Goal: Task Accomplishment & Management: Use online tool/utility

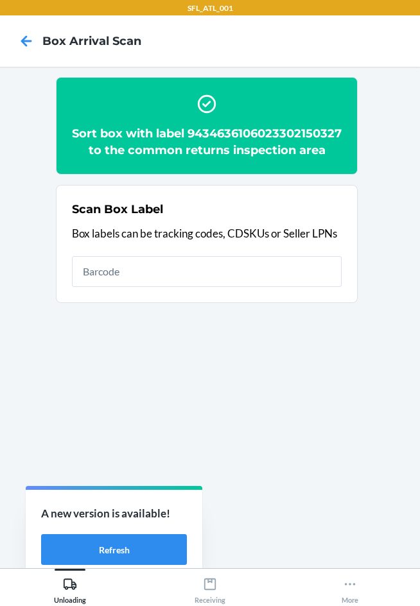
drag, startPoint x: 332, startPoint y: 60, endPoint x: 312, endPoint y: 69, distance: 22.2
click at [330, 60] on nav "Box Arrival Scan" at bounding box center [210, 40] width 420 height 51
click at [117, 303] on section "Scan Box Label Box labels can be tracking codes, CDSKUs or Seller LPNs" at bounding box center [206, 244] width 301 height 118
click at [113, 287] on input "text" at bounding box center [206, 271] width 269 height 31
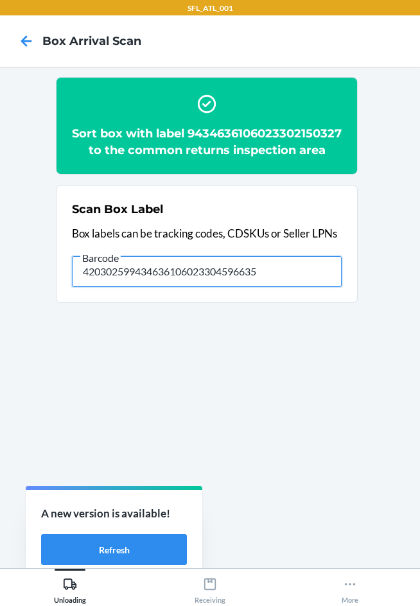
type input "420302599434636106023304596635"
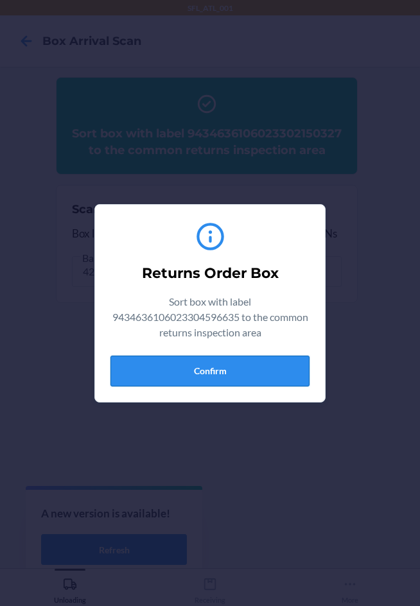
click at [217, 369] on button "Confirm" at bounding box center [209, 370] width 199 height 31
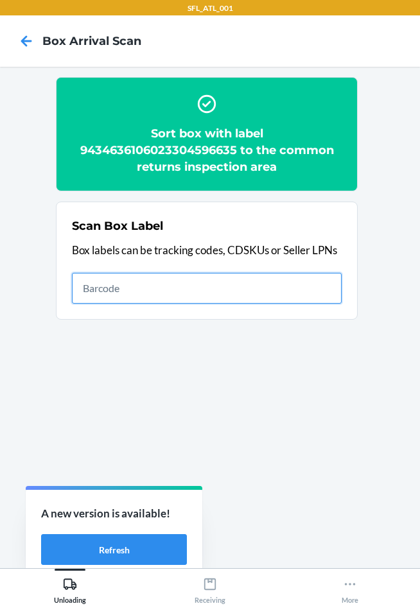
click at [249, 283] on input "text" at bounding box center [206, 288] width 269 height 31
type input "420302599434636106023304672681"
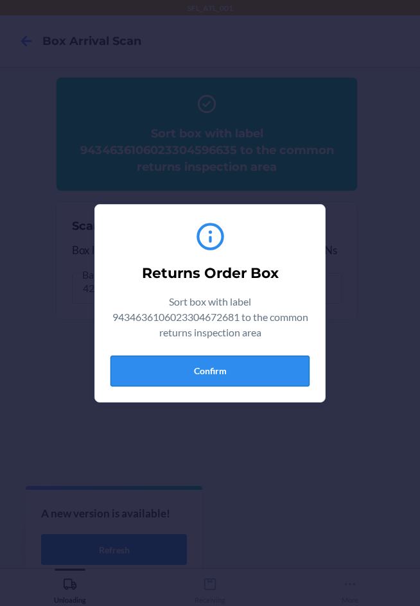
click at [219, 371] on button "Confirm" at bounding box center [209, 370] width 199 height 31
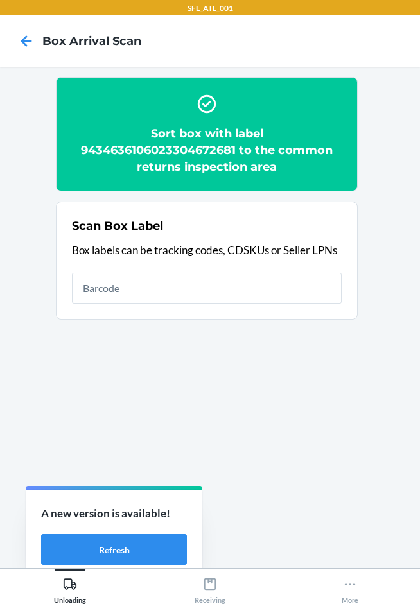
drag, startPoint x: 251, startPoint y: 305, endPoint x: 235, endPoint y: 296, distance: 19.3
click at [247, 300] on div "Scan Box Label Box labels can be tracking codes, CDSKUs or Seller LPNs" at bounding box center [206, 261] width 269 height 94
drag, startPoint x: 122, startPoint y: 329, endPoint x: 143, endPoint y: 303, distance: 33.3
click at [122, 328] on ol "Sort box with label 9434636106023304672681 to the common returns inspection are…" at bounding box center [210, 203] width 308 height 253
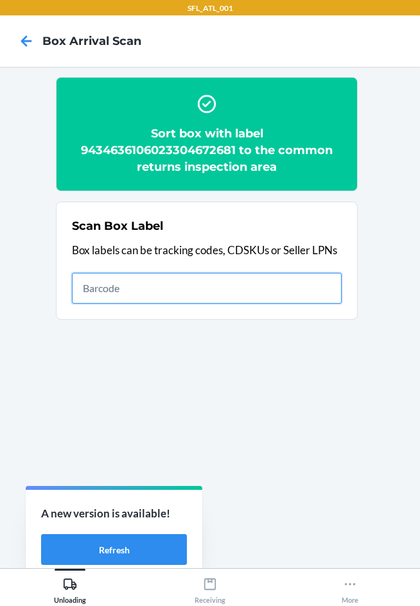
click at [157, 294] on input "text" at bounding box center [206, 288] width 269 height 31
type input "420302599434636106023304708014"
click at [300, 294] on input "420302599434636106023304708014" at bounding box center [206, 288] width 269 height 31
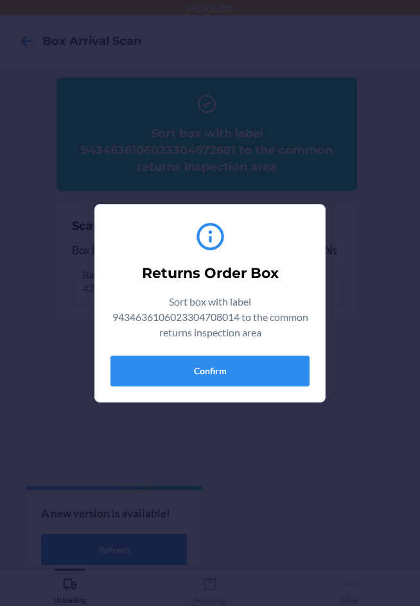
click at [187, 392] on section "Returns Order Box Sort box with label 9434636106023304708014 to the common retu…" at bounding box center [209, 303] width 231 height 198
click at [187, 391] on section "Returns Order Box Sort box with label 9434636106023304708014 to the common retu…" at bounding box center [209, 303] width 231 height 198
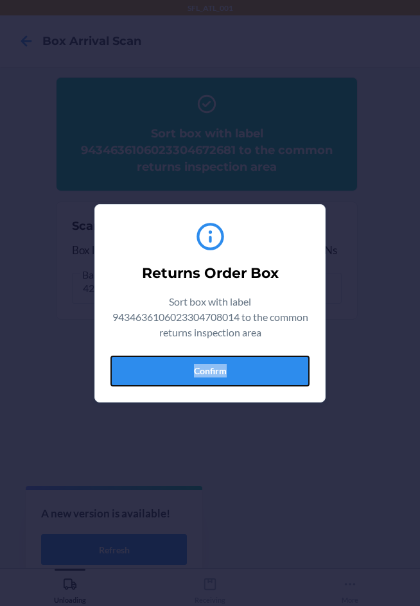
drag, startPoint x: 241, startPoint y: 375, endPoint x: 228, endPoint y: 375, distance: 12.2
click at [239, 375] on button "Confirm" at bounding box center [209, 370] width 199 height 31
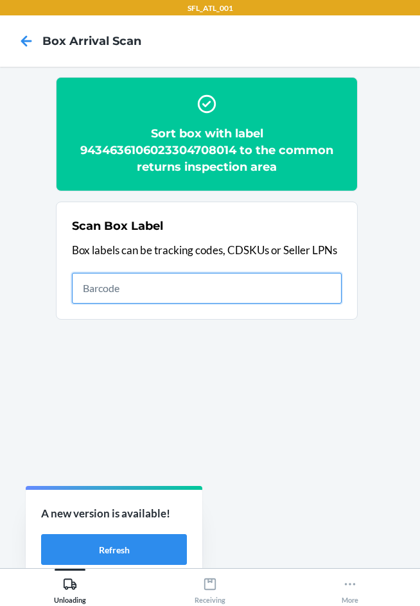
click at [200, 291] on input "text" at bounding box center [206, 288] width 269 height 31
type input "420302599434636106023304742384"
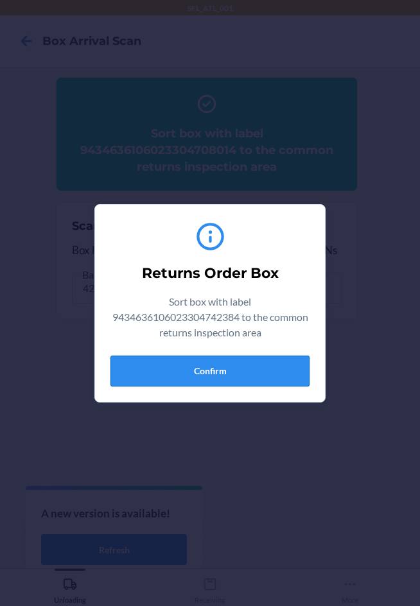
click at [208, 364] on button "Confirm" at bounding box center [209, 370] width 199 height 31
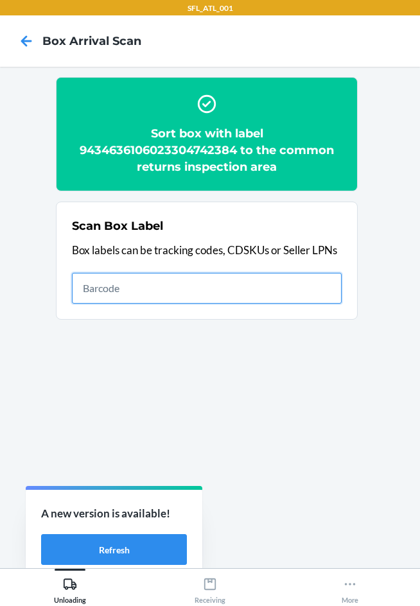
click at [200, 276] on input "text" at bounding box center [206, 288] width 269 height 31
click at [192, 300] on input "text" at bounding box center [206, 288] width 269 height 31
type input "420302599434636106023304922243"
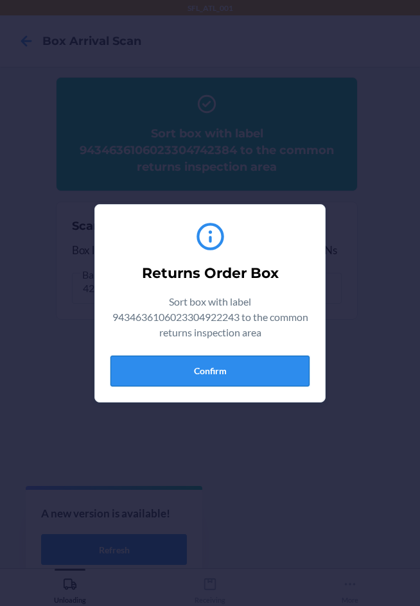
click at [190, 368] on button "Confirm" at bounding box center [209, 370] width 199 height 31
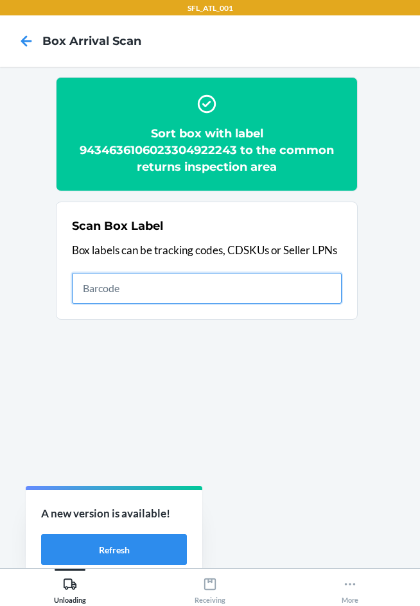
click at [95, 284] on input "text" at bounding box center [206, 288] width 269 height 31
type input "420302599434636106023304715500"
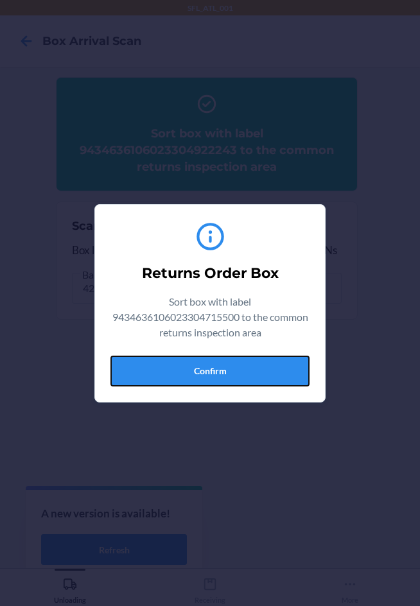
click at [227, 368] on button "Confirm" at bounding box center [209, 370] width 199 height 31
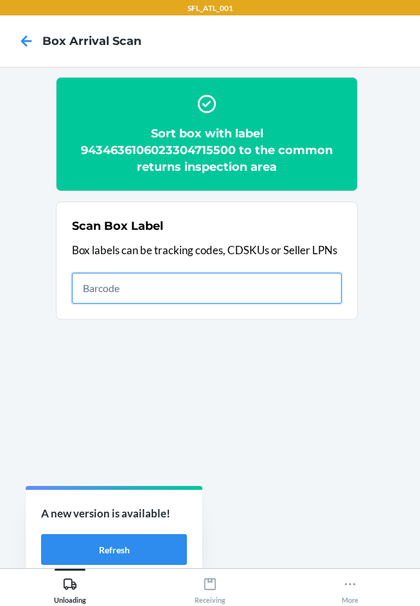
click at [264, 296] on input "text" at bounding box center [206, 288] width 269 height 31
type input "420302599434636106023302338817"
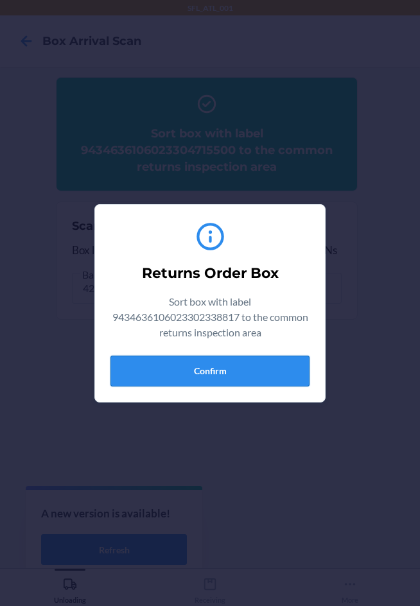
click at [173, 373] on button "Confirm" at bounding box center [209, 370] width 199 height 31
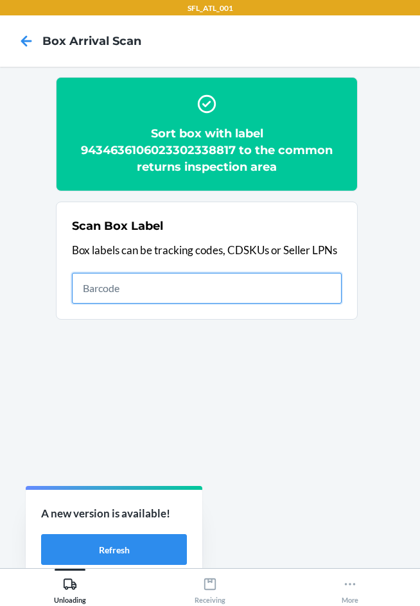
click at [135, 287] on input "text" at bounding box center [206, 288] width 269 height 31
type input "420302599434636106023302638023"
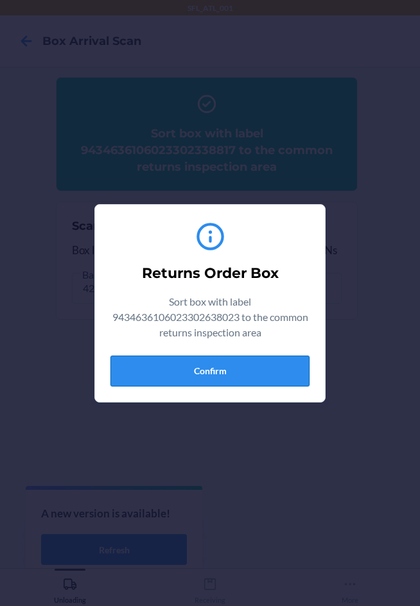
click at [198, 368] on button "Confirm" at bounding box center [209, 370] width 199 height 31
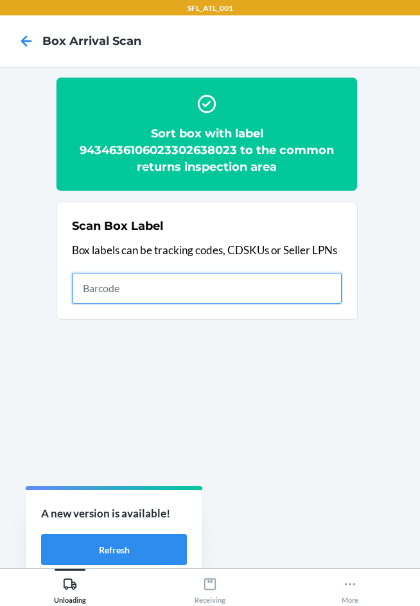
drag, startPoint x: 212, startPoint y: 286, endPoint x: 220, endPoint y: 283, distance: 8.3
click at [213, 285] on input "text" at bounding box center [206, 288] width 269 height 31
type input "420302599434636106023303293689"
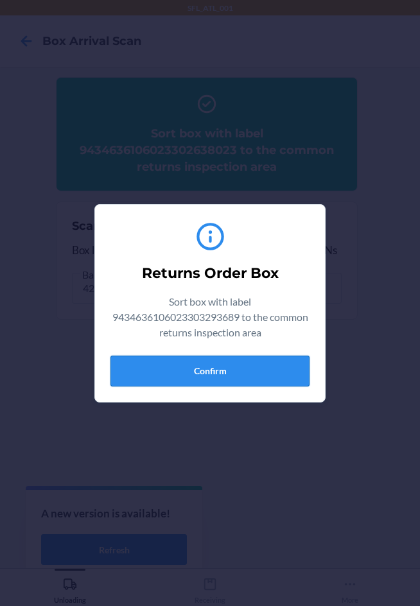
drag, startPoint x: 253, startPoint y: 389, endPoint x: 245, endPoint y: 381, distance: 10.9
click at [250, 386] on div "Returns Order Box Sort box with label 9434636106023303293689 to the common retu…" at bounding box center [209, 303] width 199 height 176
click at [245, 378] on button "Confirm" at bounding box center [209, 370] width 199 height 31
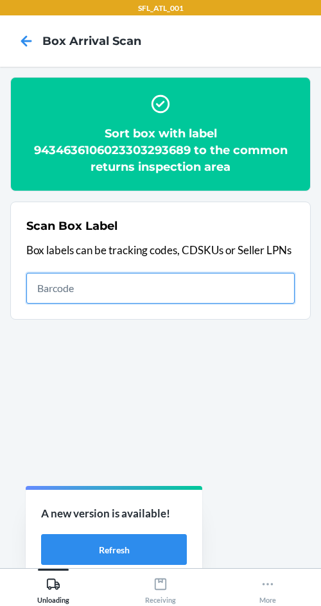
click at [146, 291] on input "text" at bounding box center [160, 288] width 268 height 31
type input "420302599434636106023304724656"
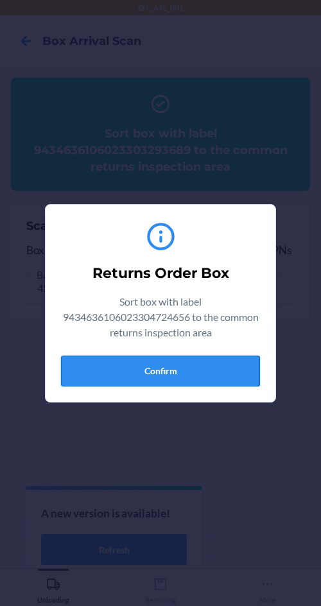
click at [145, 382] on button "Confirm" at bounding box center [160, 370] width 199 height 31
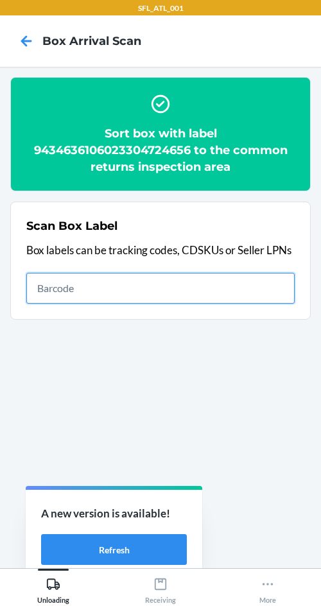
click at [54, 289] on input "text" at bounding box center [160, 288] width 268 height 31
type input "420302599434636106023303322136"
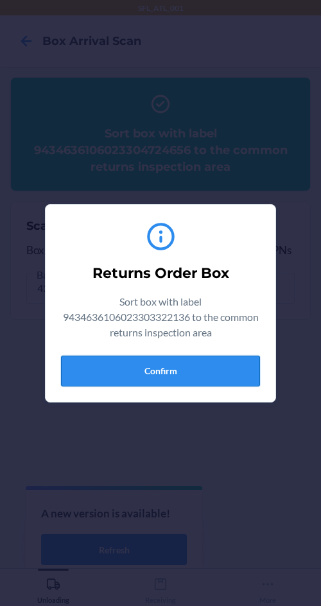
click at [150, 375] on button "Confirm" at bounding box center [160, 370] width 199 height 31
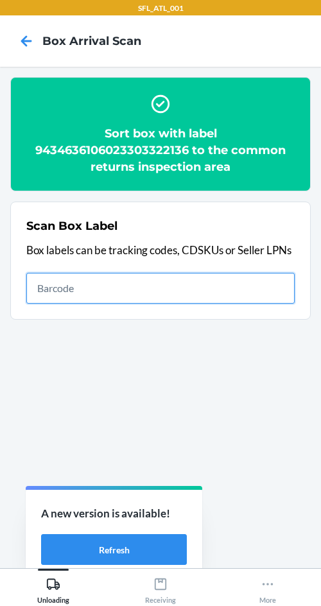
click at [88, 296] on input "text" at bounding box center [160, 288] width 268 height 31
type input "420302599434636106023304715166"
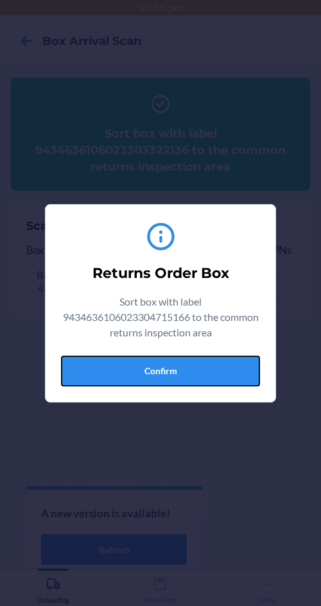
drag, startPoint x: 118, startPoint y: 377, endPoint x: 110, endPoint y: 376, distance: 8.4
click at [117, 377] on button "Confirm" at bounding box center [160, 370] width 199 height 31
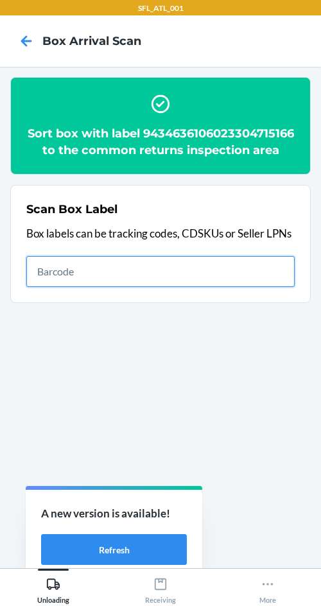
click at [182, 287] on input "text" at bounding box center [160, 271] width 268 height 31
click at [108, 285] on input "text" at bounding box center [160, 271] width 268 height 31
type input "420302599434636106023302669980"
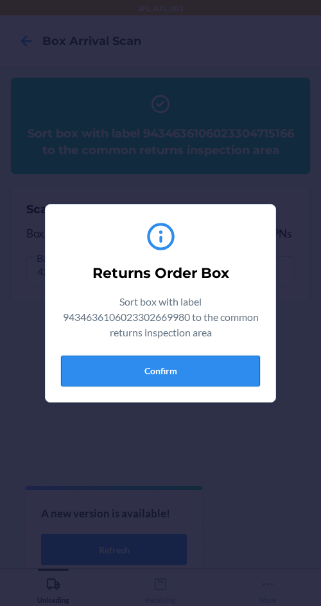
click at [84, 377] on button "Confirm" at bounding box center [160, 370] width 199 height 31
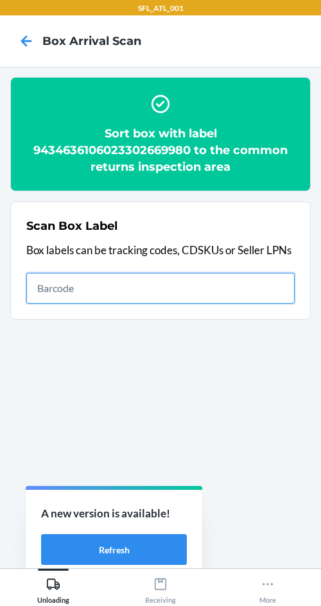
click at [212, 301] on input "text" at bounding box center [160, 288] width 268 height 31
type input "420302599434636106023304836458"
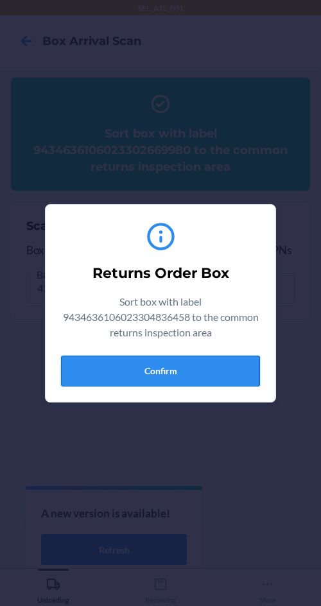
click at [99, 378] on button "Confirm" at bounding box center [160, 370] width 199 height 31
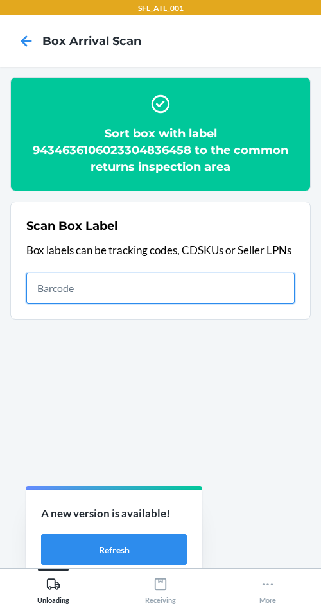
click at [93, 286] on input "text" at bounding box center [160, 288] width 268 height 31
type input "420302599434636106023303846861"
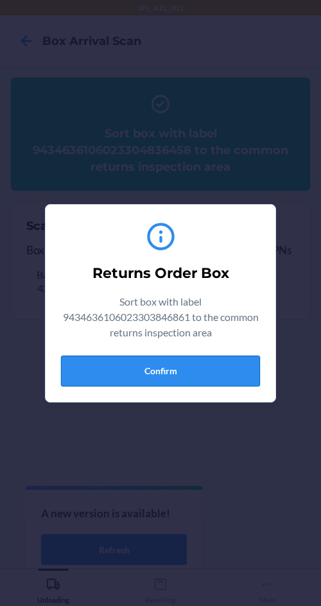
click at [208, 372] on button "Confirm" at bounding box center [160, 370] width 199 height 31
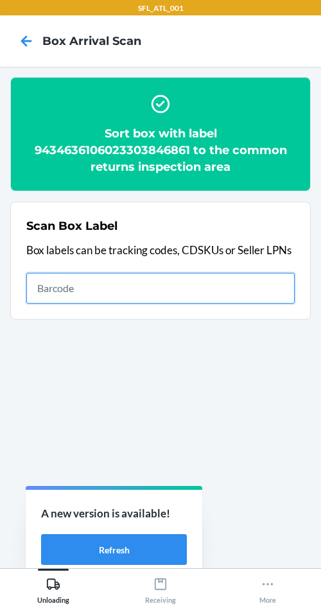
click at [109, 295] on input "text" at bounding box center [160, 288] width 268 height 31
type input "420302599434636106023304664167"
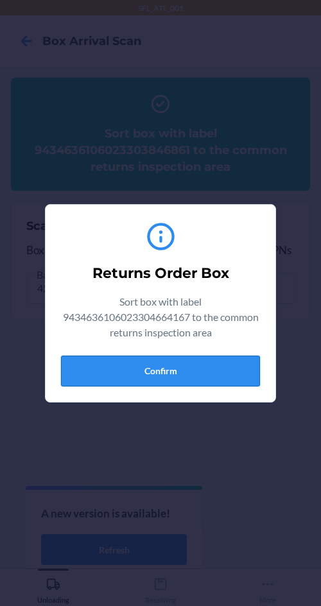
click at [123, 372] on button "Confirm" at bounding box center [160, 370] width 199 height 31
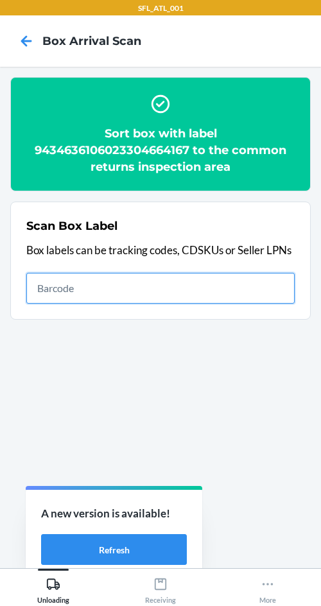
click at [140, 298] on input "text" at bounding box center [160, 288] width 268 height 31
type input "420302599434636106023302016685"
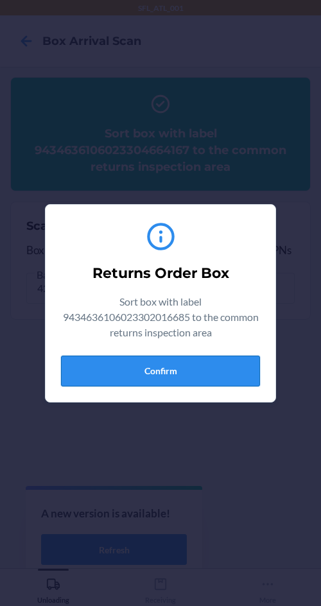
click at [130, 363] on button "Confirm" at bounding box center [160, 370] width 199 height 31
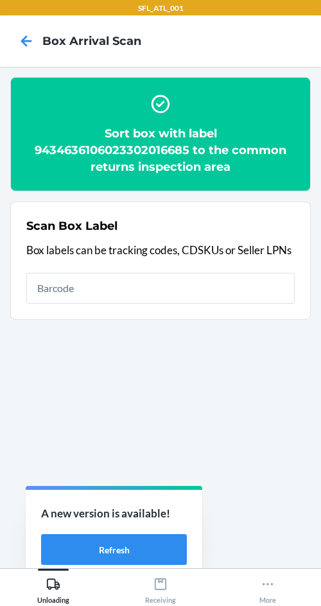
click at [197, 306] on div "Scan Box Label Box labels can be tracking codes, CDSKUs or Seller LPNs" at bounding box center [160, 261] width 268 height 94
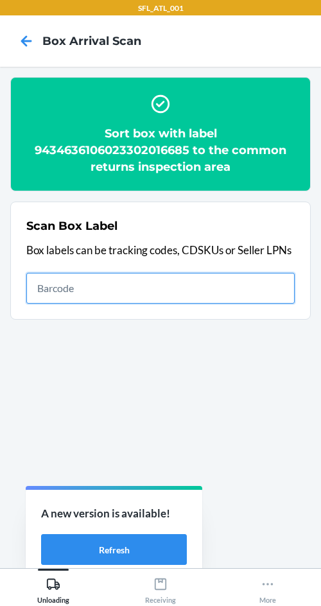
click at [197, 295] on input "text" at bounding box center [160, 288] width 268 height 31
type input "420302599434636106023304632982"
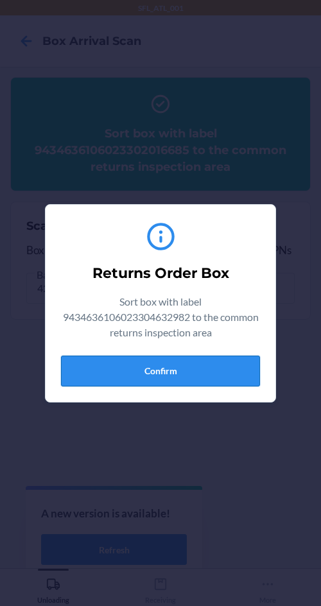
click at [121, 371] on button "Confirm" at bounding box center [160, 370] width 199 height 31
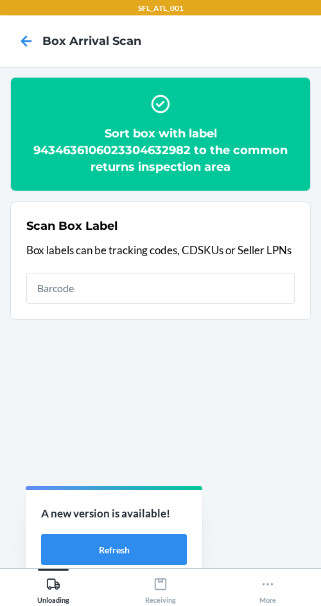
drag, startPoint x: 620, startPoint y: 205, endPoint x: 627, endPoint y: 207, distance: 6.7
click at [321, 207] on html "SFL_ATL_001 Box Arrival Scan Sort box with label 9434636106023304632982 to the …" at bounding box center [160, 303] width 321 height 606
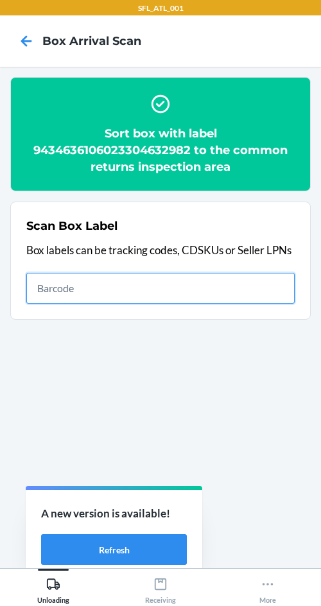
drag, startPoint x: 155, startPoint y: 280, endPoint x: 144, endPoint y: 292, distance: 16.8
click at [154, 282] on input "text" at bounding box center [160, 288] width 268 height 31
click at [213, 271] on div "Scan Box Label Box labels can be tracking codes, CDSKUs or Seller LPNs" at bounding box center [160, 261] width 268 height 94
type input "420302599434636106023304089199"
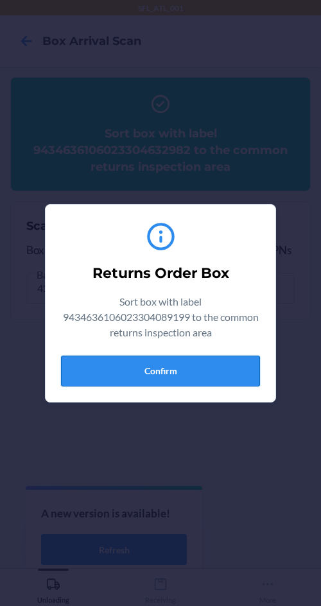
click at [85, 366] on button "Confirm" at bounding box center [160, 370] width 199 height 31
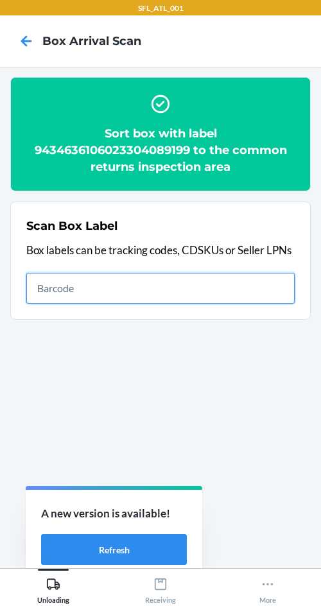
click at [49, 293] on input "text" at bounding box center [160, 288] width 268 height 31
type input "420302599434636106023303341168"
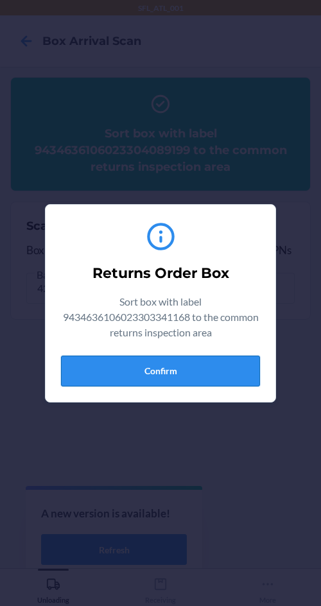
click at [139, 361] on button "Confirm" at bounding box center [160, 370] width 199 height 31
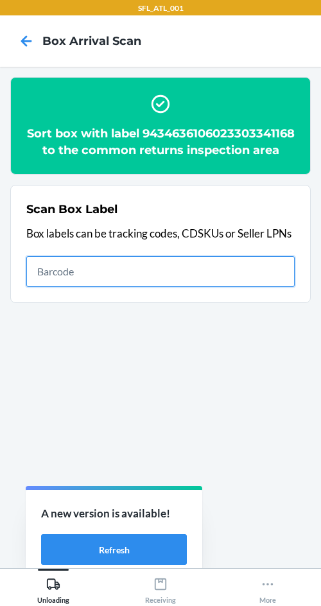
click at [61, 287] on input "text" at bounding box center [160, 271] width 268 height 31
type input "420302599434636106023304903594"
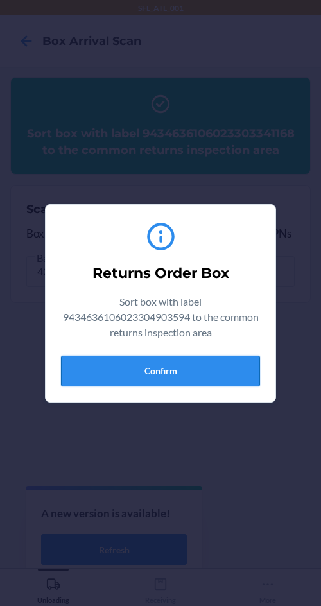
click at [132, 370] on button "Confirm" at bounding box center [160, 370] width 199 height 31
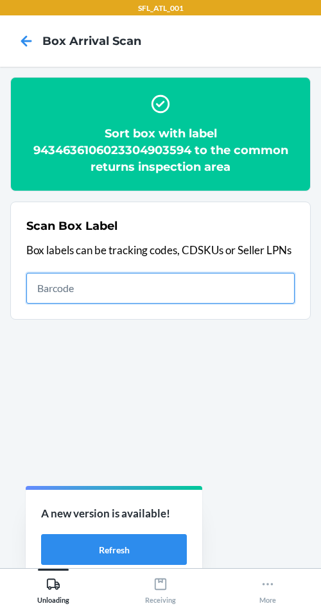
click at [94, 291] on input "text" at bounding box center [160, 288] width 268 height 31
type input "420302599434636106023305010772"
click at [231, 298] on input "420302599434636106023305010772" at bounding box center [160, 288] width 268 height 31
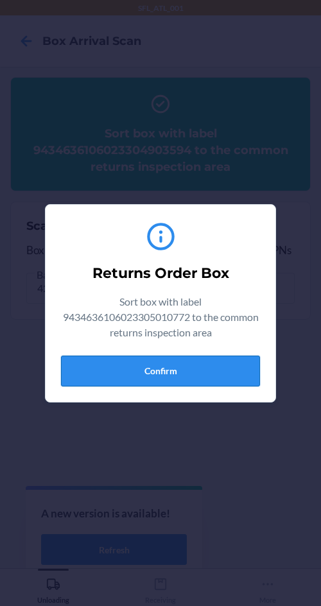
drag, startPoint x: 235, startPoint y: 402, endPoint x: 220, endPoint y: 378, distance: 27.4
click at [235, 402] on section "Returns Order Box Sort box with label 9434636106023305010772 to the common retu…" at bounding box center [160, 303] width 231 height 198
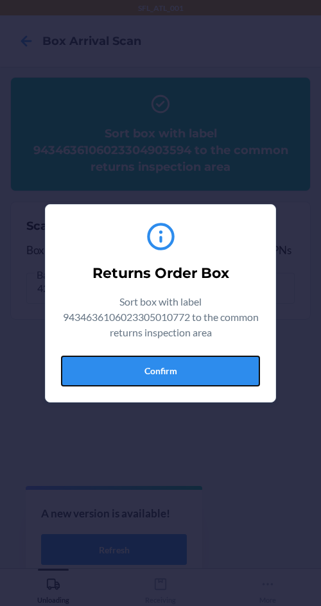
click at [210, 360] on button "Confirm" at bounding box center [160, 370] width 199 height 31
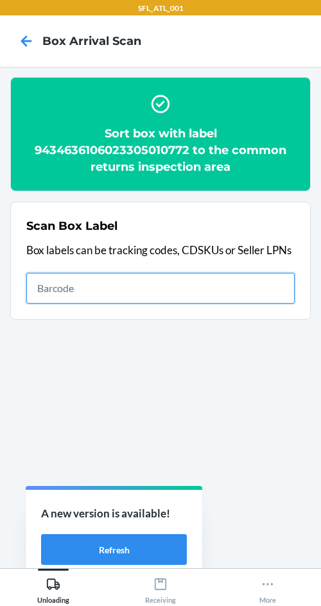
click at [94, 296] on input "text" at bounding box center [160, 288] width 268 height 31
type input "420302599434636106023304697820"
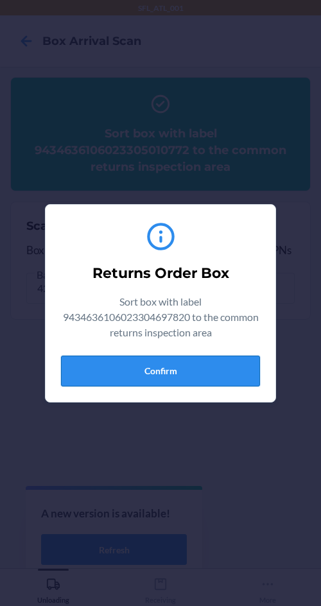
click at [221, 369] on button "Confirm" at bounding box center [160, 370] width 199 height 31
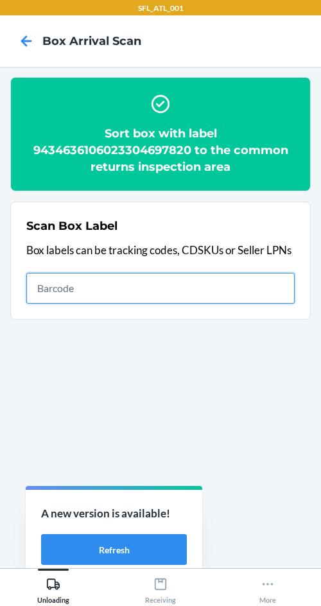
click at [137, 294] on input "text" at bounding box center [160, 288] width 268 height 31
type input "420302599434636106023304454218"
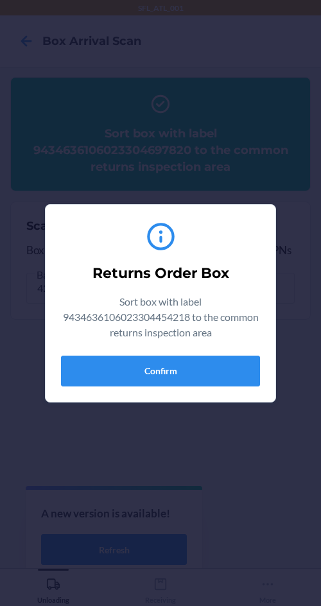
click at [109, 388] on div "Returns Order Box Sort box with label 9434636106023304454218 to the common retu…" at bounding box center [160, 303] width 199 height 176
click at [106, 368] on button "Confirm" at bounding box center [160, 370] width 199 height 31
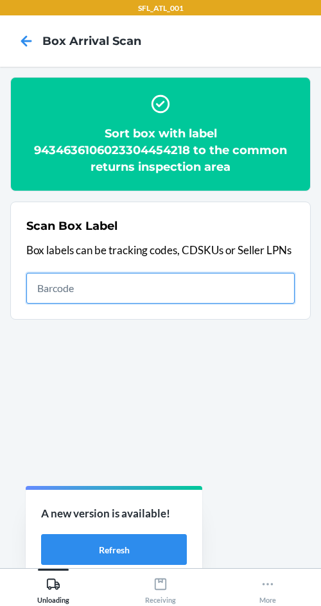
click at [104, 295] on input "text" at bounding box center [160, 288] width 268 height 31
type input "420302599434636106023304571021"
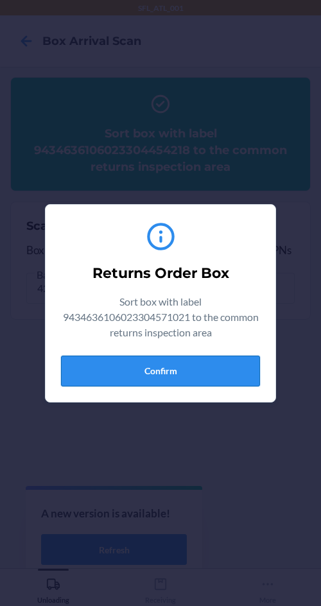
click at [214, 375] on button "Confirm" at bounding box center [160, 370] width 199 height 31
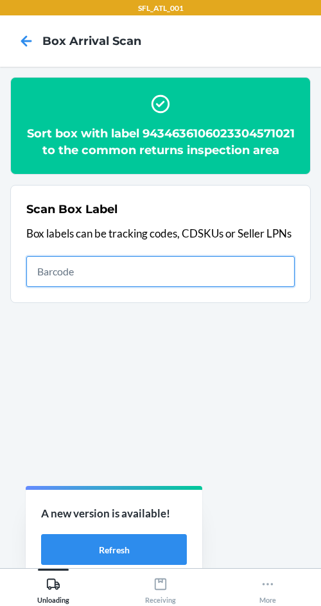
click at [64, 285] on input "text" at bounding box center [160, 271] width 268 height 31
type input "420302599434636106023304820952"
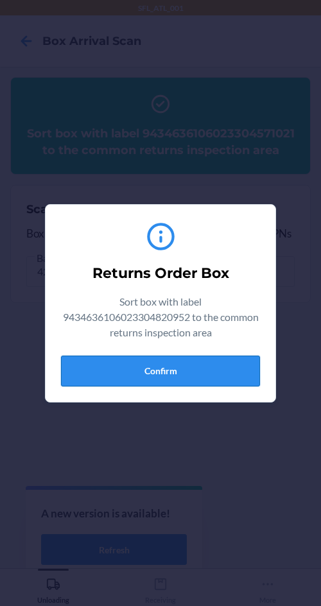
click at [188, 374] on button "Confirm" at bounding box center [160, 370] width 199 height 31
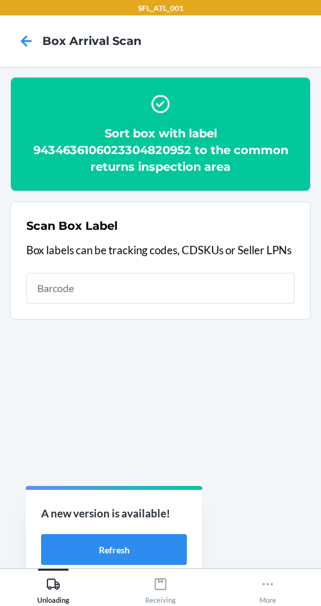
drag, startPoint x: 253, startPoint y: 455, endPoint x: 167, endPoint y: 490, distance: 92.3
click at [164, 517] on p "A new version is available!" at bounding box center [114, 513] width 146 height 17
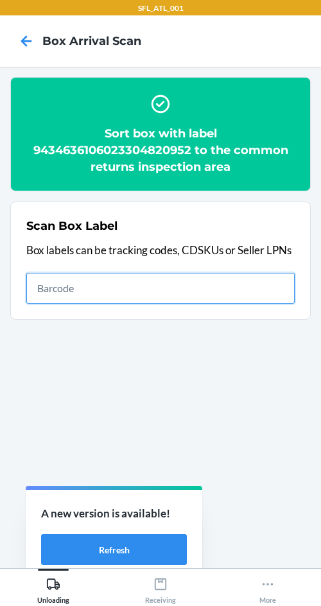
click at [101, 287] on input "text" at bounding box center [160, 288] width 268 height 31
click at [144, 296] on input "text" at bounding box center [160, 288] width 268 height 31
type input "4"
type input "420302599434636106023304692689"
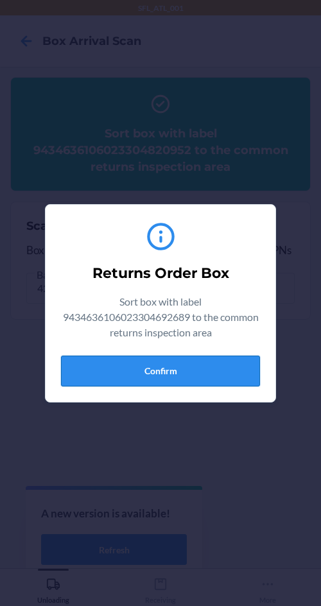
click at [101, 376] on button "Confirm" at bounding box center [160, 370] width 199 height 31
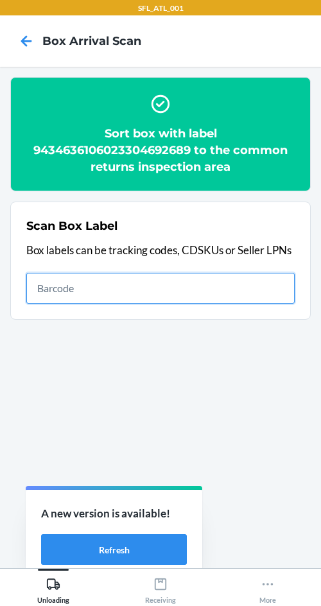
click at [99, 292] on input "text" at bounding box center [160, 288] width 268 height 31
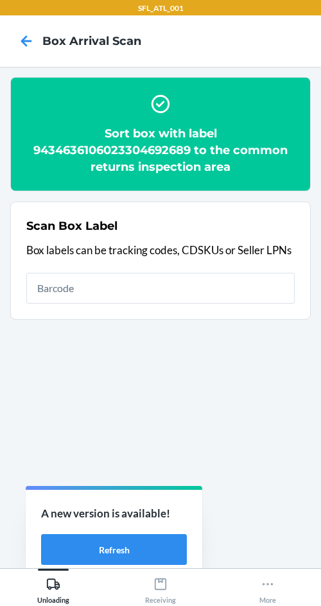
click at [114, 271] on div "Scan Box Label Box labels can be tracking codes, CDSKUs or Seller LPNs" at bounding box center [160, 261] width 268 height 94
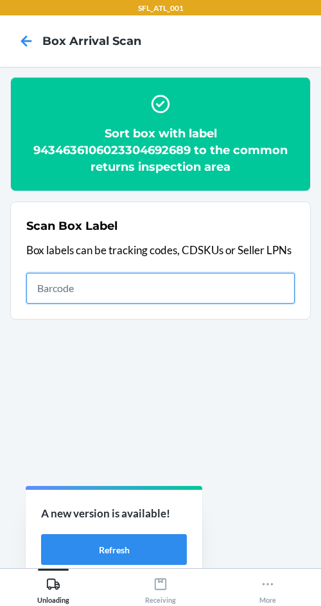
click at [105, 291] on input "text" at bounding box center [160, 288] width 268 height 31
click at [69, 282] on input "text" at bounding box center [160, 288] width 268 height 31
type input "420302599434636106023304755667"
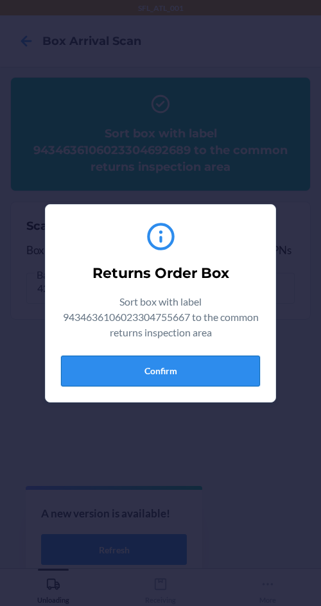
click at [133, 378] on button "Confirm" at bounding box center [160, 370] width 199 height 31
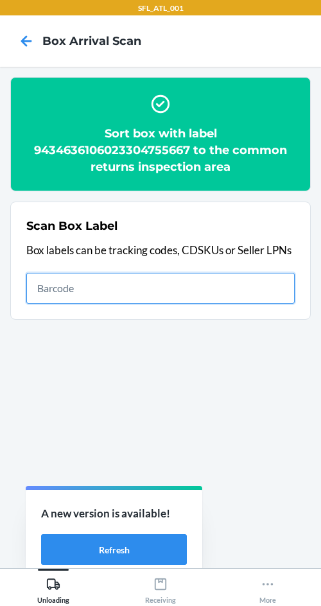
drag, startPoint x: 117, startPoint y: 286, endPoint x: 109, endPoint y: 290, distance: 8.6
click at [117, 287] on input "text" at bounding box center [160, 288] width 268 height 31
type input "610655170425"
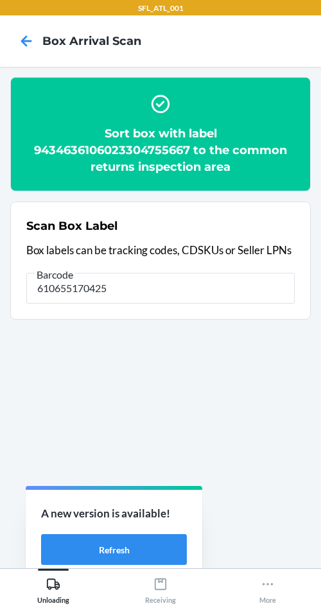
drag, startPoint x: 108, startPoint y: 319, endPoint x: 124, endPoint y: 304, distance: 21.8
click at [122, 306] on section "Scan Box Label Box labels can be tracking codes, CDSKUs or Seller LPNs Barcode …" at bounding box center [160, 260] width 300 height 118
click at [124, 304] on div "Scan Box Label Box labels can be tracking codes, CDSKUs or Seller LPNs Barcode …" at bounding box center [160, 261] width 268 height 94
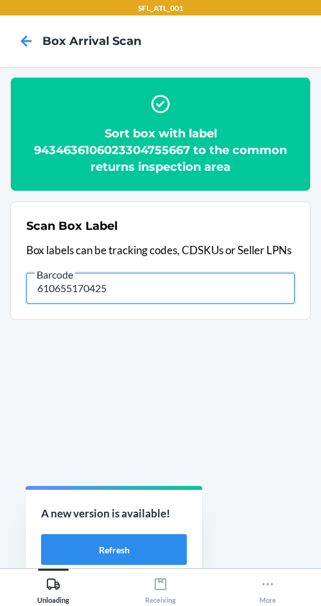
click at [119, 298] on input "610655170425" at bounding box center [160, 288] width 268 height 31
drag, startPoint x: 119, startPoint y: 298, endPoint x: -99, endPoint y: 341, distance: 222.9
click at [0, 341] on html "SFL_ATL_001 Box Arrival Scan Sort box with label 9434636106023304755667 to the …" at bounding box center [160, 303] width 321 height 606
click at [158, 297] on input "text" at bounding box center [160, 288] width 268 height 31
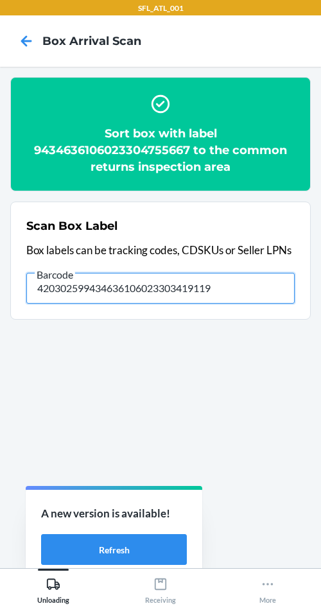
type input "420302599434636106023303419119"
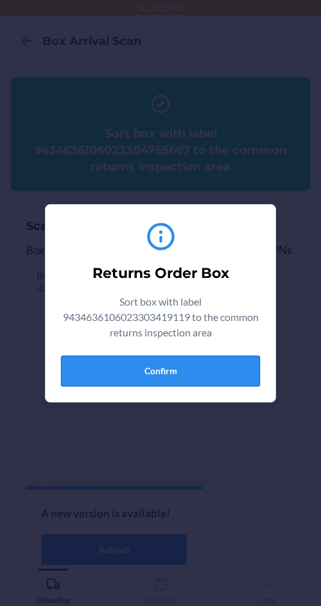
click at [128, 373] on button "Confirm" at bounding box center [160, 370] width 199 height 31
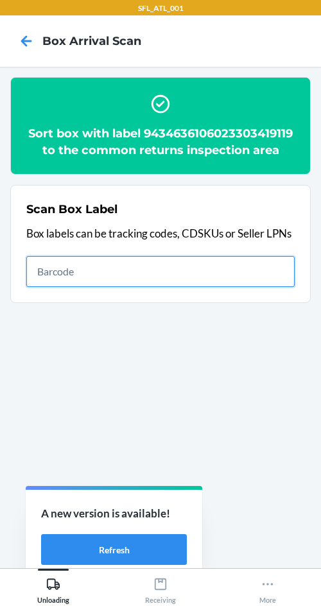
click at [48, 264] on input "text" at bounding box center [160, 271] width 268 height 31
type input "420302599434636106023304513755"
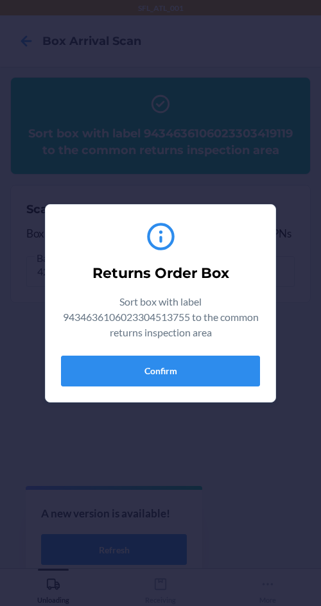
drag, startPoint x: 99, startPoint y: 331, endPoint x: 114, endPoint y: 349, distance: 22.8
click at [114, 344] on div "Sort box with label 9434636106023304513755 to the common returns inspection area" at bounding box center [160, 319] width 199 height 51
click at [115, 373] on button "Confirm" at bounding box center [160, 370] width 199 height 31
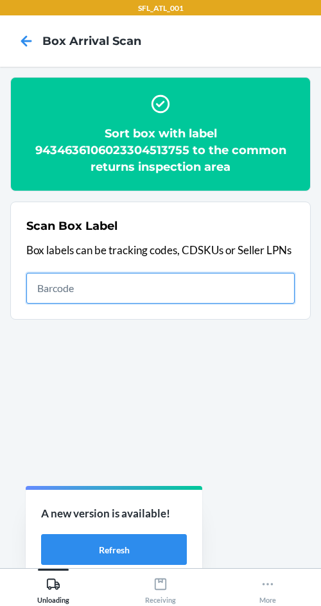
click at [285, 287] on input "text" at bounding box center [160, 288] width 268 height 31
type input "420302599434636106023304927224"
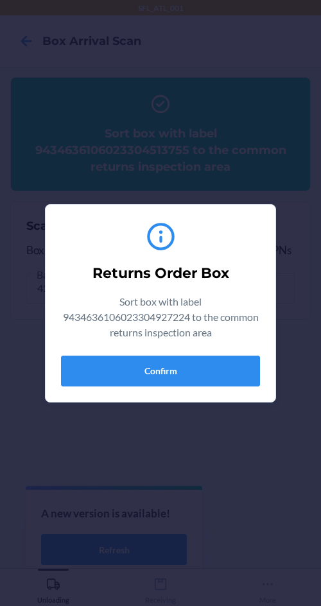
click at [176, 386] on div "Returns Order Box Sort box with label 9434636106023304927224 to the common retu…" at bounding box center [160, 303] width 199 height 176
click at [181, 372] on button "Confirm" at bounding box center [160, 370] width 199 height 31
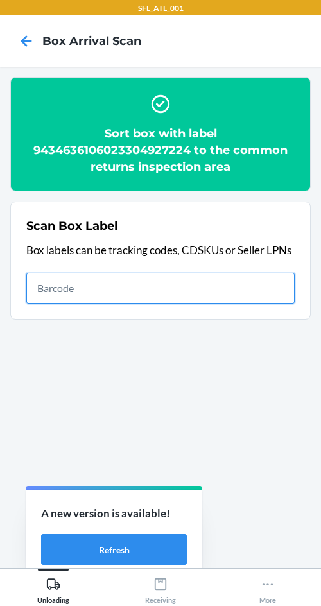
click at [71, 286] on input "text" at bounding box center [160, 288] width 268 height 31
type input "420302599434636106023304365422"
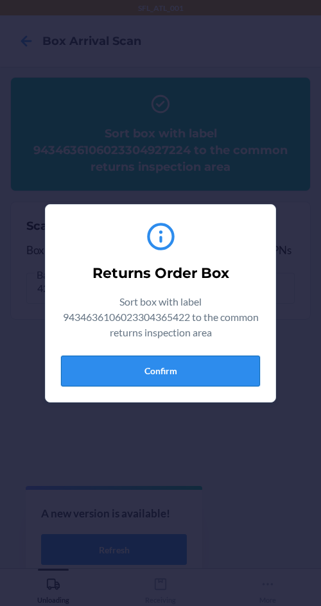
click at [175, 374] on button "Confirm" at bounding box center [160, 370] width 199 height 31
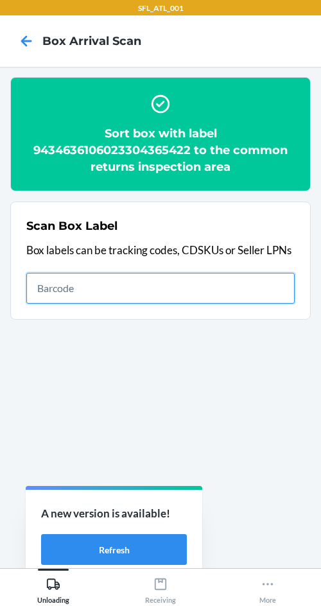
click at [170, 285] on input "text" at bounding box center [160, 288] width 268 height 31
type input "420302599434636106023304501738"
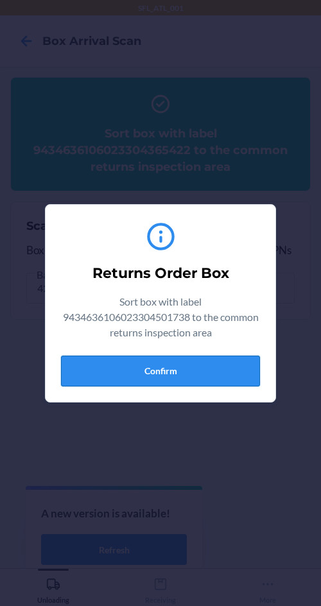
click at [133, 367] on button "Confirm" at bounding box center [160, 370] width 199 height 31
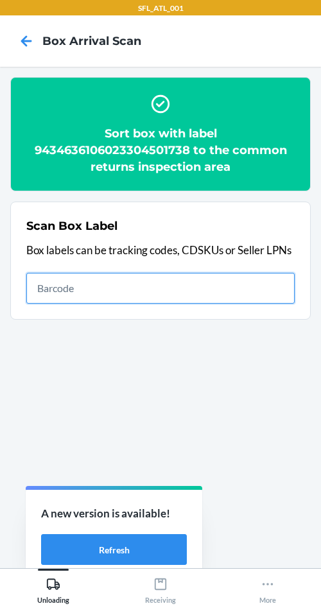
click at [115, 294] on input "text" at bounding box center [160, 288] width 268 height 31
type input "420302599434636106023304848949"
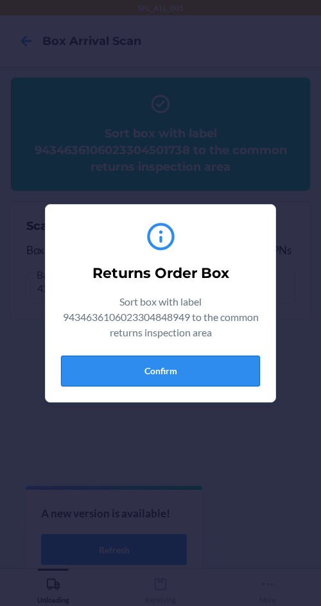
click at [124, 374] on button "Confirm" at bounding box center [160, 370] width 199 height 31
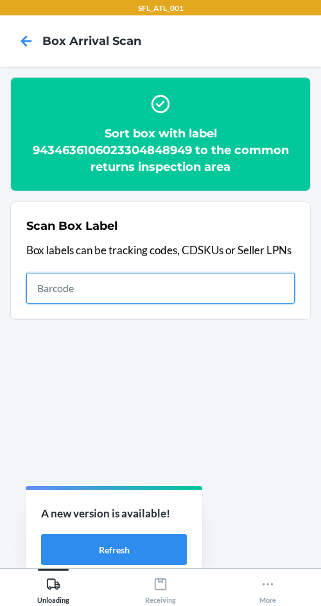
click at [137, 275] on input "text" at bounding box center [160, 288] width 268 height 31
type input "420302599434636106023304958273"
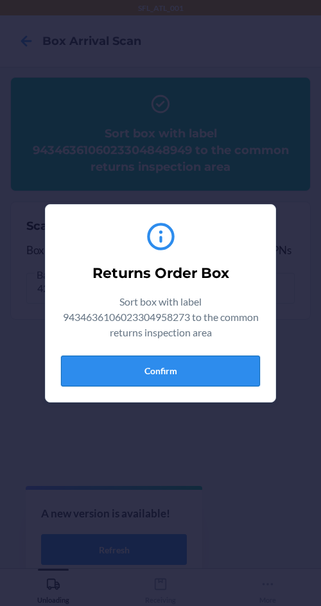
click at [203, 373] on button "Confirm" at bounding box center [160, 370] width 199 height 31
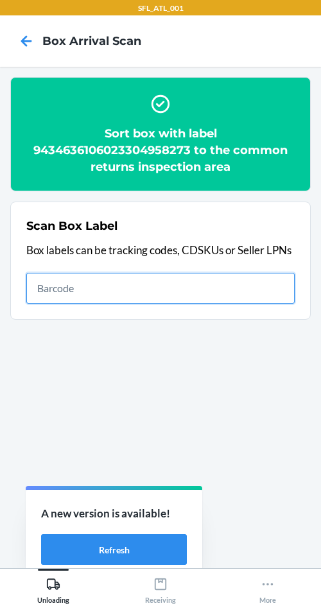
click at [71, 291] on input "text" at bounding box center [160, 288] width 268 height 31
type input "420302599434636106023304399236"
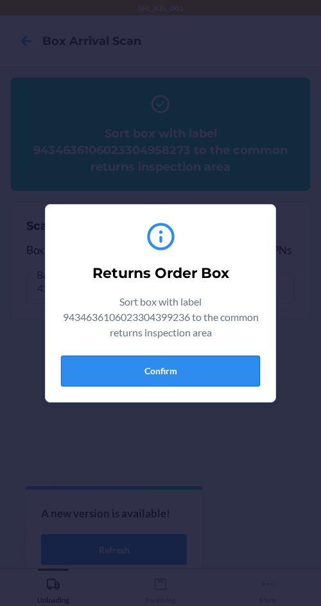
click at [171, 371] on button "Confirm" at bounding box center [160, 370] width 199 height 31
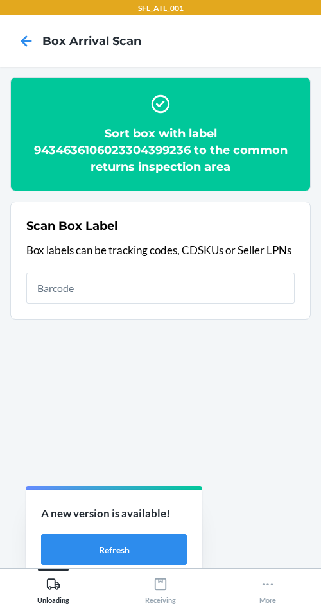
click at [72, 319] on ol "Sort box with label 9434636106023304399236 to the common returns inspection are…" at bounding box center [160, 203] width 300 height 253
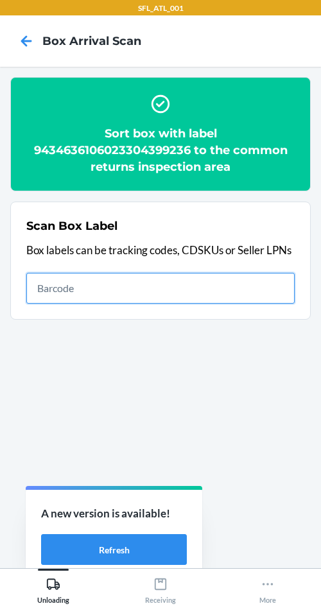
click at [64, 300] on input "text" at bounding box center [160, 288] width 268 height 31
type input "420302599434636106023304243652"
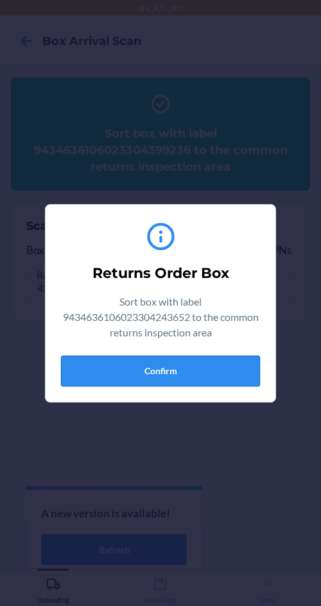
click at [206, 385] on button "Confirm" at bounding box center [160, 370] width 199 height 31
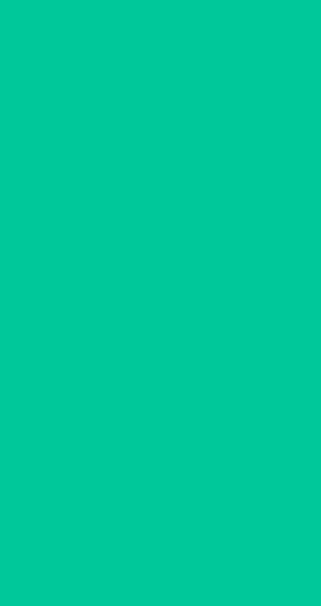
click at [200, 377] on section "Sort box with label 9434636106023304243652 to the common returns inspection are…" at bounding box center [160, 317] width 300 height 480
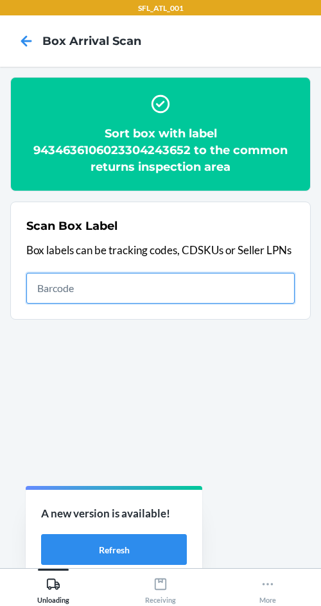
click at [173, 298] on input "text" at bounding box center [160, 288] width 268 height 31
type input "420302599434636106023304835666"
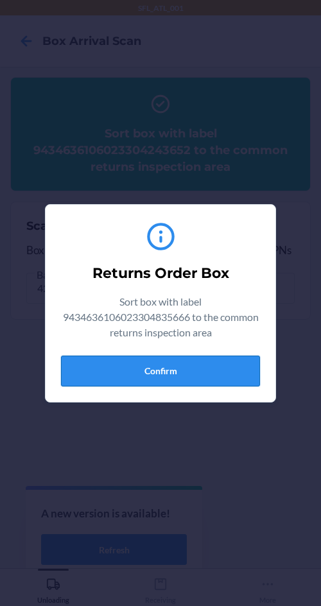
click at [205, 367] on button "Confirm" at bounding box center [160, 370] width 199 height 31
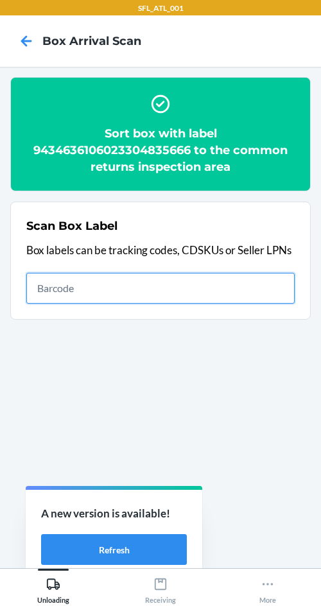
click at [162, 287] on input "text" at bounding box center [160, 288] width 268 height 31
type input "420302599434636106023304709363"
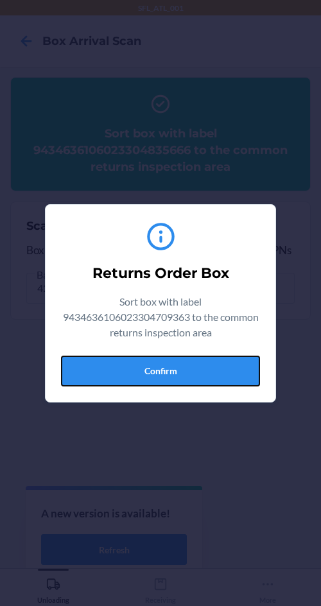
click at [196, 359] on button "Confirm" at bounding box center [160, 370] width 199 height 31
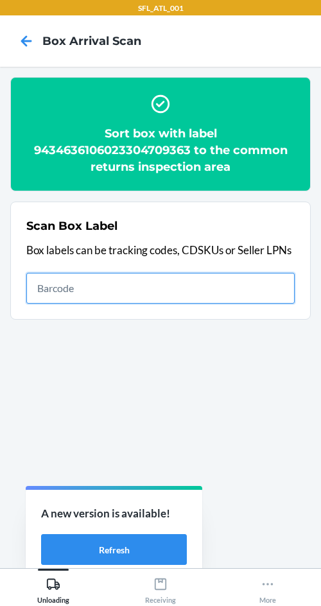
click at [161, 285] on input "text" at bounding box center [160, 288] width 268 height 31
type input "420302599434636106023304365453"
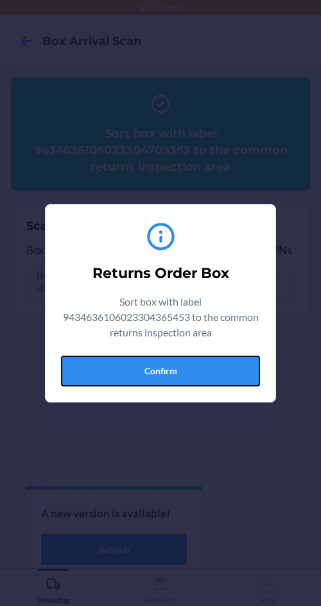
drag, startPoint x: 116, startPoint y: 384, endPoint x: 115, endPoint y: 377, distance: 6.4
click at [116, 383] on button "Confirm" at bounding box center [160, 370] width 199 height 31
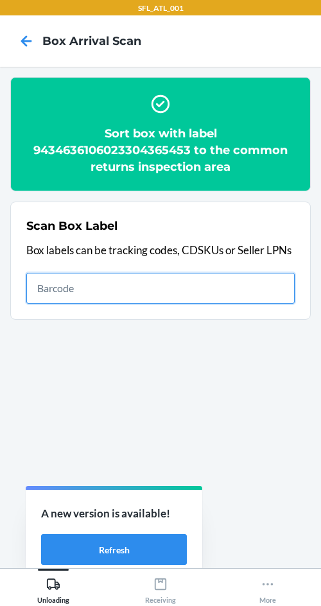
click at [53, 273] on input "text" at bounding box center [160, 288] width 268 height 31
type input "420302599434636106023304054746"
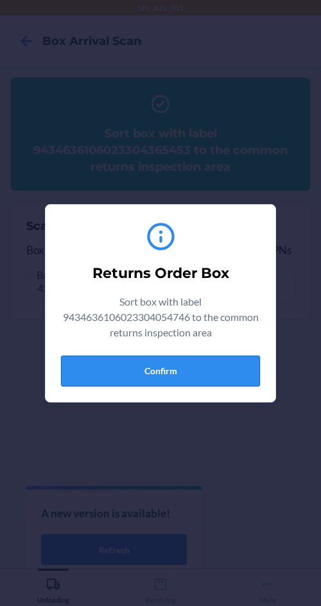
click at [157, 374] on button "Confirm" at bounding box center [160, 370] width 199 height 31
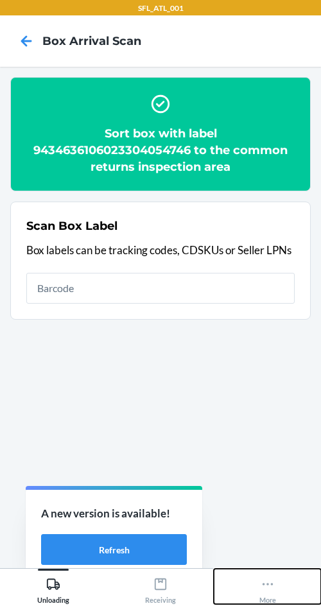
click at [271, 584] on icon at bounding box center [267, 584] width 14 height 14
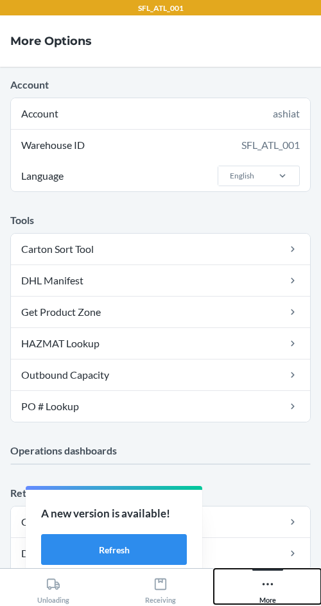
click at [262, 584] on icon at bounding box center [267, 584] width 14 height 14
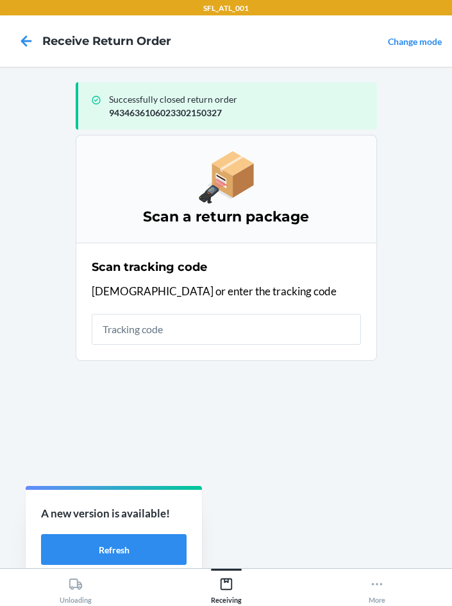
drag, startPoint x: 47, startPoint y: 204, endPoint x: 1, endPoint y: 186, distance: 49.0
click at [42, 200] on main "Successfully closed return order 9434636106023302150327 Scan a return package S…" at bounding box center [226, 317] width 452 height 501
click at [161, 340] on input "text" at bounding box center [226, 329] width 269 height 31
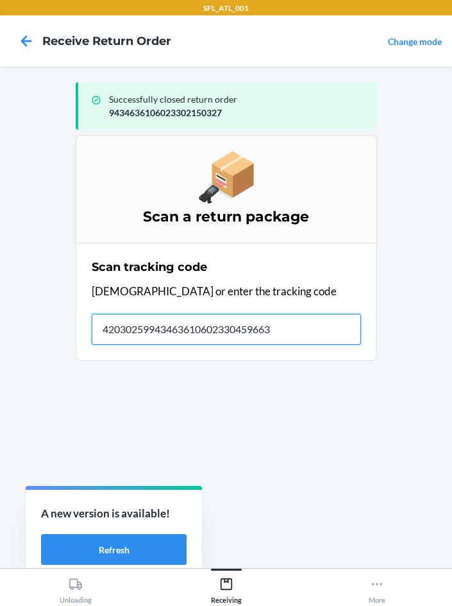
type input "420302599434636106023304596635"
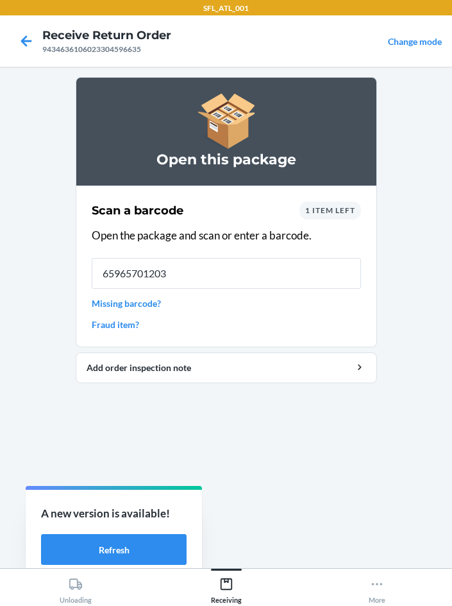
type input "659657012036"
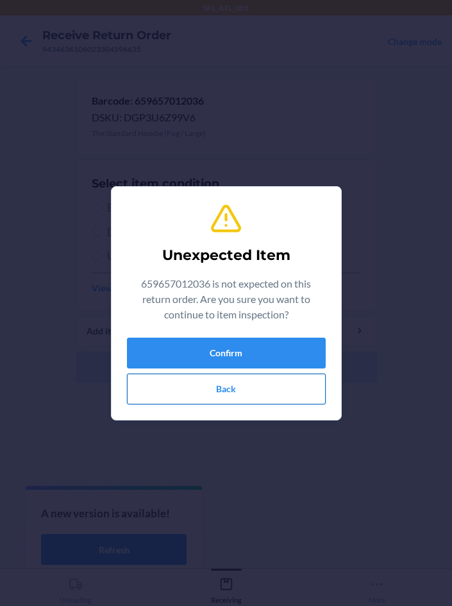
click at [214, 385] on button "Back" at bounding box center [226, 388] width 199 height 31
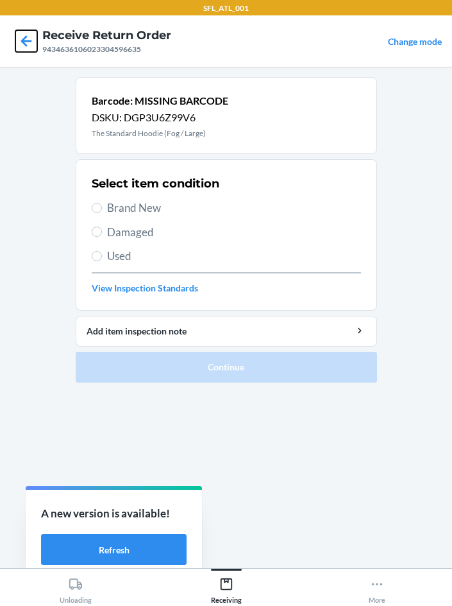
click at [26, 45] on icon at bounding box center [26, 40] width 11 height 11
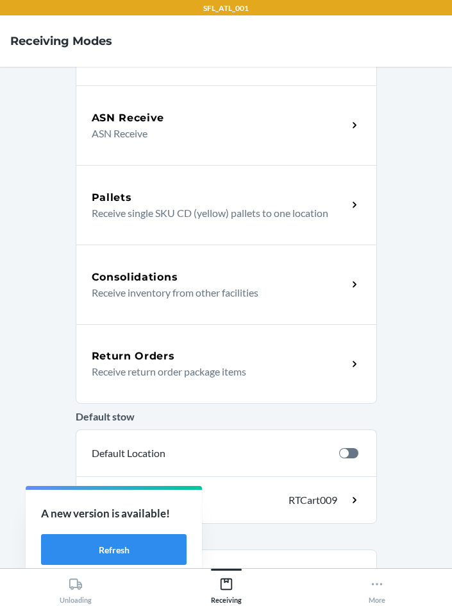
scroll to position [209, 0]
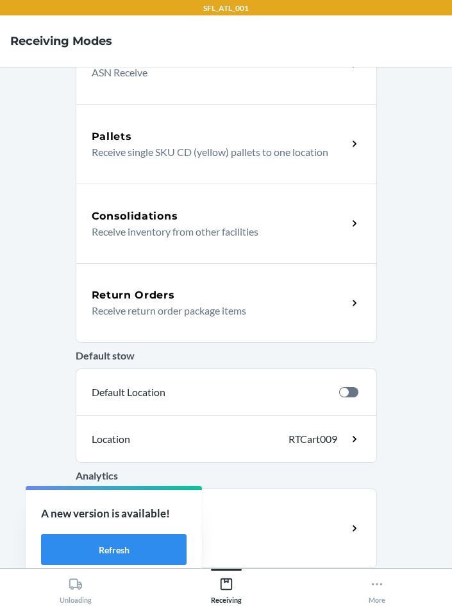
click at [223, 312] on p "Receive return order package items" at bounding box center [215, 310] width 246 height 15
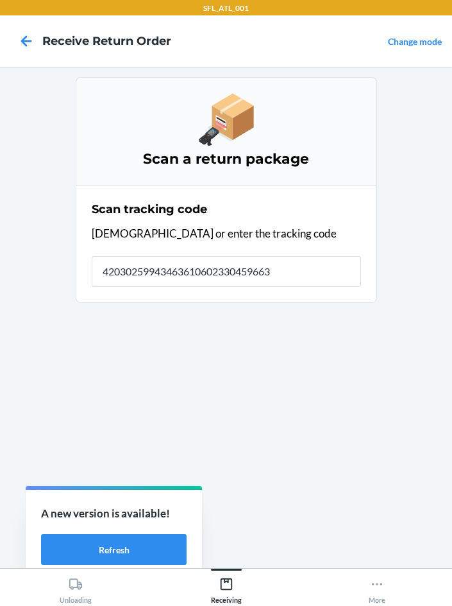
type input "420302599434636106023304596635"
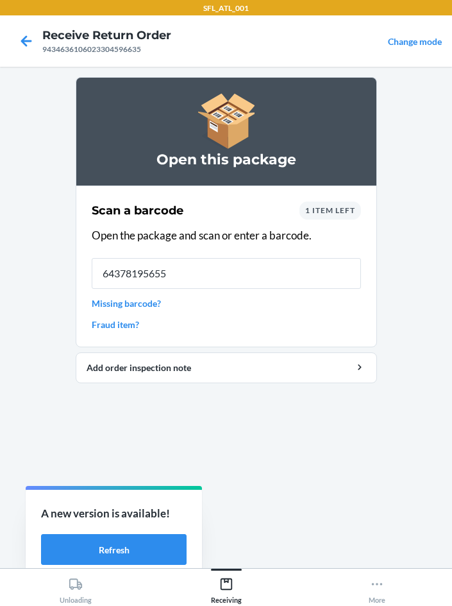
type input "643781956557"
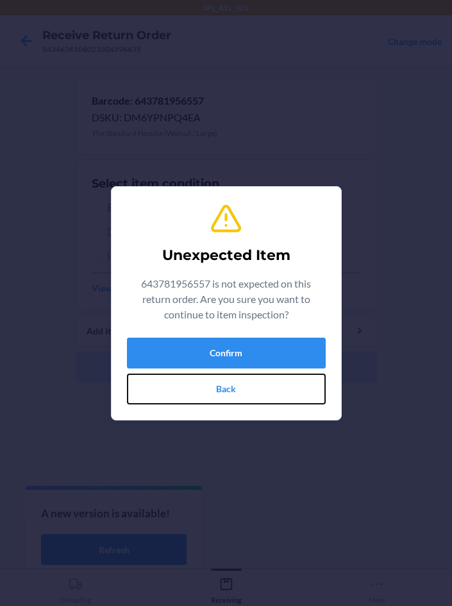
drag, startPoint x: 221, startPoint y: 394, endPoint x: 191, endPoint y: 360, distance: 45.4
click at [221, 393] on button "Back" at bounding box center [226, 388] width 199 height 31
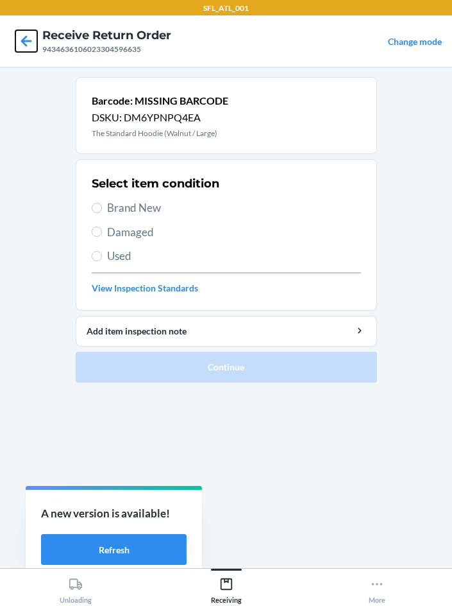
click at [31, 42] on icon at bounding box center [26, 40] width 11 height 11
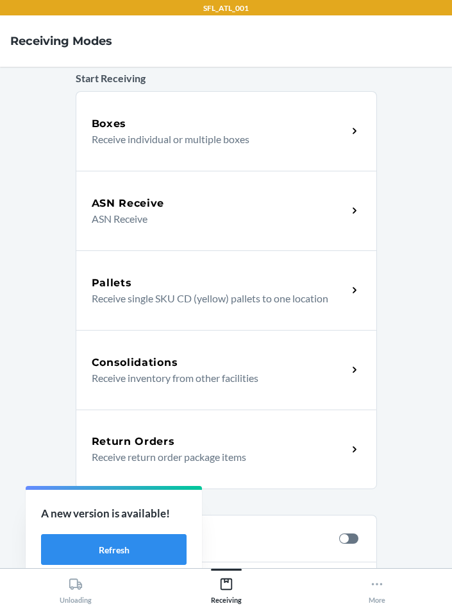
scroll to position [209, 0]
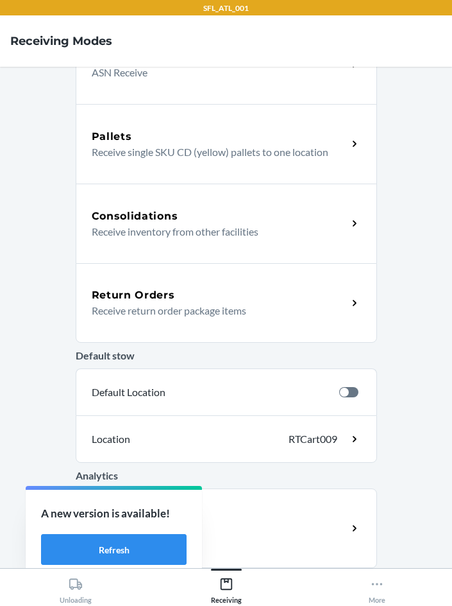
drag, startPoint x: 215, startPoint y: 418, endPoint x: 226, endPoint y: 431, distance: 16.8
click at [173, 311] on p "Receive return order package items" at bounding box center [215, 310] width 246 height 15
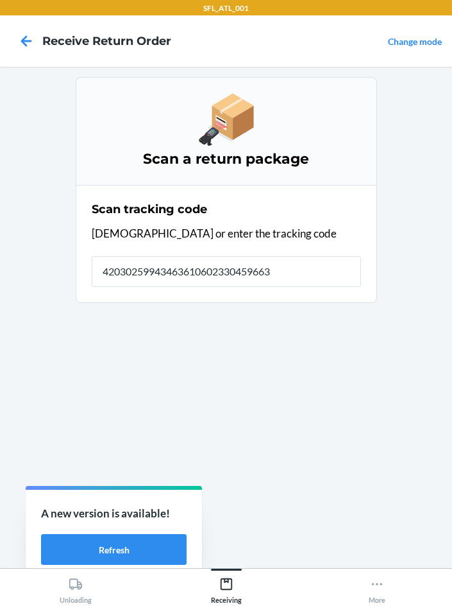
type input "420302599434636106023304596635"
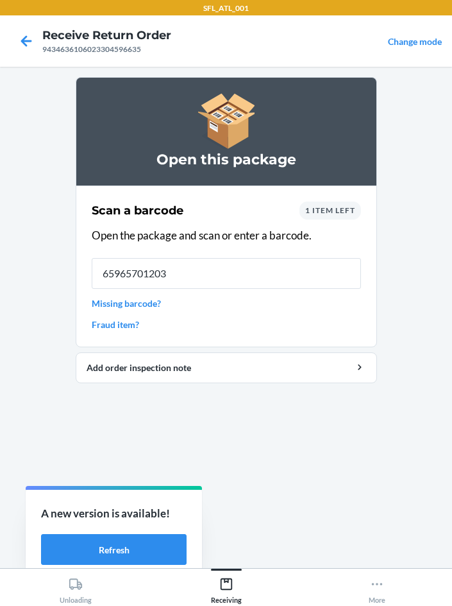
type input "659657012036"
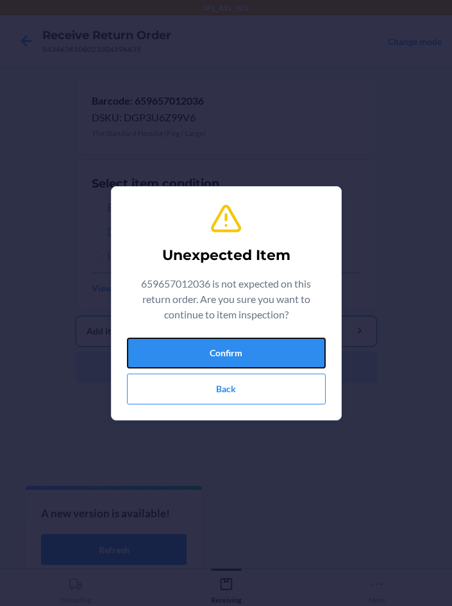
click at [192, 344] on button "Confirm" at bounding box center [226, 352] width 199 height 31
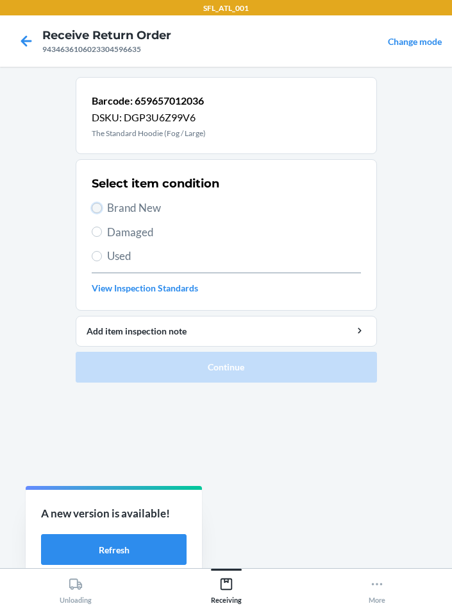
click at [95, 210] on input "Brand New" at bounding box center [97, 208] width 10 height 10
radio input "true"
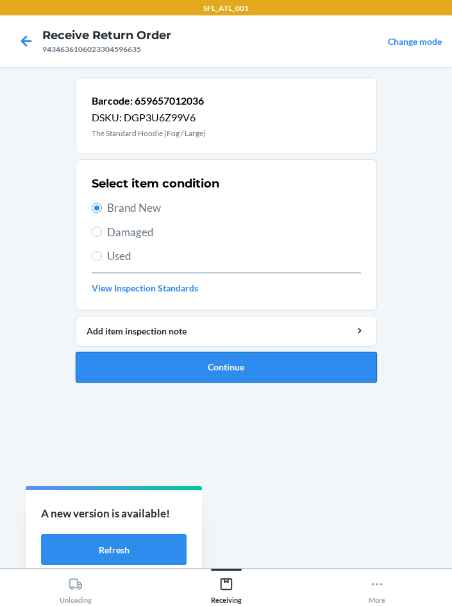
click at [205, 371] on button "Continue" at bounding box center [226, 367] width 301 height 31
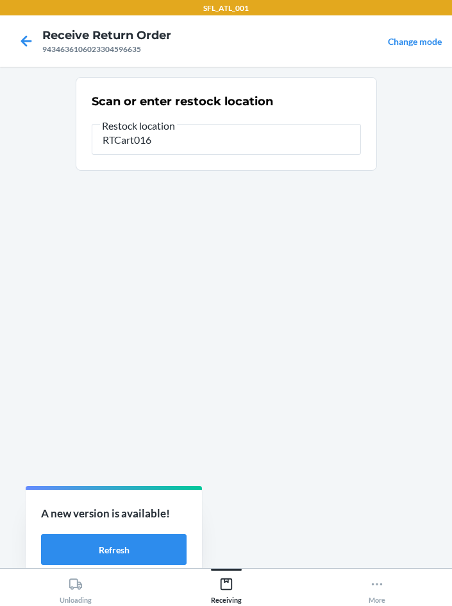
type input "RTCart016"
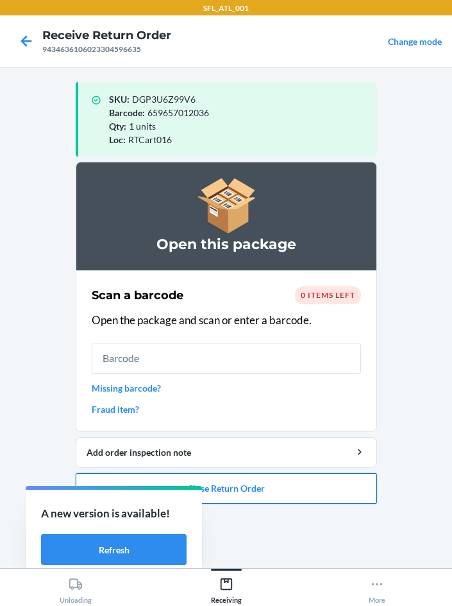
click at [250, 485] on button "Close Return Order" at bounding box center [226, 488] width 301 height 31
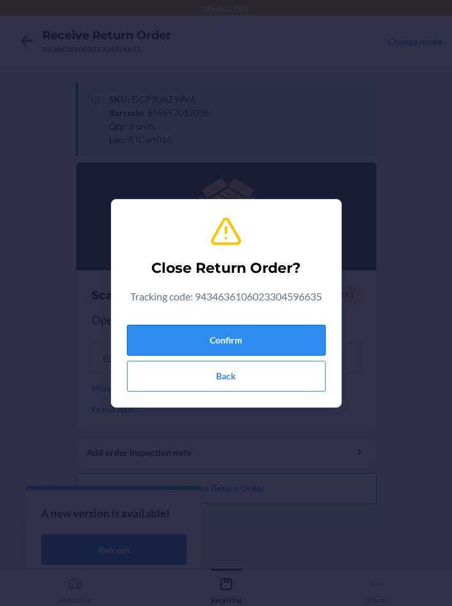
click at [202, 334] on button "Confirm" at bounding box center [226, 340] width 199 height 31
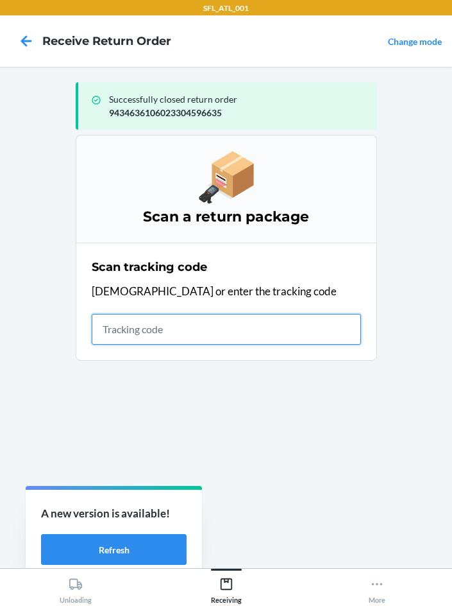
click at [146, 327] on input "text" at bounding box center [226, 329] width 269 height 31
type input "420302599434636106023304672681"
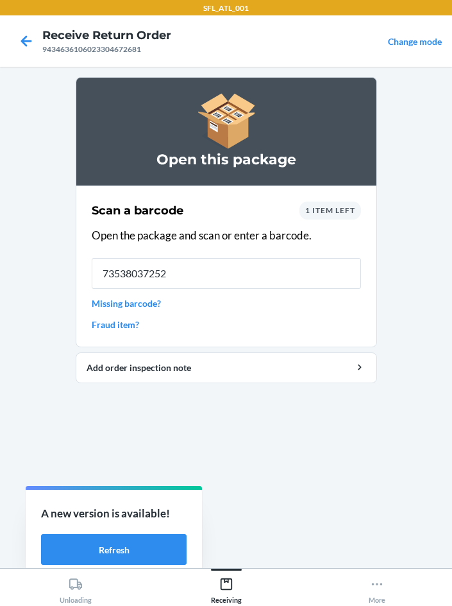
type input "735380372521"
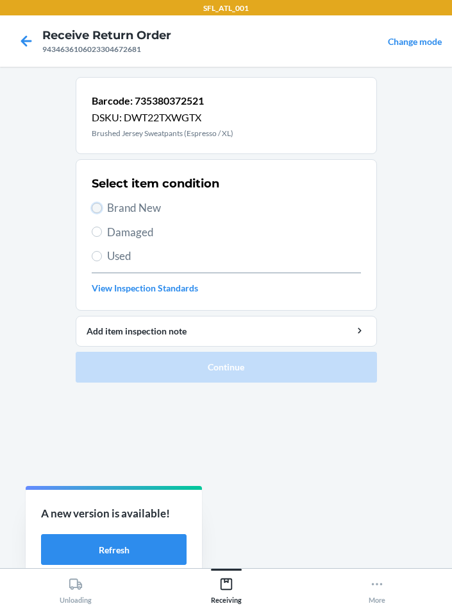
click at [94, 209] on input "Brand New" at bounding box center [97, 208] width 10 height 10
radio input "true"
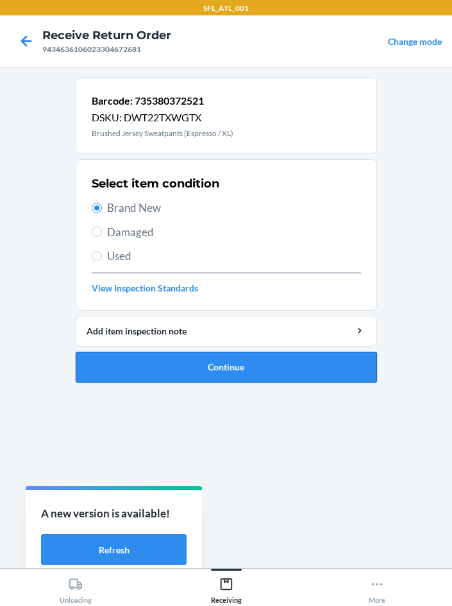
click at [225, 374] on button "Continue" at bounding box center [226, 367] width 301 height 31
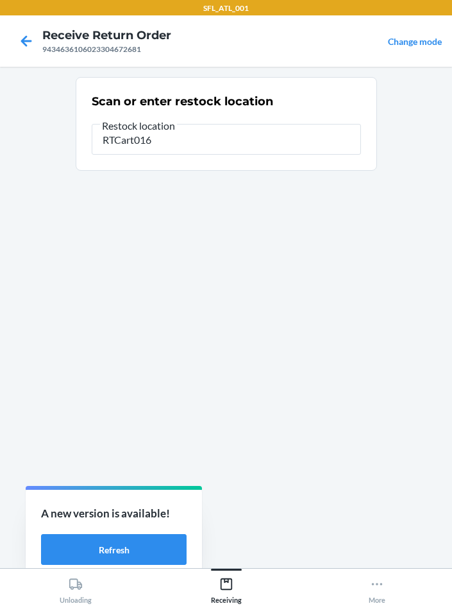
type input "RTCart016"
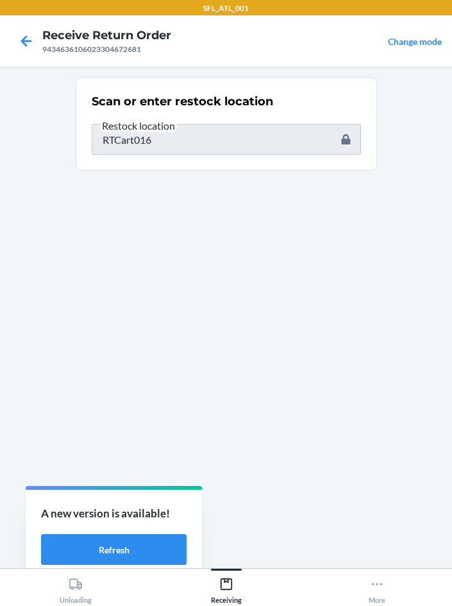
click at [273, 228] on section "Scan or enter restock location Restock location RTCart016" at bounding box center [226, 317] width 301 height 480
drag, startPoint x: 244, startPoint y: 201, endPoint x: 198, endPoint y: 130, distance: 84.7
click at [236, 191] on section "Scan or enter restock location Restock location RTCart016" at bounding box center [226, 317] width 301 height 480
click at [205, 156] on div "Scan or enter restock location Restock location RTCart016" at bounding box center [226, 123] width 269 height 69
click at [322, 333] on section "Scan or enter restock location Restock location RTCart016" at bounding box center [226, 317] width 301 height 480
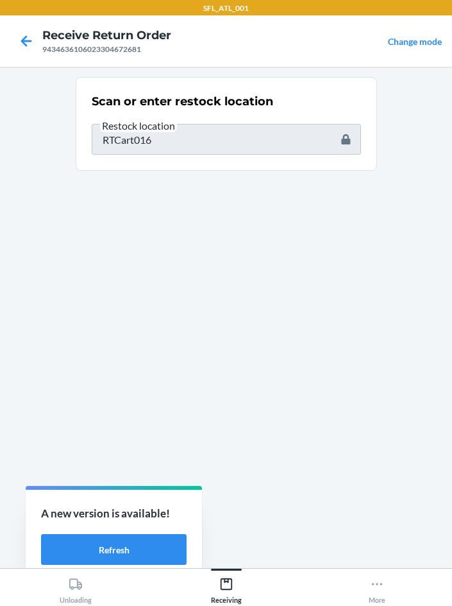
drag, startPoint x: 332, startPoint y: 266, endPoint x: 155, endPoint y: 157, distance: 208.5
click at [332, 266] on section "Scan or enter restock location Restock location RTCart016" at bounding box center [226, 317] width 301 height 480
click at [156, 132] on span "Restock location" at bounding box center [138, 125] width 77 height 13
click at [156, 132] on input "RTCart016" at bounding box center [226, 139] width 269 height 31
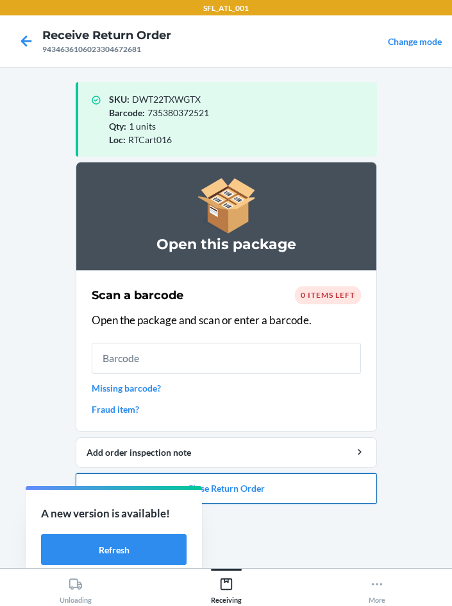
click at [254, 494] on button "Close Return Order" at bounding box center [226, 488] width 301 height 31
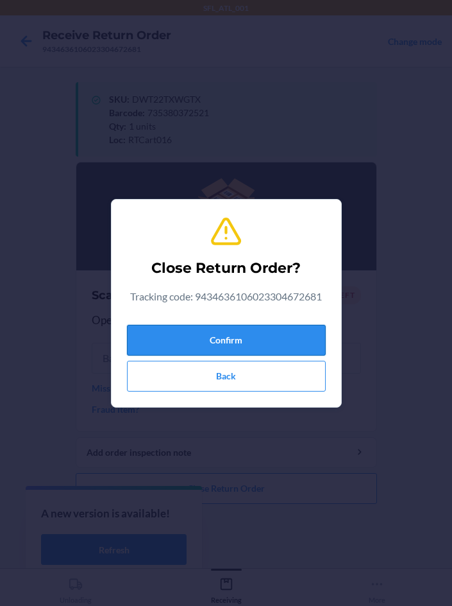
click at [184, 339] on button "Confirm" at bounding box center [226, 340] width 199 height 31
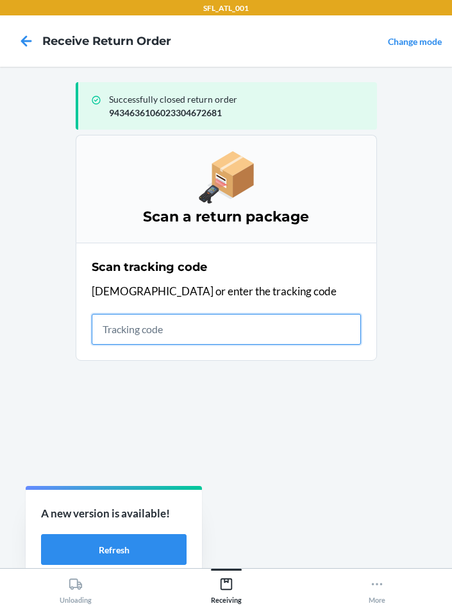
click at [279, 337] on input "text" at bounding box center [226, 329] width 269 height 31
type input "420302599434636106023304708014"
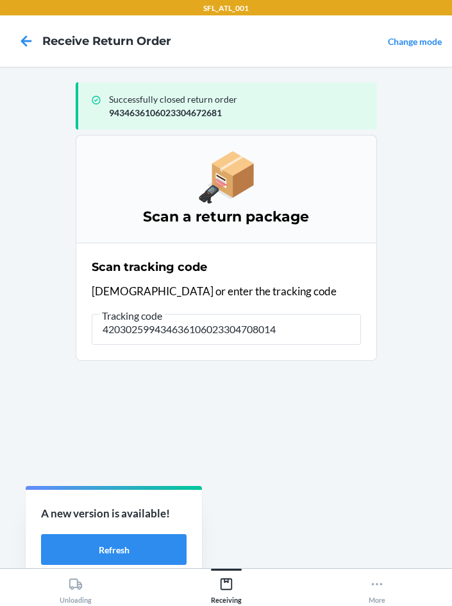
click at [362, 320] on section "Scan tracking code Scan or enter the tracking code Tracking code 42030259943463…" at bounding box center [226, 301] width 301 height 118
click at [298, 327] on input "420302599434636106023304708014" at bounding box center [226, 329] width 269 height 31
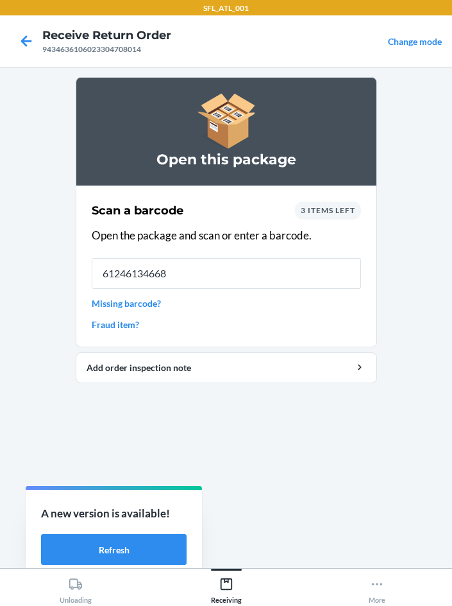
type input "612461346681"
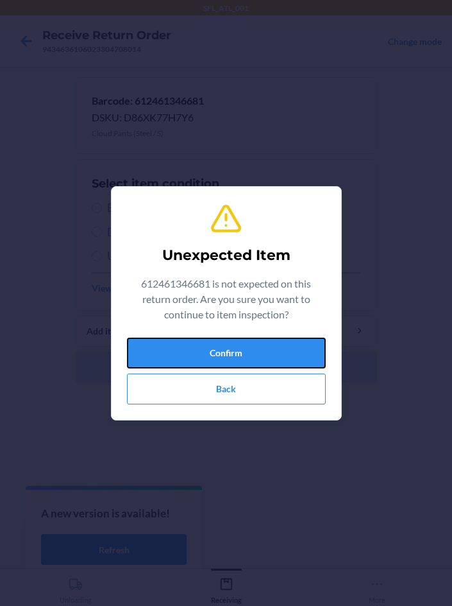
click at [286, 344] on button "Confirm" at bounding box center [226, 352] width 199 height 31
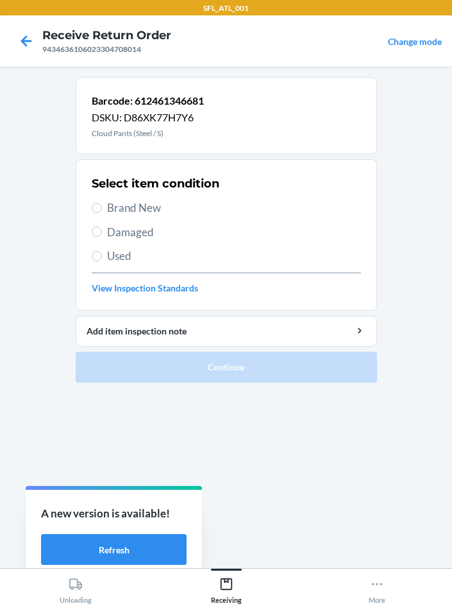
click at [103, 208] on label "Brand New" at bounding box center [226, 208] width 269 height 17
click at [102, 208] on input "Brand New" at bounding box center [97, 208] width 10 height 10
radio input "true"
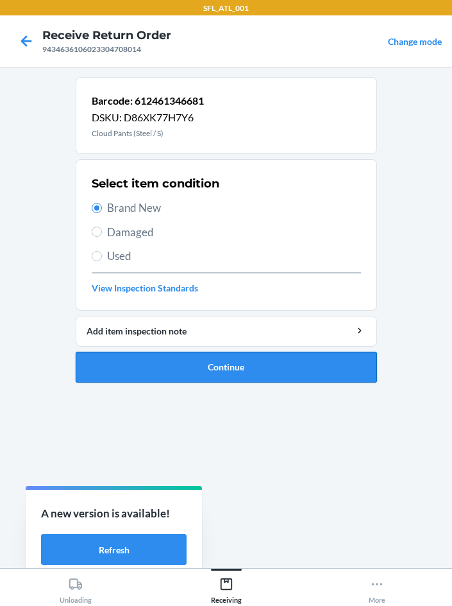
click at [242, 361] on button "Continue" at bounding box center [226, 367] width 301 height 31
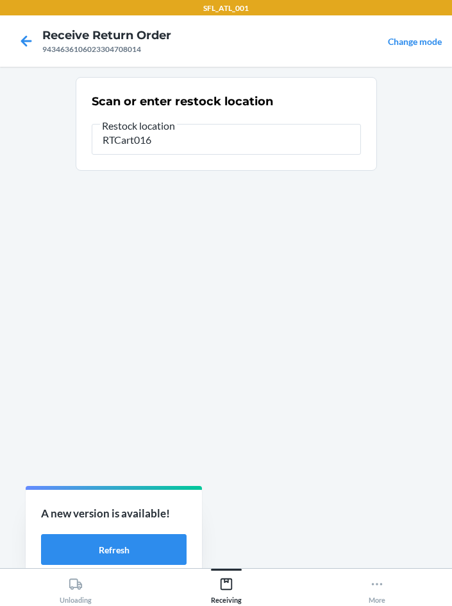
type input "RTCart016"
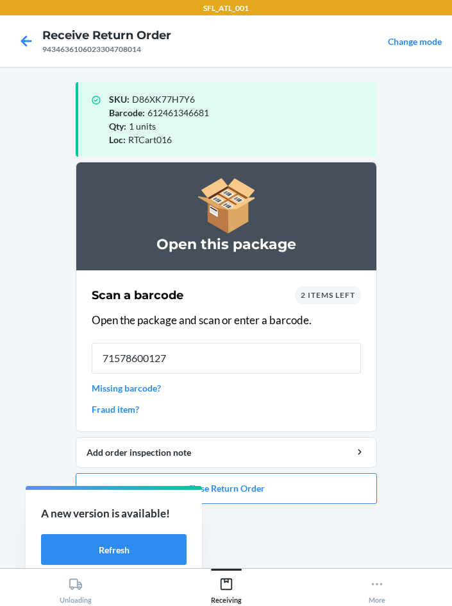
type input "715786001270"
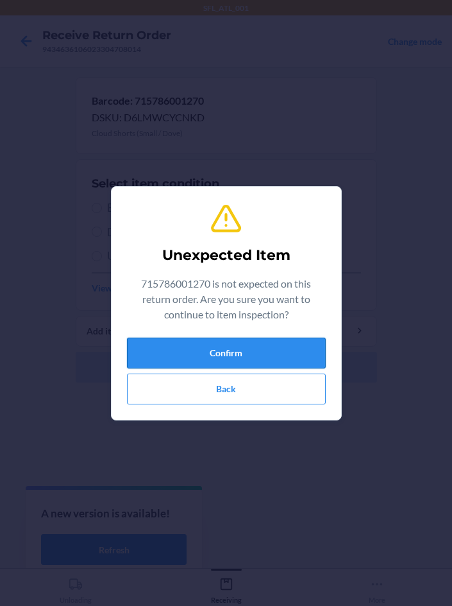
click at [223, 352] on button "Confirm" at bounding box center [226, 352] width 199 height 31
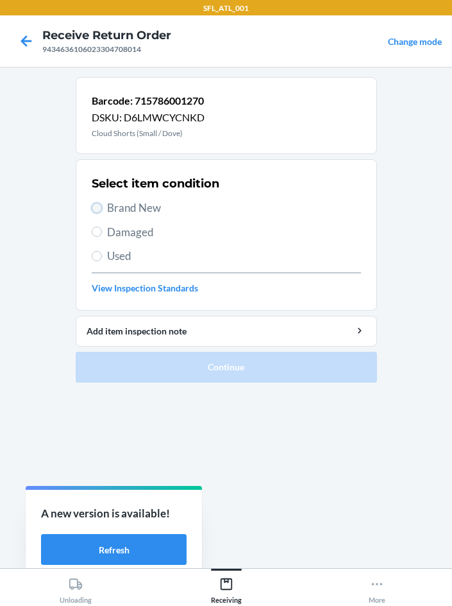
click at [101, 208] on input "Brand New" at bounding box center [97, 208] width 10 height 10
radio input "true"
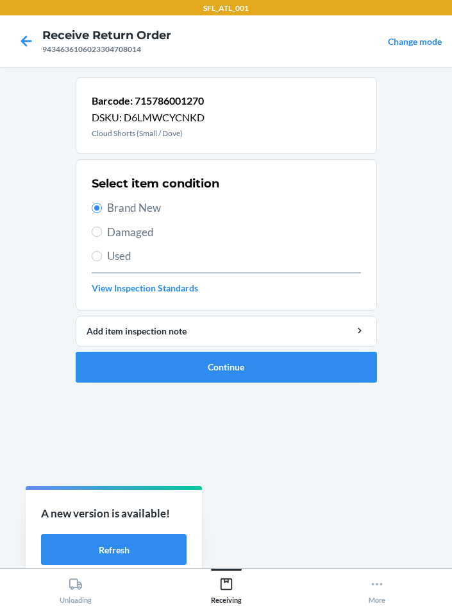
click at [215, 382] on ol "Barcode: 715786001270 DSKU: D6LMWCYCNKD Cloud Shorts (Small / Dove) Select item…" at bounding box center [226, 235] width 301 height 316
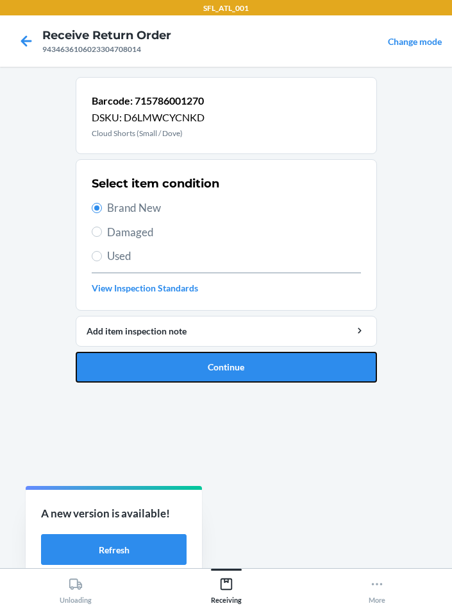
drag, startPoint x: 219, startPoint y: 380, endPoint x: 219, endPoint y: 370, distance: 10.3
click at [219, 378] on button "Continue" at bounding box center [226, 367] width 301 height 31
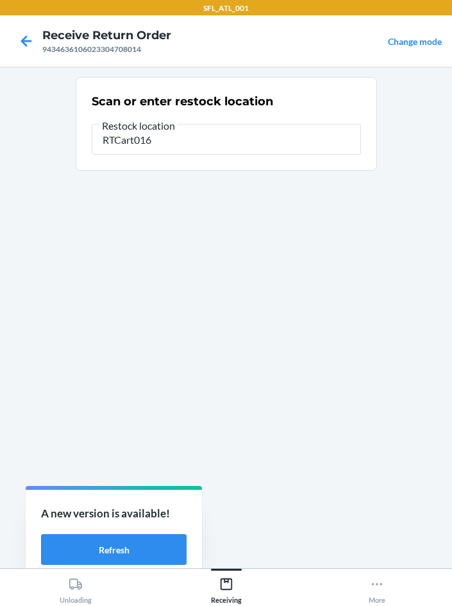
type input "RTCart016"
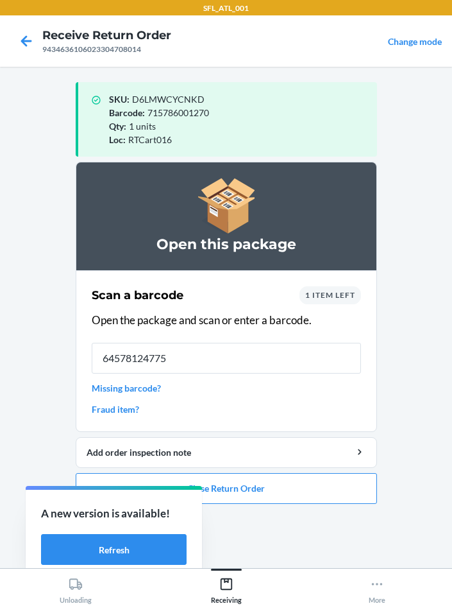
type input "645781247758"
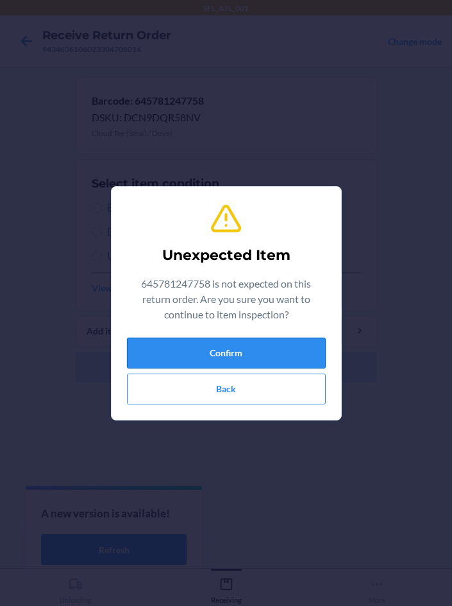
click at [276, 355] on button "Confirm" at bounding box center [226, 352] width 199 height 31
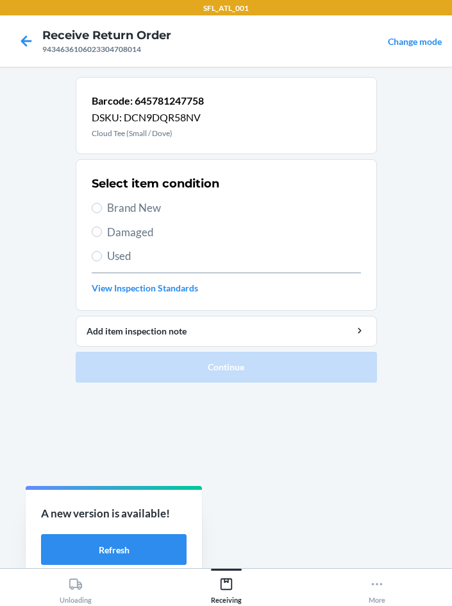
click at [103, 201] on label "Brand New" at bounding box center [226, 208] width 269 height 17
click at [102, 203] on input "Brand New" at bounding box center [97, 208] width 10 height 10
radio input "true"
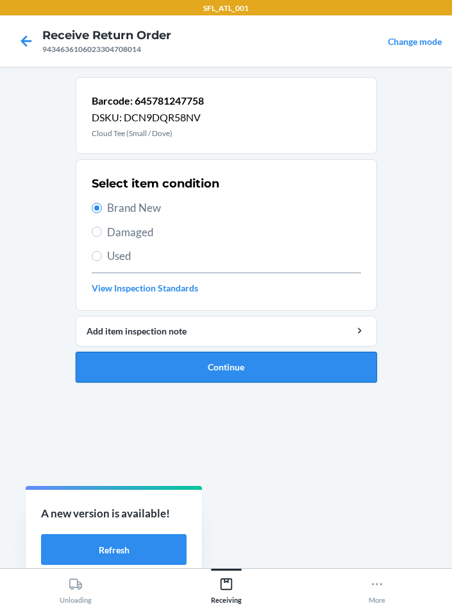
click at [140, 371] on button "Continue" at bounding box center [226, 367] width 301 height 31
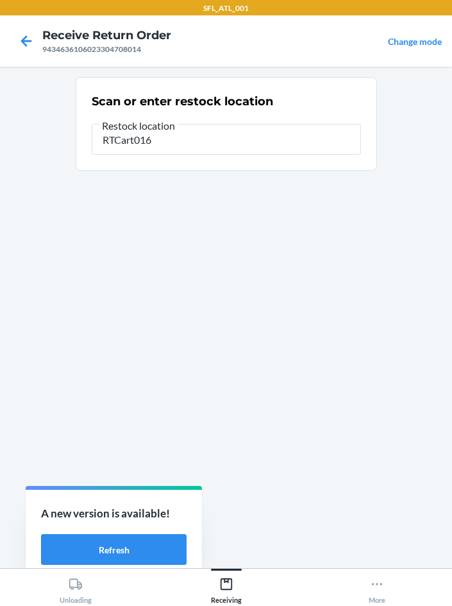
type input "RTCart016"
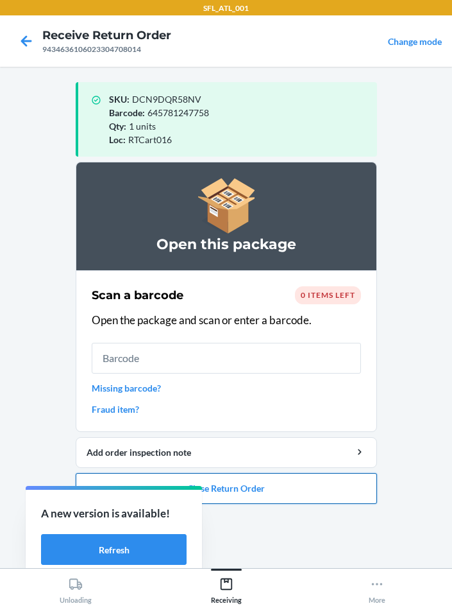
click at [269, 481] on button "Close Return Order" at bounding box center [226, 488] width 301 height 31
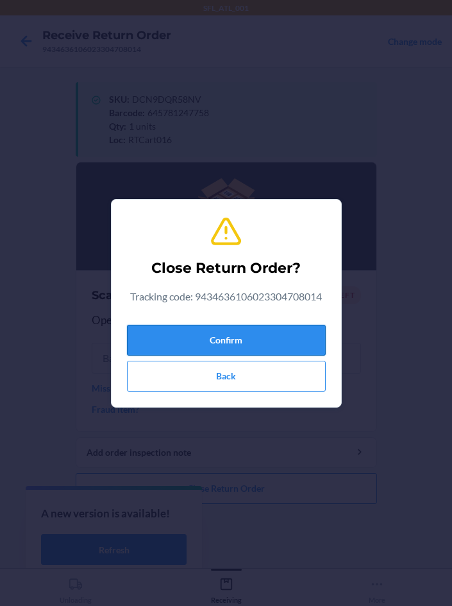
click at [219, 336] on button "Confirm" at bounding box center [226, 340] width 199 height 31
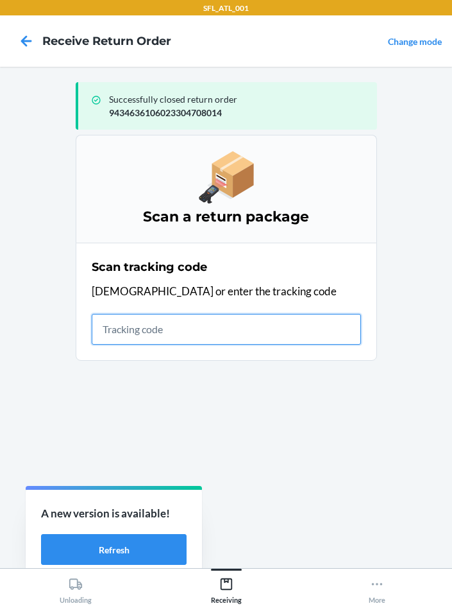
click at [149, 332] on input "text" at bounding box center [226, 329] width 269 height 31
type input "420302599434636106023304742384"
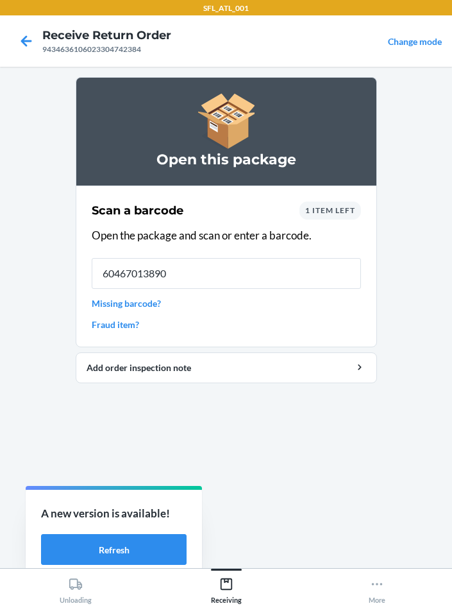
type input "604670138904"
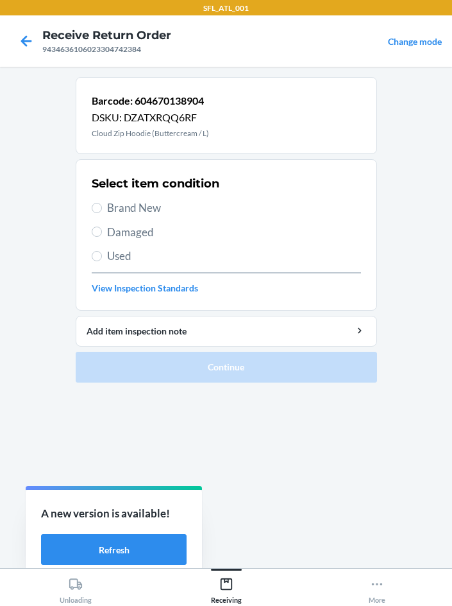
click at [54, 429] on main "Barcode: 604670138904 DSKU: DZATXRQQ6RF Cloud Zip Hoodie (Buttercream / L) Sele…" at bounding box center [226, 317] width 452 height 501
click at [97, 210] on input "Brand New" at bounding box center [97, 208] width 10 height 10
radio input "true"
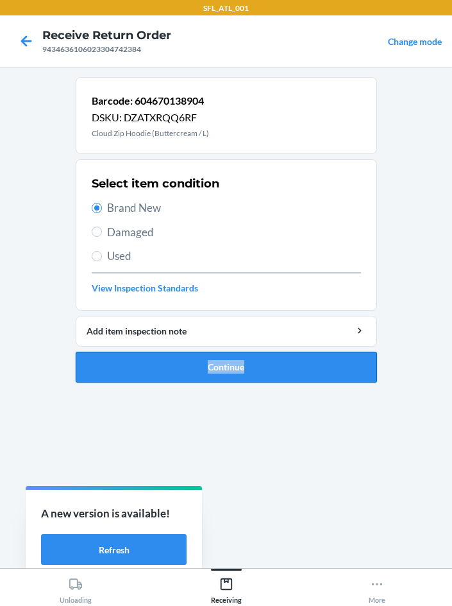
click at [196, 371] on button "Continue" at bounding box center [226, 367] width 301 height 31
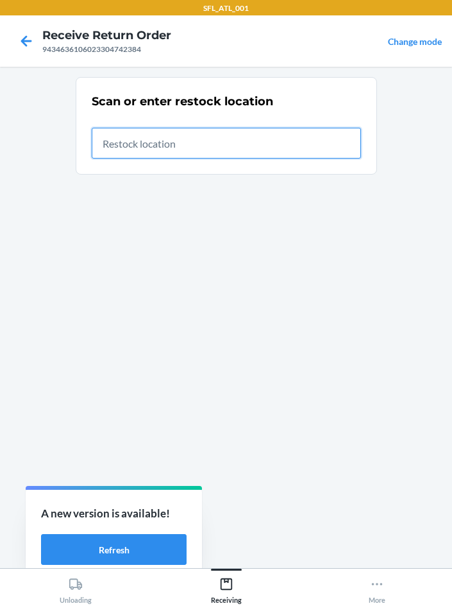
click at [155, 152] on input "text" at bounding box center [226, 143] width 269 height 31
click at [161, 144] on input "text" at bounding box center [226, 143] width 269 height 31
click at [158, 136] on input "text" at bounding box center [226, 143] width 269 height 31
click at [176, 135] on input "text" at bounding box center [226, 143] width 269 height 31
click at [146, 152] on input "text" at bounding box center [226, 143] width 269 height 31
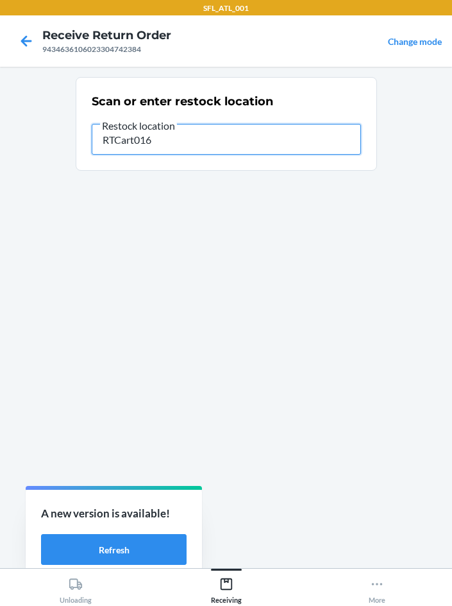
type input "RTCart016"
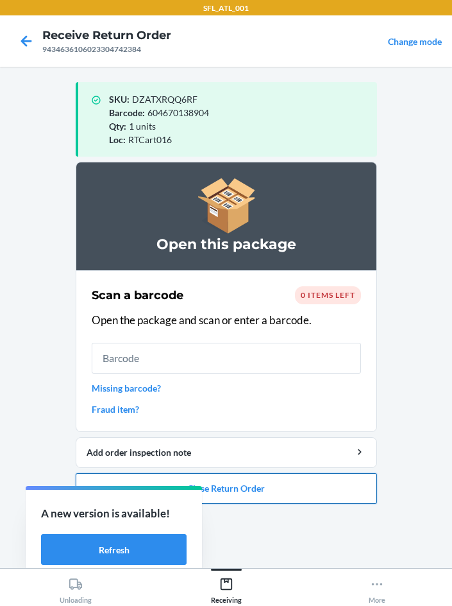
click at [267, 488] on button "Close Return Order" at bounding box center [226, 488] width 301 height 31
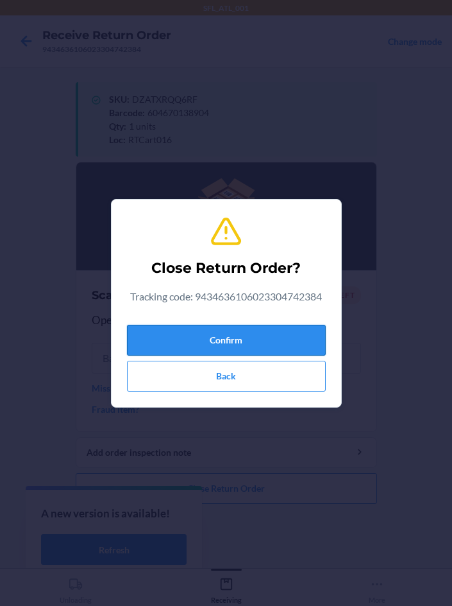
click at [191, 337] on button "Confirm" at bounding box center [226, 340] width 199 height 31
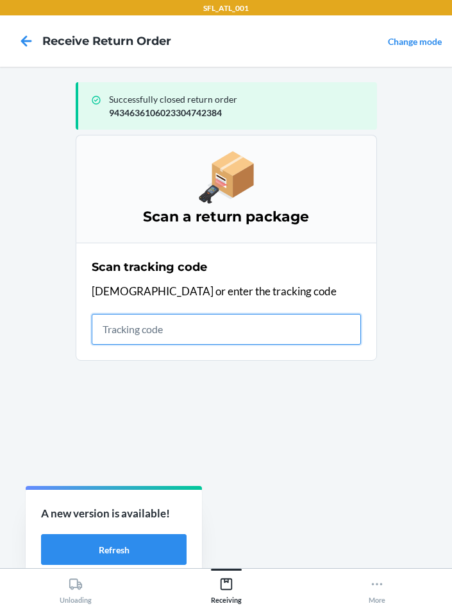
click at [173, 327] on input "text" at bounding box center [226, 329] width 269 height 31
type input "420302599434636106023304922243"
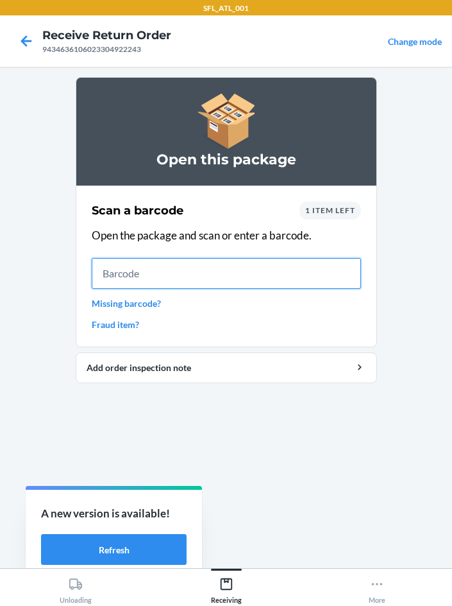
click at [117, 280] on input "text" at bounding box center [226, 273] width 269 height 31
type input "634707450075"
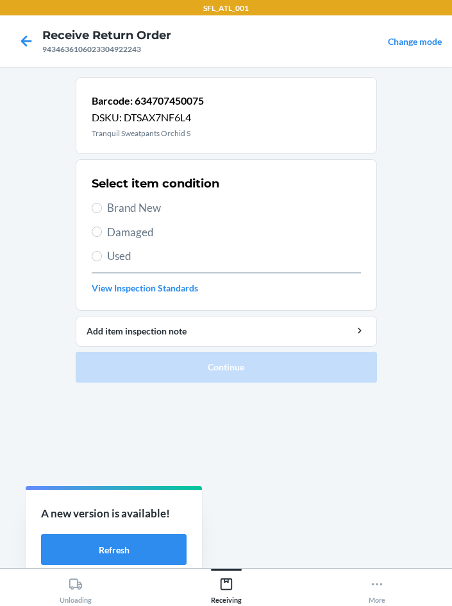
click at [110, 205] on span "Brand New" at bounding box center [234, 208] width 254 height 17
click at [102, 205] on input "Brand New" at bounding box center [97, 208] width 10 height 10
radio input "true"
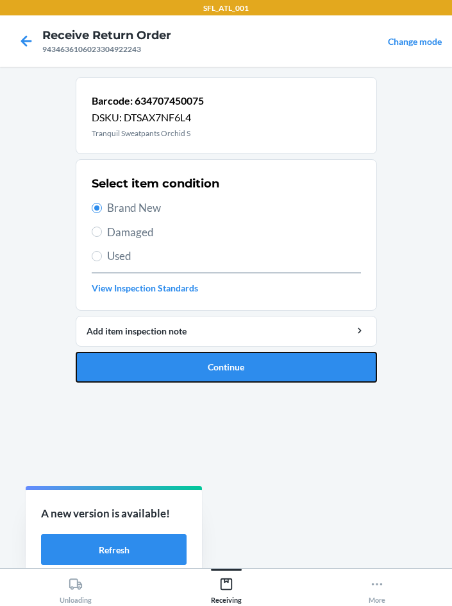
click at [176, 357] on button "Continue" at bounding box center [226, 367] width 301 height 31
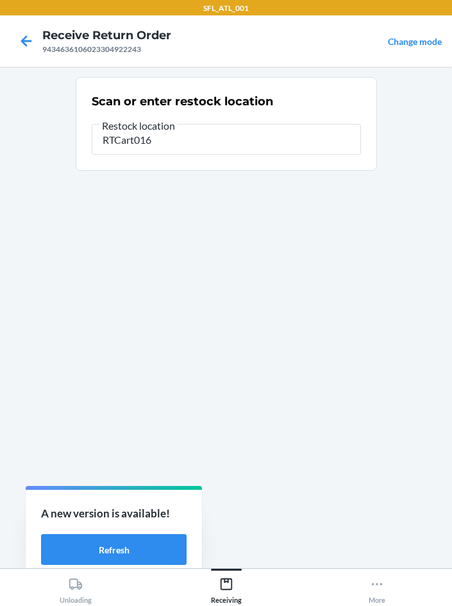
type input "RTCart016"
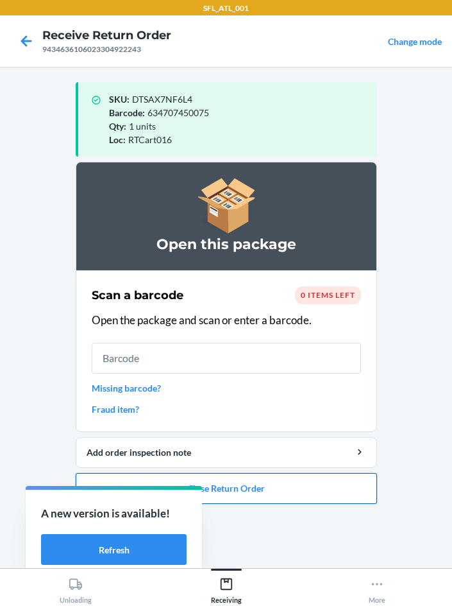
click at [231, 495] on button "Close Return Order" at bounding box center [226, 488] width 301 height 31
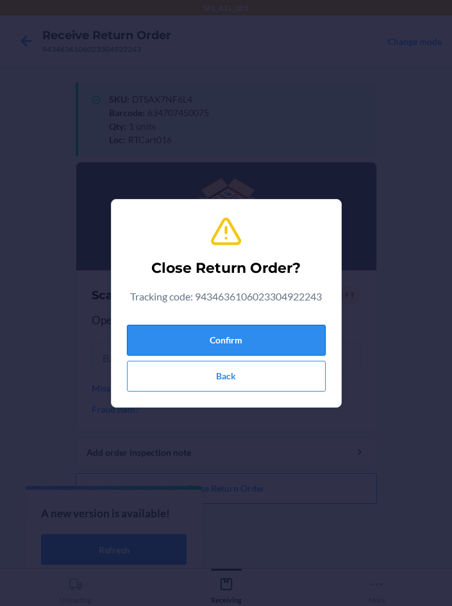
click at [180, 335] on button "Confirm" at bounding box center [226, 340] width 199 height 31
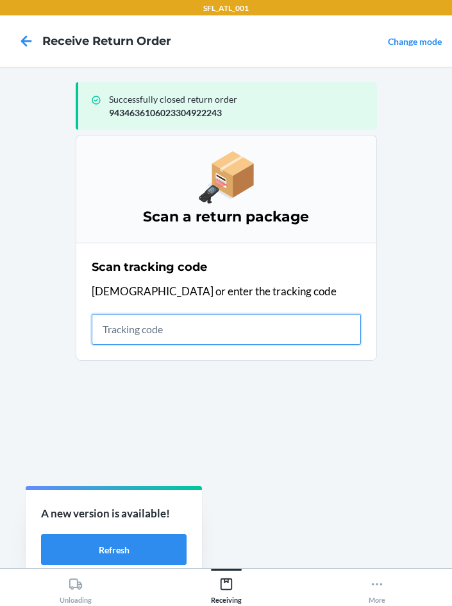
click at [146, 321] on input "text" at bounding box center [226, 329] width 269 height 31
click at [108, 334] on input "text" at bounding box center [226, 329] width 269 height 31
type input "420302599434636106023304715500"
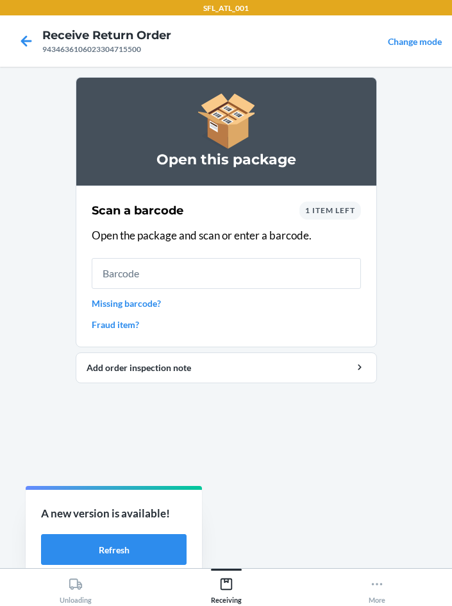
click at [121, 295] on div "Scan a barcode 1 item left Open the package and scan or enter a barcode. Missin…" at bounding box center [226, 266] width 269 height 137
click at [120, 303] on link "Missing barcode?" at bounding box center [226, 302] width 269 height 13
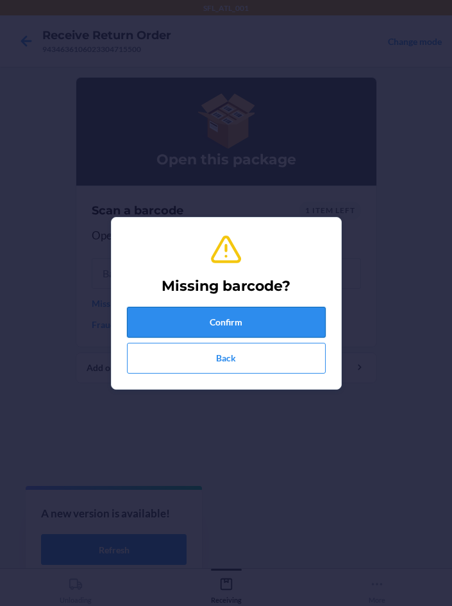
click at [210, 323] on button "Confirm" at bounding box center [226, 322] width 199 height 31
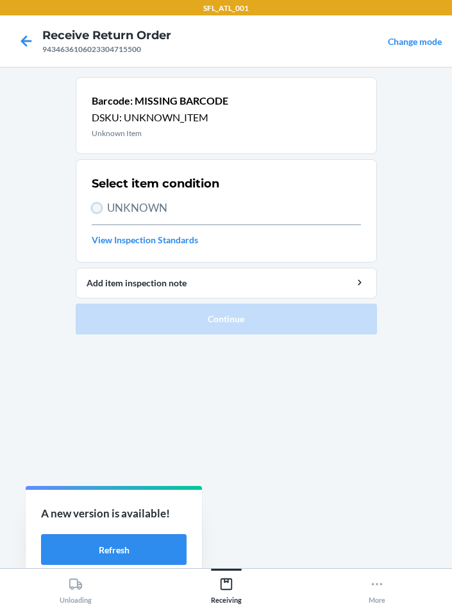
click at [94, 208] on input "UNKNOWN" at bounding box center [97, 208] width 10 height 10
radio input "true"
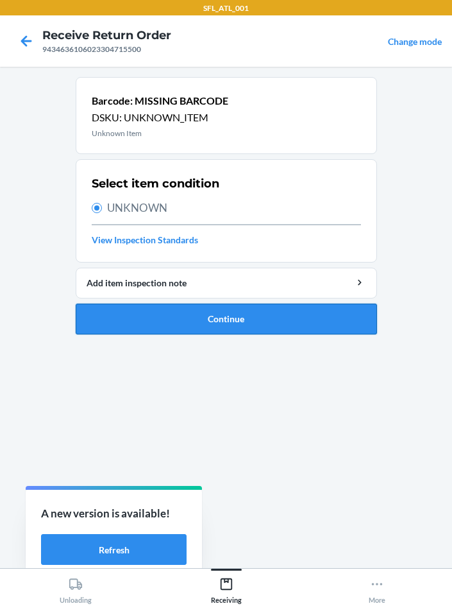
click at [282, 318] on button "Continue" at bounding box center [226, 318] width 301 height 31
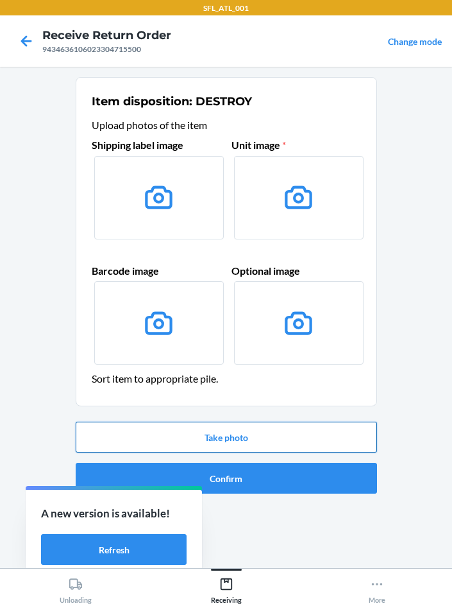
click at [264, 425] on button "Take photo" at bounding box center [226, 436] width 301 height 31
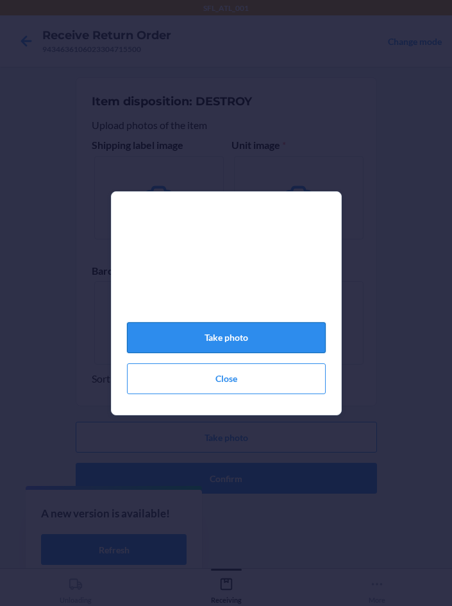
click at [293, 347] on button "Take photo" at bounding box center [226, 337] width 199 height 31
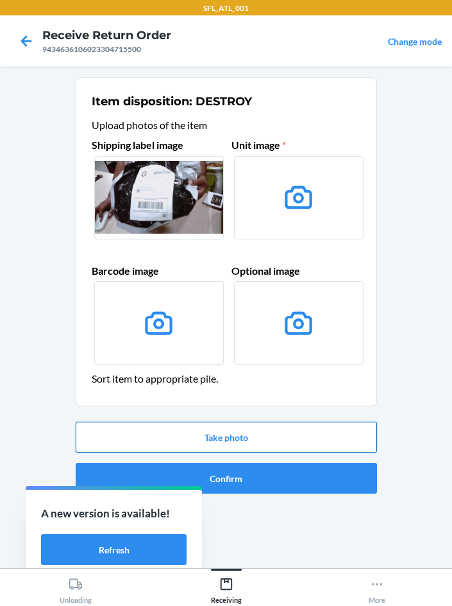
click at [248, 439] on button "Take photo" at bounding box center [226, 436] width 301 height 31
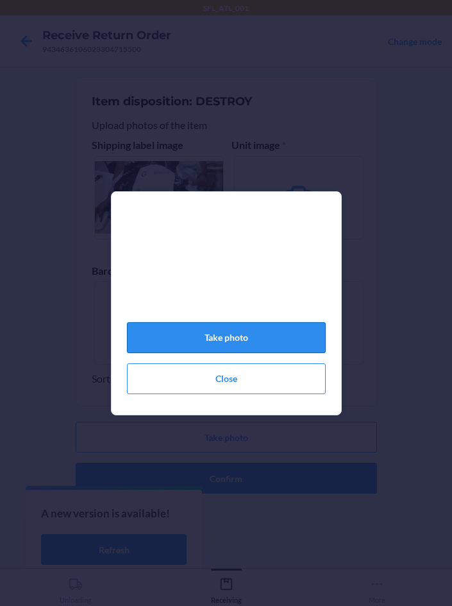
click at [249, 341] on button "Take photo" at bounding box center [226, 337] width 199 height 31
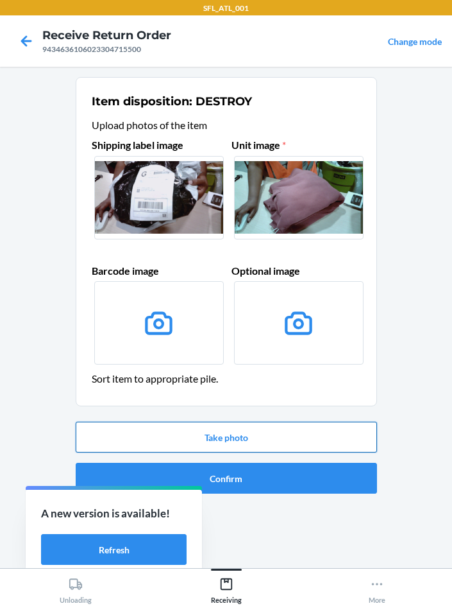
click at [194, 436] on button "Take photo" at bounding box center [226, 436] width 301 height 31
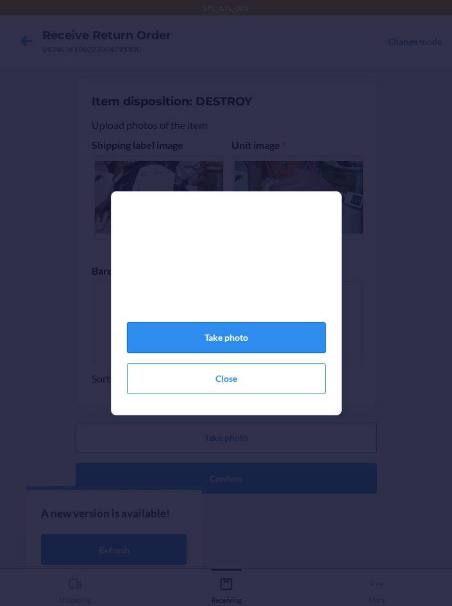
click at [190, 338] on button "Take photo" at bounding box center [226, 337] width 199 height 31
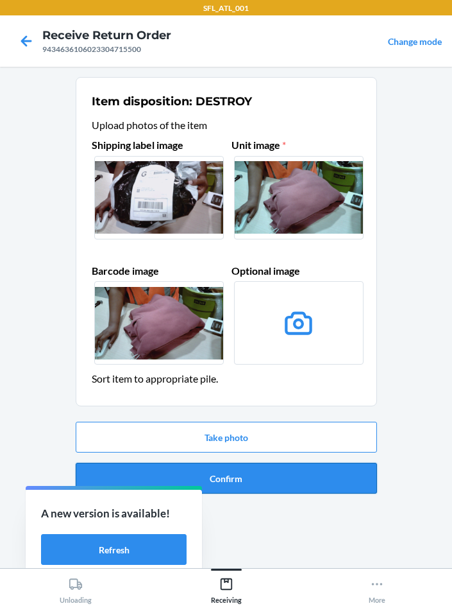
click at [244, 490] on button "Confirm" at bounding box center [226, 478] width 301 height 31
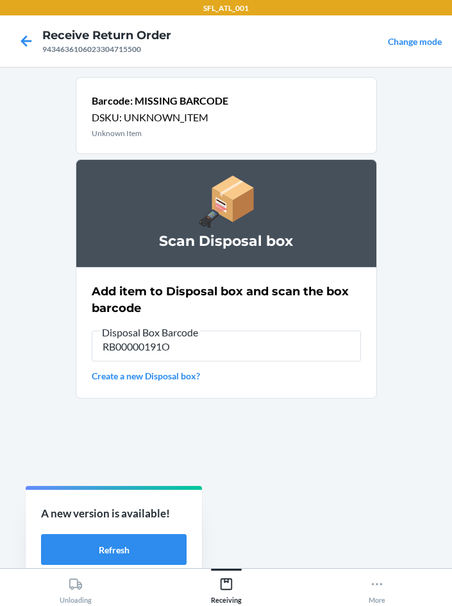
type input "RB00000191O"
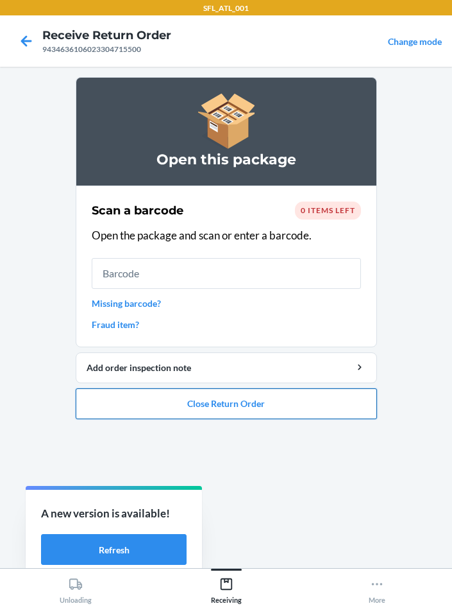
click at [110, 411] on button "Close Return Order" at bounding box center [226, 403] width 301 height 31
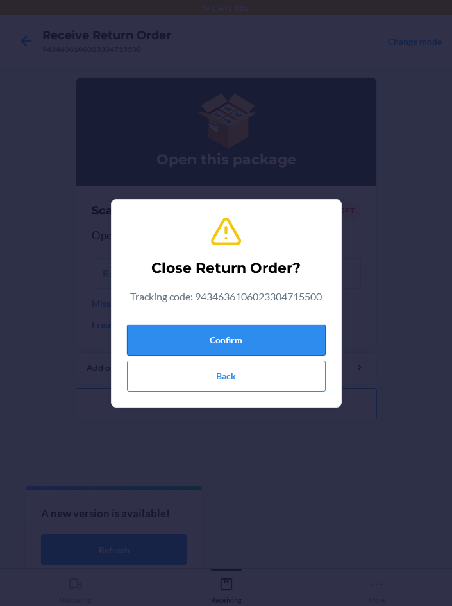
click at [201, 345] on button "Confirm" at bounding box center [226, 340] width 199 height 31
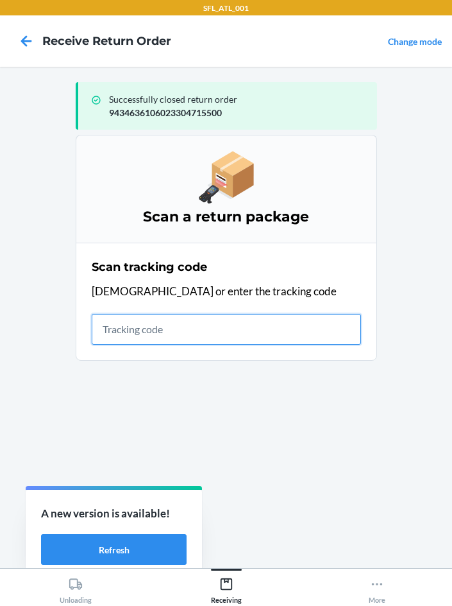
click at [153, 330] on input "text" at bounding box center [226, 329] width 269 height 31
type input "420302599434636106023302338817"
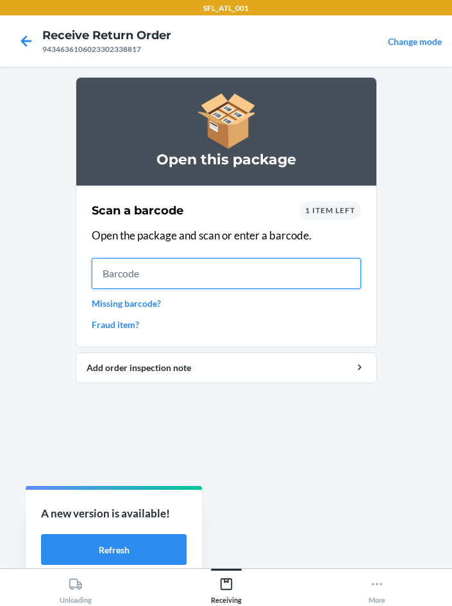
click at [150, 264] on input "text" at bounding box center [226, 273] width 269 height 31
type input "660457181495"
click at [206, 275] on input "660457181495" at bounding box center [226, 273] width 269 height 31
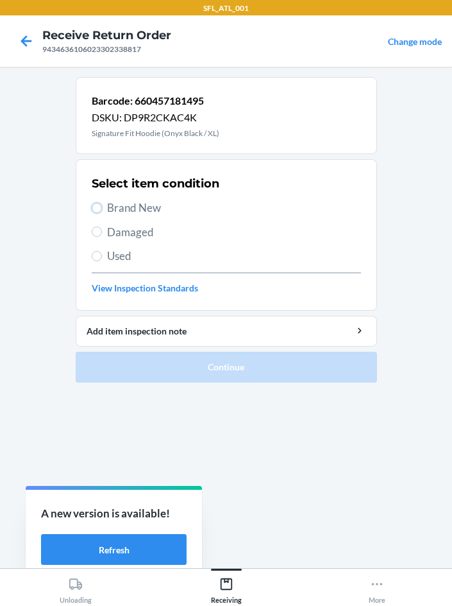
drag, startPoint x: 99, startPoint y: 205, endPoint x: 171, endPoint y: 300, distance: 118.7
click at [98, 205] on input "Brand New" at bounding box center [97, 208] width 10 height 10
radio input "true"
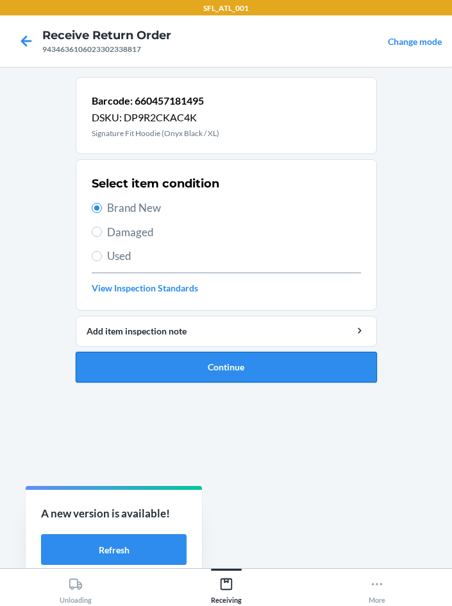
click at [189, 363] on button "Continue" at bounding box center [226, 367] width 301 height 31
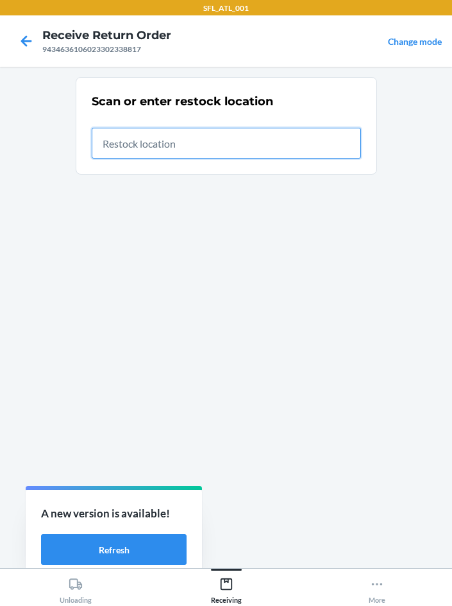
click at [180, 151] on input "text" at bounding box center [226, 143] width 269 height 31
click at [146, 149] on input "text" at bounding box center [226, 143] width 269 height 31
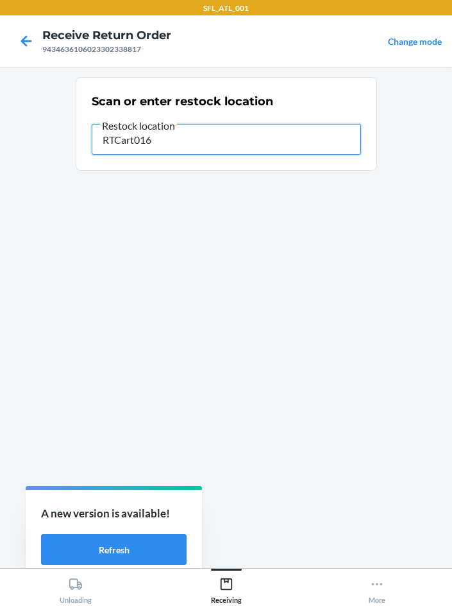
type input "RTCart016"
click at [228, 146] on input "RTCart016" at bounding box center [226, 139] width 269 height 31
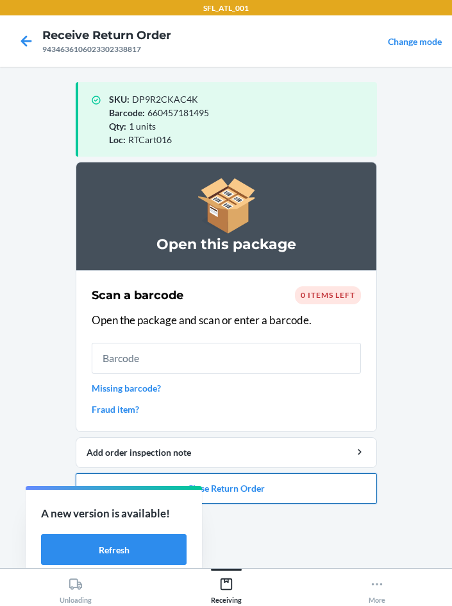
click at [238, 495] on button "Close Return Order" at bounding box center [226, 488] width 301 height 31
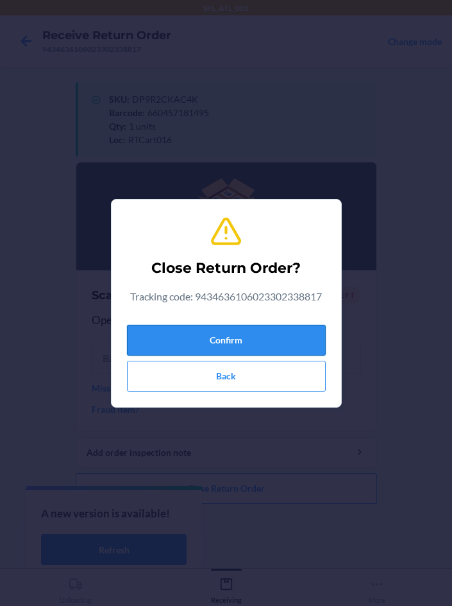
click at [187, 349] on button "Confirm" at bounding box center [226, 340] width 199 height 31
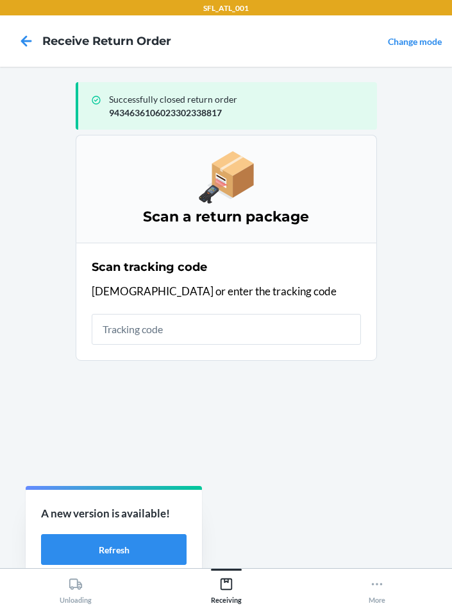
click at [302, 354] on section "Scan tracking code Scan or enter the tracking code" at bounding box center [226, 301] width 301 height 118
click at [230, 343] on input "text" at bounding box center [226, 329] width 269 height 31
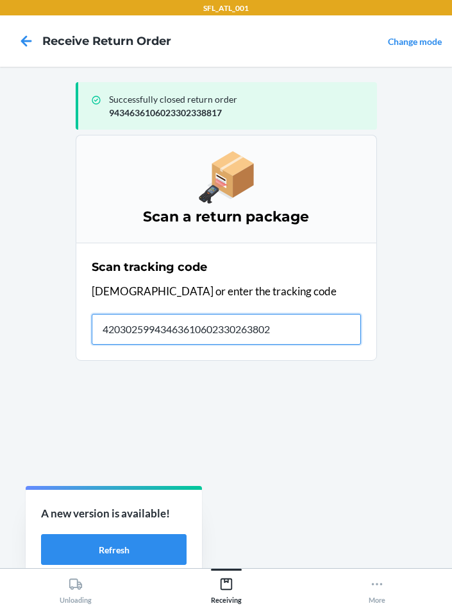
type input "420302599434636106023302638023"
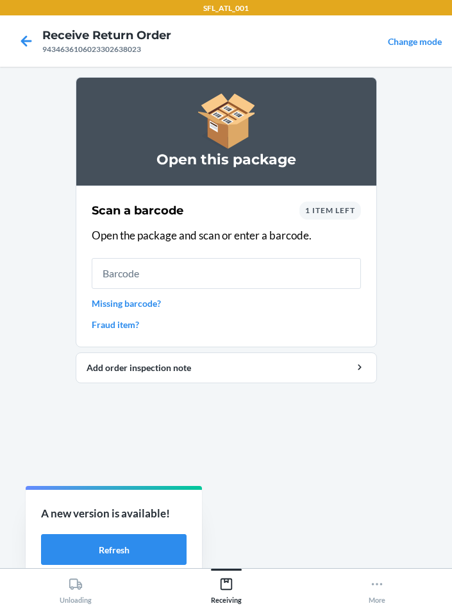
click at [96, 306] on link "Missing barcode?" at bounding box center [226, 302] width 269 height 13
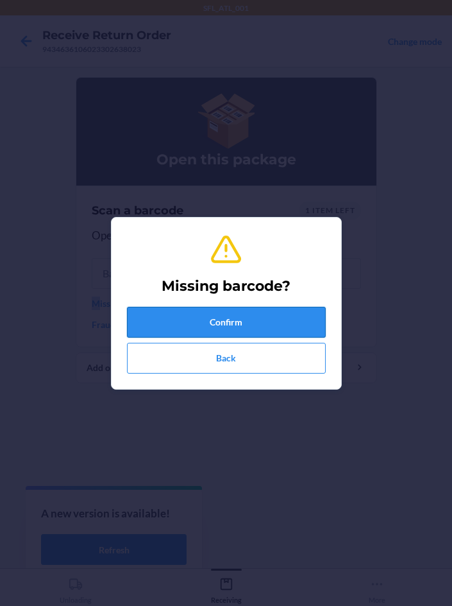
click at [227, 319] on button "Confirm" at bounding box center [226, 322] width 199 height 31
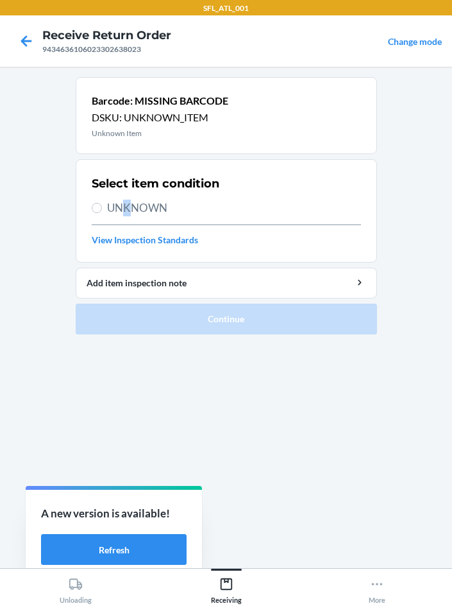
click at [124, 204] on span "UNKNOWN" at bounding box center [234, 208] width 254 height 17
drag, startPoint x: 93, startPoint y: 216, endPoint x: 97, endPoint y: 210, distance: 6.9
click at [94, 216] on label "UNKNOWN" at bounding box center [226, 208] width 269 height 17
click at [94, 213] on input "UNKNOWN" at bounding box center [97, 208] width 10 height 10
radio input "true"
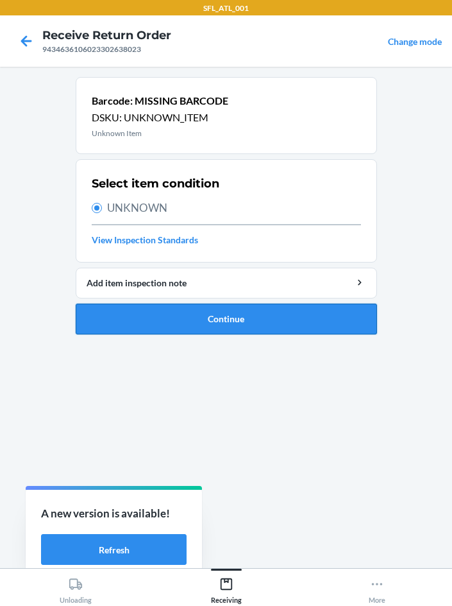
click at [230, 325] on button "Continue" at bounding box center [226, 318] width 301 height 31
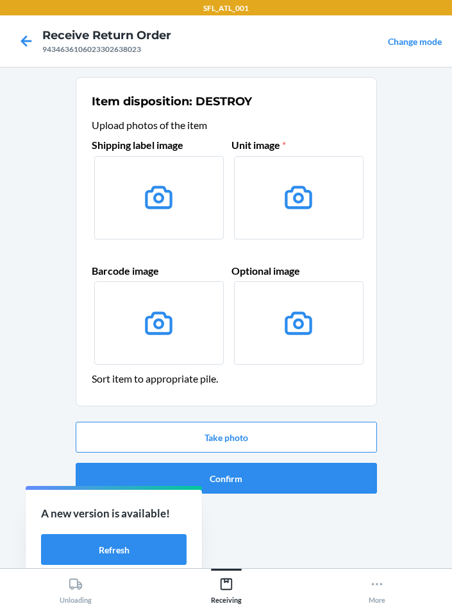
click at [134, 219] on label at bounding box center [159, 197] width 130 height 83
click at [0, 0] on input "file" at bounding box center [0, 0] width 0 height 0
click at [285, 430] on button "Take photo" at bounding box center [226, 436] width 301 height 31
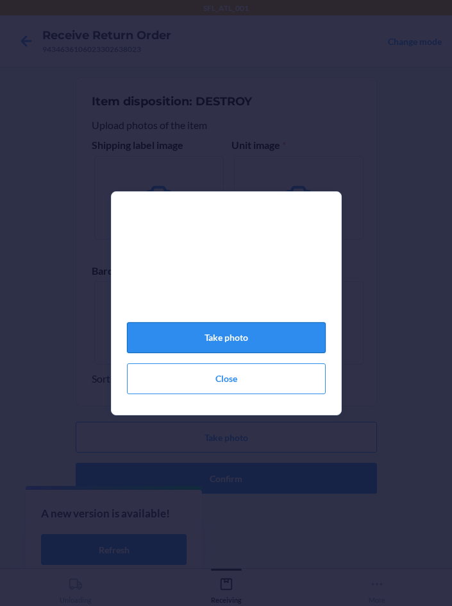
click at [244, 350] on button "Take photo" at bounding box center [226, 337] width 199 height 31
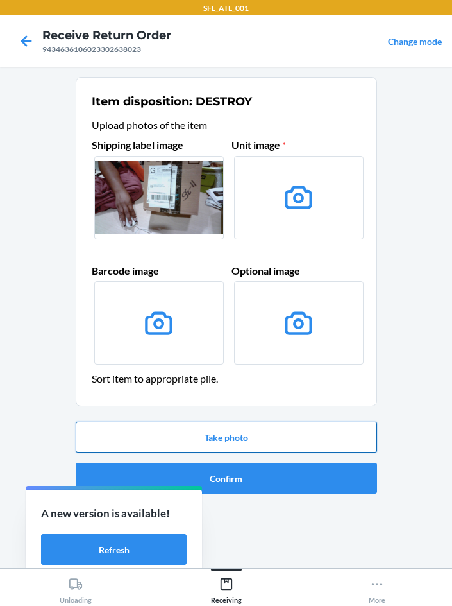
click at [160, 446] on button "Take photo" at bounding box center [226, 436] width 301 height 31
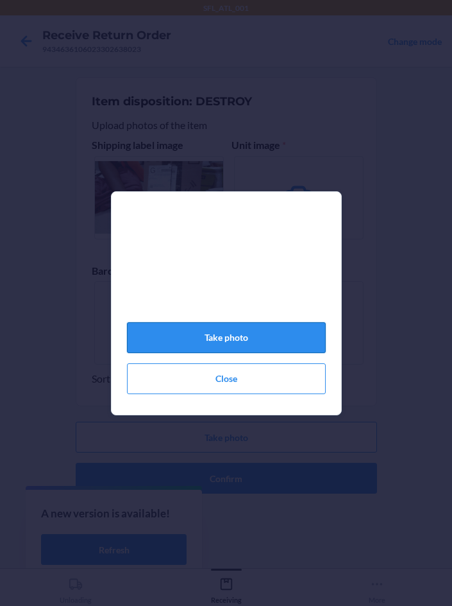
click at [233, 346] on button "Take photo" at bounding box center [226, 337] width 199 height 31
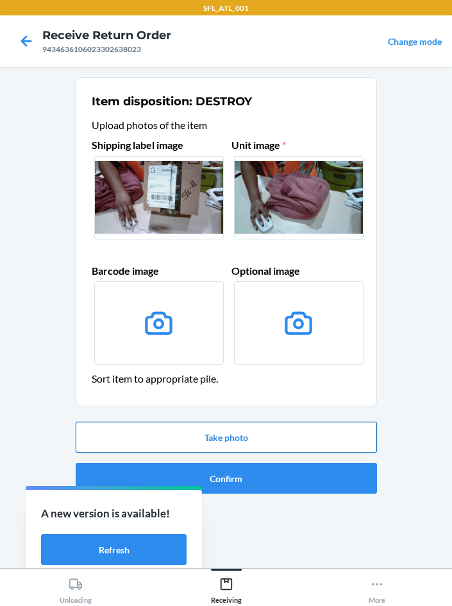
click at [242, 441] on button "Take photo" at bounding box center [226, 436] width 301 height 31
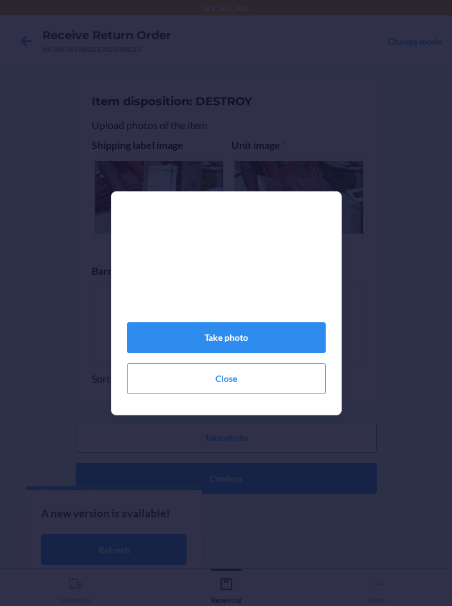
click at [242, 364] on div "Take photo Close" at bounding box center [226, 308] width 199 height 182
click at [257, 346] on button "Take photo" at bounding box center [226, 337] width 199 height 31
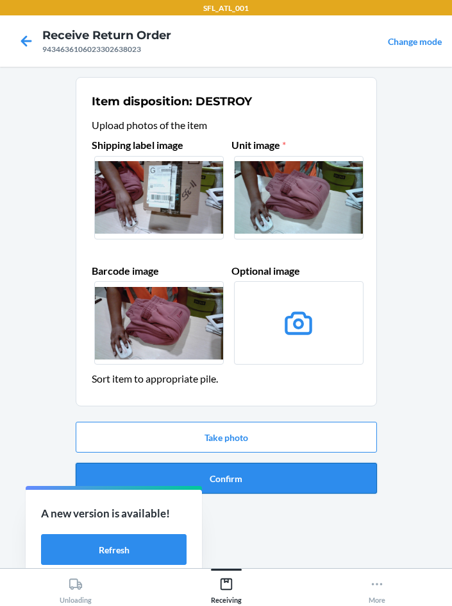
click at [286, 479] on button "Confirm" at bounding box center [226, 478] width 301 height 31
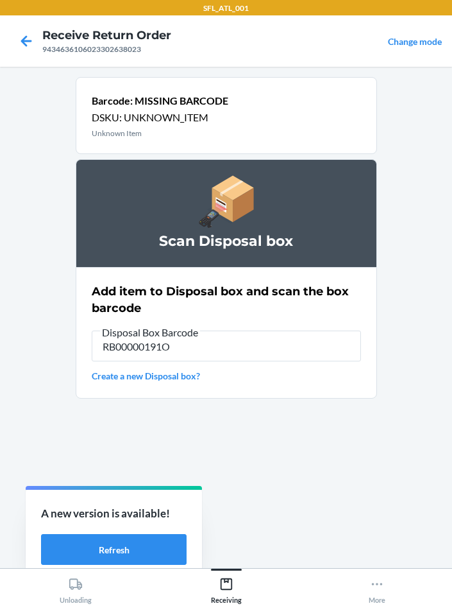
type input "RB00000191O"
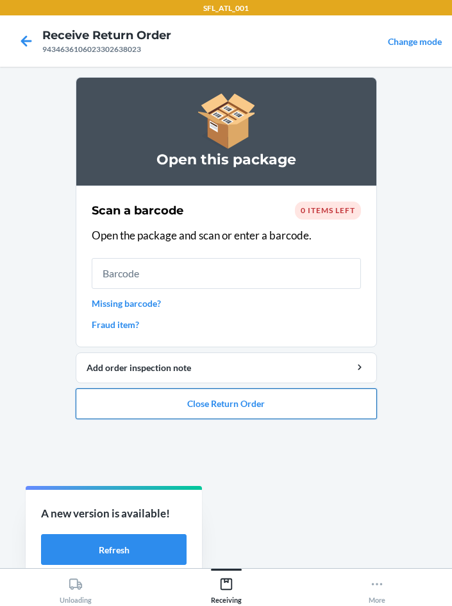
click at [244, 399] on button "Close Return Order" at bounding box center [226, 403] width 301 height 31
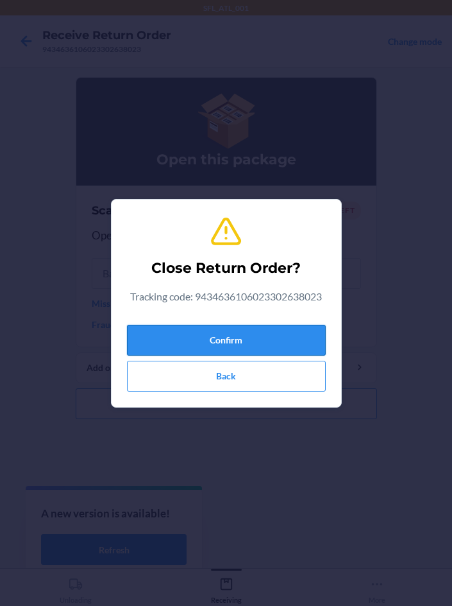
click at [185, 329] on button "Confirm" at bounding box center [226, 340] width 199 height 31
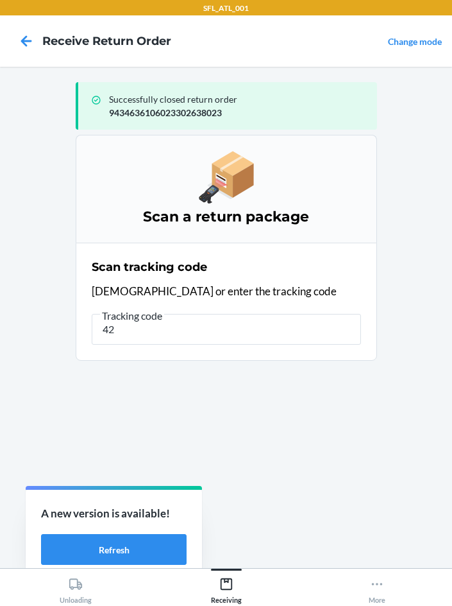
type input "4"
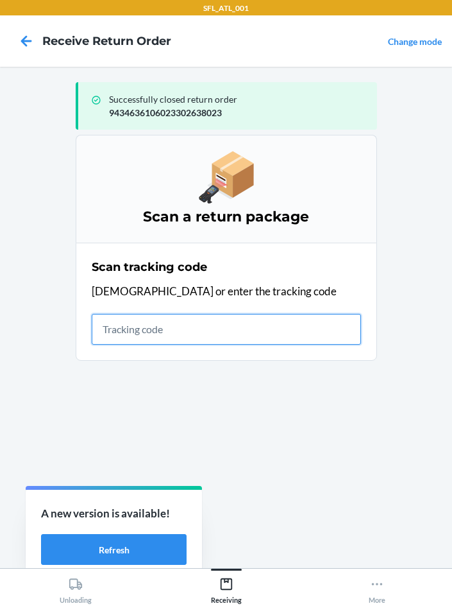
click at [155, 329] on input "text" at bounding box center [226, 329] width 269 height 31
type input "420302599434636106023303293689"
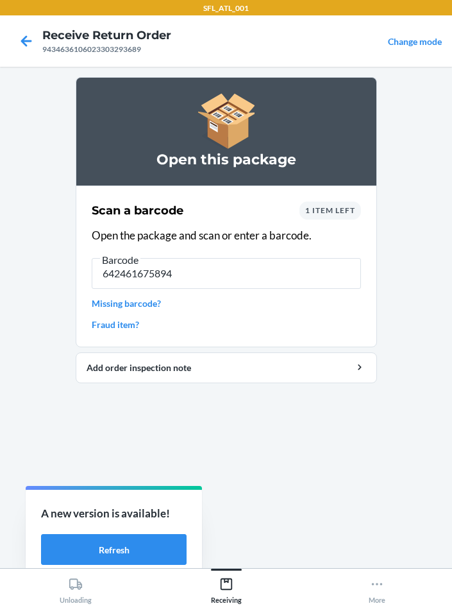
type input "642461675894"
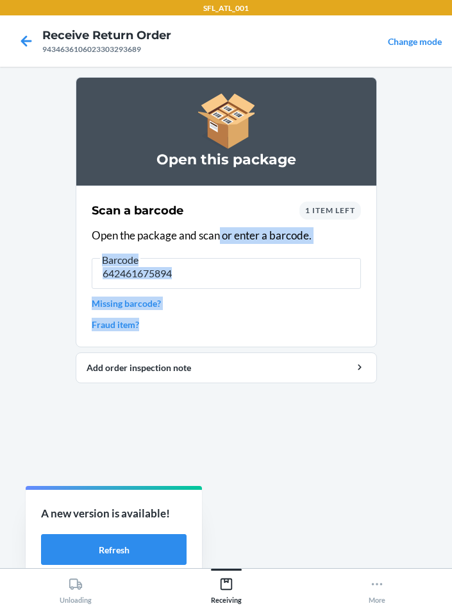
drag, startPoint x: 219, startPoint y: 244, endPoint x: 192, endPoint y: 416, distance: 174.0
click at [192, 416] on section "Open this package Scan a barcode 1 item left Open the package and scan or enter…" at bounding box center [226, 317] width 301 height 480
click at [249, 318] on link "Fraud item?" at bounding box center [226, 324] width 269 height 13
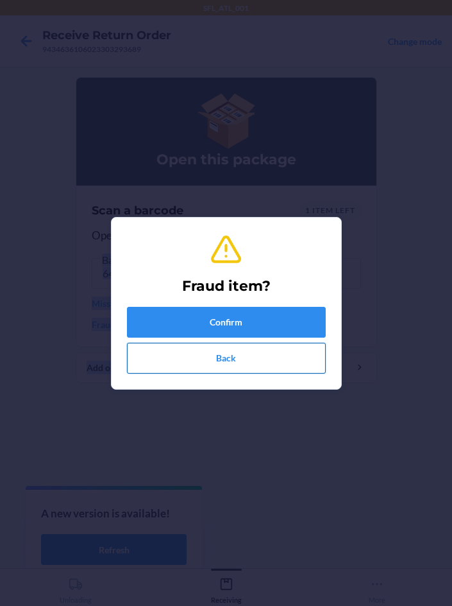
click at [223, 364] on button "Back" at bounding box center [226, 358] width 199 height 31
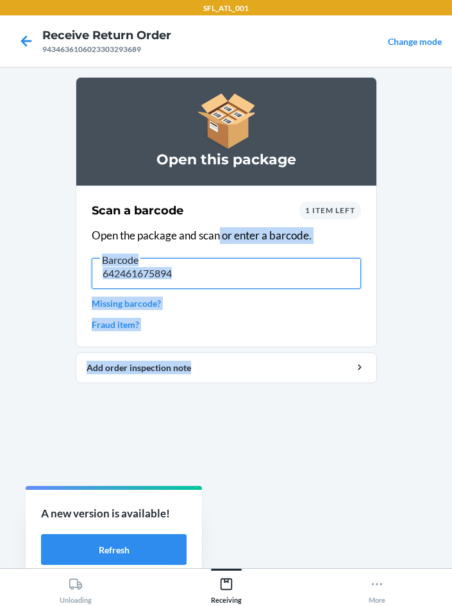
click at [192, 280] on input "642461675894" at bounding box center [226, 273] width 269 height 31
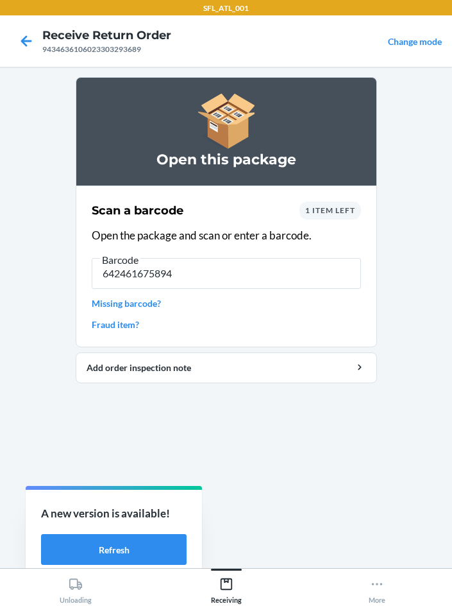
click at [237, 488] on section "Open this package Scan a barcode 1 item left Open the package and scan or enter…" at bounding box center [226, 317] width 301 height 480
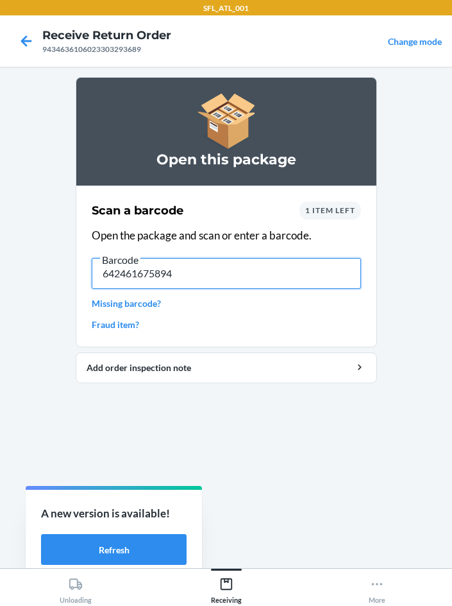
click at [243, 276] on input "642461675894" at bounding box center [226, 273] width 269 height 31
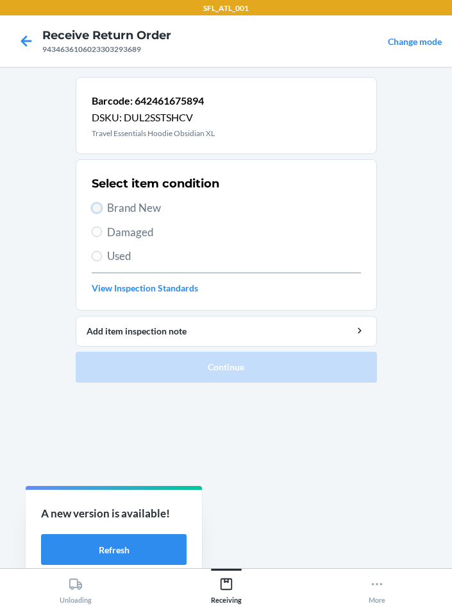
click at [99, 212] on input "Brand New" at bounding box center [97, 208] width 10 height 10
radio input "true"
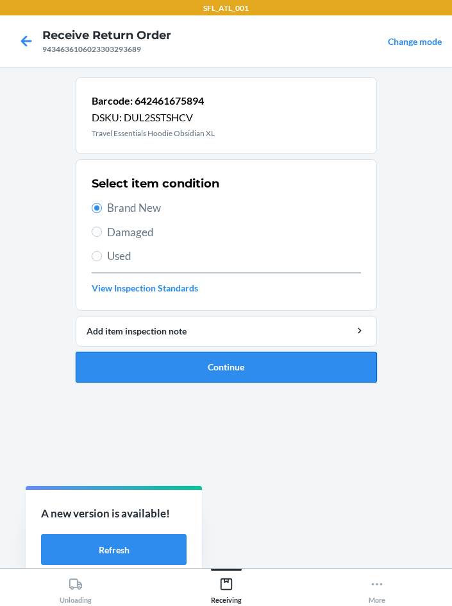
click at [272, 364] on button "Continue" at bounding box center [226, 367] width 301 height 31
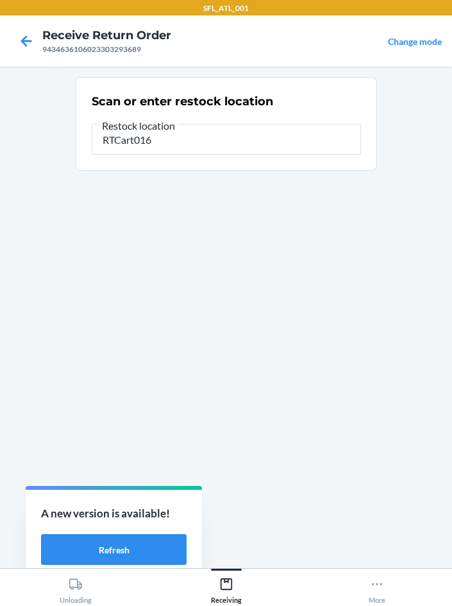
type input "RTCart016"
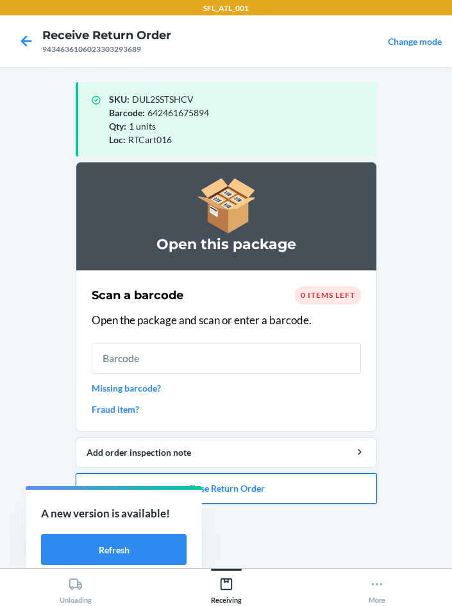
click at [262, 493] on button "Close Return Order" at bounding box center [226, 488] width 301 height 31
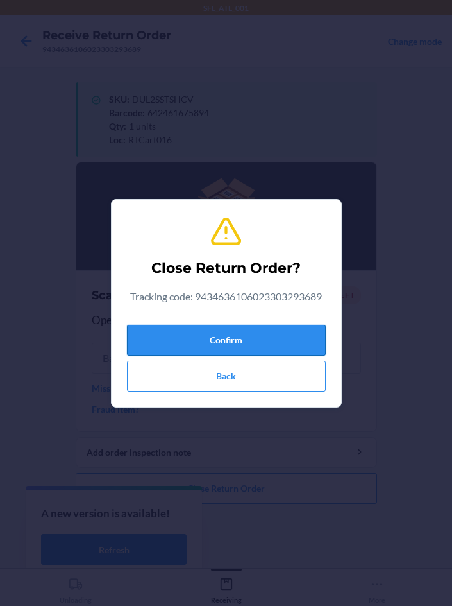
click at [235, 347] on button "Confirm" at bounding box center [226, 340] width 199 height 31
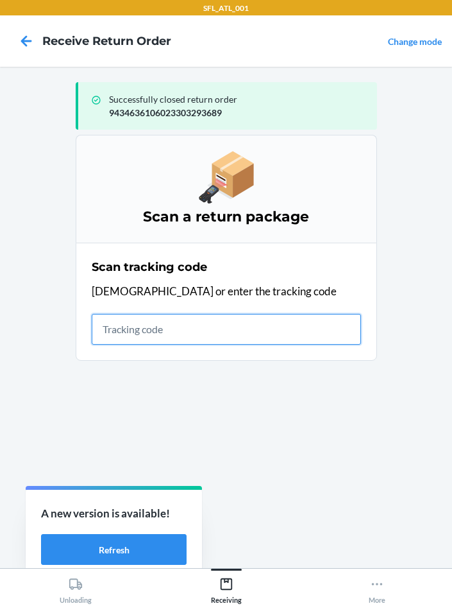
click at [153, 334] on input "text" at bounding box center [226, 329] width 269 height 31
type input "420302599434636106023304724656"
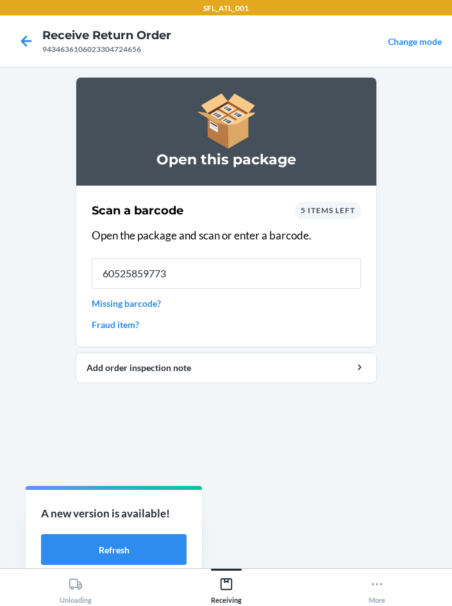
type input "605258597731"
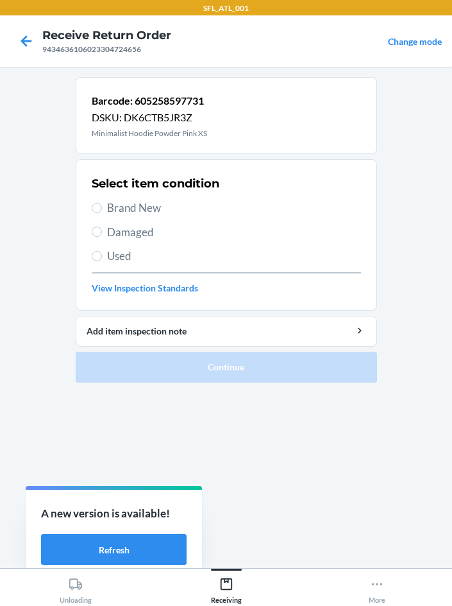
click at [103, 203] on label "Brand New" at bounding box center [226, 208] width 269 height 17
click at [102, 203] on input "Brand New" at bounding box center [97, 208] width 10 height 10
radio input "true"
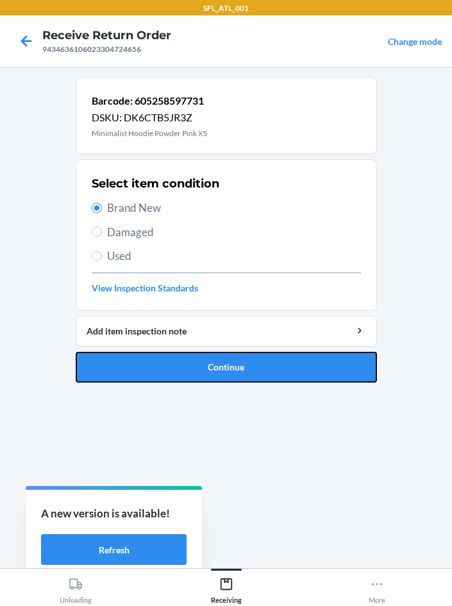
drag, startPoint x: 285, startPoint y: 373, endPoint x: 300, endPoint y: 337, distance: 38.8
click at [283, 368] on button "Continue" at bounding box center [226, 367] width 301 height 31
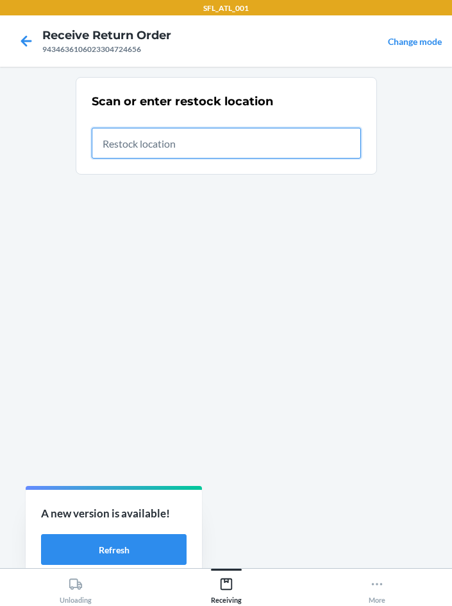
click at [182, 155] on input "text" at bounding box center [226, 143] width 269 height 31
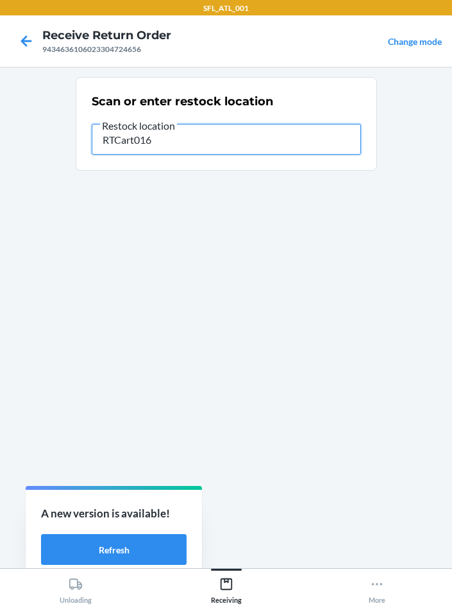
type input "RTCart016"
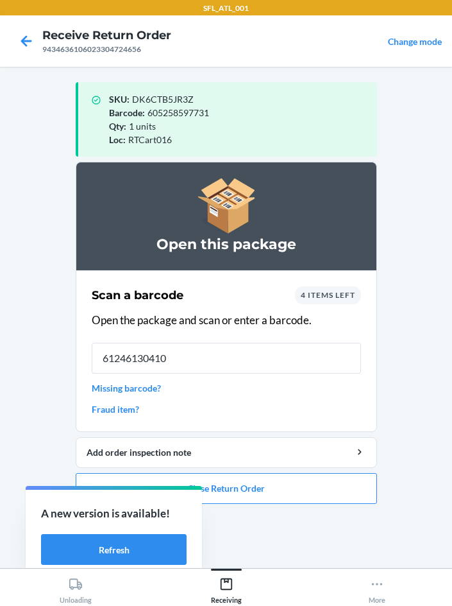
type input "612461304100"
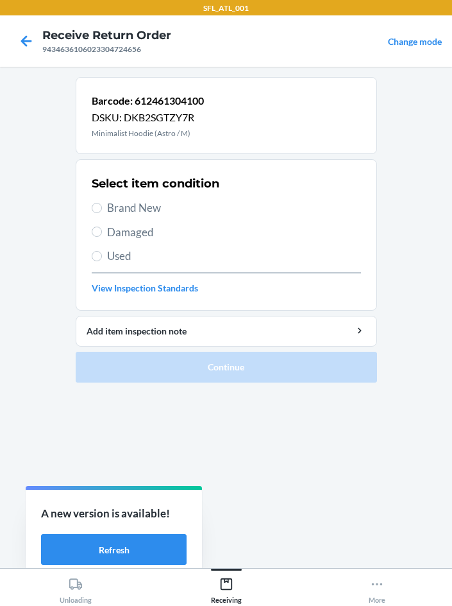
click at [107, 196] on div "Select item condition Brand New Damaged Used View Inspection Standards" at bounding box center [226, 234] width 269 height 127
click at [70, 205] on main "Barcode: 612461304100 DSKU: DKB2SGTZY7R Minimalist Hoodie (Astro / M) Select it…" at bounding box center [226, 317] width 452 height 501
click at [92, 211] on input "Brand New" at bounding box center [97, 208] width 10 height 10
radio input "true"
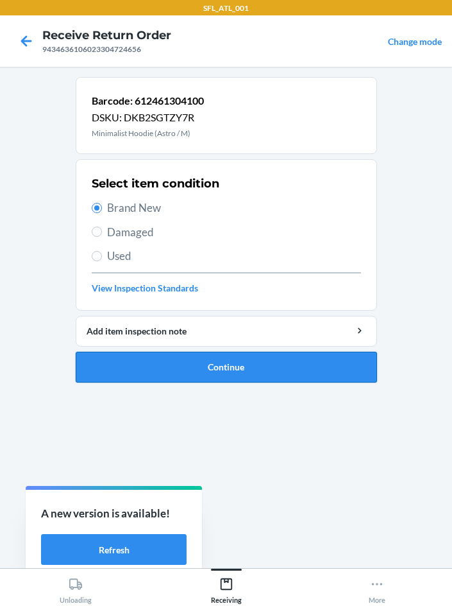
click at [235, 362] on button "Continue" at bounding box center [226, 367] width 301 height 31
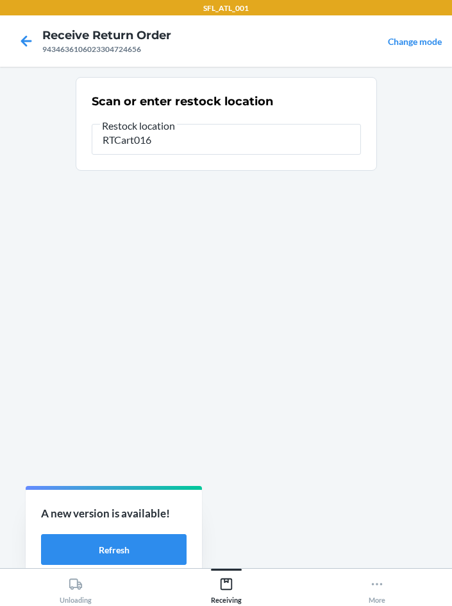
type input "RTCart016"
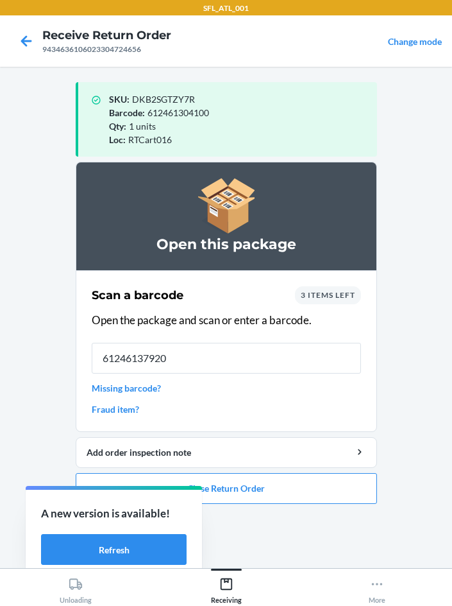
type input "612461379207"
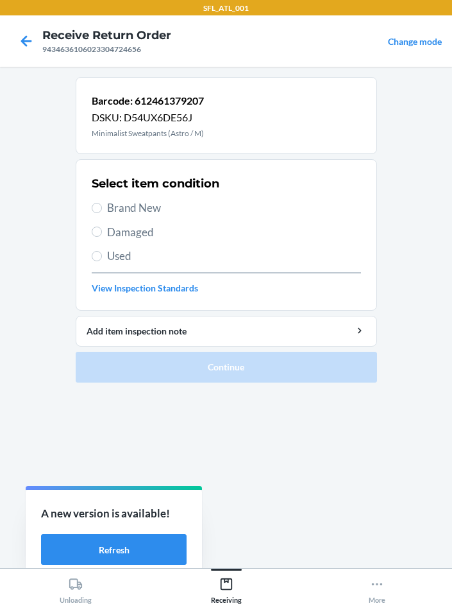
click at [110, 200] on span "Brand New" at bounding box center [234, 208] width 254 height 17
click at [102, 203] on input "Brand New" at bounding box center [97, 208] width 10 height 10
radio input "true"
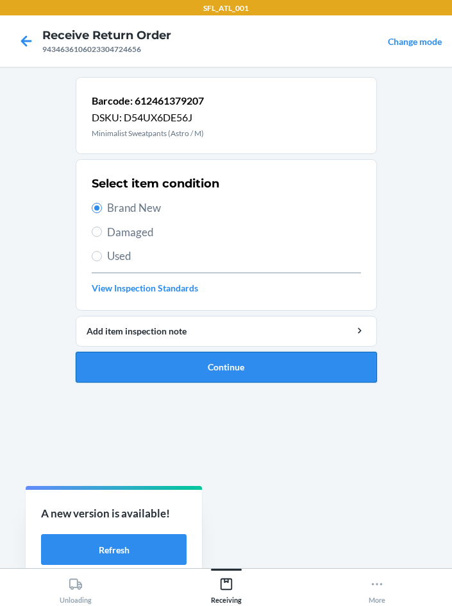
click at [234, 369] on button "Continue" at bounding box center [226, 367] width 301 height 31
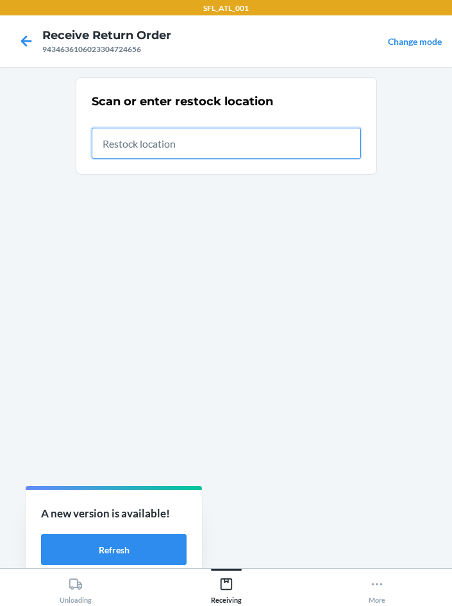
click at [181, 146] on input "text" at bounding box center [226, 143] width 269 height 31
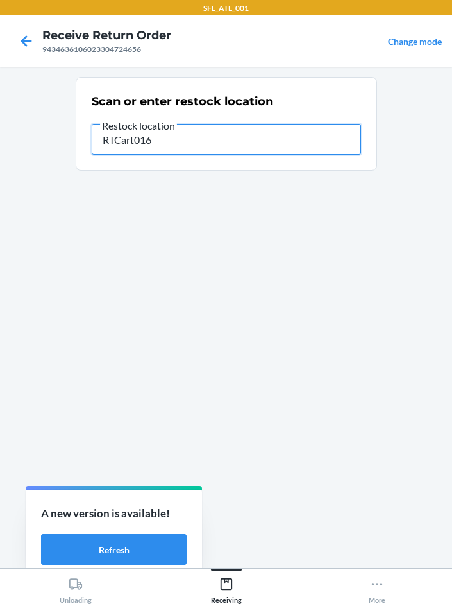
type input "RTCart016"
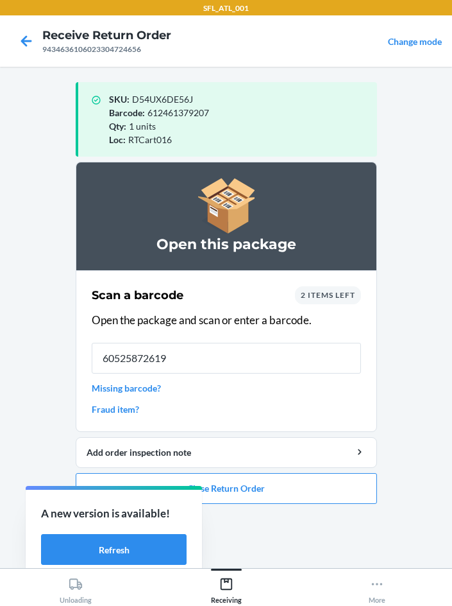
type input "605258726193"
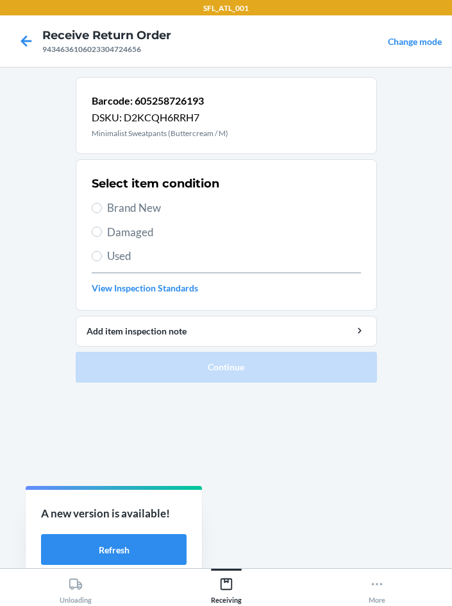
click at [178, 217] on div "Select item condition Brand New Damaged Used View Inspection Standards" at bounding box center [226, 234] width 269 height 127
click at [99, 201] on label "Brand New" at bounding box center [226, 208] width 269 height 17
click at [99, 203] on input "Brand New" at bounding box center [97, 208] width 10 height 10
radio input "true"
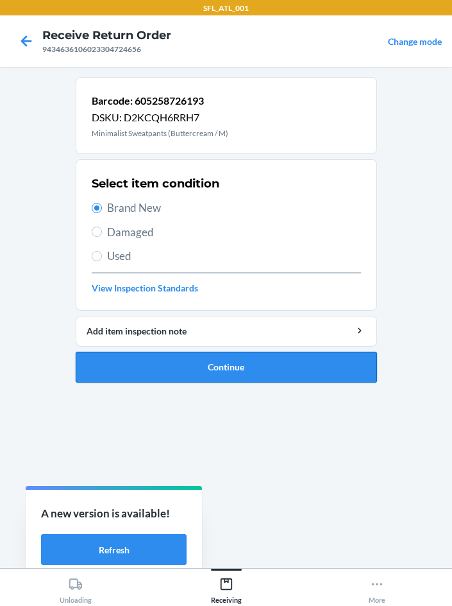
click at [235, 377] on button "Continue" at bounding box center [226, 367] width 301 height 31
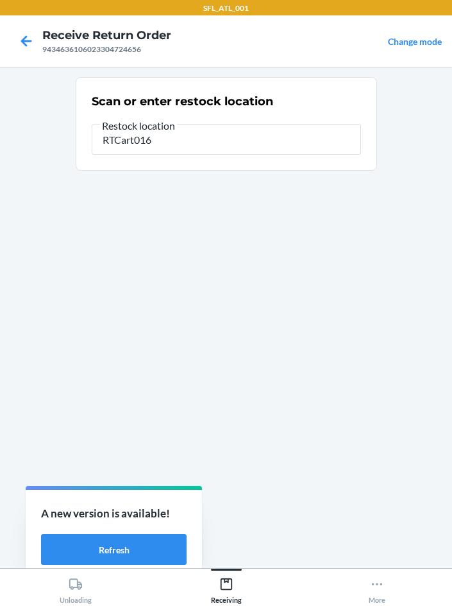
type input "RTCart016"
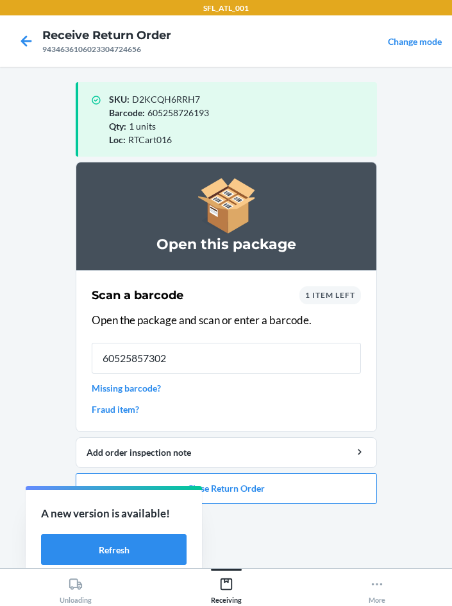
type input "605258573025"
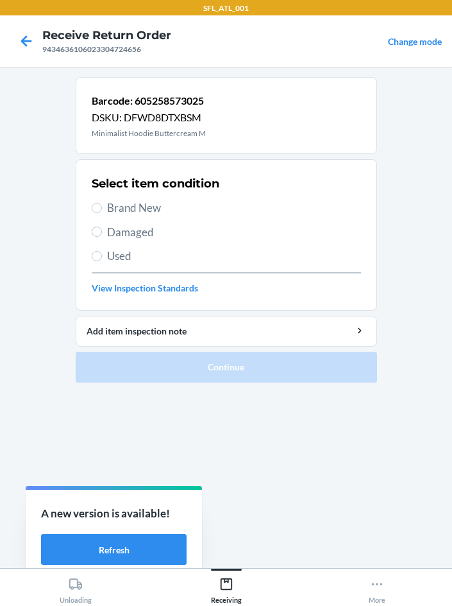
click at [109, 206] on span "Brand New" at bounding box center [234, 208] width 254 height 17
click at [102, 206] on input "Brand New" at bounding box center [97, 208] width 10 height 10
radio input "true"
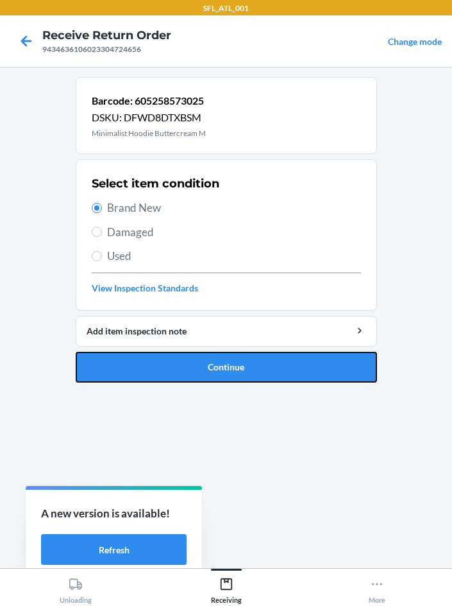
drag, startPoint x: 112, startPoint y: 368, endPoint x: 52, endPoint y: 362, distance: 60.6
click at [111, 369] on button "Continue" at bounding box center [226, 367] width 301 height 31
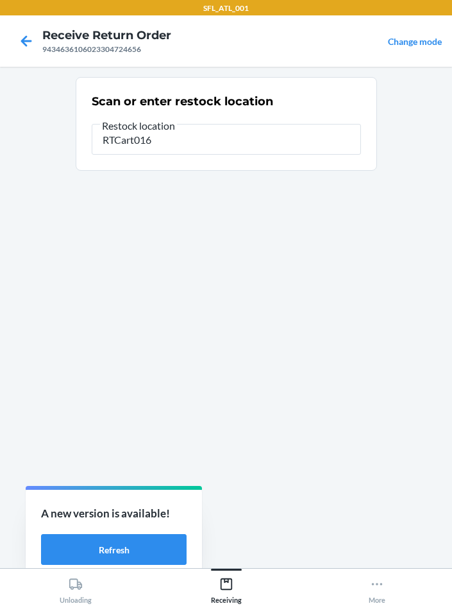
type input "RTCart016"
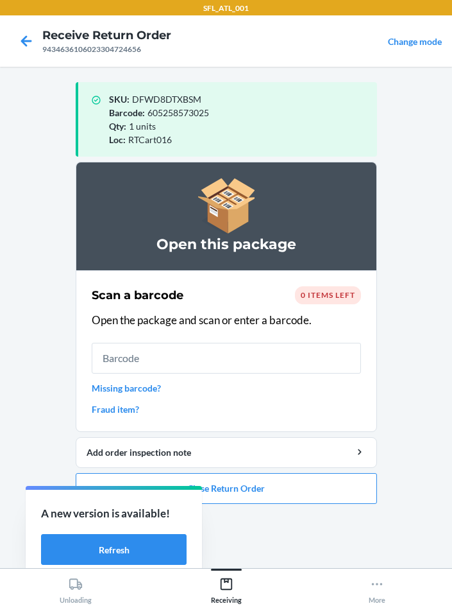
click at [271, 510] on ol "Open this package Scan a barcode 0 items left Open the package and scan or ente…" at bounding box center [226, 338] width 301 height 352
click at [263, 492] on button "Close Return Order" at bounding box center [226, 488] width 301 height 31
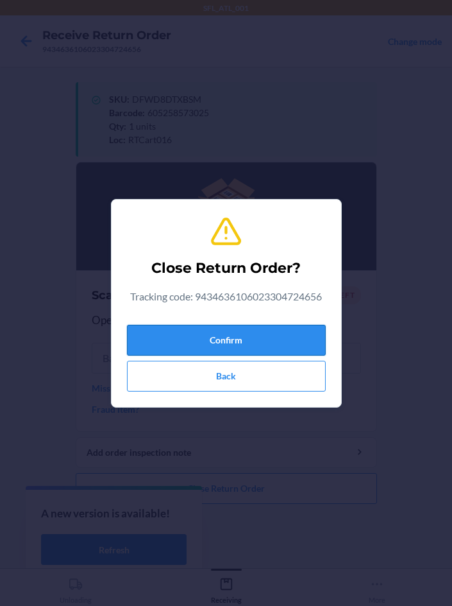
drag, startPoint x: 176, startPoint y: 326, endPoint x: 158, endPoint y: 328, distance: 18.1
click at [174, 327] on button "Confirm" at bounding box center [226, 340] width 199 height 31
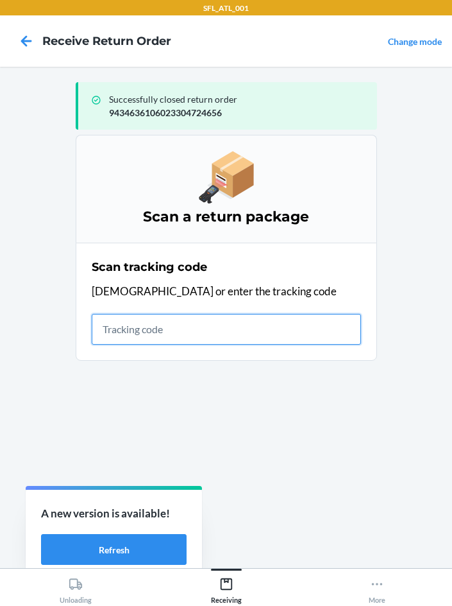
click at [139, 328] on input "text" at bounding box center [226, 329] width 269 height 31
drag, startPoint x: 126, startPoint y: 312, endPoint x: 129, endPoint y: 327, distance: 15.7
click at [126, 312] on div "Scan tracking code Scan or enter the tracking code" at bounding box center [226, 302] width 269 height 94
drag, startPoint x: 132, startPoint y: 339, endPoint x: 133, endPoint y: 349, distance: 9.7
click at [133, 341] on input "text" at bounding box center [226, 329] width 269 height 31
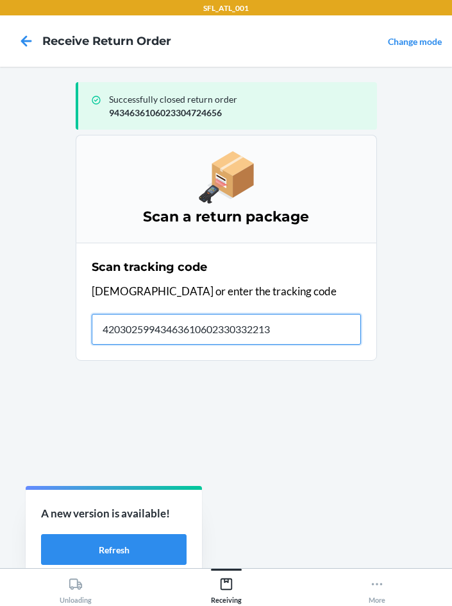
type input "420302599434636106023303322136"
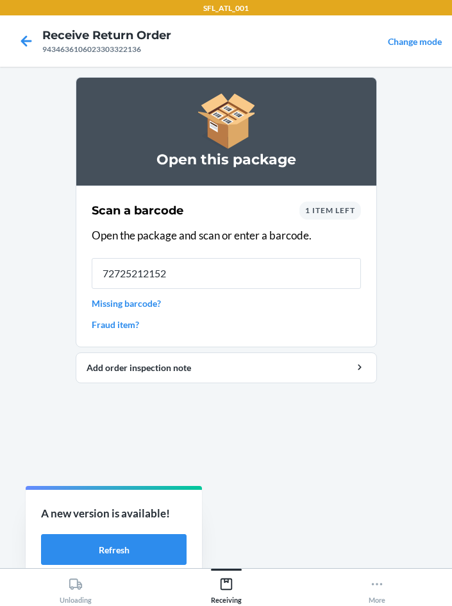
type input "727252121528"
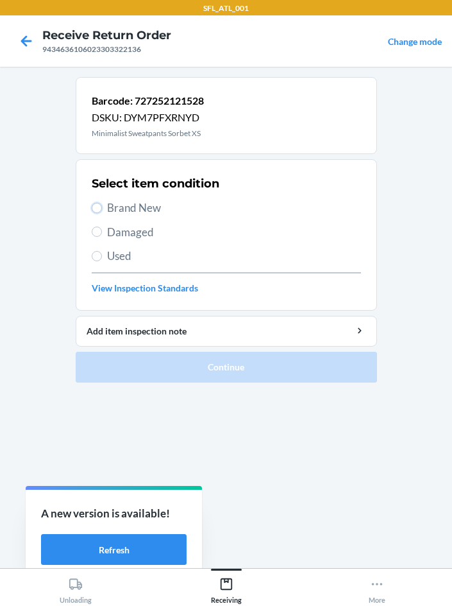
drag, startPoint x: 98, startPoint y: 205, endPoint x: 167, endPoint y: 250, distance: 82.2
click at [98, 207] on input "Brand New" at bounding box center [97, 208] width 10 height 10
radio input "true"
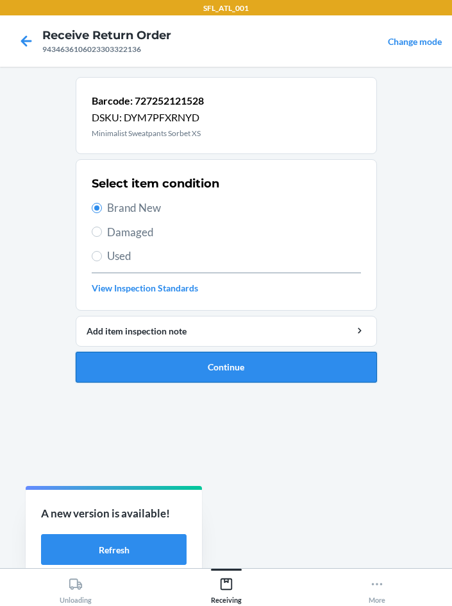
click at [244, 366] on button "Continue" at bounding box center [226, 367] width 301 height 31
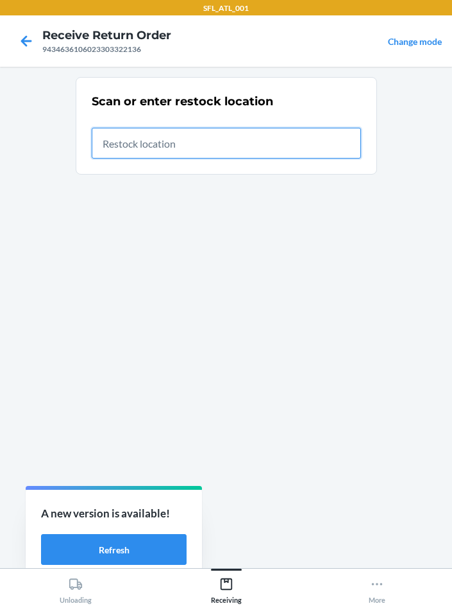
click at [146, 135] on input "text" at bounding box center [226, 143] width 269 height 31
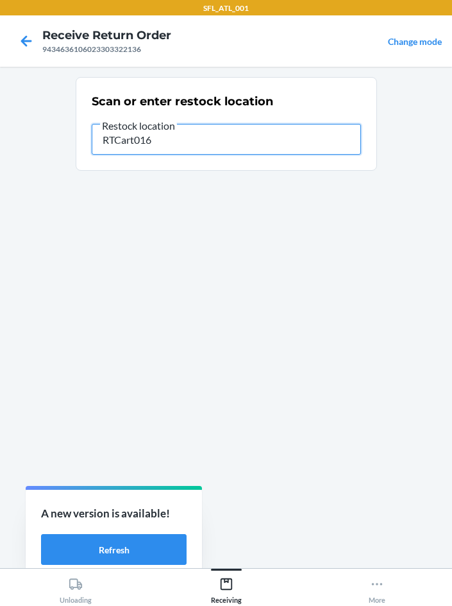
type input "RTCart016"
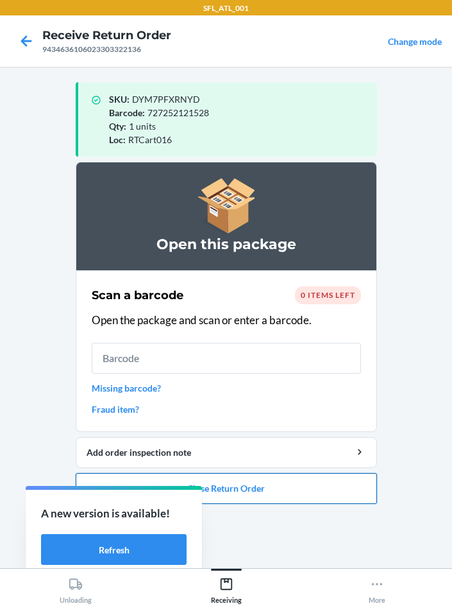
click at [287, 474] on button "Close Return Order" at bounding box center [226, 488] width 301 height 31
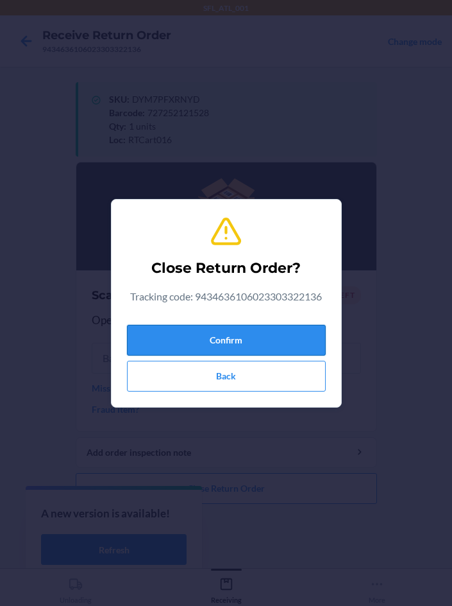
click at [250, 347] on button "Confirm" at bounding box center [226, 340] width 199 height 31
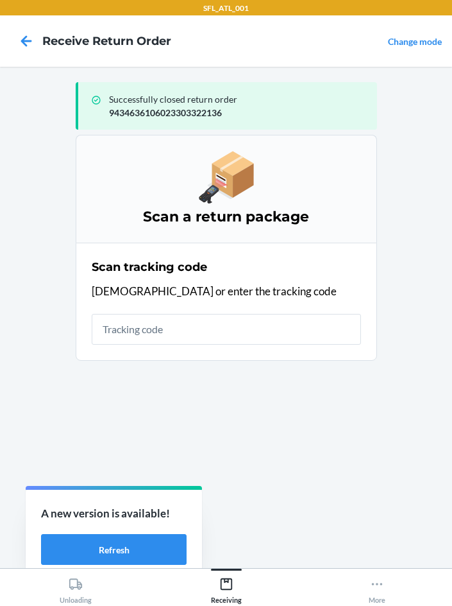
drag, startPoint x: 229, startPoint y: 297, endPoint x: 201, endPoint y: 335, distance: 47.4
click at [234, 296] on p "[DEMOGRAPHIC_DATA] or enter the tracking code" at bounding box center [226, 291] width 269 height 17
click at [198, 339] on input "text" at bounding box center [226, 329] width 269 height 31
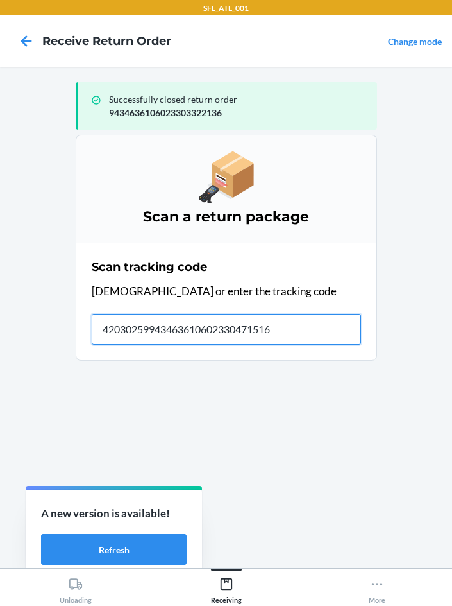
type input "420302599434636106023304715166"
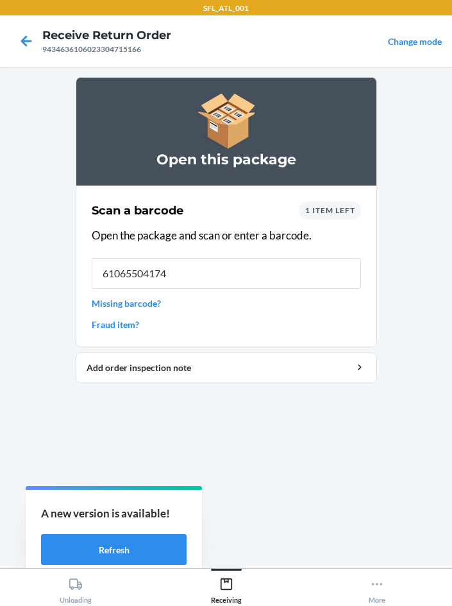
type input "610655041749"
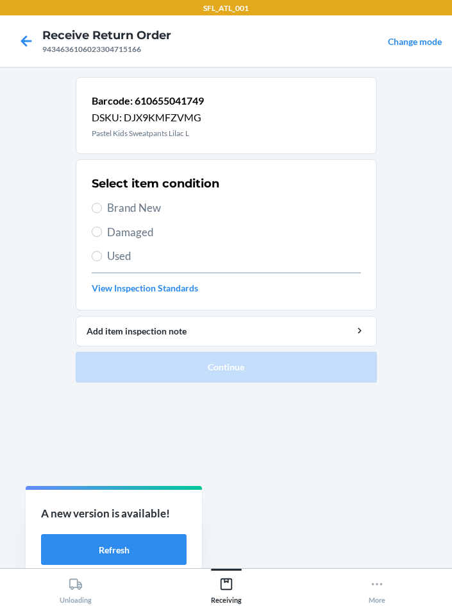
click at [96, 214] on label "Brand New" at bounding box center [226, 208] width 269 height 17
click at [96, 213] on input "Brand New" at bounding box center [97, 208] width 10 height 10
radio input "true"
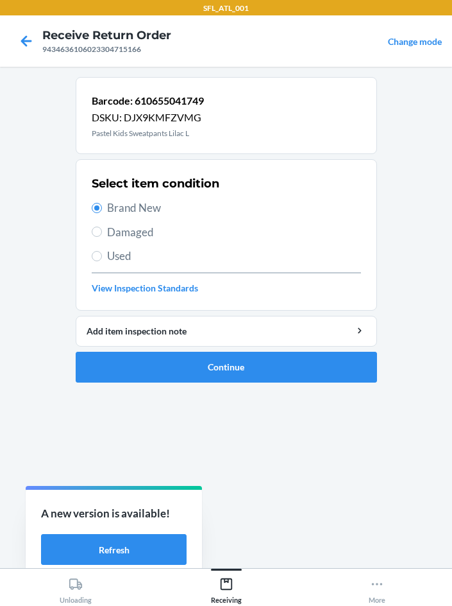
click at [243, 384] on ol "Barcode: 610655041749 DSKU: DJX9KMFZVMG Pastel Kids Sweatpants Lilac L Select i…" at bounding box center [226, 235] width 301 height 316
click at [237, 377] on button "Continue" at bounding box center [226, 367] width 301 height 31
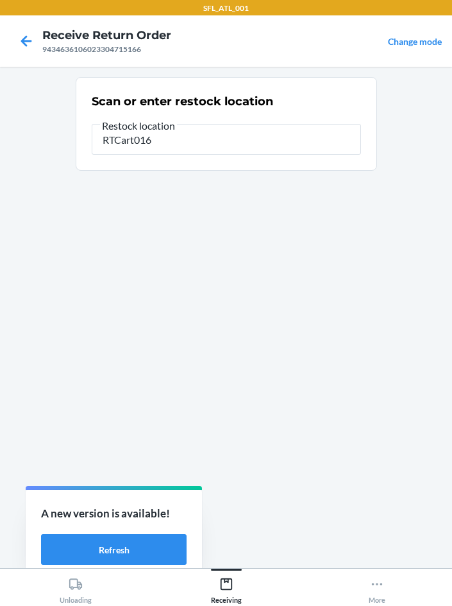
type input "RTCart016"
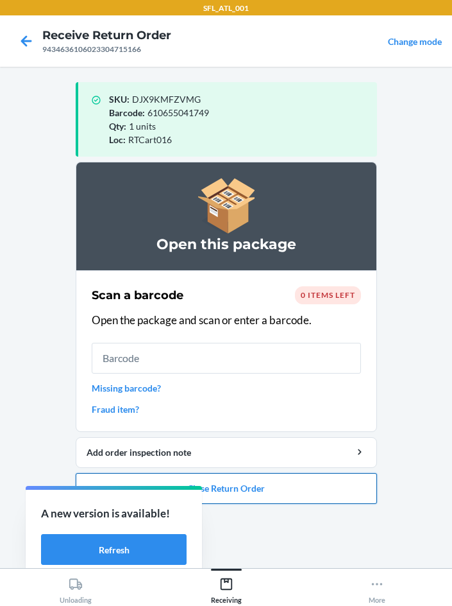
click at [275, 495] on button "Close Return Order" at bounding box center [226, 488] width 301 height 31
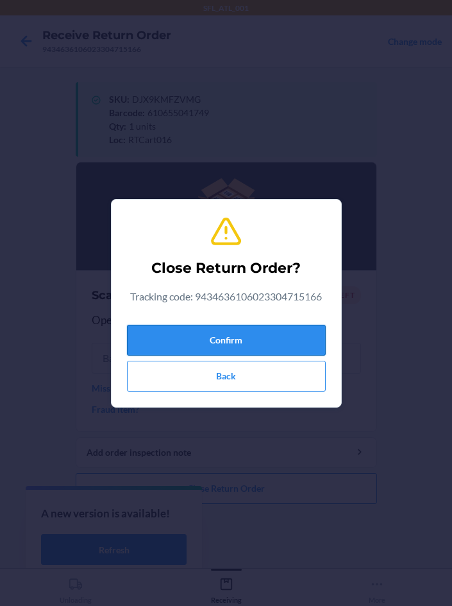
click at [202, 341] on button "Confirm" at bounding box center [226, 340] width 199 height 31
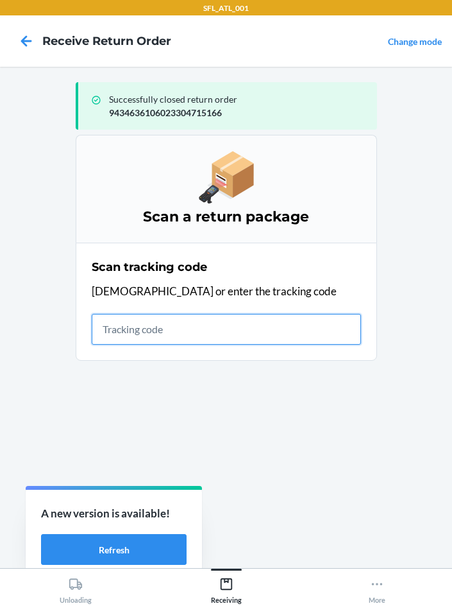
click at [280, 318] on input "text" at bounding box center [226, 329] width 269 height 31
type input "420302599434636106023302669980"
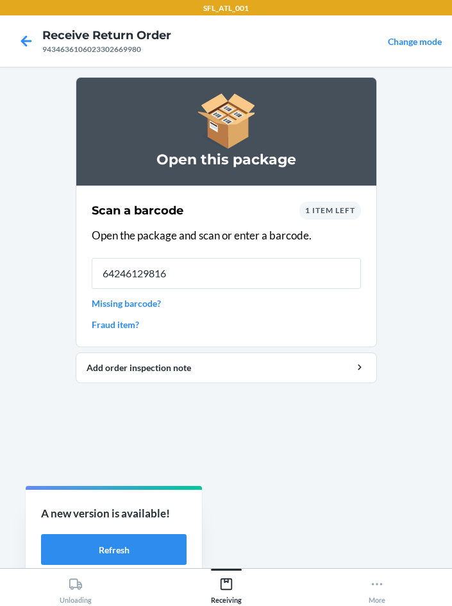
type input "642461298161"
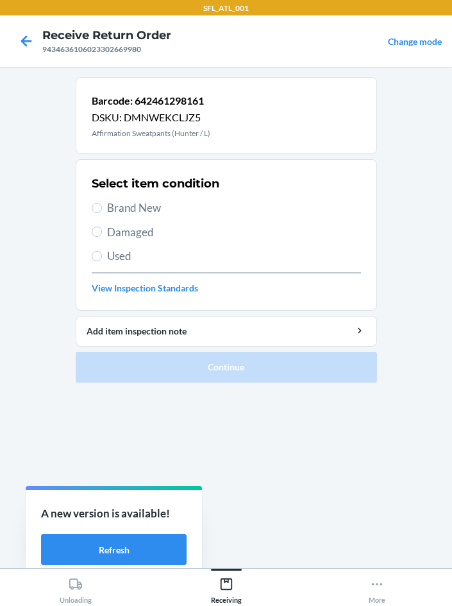
click at [112, 214] on span "Brand New" at bounding box center [234, 208] width 254 height 17
click at [102, 213] on input "Brand New" at bounding box center [97, 208] width 10 height 10
radio input "true"
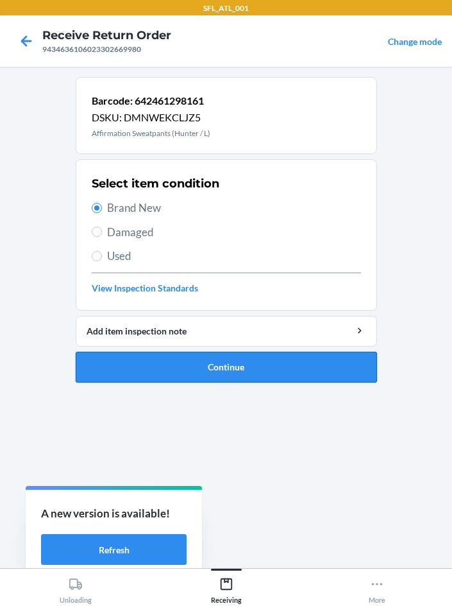
click at [268, 378] on button "Continue" at bounding box center [226, 367] width 301 height 31
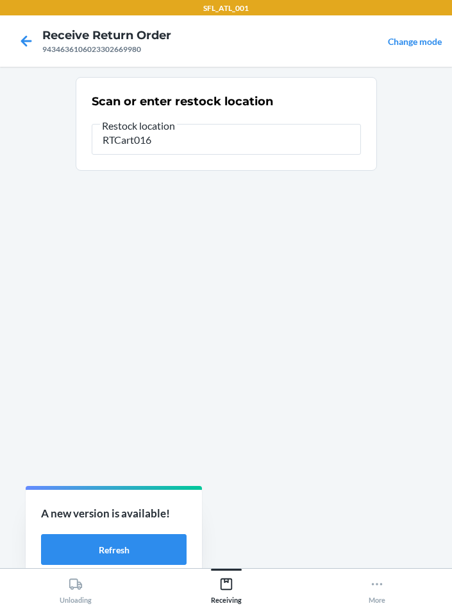
type input "RTCart016"
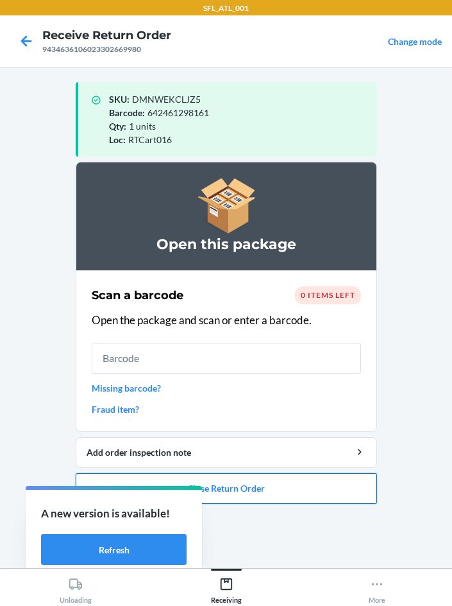
click at [291, 498] on button "Close Return Order" at bounding box center [226, 488] width 301 height 31
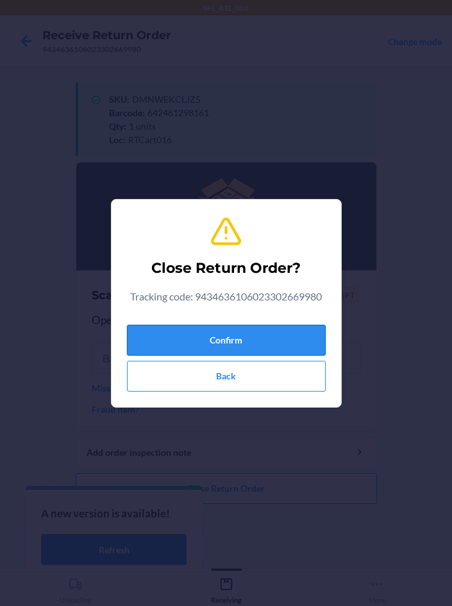
click at [293, 330] on button "Confirm" at bounding box center [226, 340] width 199 height 31
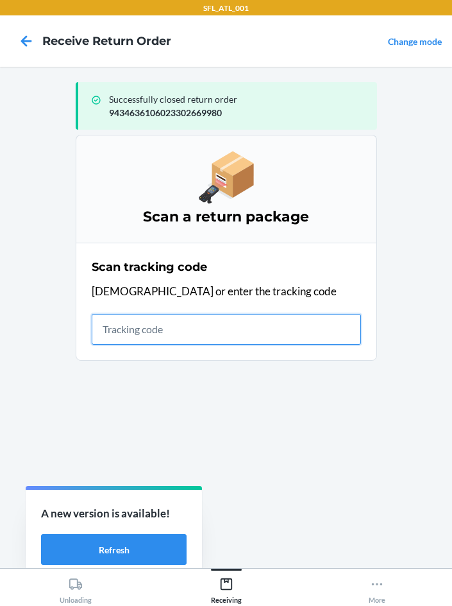
click at [247, 321] on input "text" at bounding box center [226, 329] width 269 height 31
type input "420302599434636106023304836458"
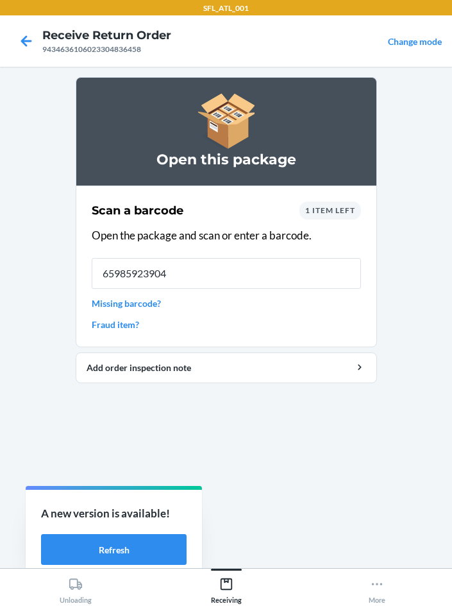
type input "659859239040"
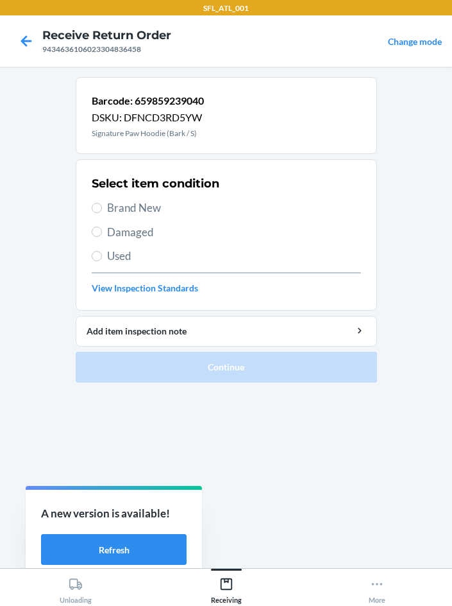
click at [103, 207] on label "Brand New" at bounding box center [226, 208] width 269 height 17
click at [102, 207] on input "Brand New" at bounding box center [97, 208] width 10 height 10
radio input "true"
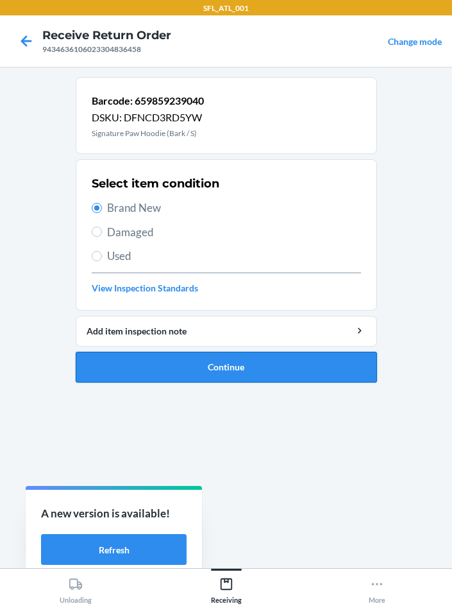
click at [157, 366] on button "Continue" at bounding box center [226, 367] width 301 height 31
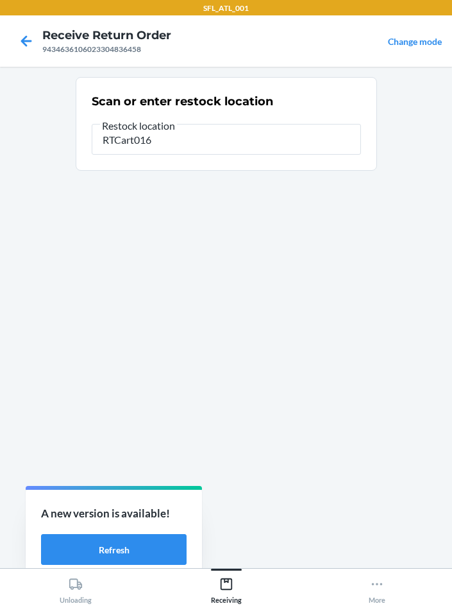
type input "RTCart016"
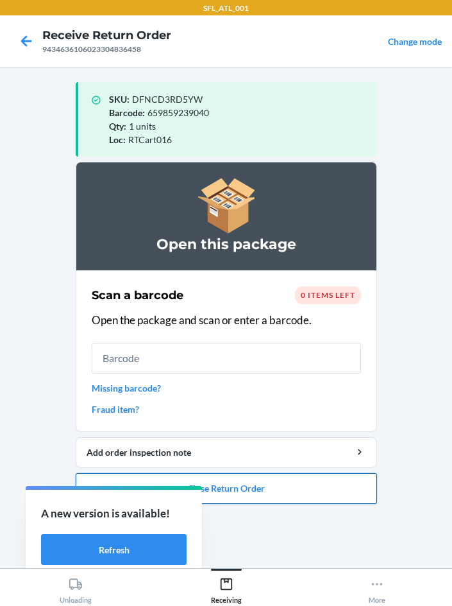
click at [321, 488] on button "Close Return Order" at bounding box center [226, 488] width 301 height 31
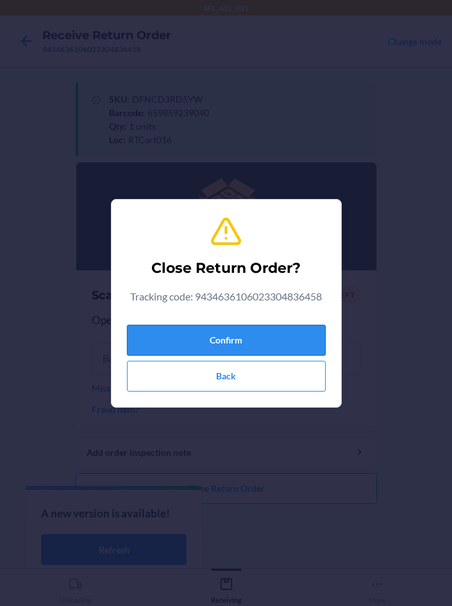
click at [278, 334] on button "Confirm" at bounding box center [226, 340] width 199 height 31
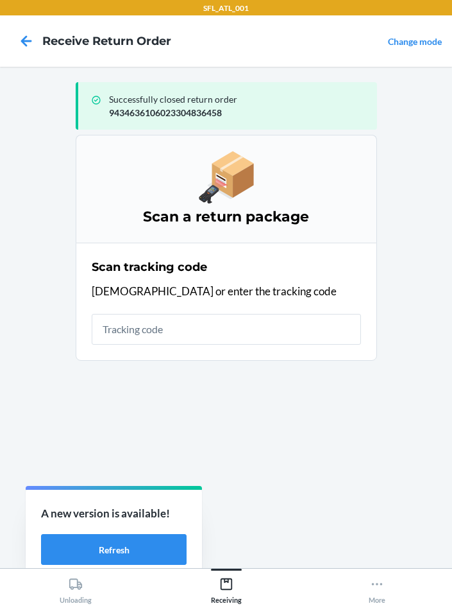
click at [139, 349] on section "Scan tracking code Scan or enter the tracking code" at bounding box center [226, 301] width 301 height 118
click at [134, 333] on input "text" at bounding box center [226, 329] width 269 height 31
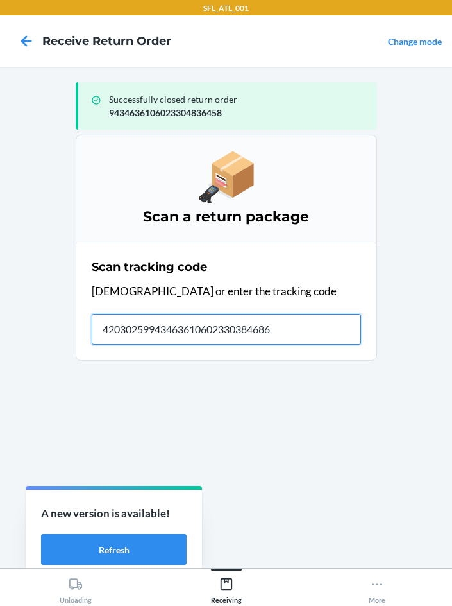
type input "420302599434636106023303846861"
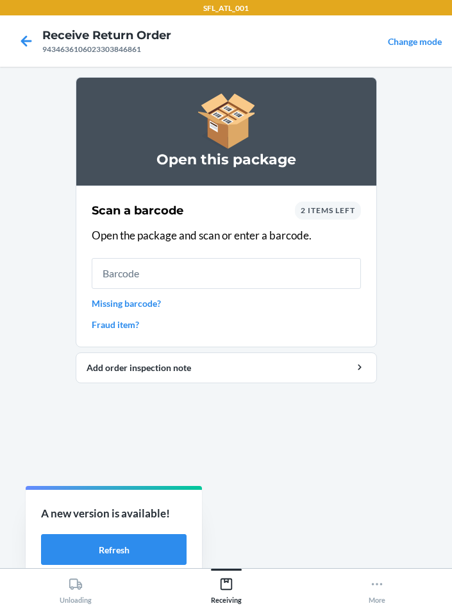
click at [103, 305] on link "Missing barcode?" at bounding box center [226, 302] width 269 height 13
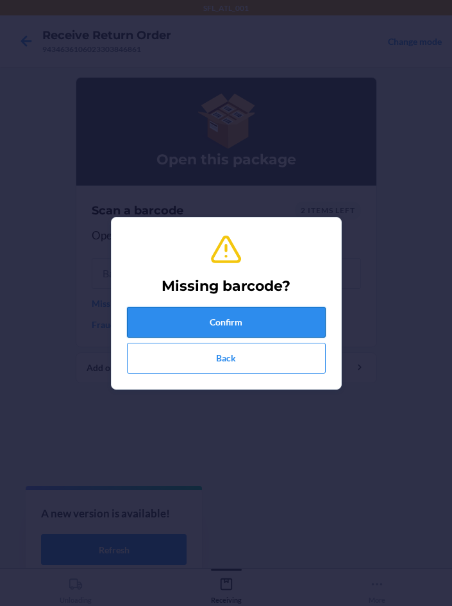
click at [181, 319] on button "Confirm" at bounding box center [226, 322] width 199 height 31
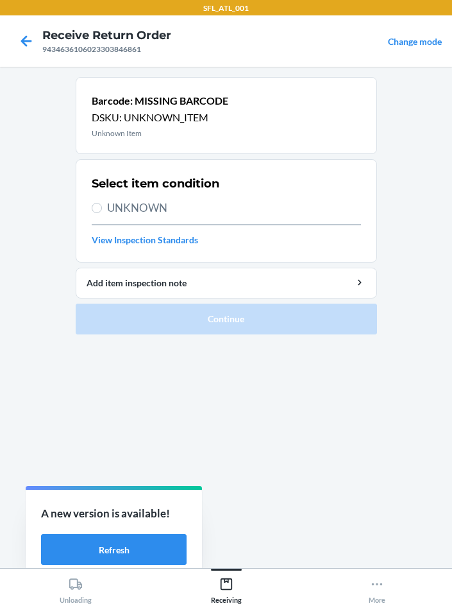
click at [105, 213] on label "UNKNOWN" at bounding box center [226, 208] width 269 height 17
click at [102, 213] on input "UNKNOWN" at bounding box center [97, 208] width 10 height 10
radio input "true"
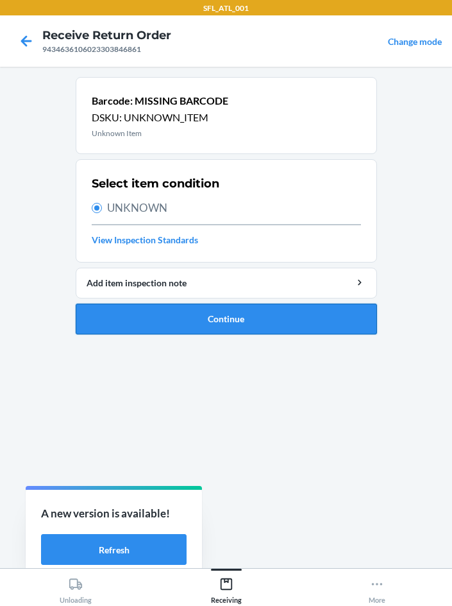
click at [198, 327] on button "Continue" at bounding box center [226, 318] width 301 height 31
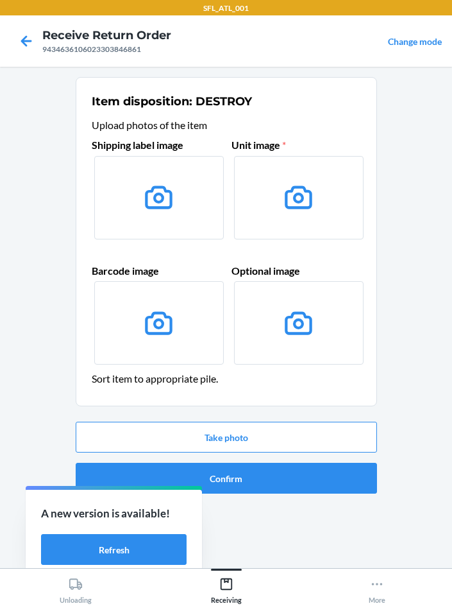
click at [142, 208] on label at bounding box center [159, 197] width 130 height 83
click at [0, 0] on input "file" at bounding box center [0, 0] width 0 height 0
click at [281, 433] on button "Take photo" at bounding box center [226, 436] width 301 height 31
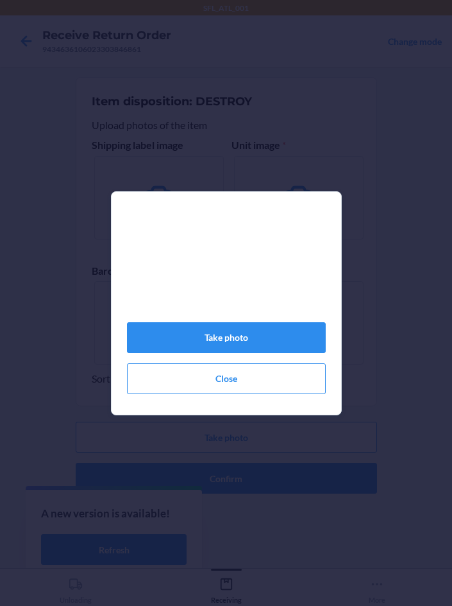
drag, startPoint x: 172, startPoint y: 160, endPoint x: 185, endPoint y: 216, distance: 57.4
click at [186, 208] on div "Take photo Close" at bounding box center [226, 303] width 452 height 606
click at [268, 340] on button "Take photo" at bounding box center [226, 337] width 199 height 31
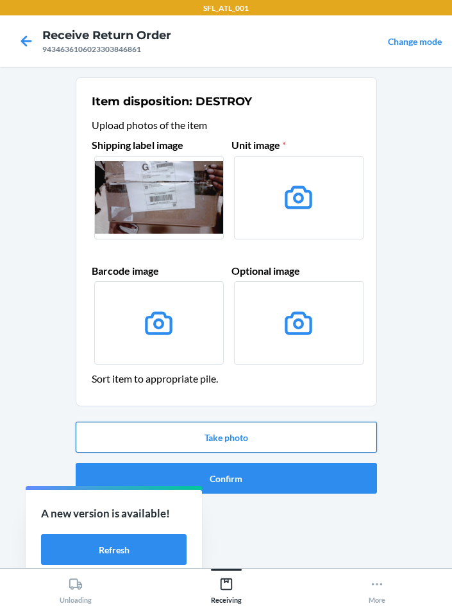
click at [330, 440] on button "Take photo" at bounding box center [226, 436] width 301 height 31
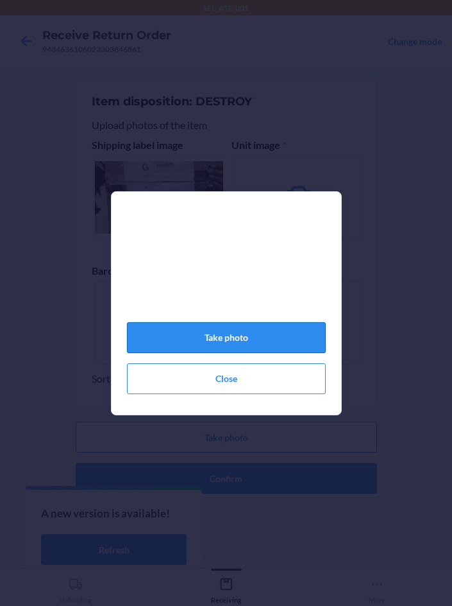
click at [271, 335] on button "Take photo" at bounding box center [226, 337] width 199 height 31
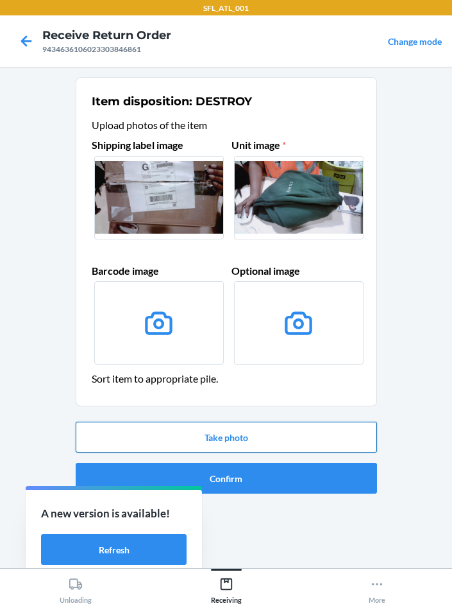
click at [214, 429] on button "Take photo" at bounding box center [226, 436] width 301 height 31
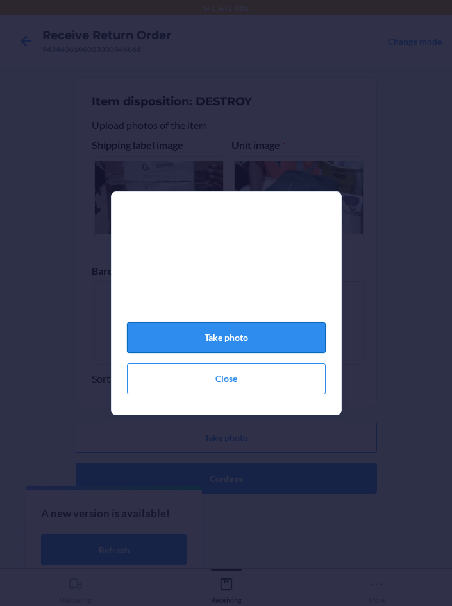
click at [173, 344] on button "Take photo" at bounding box center [226, 337] width 199 height 31
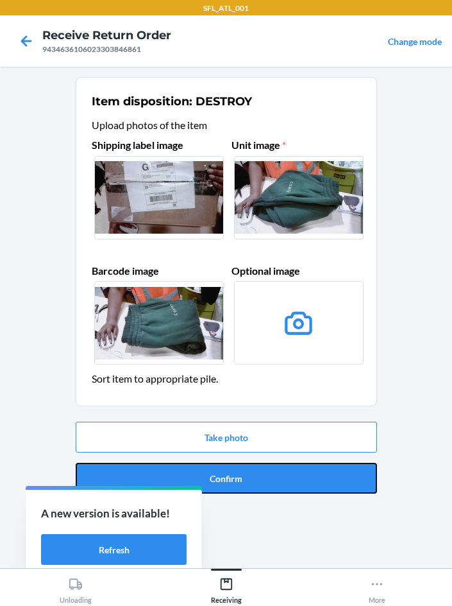
click at [264, 485] on button "Confirm" at bounding box center [226, 478] width 301 height 31
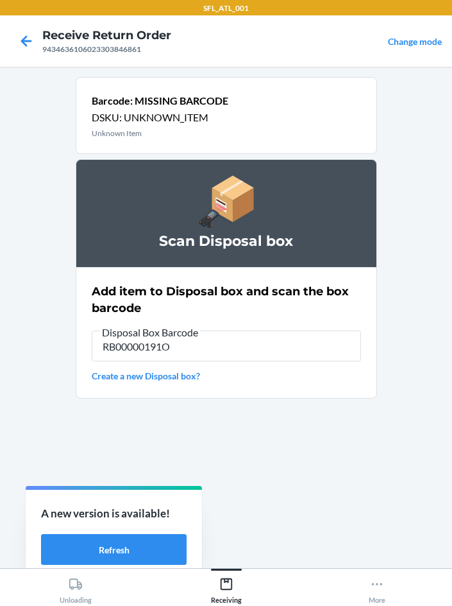
type input "RB00000191O"
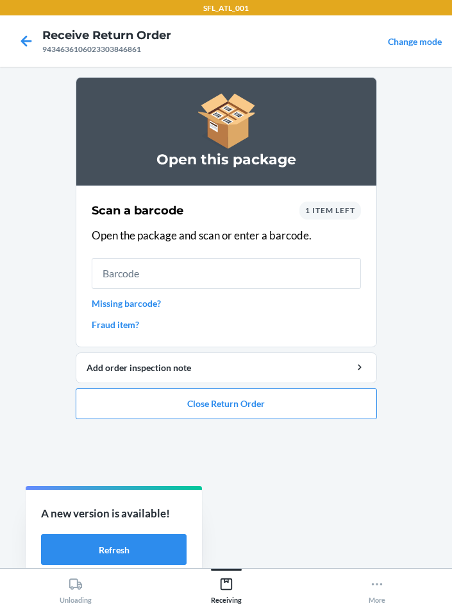
click at [135, 305] on link "Missing barcode?" at bounding box center [226, 302] width 269 height 13
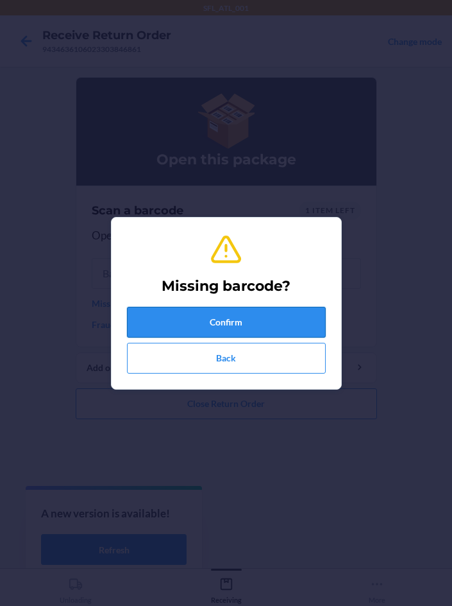
click at [228, 323] on button "Confirm" at bounding box center [226, 322] width 199 height 31
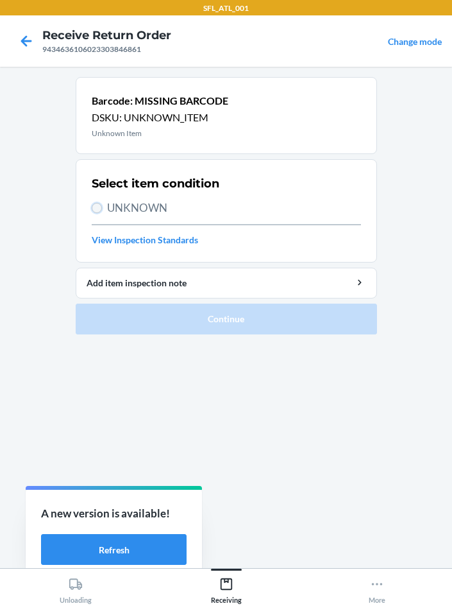
click at [98, 204] on input "UNKNOWN" at bounding box center [97, 208] width 10 height 10
radio input "true"
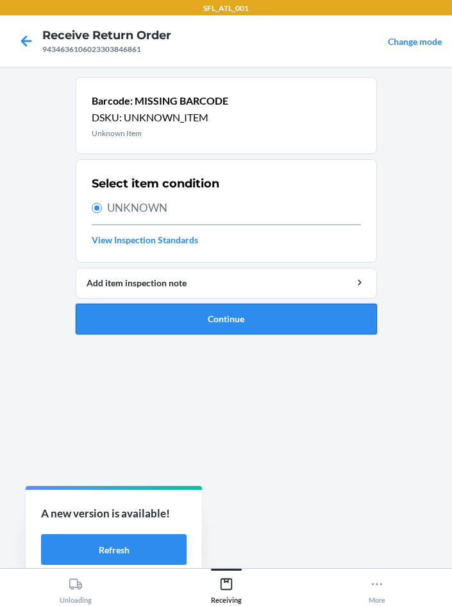
click at [192, 325] on button "Continue" at bounding box center [226, 318] width 301 height 31
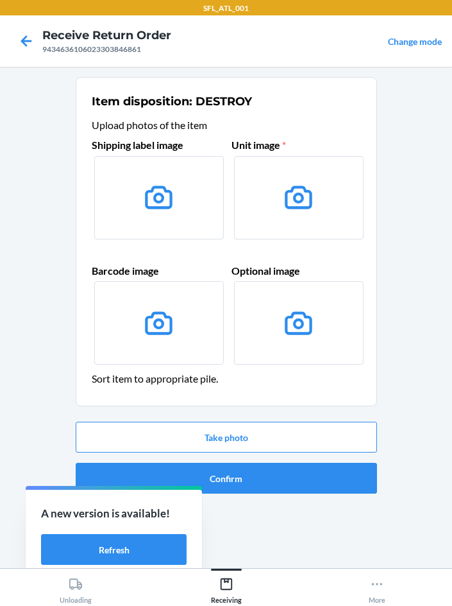
click at [153, 217] on label at bounding box center [159, 197] width 130 height 83
click at [0, 0] on input "file" at bounding box center [0, 0] width 0 height 0
click at [201, 430] on button "Take photo" at bounding box center [226, 436] width 301 height 31
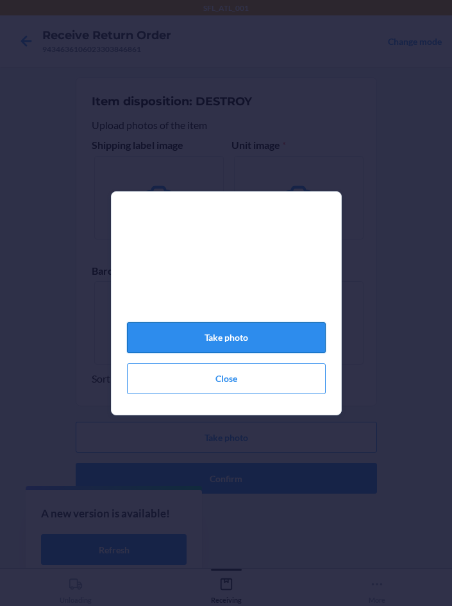
click at [249, 350] on button "Take photo" at bounding box center [226, 337] width 199 height 31
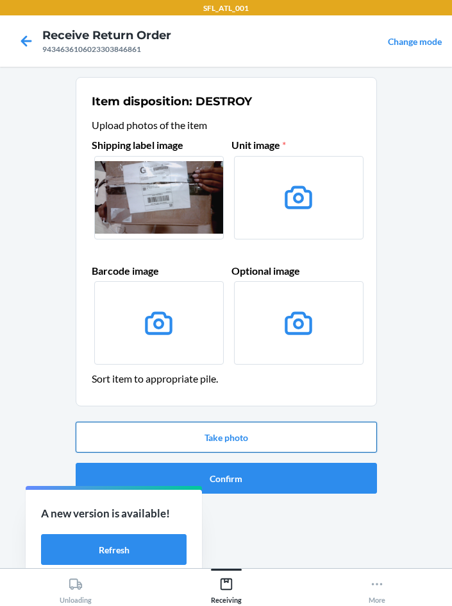
click at [253, 445] on button "Take photo" at bounding box center [226, 436] width 301 height 31
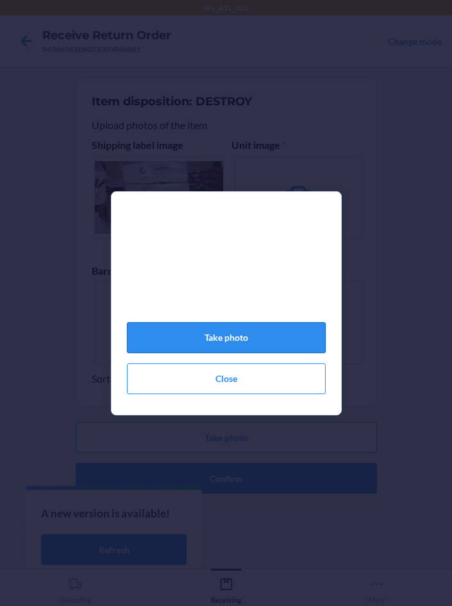
click at [205, 332] on button "Take photo" at bounding box center [226, 337] width 199 height 31
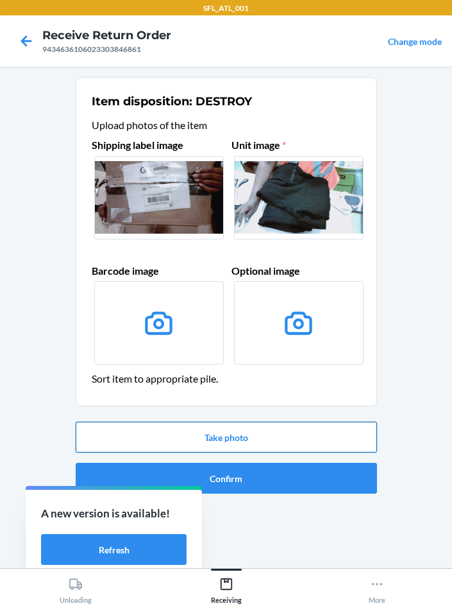
click at [248, 436] on button "Take photo" at bounding box center [226, 436] width 301 height 31
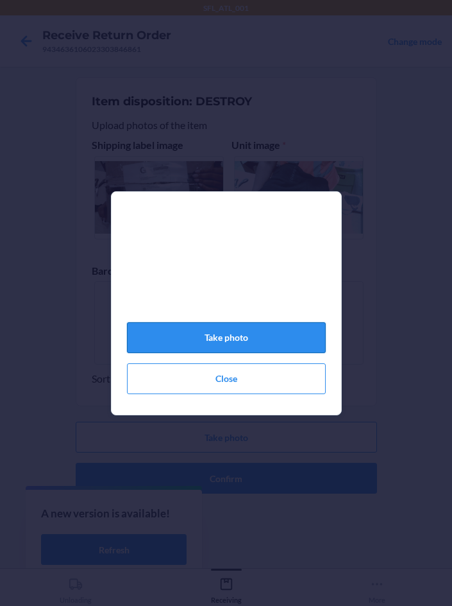
click at [236, 352] on button "Take photo" at bounding box center [226, 337] width 199 height 31
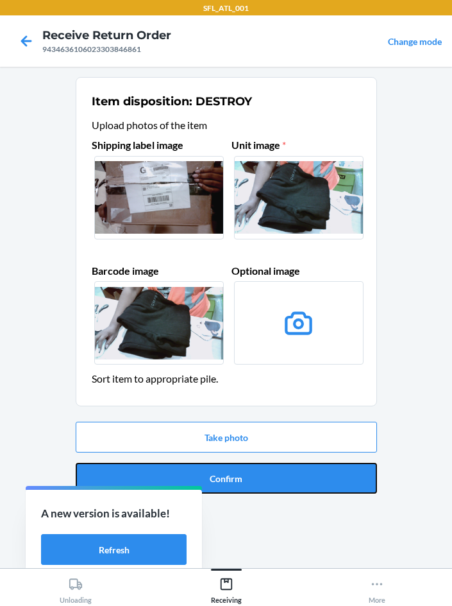
click at [264, 480] on button "Confirm" at bounding box center [226, 478] width 301 height 31
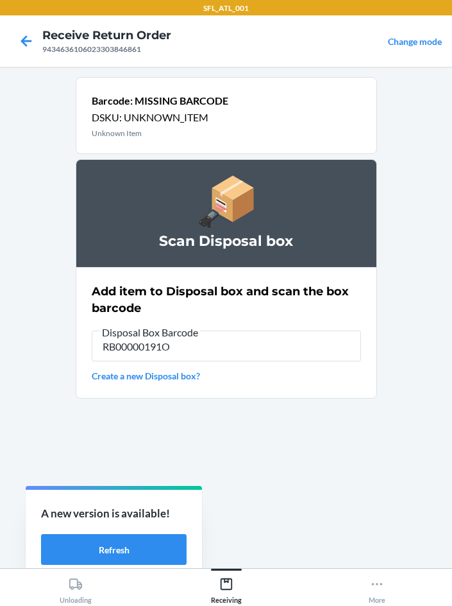
type input "RB00000191O"
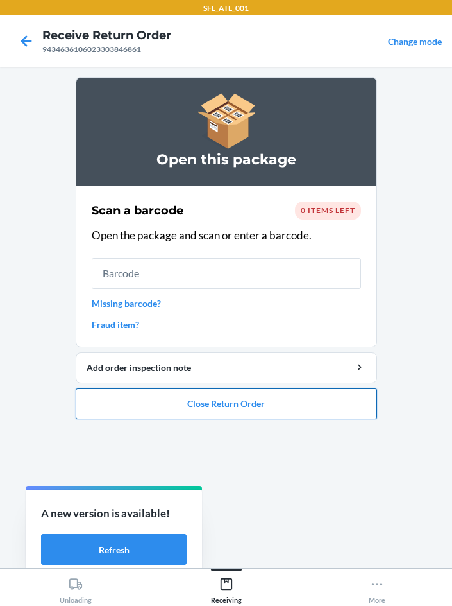
click at [219, 406] on button "Close Return Order" at bounding box center [226, 403] width 301 height 31
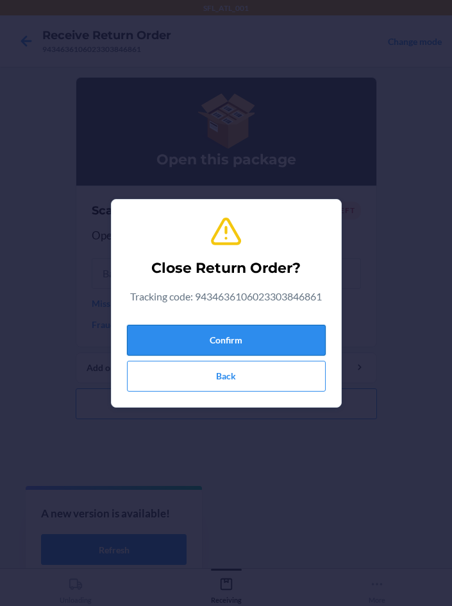
click at [180, 337] on button "Confirm" at bounding box center [226, 340] width 199 height 31
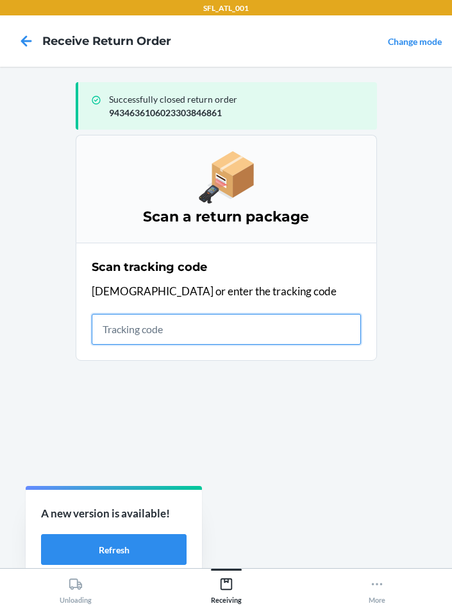
click at [144, 331] on input "text" at bounding box center [226, 329] width 269 height 31
type input "420302599434636106023304664167"
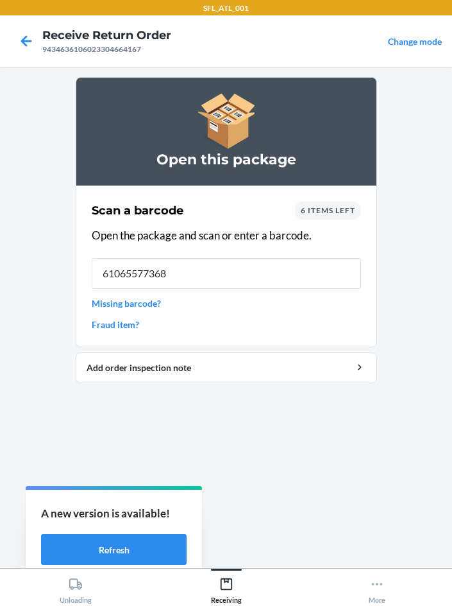
type input "610655773688"
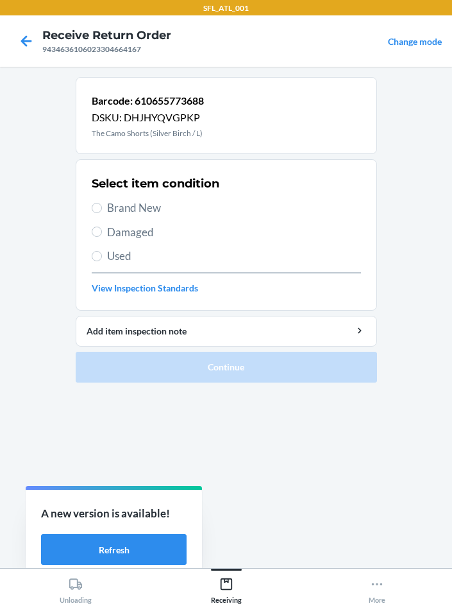
click at [108, 209] on span "Brand New" at bounding box center [234, 208] width 254 height 17
click at [102, 209] on input "Brand New" at bounding box center [97, 208] width 10 height 10
radio input "true"
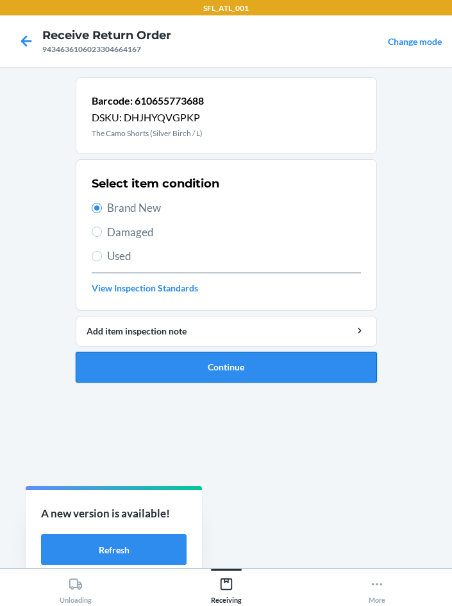
click at [251, 368] on button "Continue" at bounding box center [226, 367] width 301 height 31
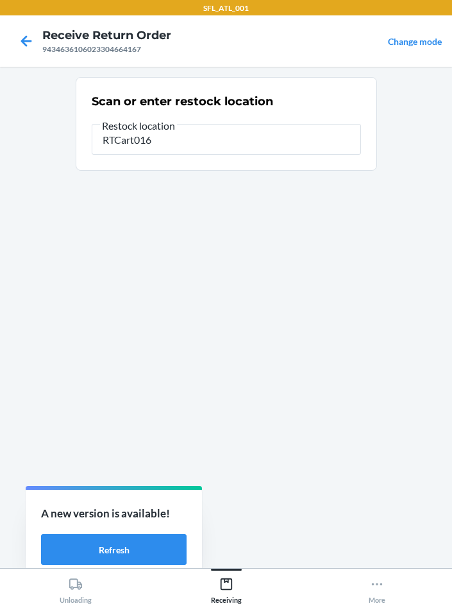
type input "RTCart016"
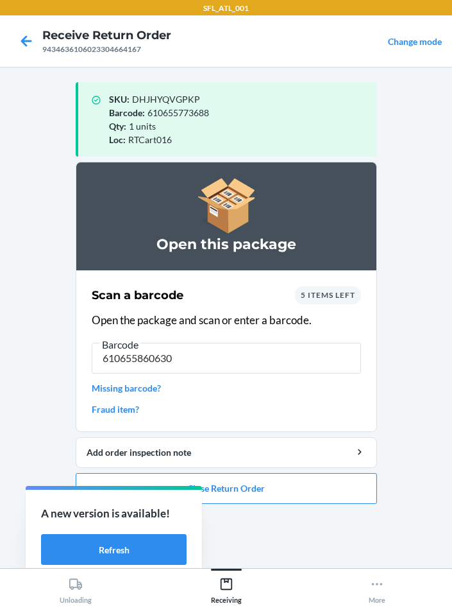
type input "610655860630"
click at [214, 349] on input "610655860630" at bounding box center [226, 358] width 269 height 31
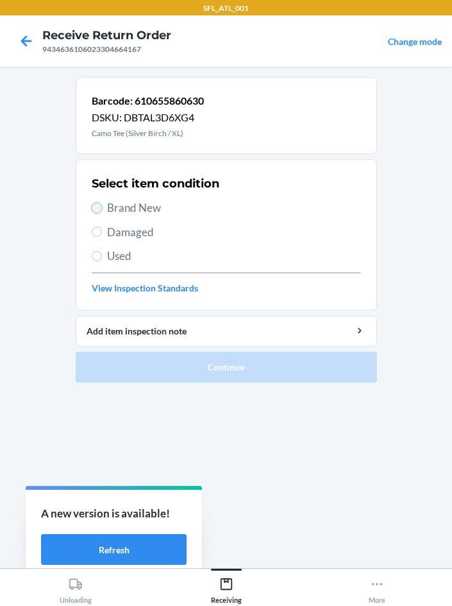
click at [93, 208] on input "Brand New" at bounding box center [97, 208] width 10 height 10
radio input "true"
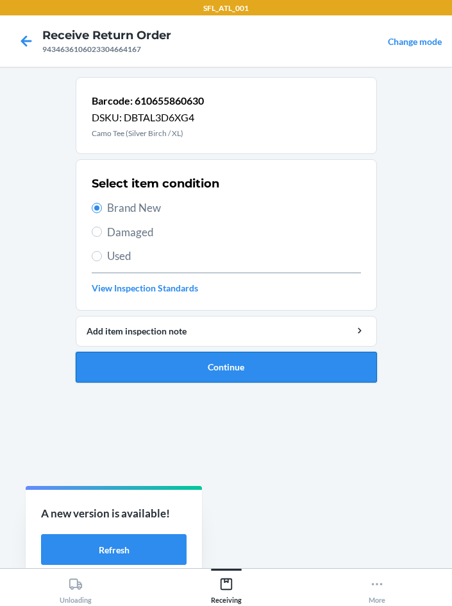
click at [226, 369] on button "Continue" at bounding box center [226, 367] width 301 height 31
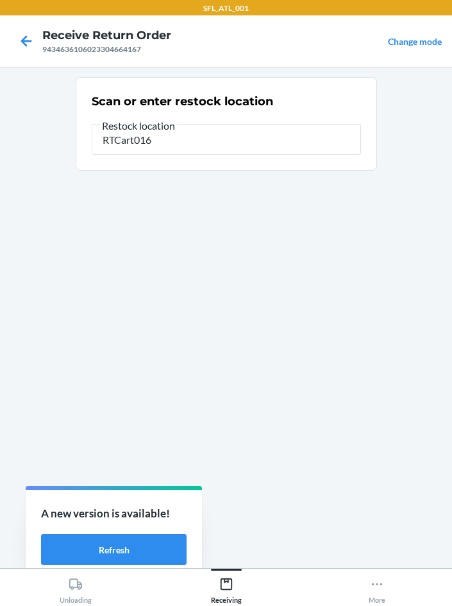
type input "RTCart016"
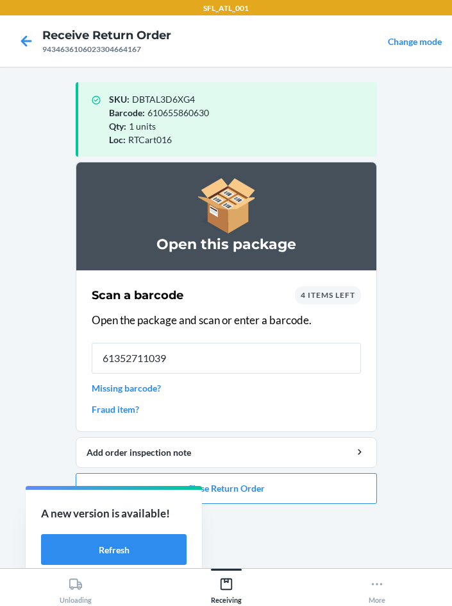
type input "613527110390"
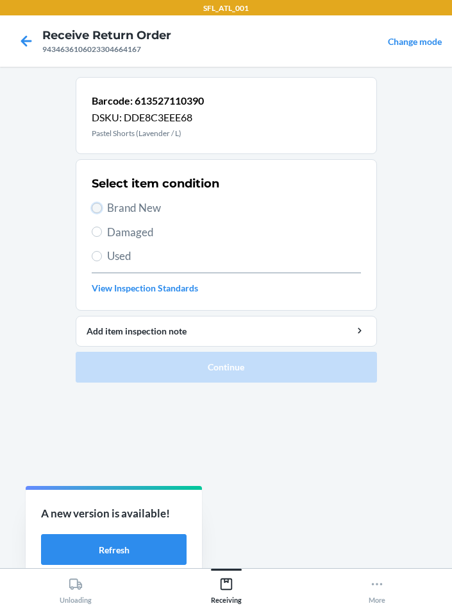
click at [100, 207] on input "Brand New" at bounding box center [97, 208] width 10 height 10
radio input "true"
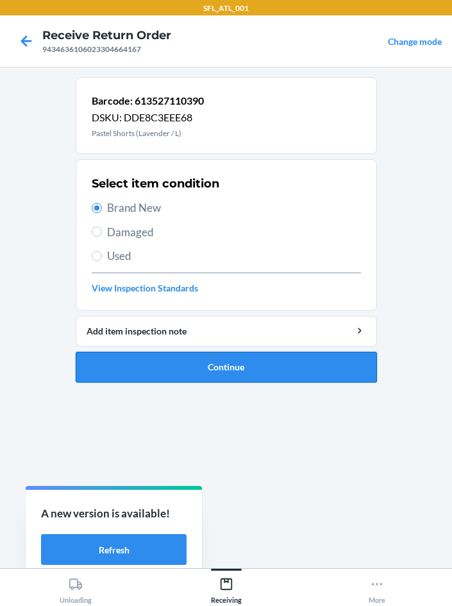
click at [253, 352] on button "Continue" at bounding box center [226, 367] width 301 height 31
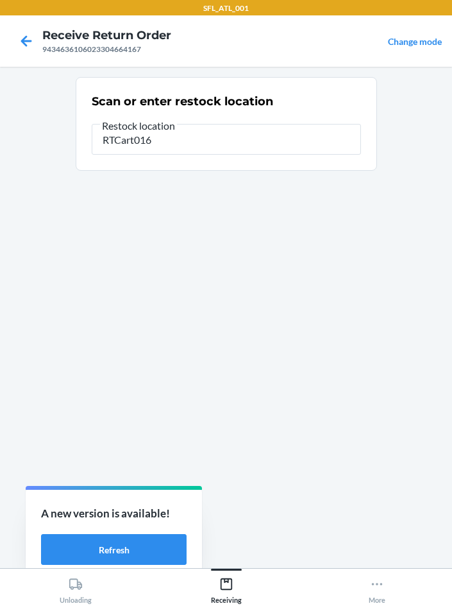
type input "RTCart016"
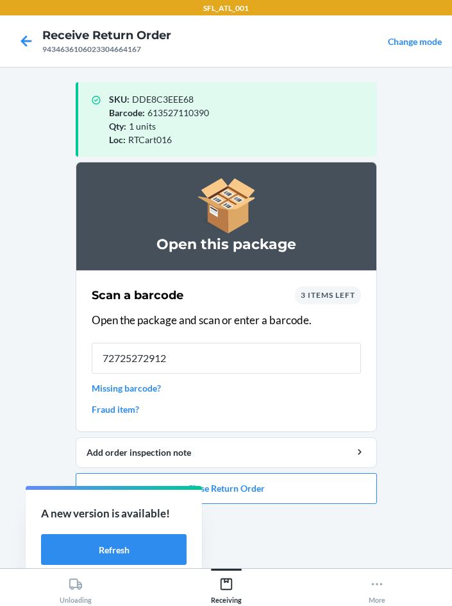
type input "727252729120"
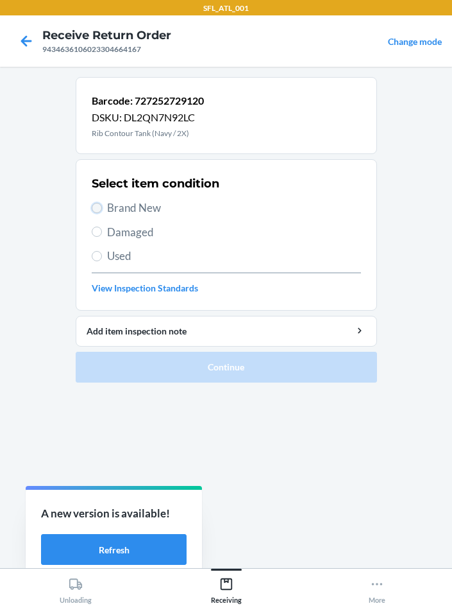
click at [99, 210] on input "Brand New" at bounding box center [97, 208] width 10 height 10
radio input "true"
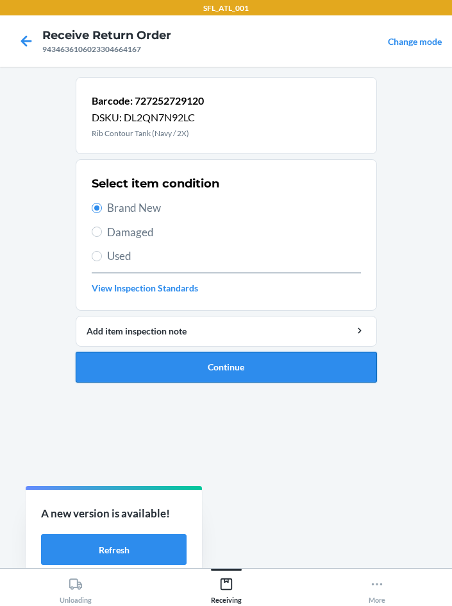
click at [190, 368] on button "Continue" at bounding box center [226, 367] width 301 height 31
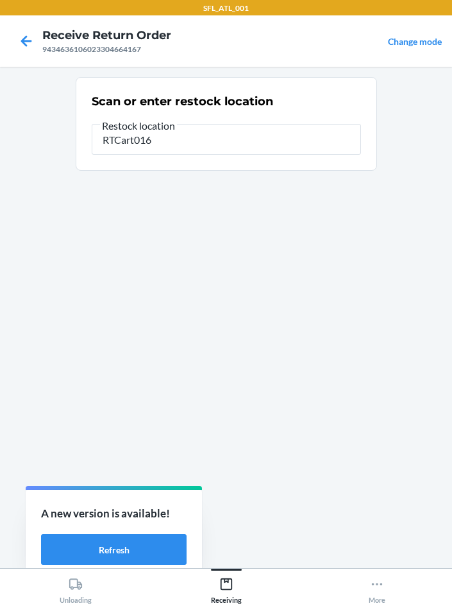
type input "RTCart016"
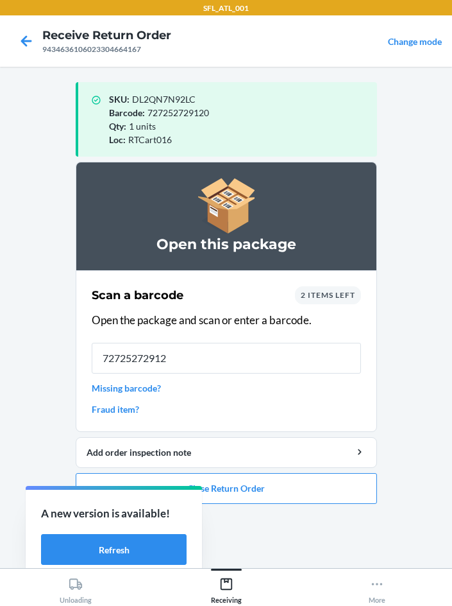
type input "727252729120"
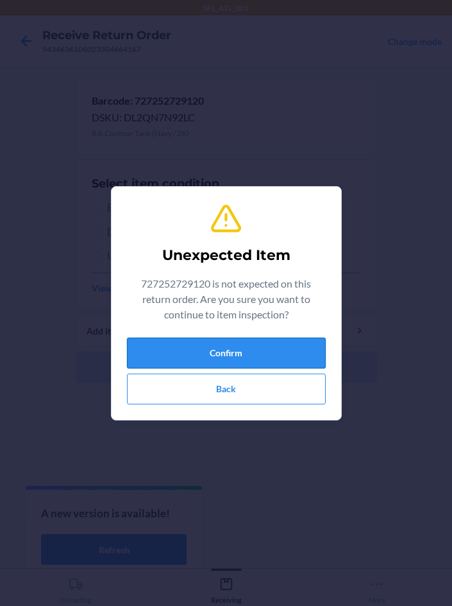
click at [214, 352] on button "Confirm" at bounding box center [226, 352] width 199 height 31
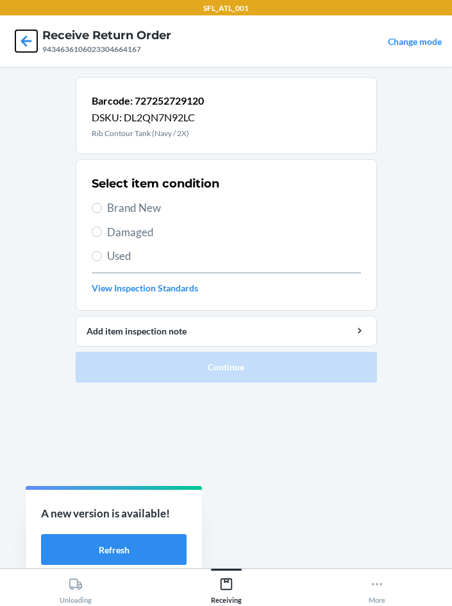
click at [23, 42] on icon at bounding box center [26, 40] width 11 height 11
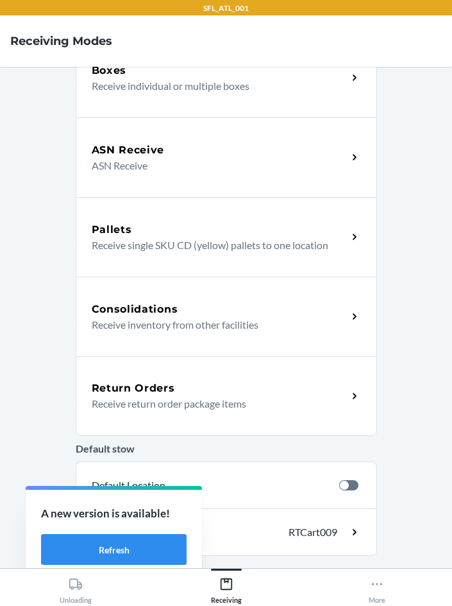
scroll to position [209, 0]
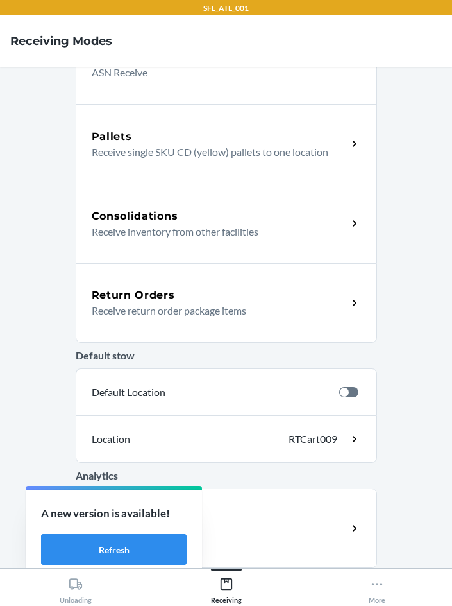
click at [180, 294] on div "Return Orders" at bounding box center [220, 294] width 256 height 15
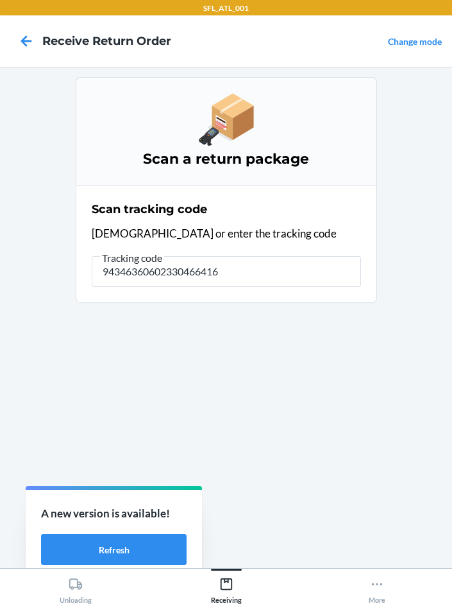
type input "943463606023304664167"
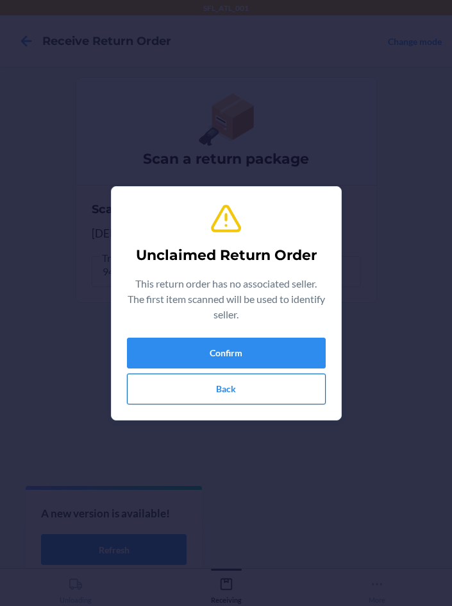
click at [208, 392] on button "Back" at bounding box center [226, 388] width 199 height 31
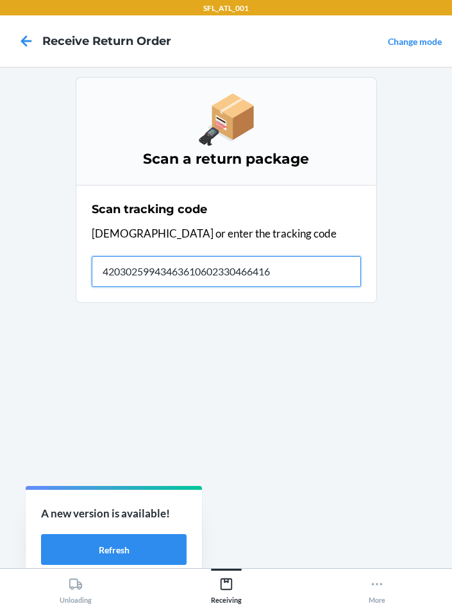
type input "420302599434636106023304664167"
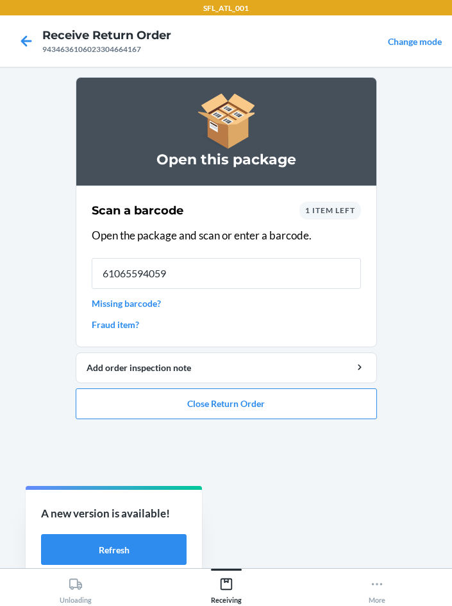
type input "610655940592"
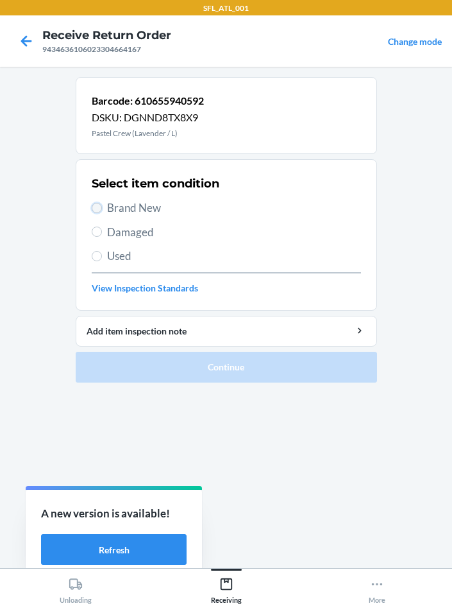
click at [100, 207] on input "Brand New" at bounding box center [97, 208] width 10 height 10
radio input "true"
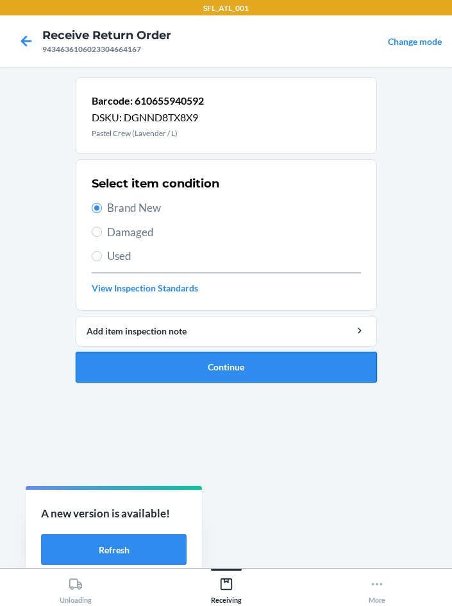
click at [289, 374] on button "Continue" at bounding box center [226, 367] width 301 height 31
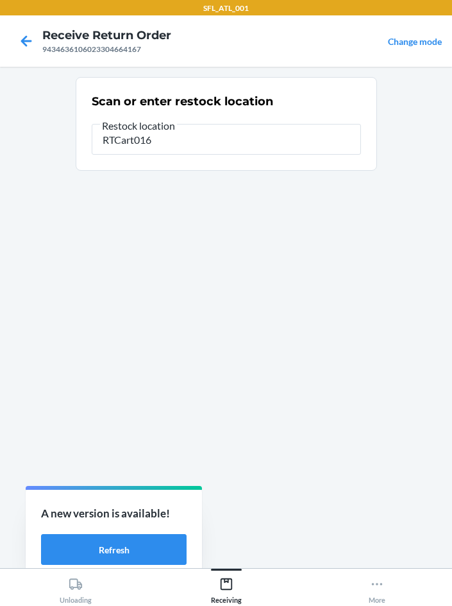
type input "RTCart016"
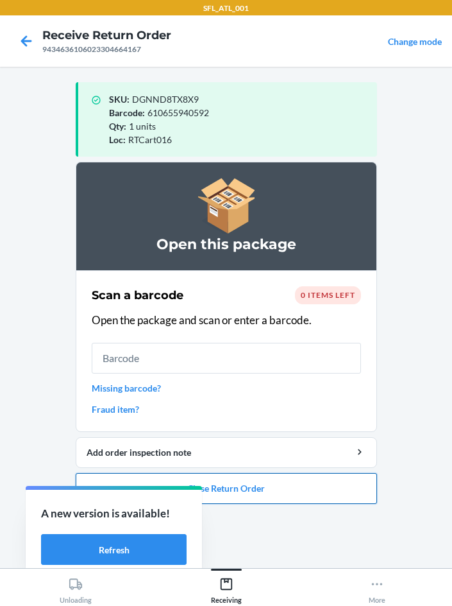
click at [240, 482] on button "Close Return Order" at bounding box center [226, 488] width 301 height 31
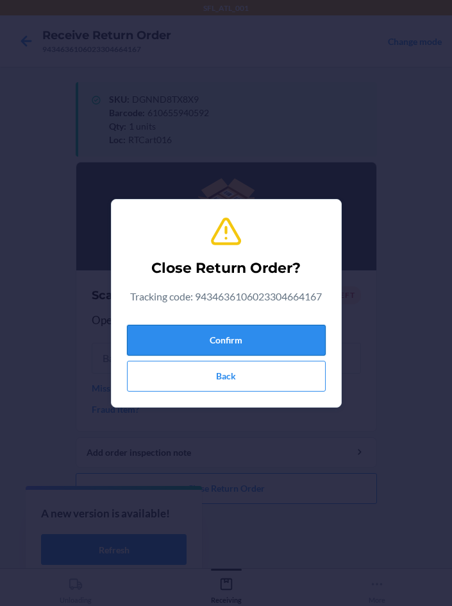
click at [232, 349] on button "Confirm" at bounding box center [226, 340] width 199 height 31
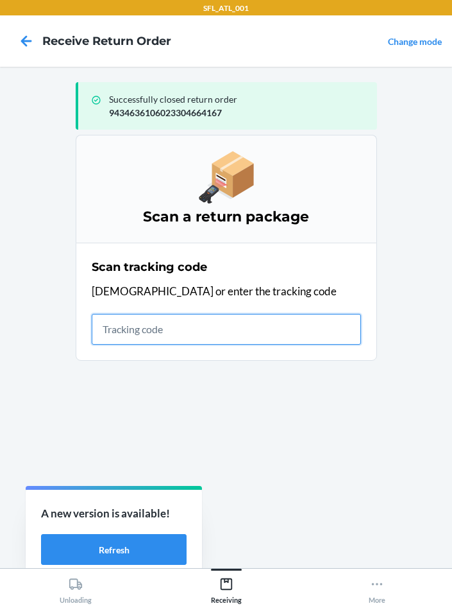
click at [124, 322] on input "text" at bounding box center [226, 329] width 269 height 31
click at [199, 328] on input "text" at bounding box center [226, 329] width 269 height 31
type input "420302599434636106023302016685"
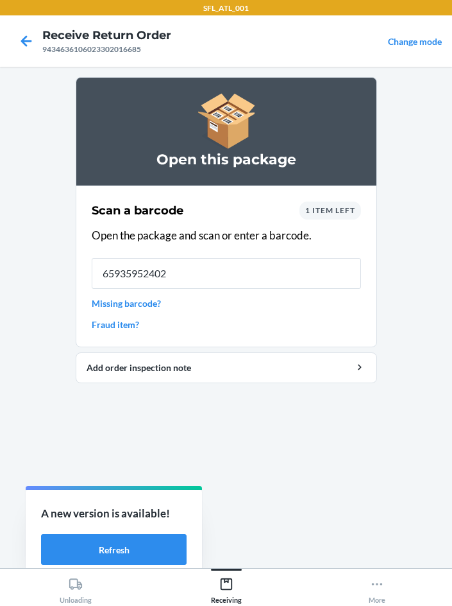
type input "659359524028"
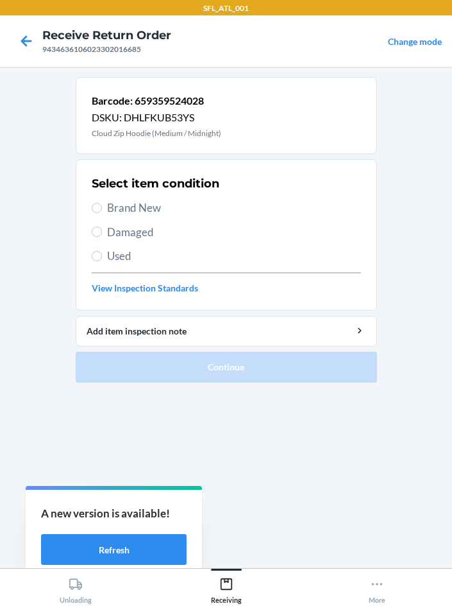
drag, startPoint x: 107, startPoint y: 212, endPoint x: 97, endPoint y: 214, distance: 10.4
click at [101, 212] on label "Brand New" at bounding box center [226, 208] width 269 height 17
click at [103, 210] on label "Brand New" at bounding box center [226, 208] width 269 height 17
click at [102, 210] on input "Brand New" at bounding box center [97, 208] width 10 height 10
radio input "true"
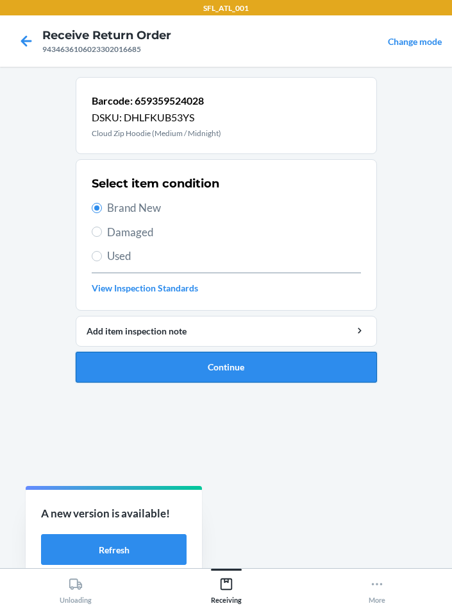
click at [173, 370] on button "Continue" at bounding box center [226, 367] width 301 height 31
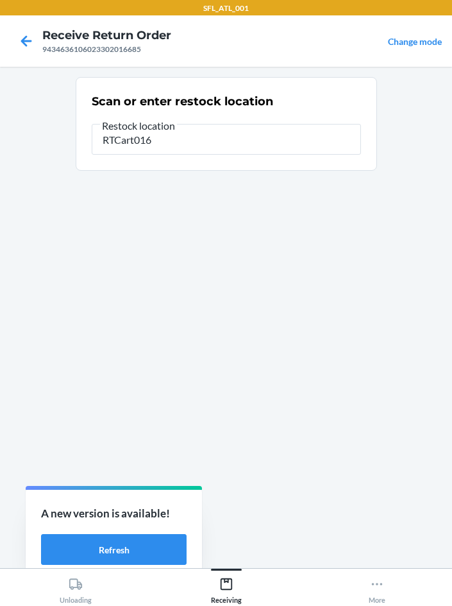
type input "RTCart016"
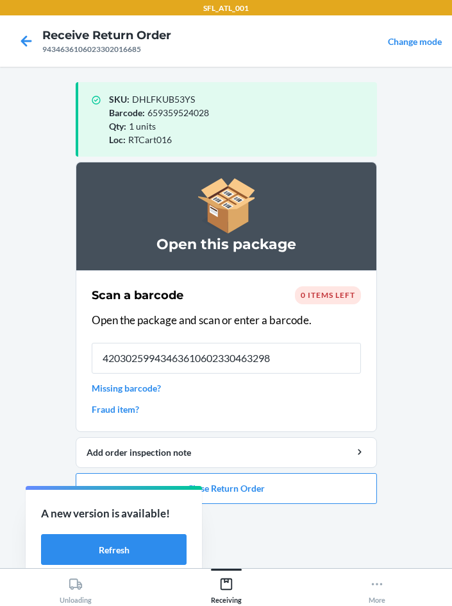
type input "420302599434636106023304632982"
click at [287, 352] on input "420302599434636106023304632982" at bounding box center [226, 358] width 269 height 31
drag, startPoint x: 287, startPoint y: 352, endPoint x: -362, endPoint y: 324, distance: 650.4
click at [0, 324] on html "SFL_ATL_001 Receive Return Order 9434636106023302016685 Change mode SKU : DHLFK…" at bounding box center [226, 303] width 452 height 606
click at [269, 482] on button "Close Return Order" at bounding box center [226, 488] width 301 height 31
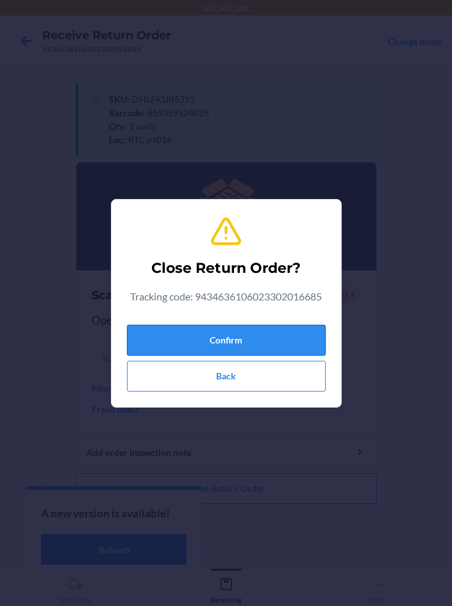
click at [188, 341] on button "Confirm" at bounding box center [226, 340] width 199 height 31
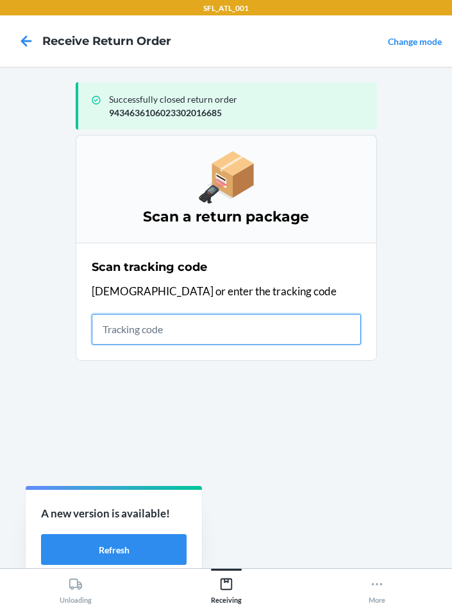
click at [141, 335] on input "text" at bounding box center [226, 329] width 269 height 31
type input "420302599434636106023304632982"
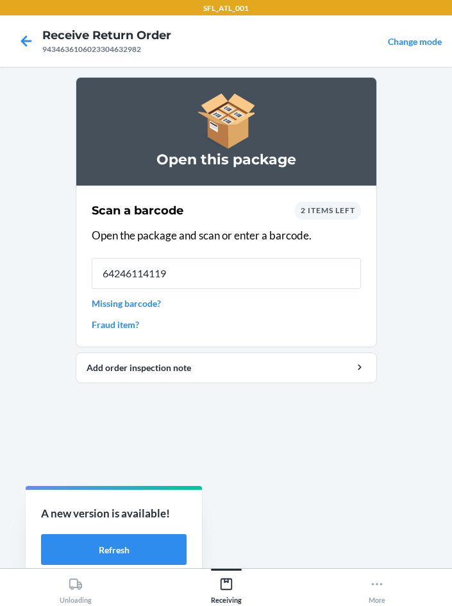
type input "642461141191"
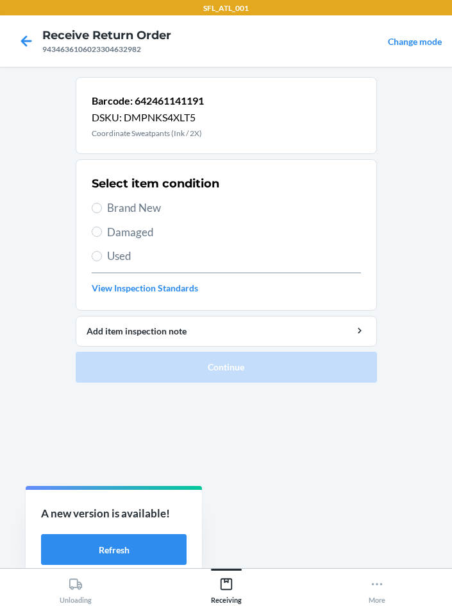
click at [104, 196] on div "Select item condition Brand New Damaged Used View Inspection Standards" at bounding box center [226, 234] width 269 height 127
click at [96, 210] on input "Brand New" at bounding box center [97, 208] width 10 height 10
radio input "true"
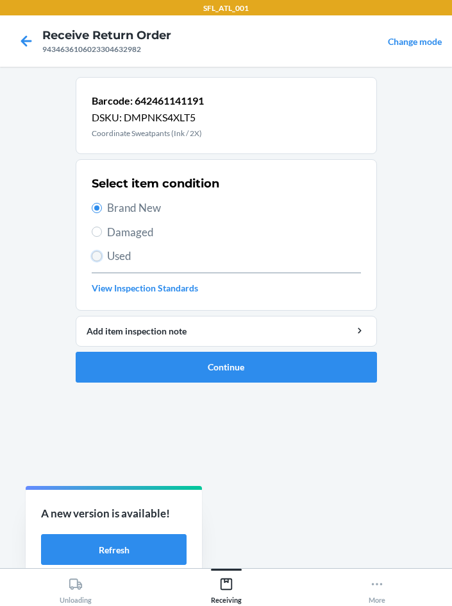
click at [93, 251] on input "Used" at bounding box center [97, 256] width 10 height 10
radio input "true"
radio input "false"
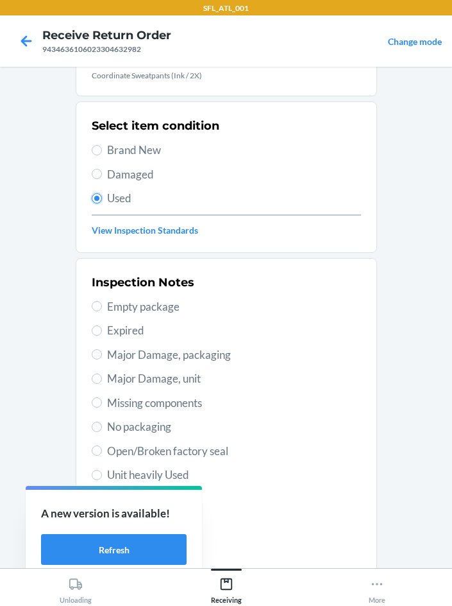
scroll to position [167, 0]
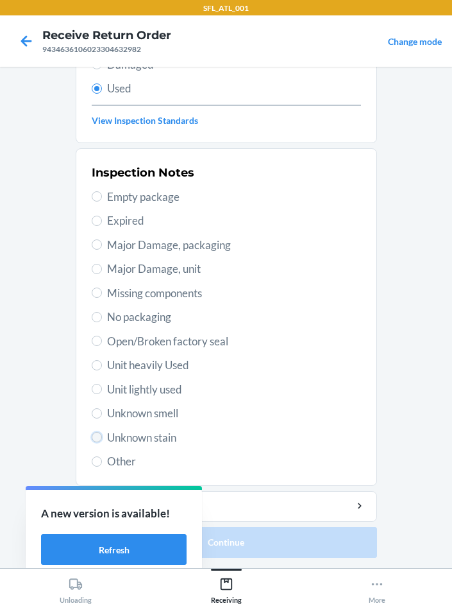
click at [95, 436] on input "Unknown stain" at bounding box center [97, 437] width 10 height 10
radio input "true"
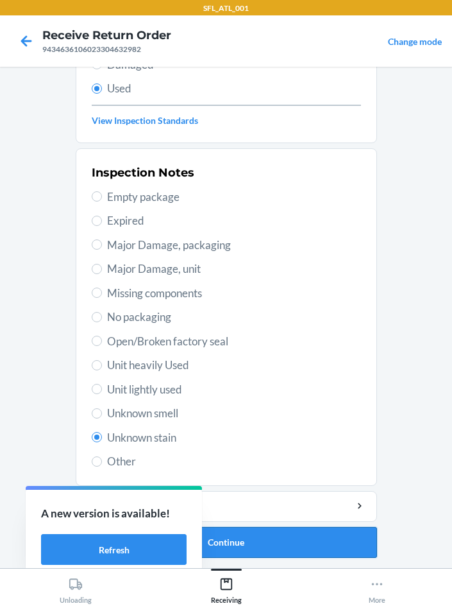
click at [261, 545] on button "Continue" at bounding box center [226, 542] width 301 height 31
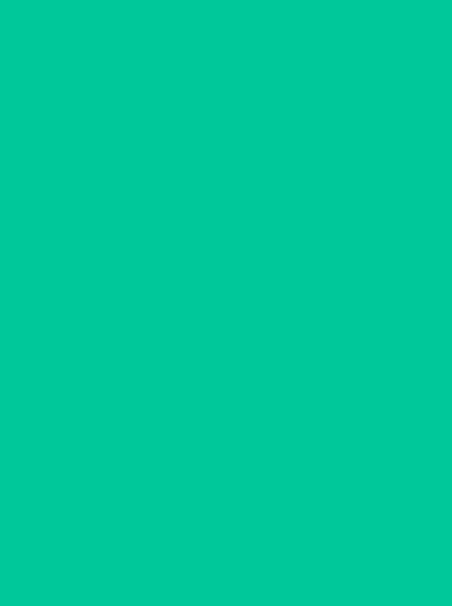
scroll to position [0, 0]
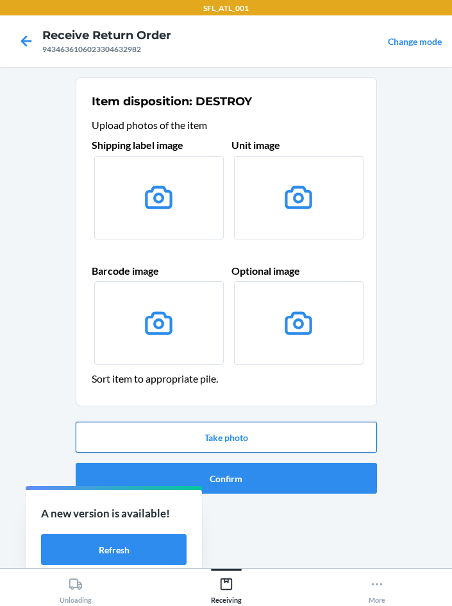
click at [266, 430] on button "Take photo" at bounding box center [226, 436] width 301 height 31
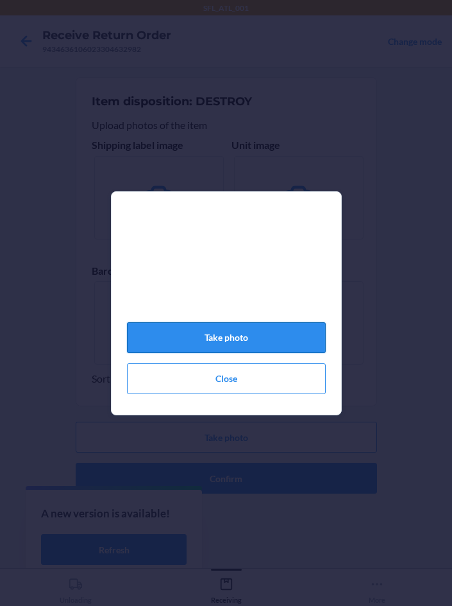
click at [253, 346] on button "Take photo" at bounding box center [226, 337] width 199 height 31
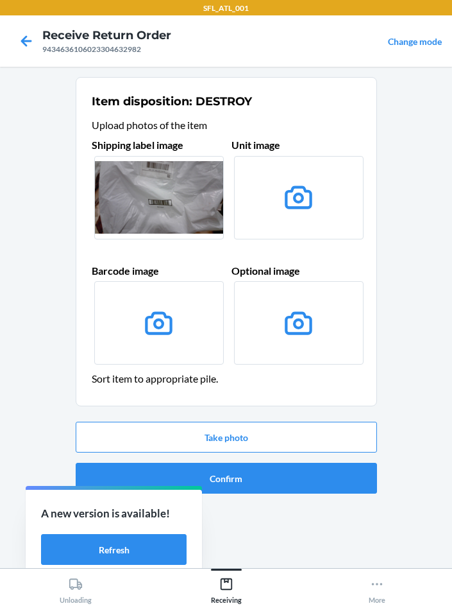
click at [131, 186] on label at bounding box center [159, 197] width 130 height 83
click at [0, 0] on input "file" at bounding box center [0, 0] width 0 height 0
click at [271, 445] on button "Take photo" at bounding box center [226, 436] width 301 height 31
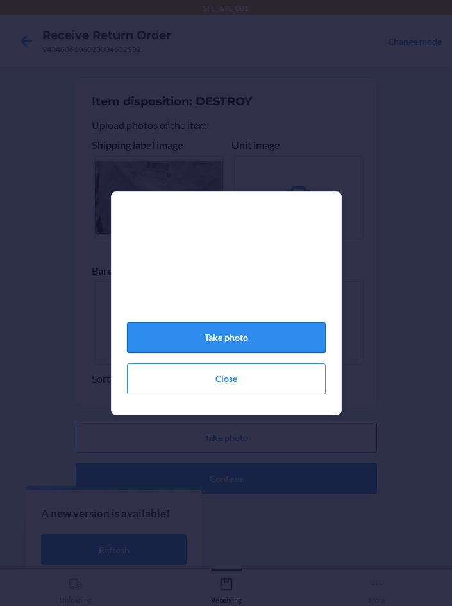
click at [275, 353] on button "Take photo" at bounding box center [226, 337] width 199 height 31
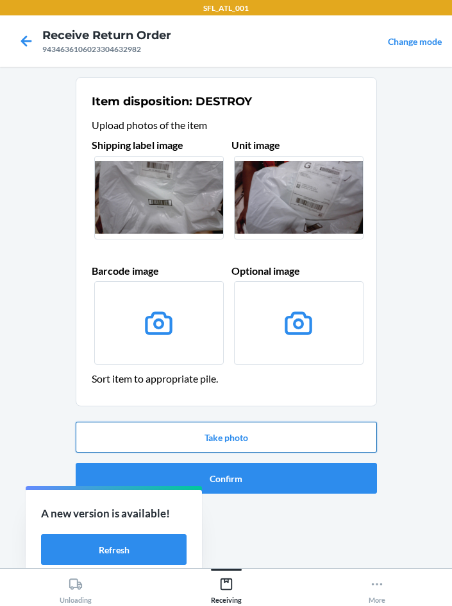
click at [255, 444] on button "Take photo" at bounding box center [226, 436] width 301 height 31
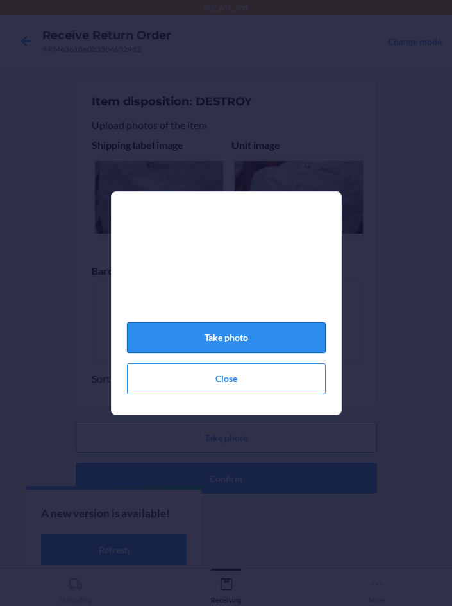
click at [188, 345] on button "Take photo" at bounding box center [226, 337] width 199 height 31
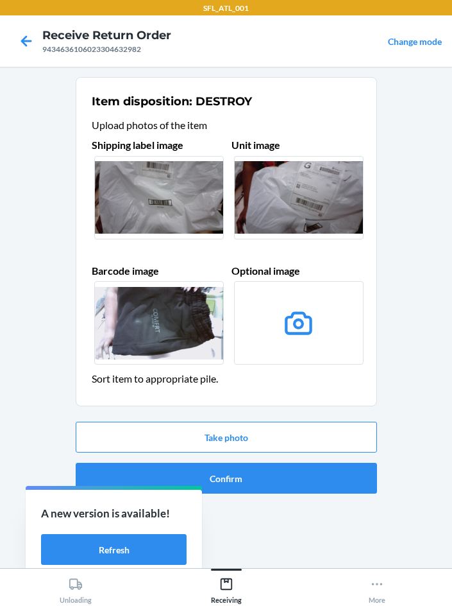
click at [314, 339] on icon at bounding box center [298, 323] width 33 height 33
click at [0, 0] on input "file" at bounding box center [0, 0] width 0 height 0
click at [241, 480] on button "Confirm" at bounding box center [226, 478] width 301 height 31
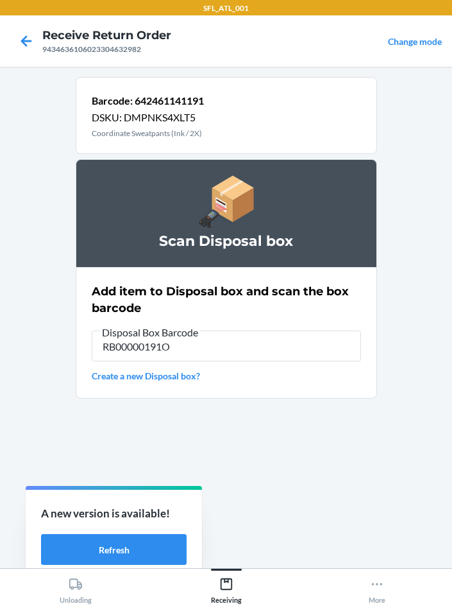
type input "RB00000191O"
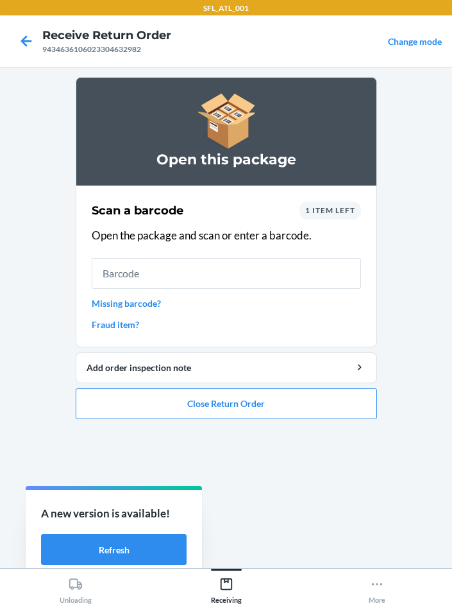
click at [321, 216] on div "1 item left" at bounding box center [331, 210] width 62 height 18
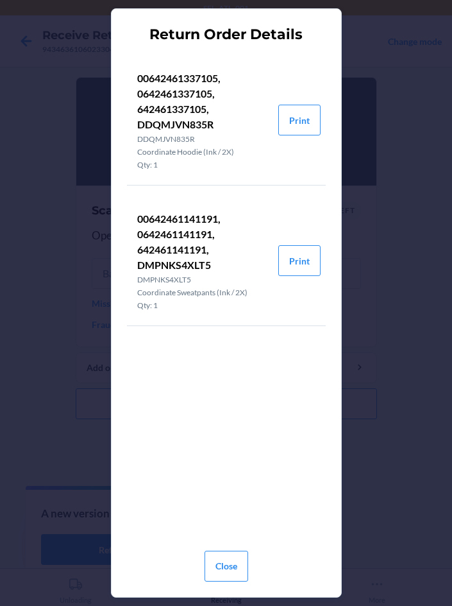
click at [325, 209] on li "00642461141191, 0642461141191, 642461141191, DMPNKS4XLT5 DMPNKS4XLT5 Coordinate…" at bounding box center [226, 261] width 199 height 130
click at [227, 569] on button "Close" at bounding box center [227, 565] width 44 height 31
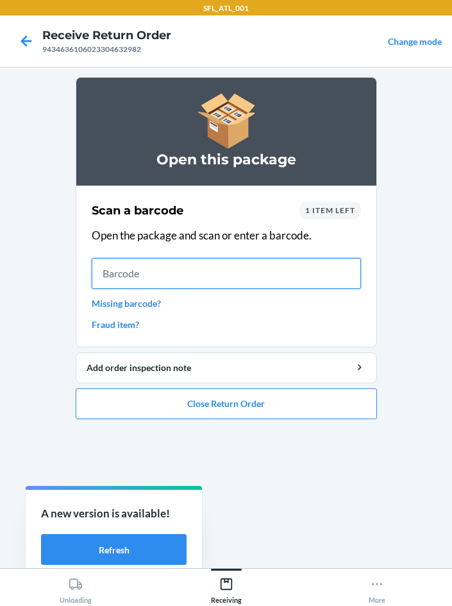
click at [243, 284] on input "text" at bounding box center [226, 273] width 269 height 31
type input "642461337105"
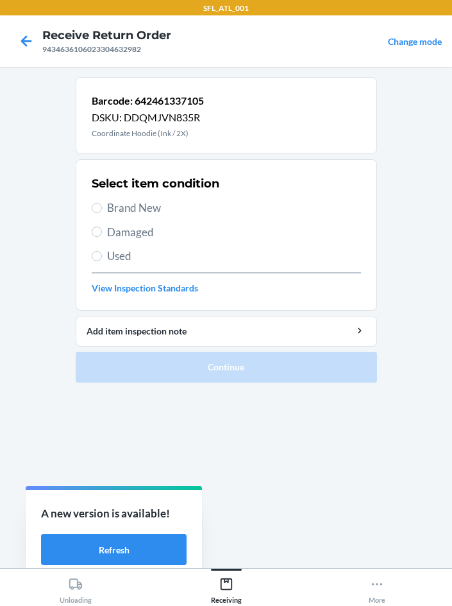
click at [105, 205] on label "Brand New" at bounding box center [226, 208] width 269 height 17
click at [102, 205] on input "Brand New" at bounding box center [97, 208] width 10 height 10
radio input "true"
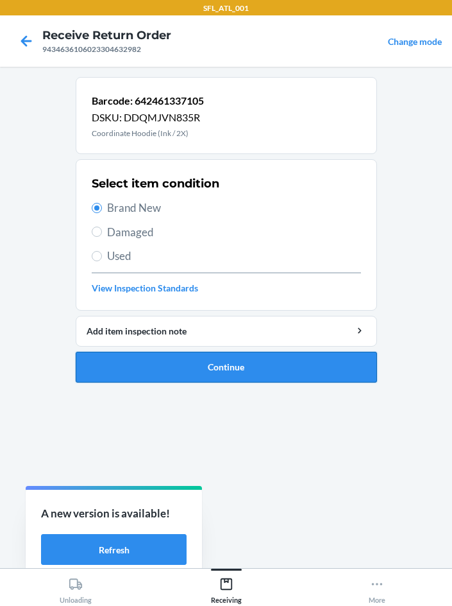
click at [140, 367] on button "Continue" at bounding box center [226, 367] width 301 height 31
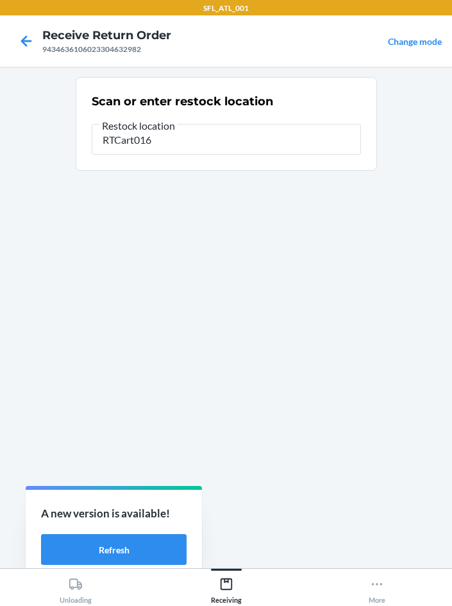
type input "RTCart016"
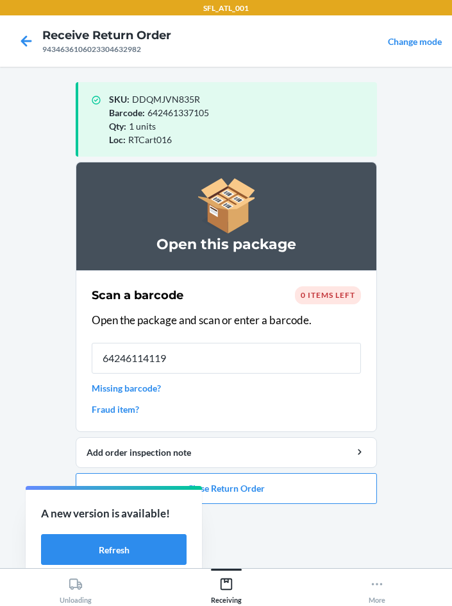
type input "642461141191"
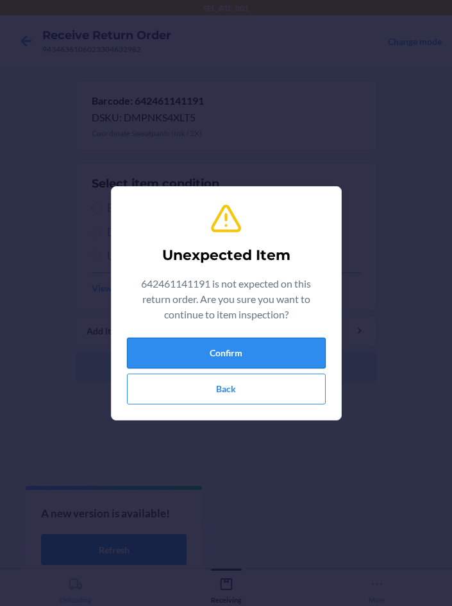
click at [167, 359] on button "Confirm" at bounding box center [226, 352] width 199 height 31
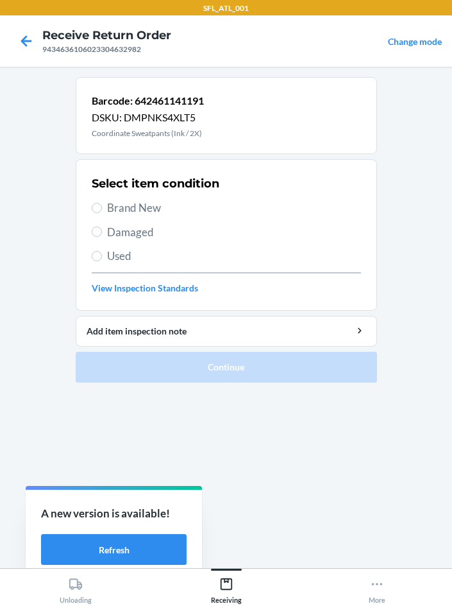
click at [87, 205] on section "Select item condition Brand New Damaged Used View Inspection Standards" at bounding box center [226, 234] width 301 height 151
click at [93, 206] on input "Brand New" at bounding box center [97, 208] width 10 height 10
radio input "true"
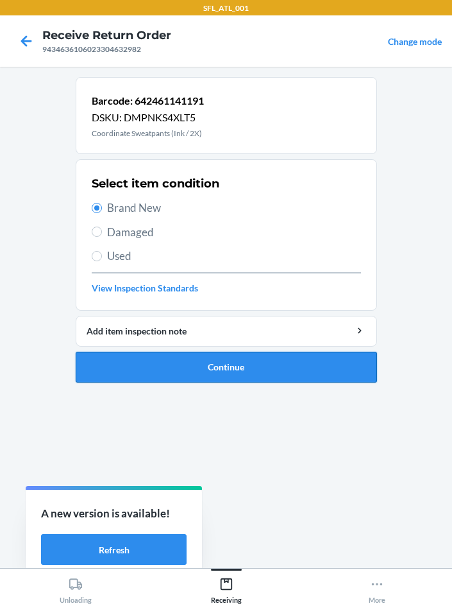
click at [214, 366] on button "Continue" at bounding box center [226, 367] width 301 height 31
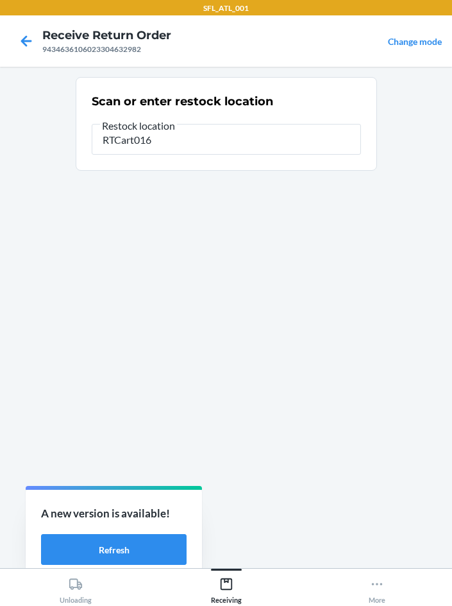
type input "RTCart016"
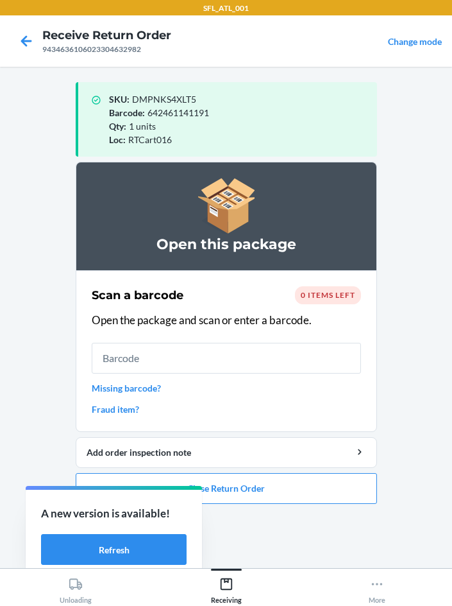
click at [262, 504] on ol "Open this package Scan a barcode 0 items left Open the package and scan or ente…" at bounding box center [226, 338] width 301 height 352
click at [254, 488] on button "Close Return Order" at bounding box center [226, 488] width 301 height 31
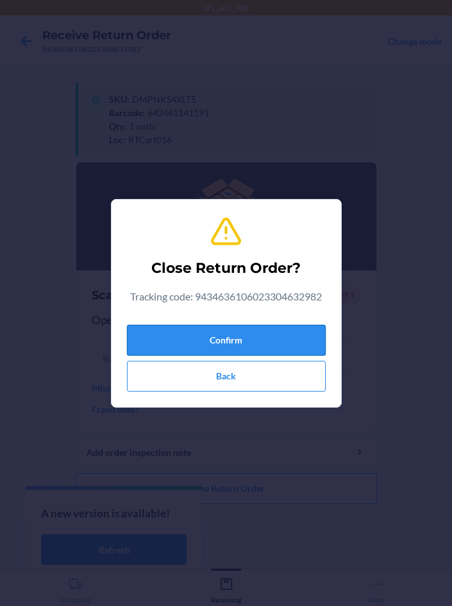
click at [207, 341] on button "Confirm" at bounding box center [226, 340] width 199 height 31
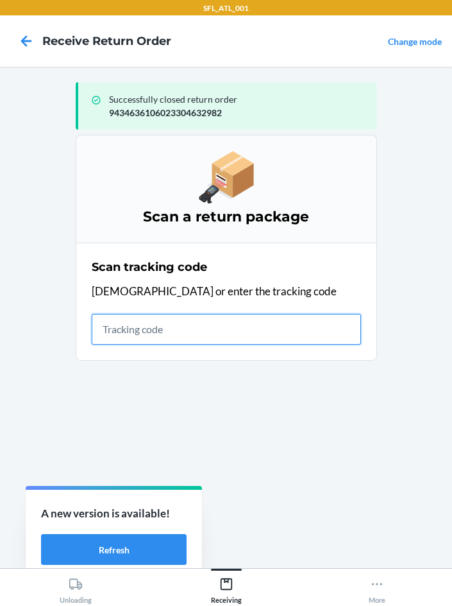
click at [126, 337] on input "text" at bounding box center [226, 329] width 269 height 31
type input "420302599434636106023304089199"
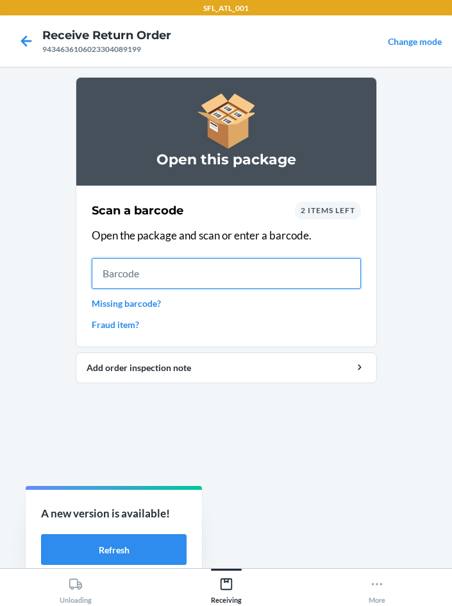
click at [135, 278] on input "text" at bounding box center [226, 273] width 269 height 31
type input "727252855768"
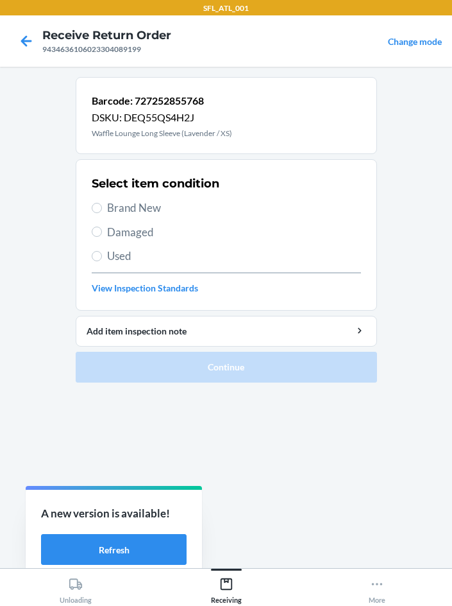
click at [135, 212] on span "Brand New" at bounding box center [234, 208] width 254 height 17
click at [102, 212] on input "Brand New" at bounding box center [97, 208] width 10 height 10
radio input "true"
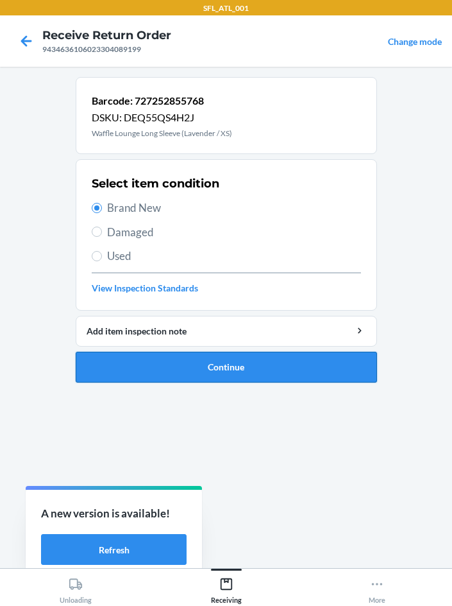
click at [247, 379] on button "Continue" at bounding box center [226, 367] width 301 height 31
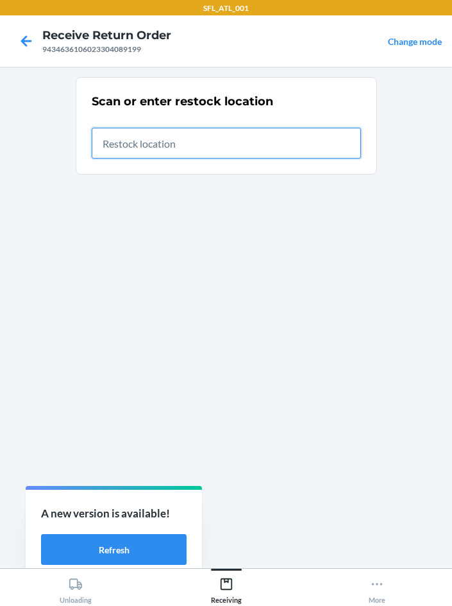
click at [208, 154] on input "text" at bounding box center [226, 143] width 269 height 31
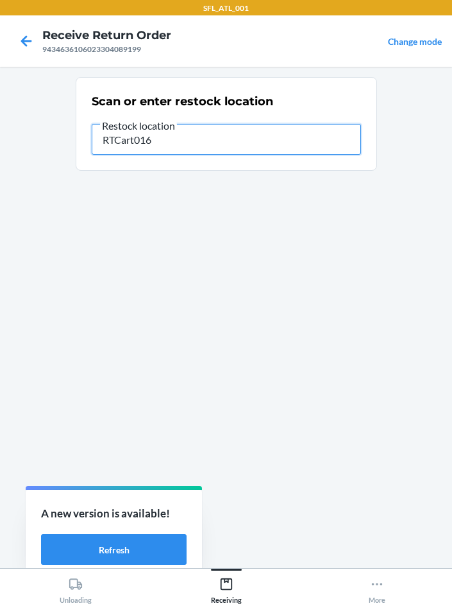
type input "RTCart016"
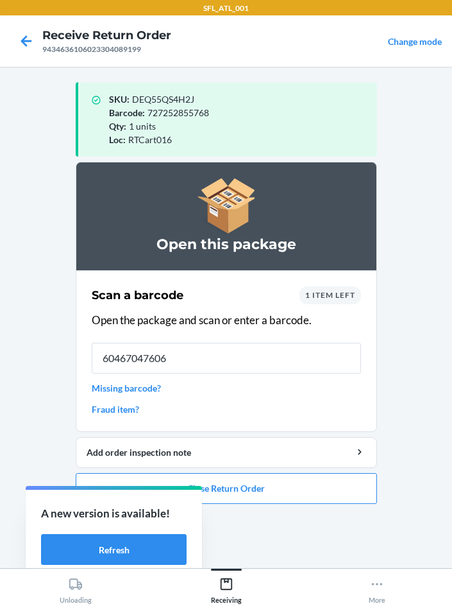
type input "604670476068"
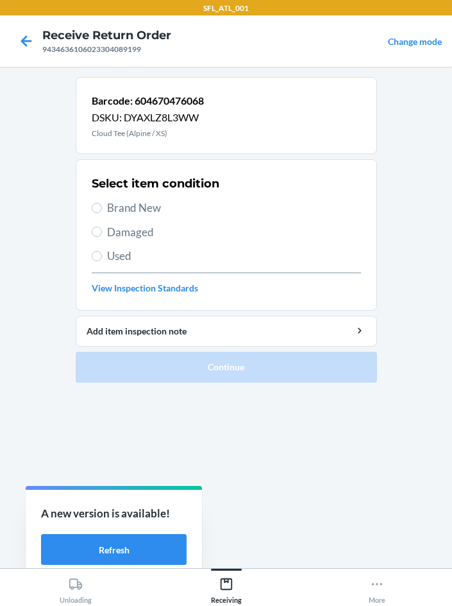
click at [103, 212] on label "Brand New" at bounding box center [226, 208] width 269 height 17
click at [102, 212] on input "Brand New" at bounding box center [97, 208] width 10 height 10
radio input "true"
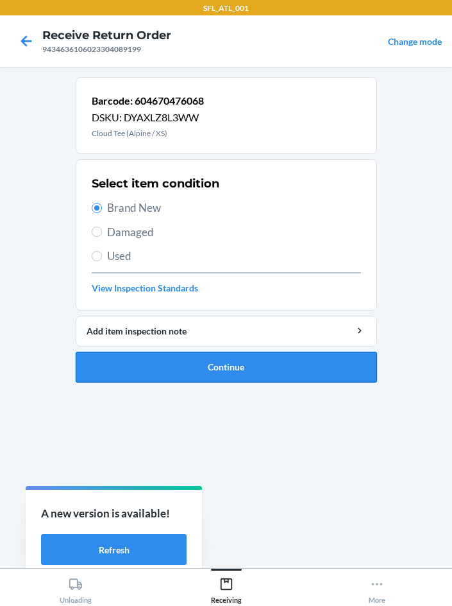
click at [319, 373] on button "Continue" at bounding box center [226, 367] width 301 height 31
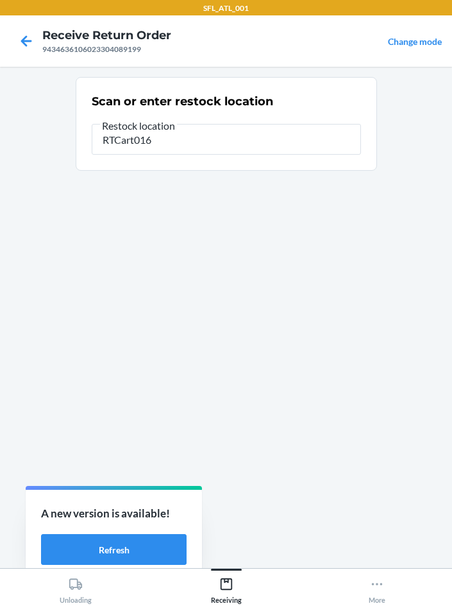
type input "RTCart016"
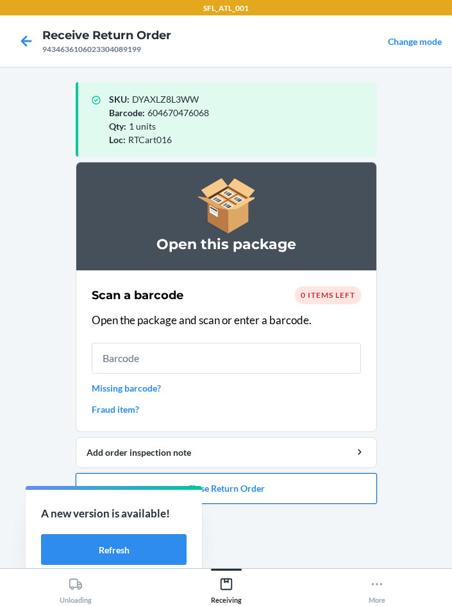
click at [294, 498] on button "Close Return Order" at bounding box center [226, 488] width 301 height 31
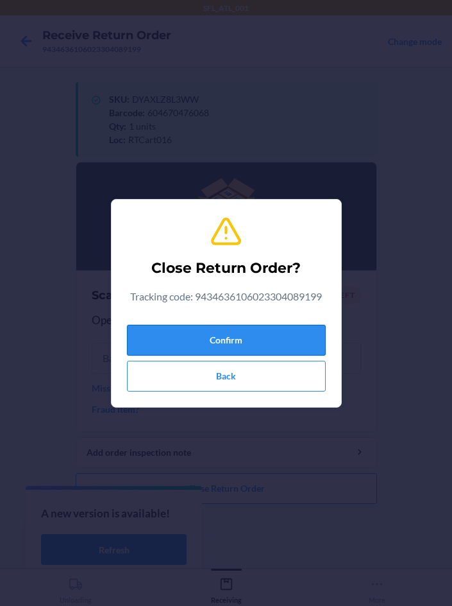
click at [228, 344] on button "Confirm" at bounding box center [226, 340] width 199 height 31
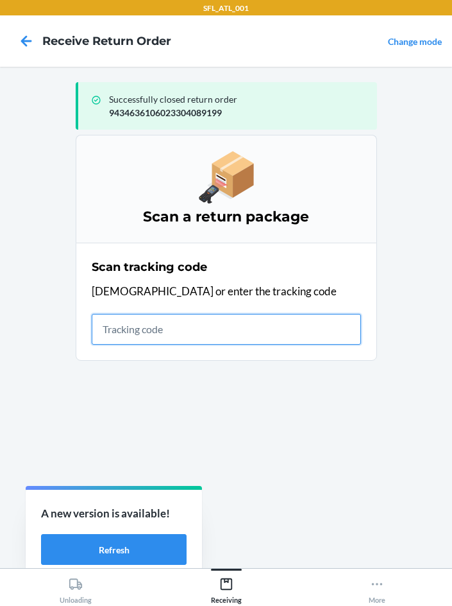
click at [143, 322] on input "text" at bounding box center [226, 329] width 269 height 31
type input "420302599434636106023303341168"
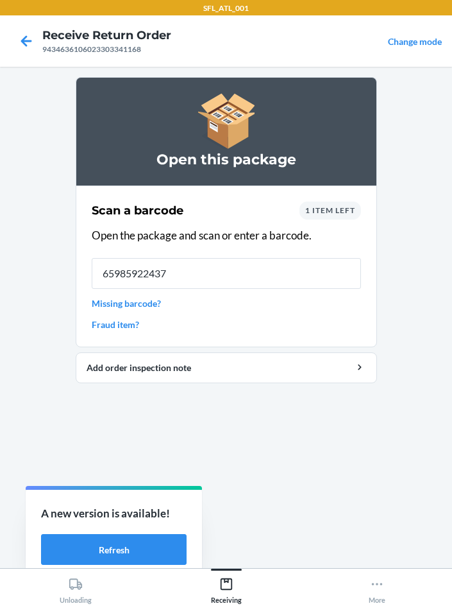
type input "659859224374"
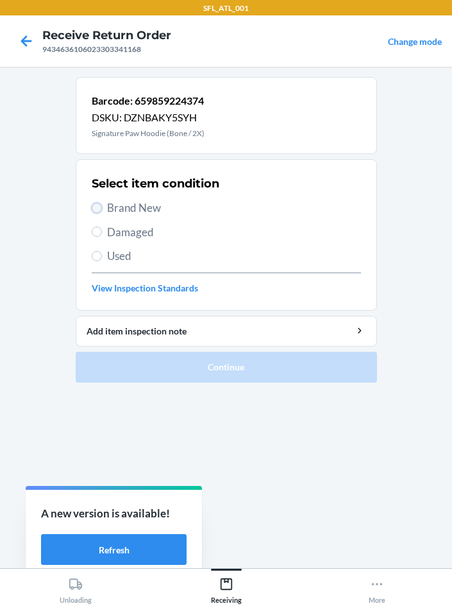
click at [101, 208] on input "Brand New" at bounding box center [97, 208] width 10 height 10
radio input "true"
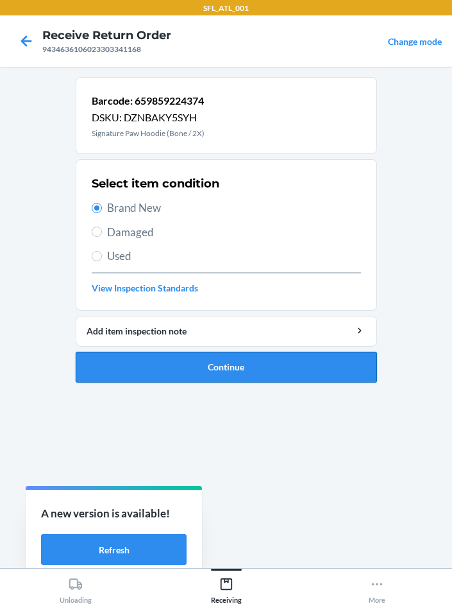
drag, startPoint x: 292, startPoint y: 384, endPoint x: 264, endPoint y: 373, distance: 29.4
click at [291, 384] on ol "Barcode: 659859224374 DSKU: DZNBAKY5SYH Signature Paw Hoodie (Bone / 2X) Select…" at bounding box center [226, 235] width 301 height 316
click at [243, 366] on button "Continue" at bounding box center [226, 367] width 301 height 31
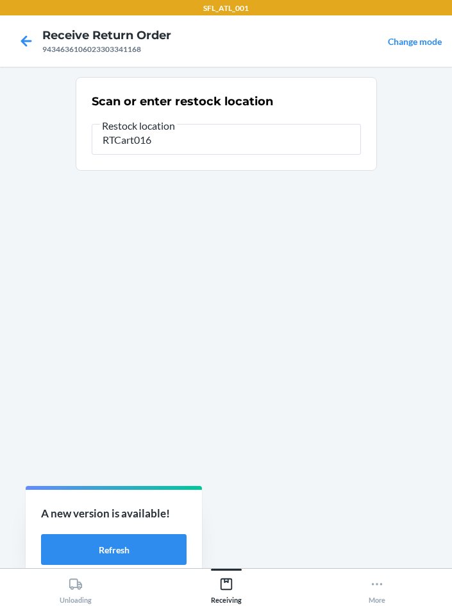
type input "RTCart016"
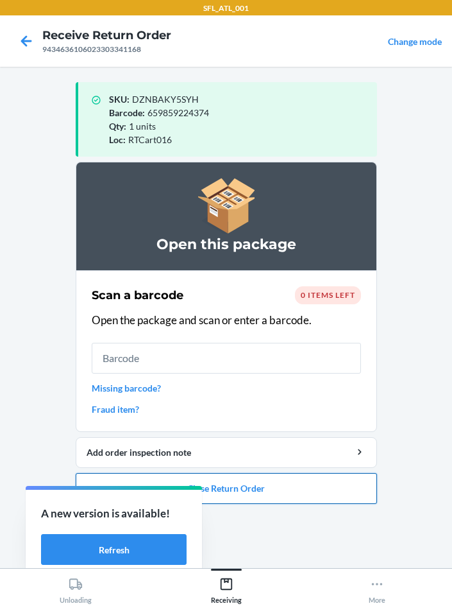
click at [287, 501] on button "Close Return Order" at bounding box center [226, 488] width 301 height 31
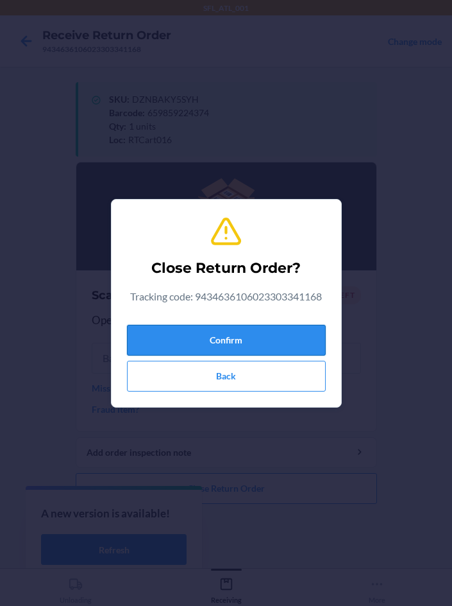
click at [183, 348] on button "Confirm" at bounding box center [226, 340] width 199 height 31
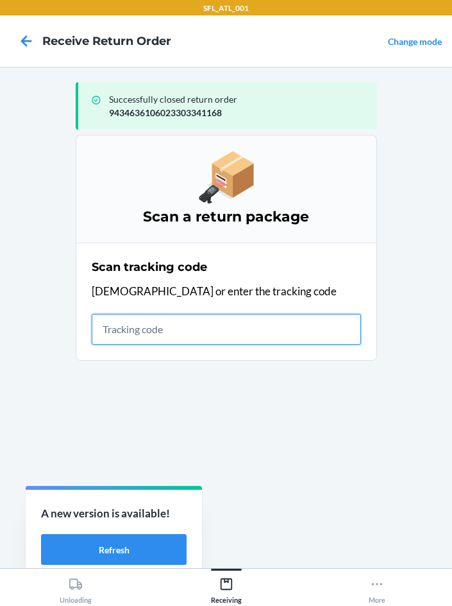
click at [135, 330] on input "text" at bounding box center [226, 329] width 269 height 31
type input "420302599434636106023304903594"
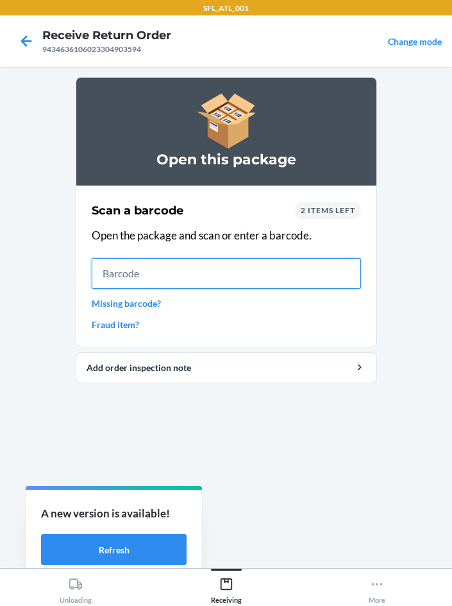
click at [157, 271] on input "text" at bounding box center [226, 273] width 269 height 31
click at [211, 273] on input "text" at bounding box center [226, 273] width 269 height 31
type input "610655470723"
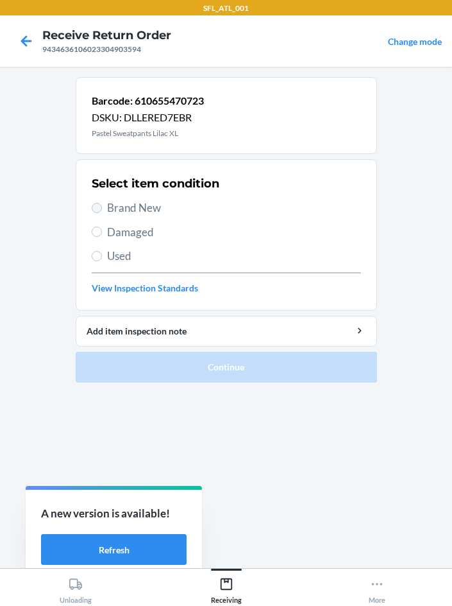
click at [99, 213] on label "Brand New" at bounding box center [226, 208] width 269 height 17
click at [99, 213] on input "Brand New" at bounding box center [97, 208] width 10 height 10
radio input "true"
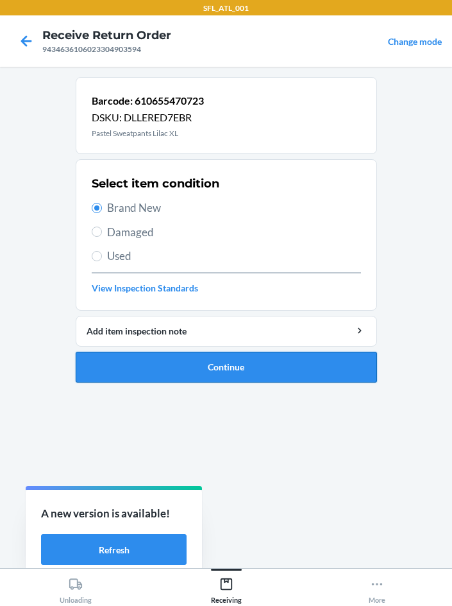
click at [206, 373] on button "Continue" at bounding box center [226, 367] width 301 height 31
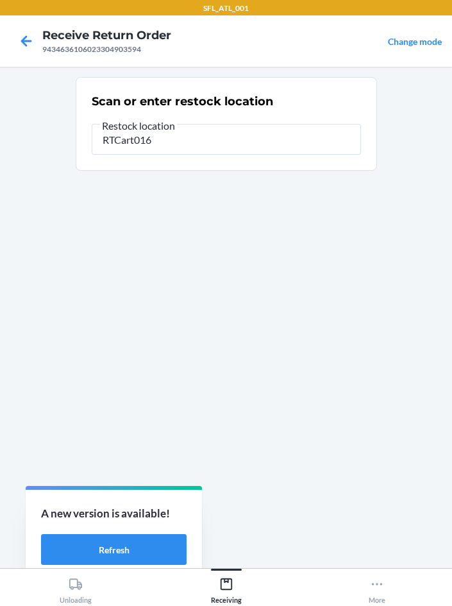
type input "RTCart016"
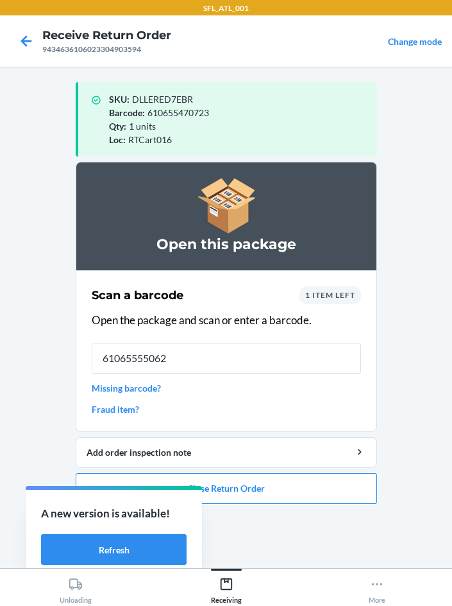
type input "610655550623"
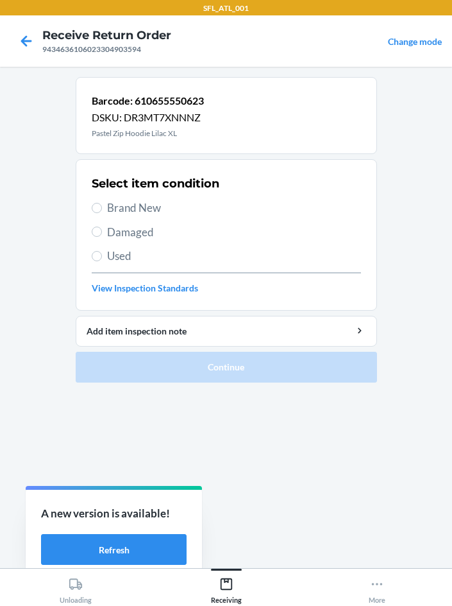
click at [96, 215] on label "Brand New" at bounding box center [226, 208] width 269 height 17
click at [96, 213] on input "Brand New" at bounding box center [97, 208] width 10 height 10
radio input "true"
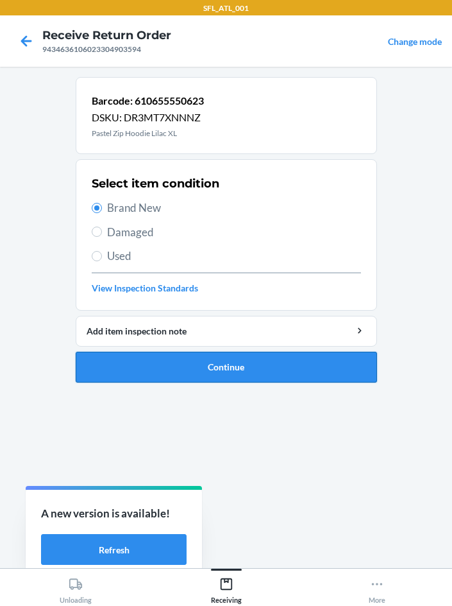
click at [257, 374] on button "Continue" at bounding box center [226, 367] width 301 height 31
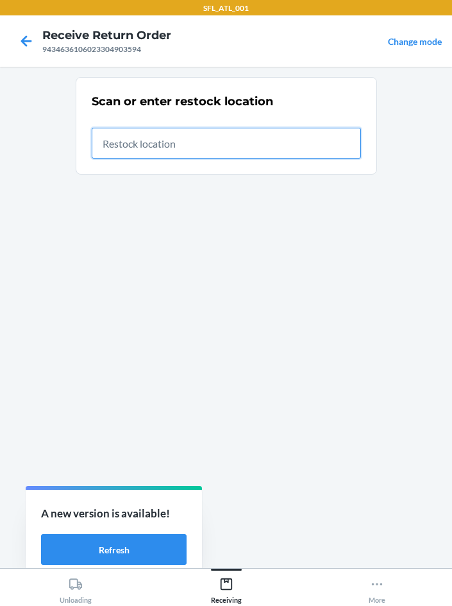
click at [223, 145] on input "text" at bounding box center [226, 143] width 269 height 31
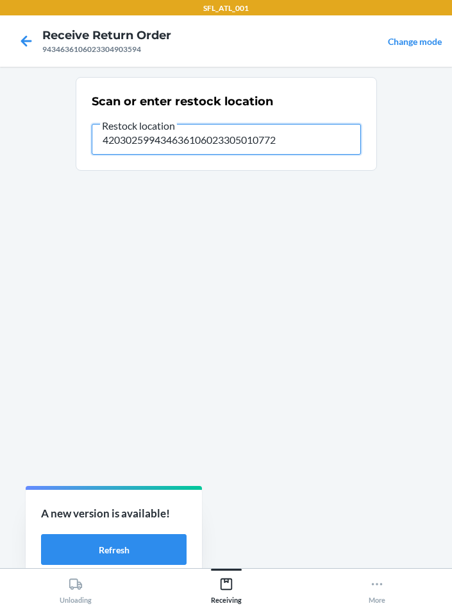
type input "420302599434636106023305010772"
click at [278, 141] on input "420302599434636106023305010772" at bounding box center [226, 139] width 269 height 31
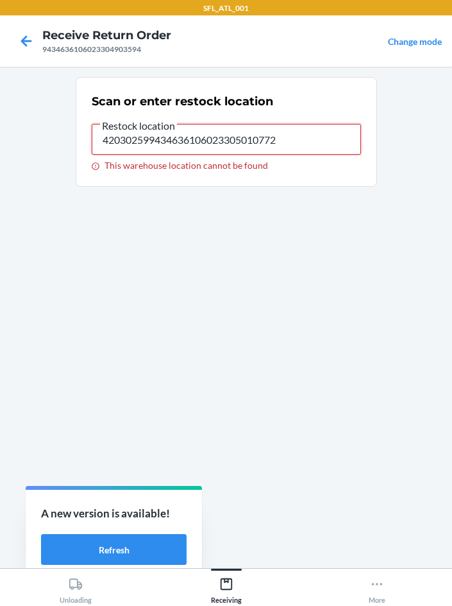
click at [331, 142] on input "420302599434636106023305010772" at bounding box center [226, 139] width 269 height 31
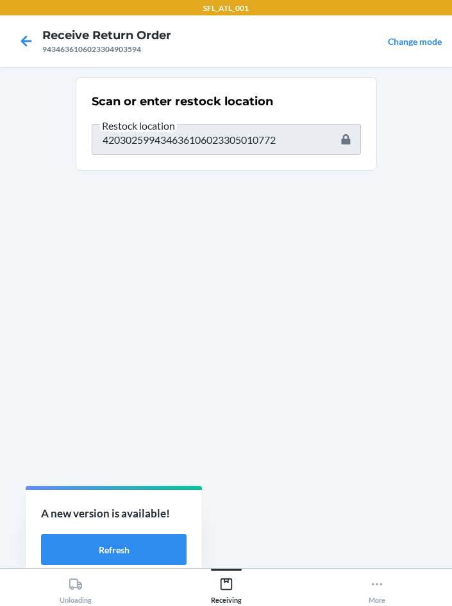
click at [314, 165] on section "Scan or enter restock location Restock location 420302599434636106023305010772" at bounding box center [226, 124] width 301 height 94
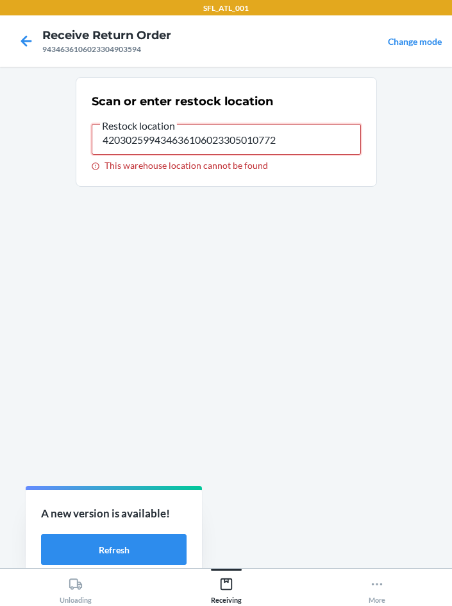
click at [294, 137] on input "420302599434636106023305010772" at bounding box center [226, 139] width 269 height 31
click at [101, 137] on input "420302599434636106023305010772" at bounding box center [226, 139] width 269 height 31
click at [32, 42] on icon at bounding box center [26, 41] width 22 height 22
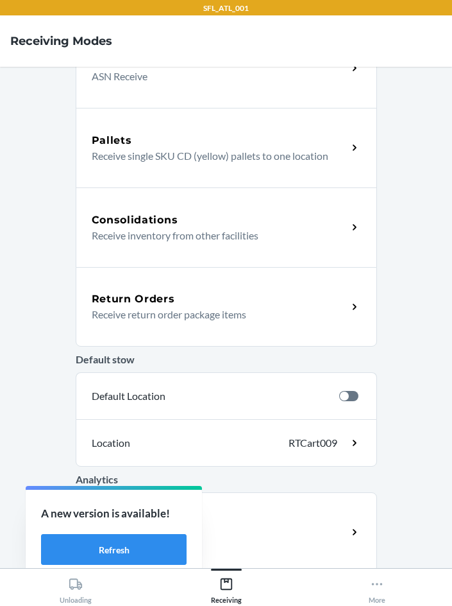
scroll to position [209, 0]
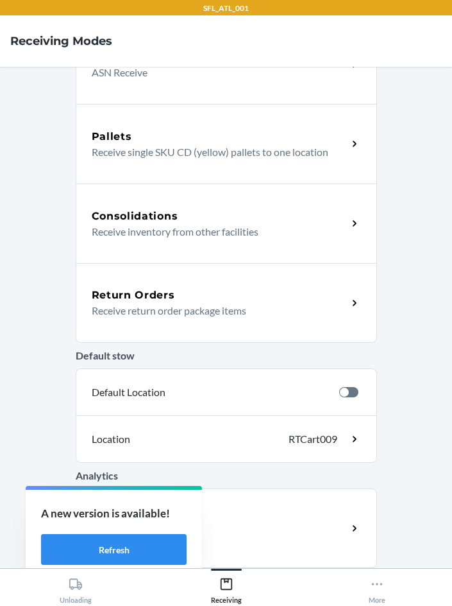
click at [203, 292] on div "Return Orders" at bounding box center [220, 294] width 256 height 15
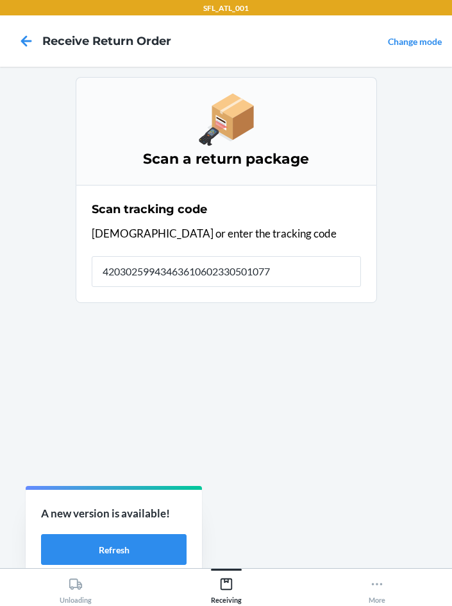
type input "420302599434636106023305010772"
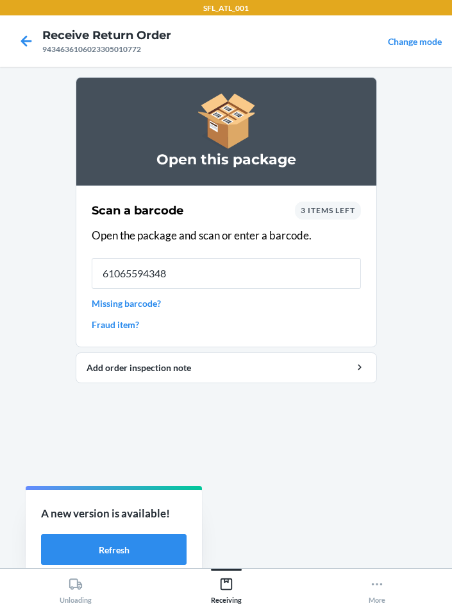
type input "610655943487"
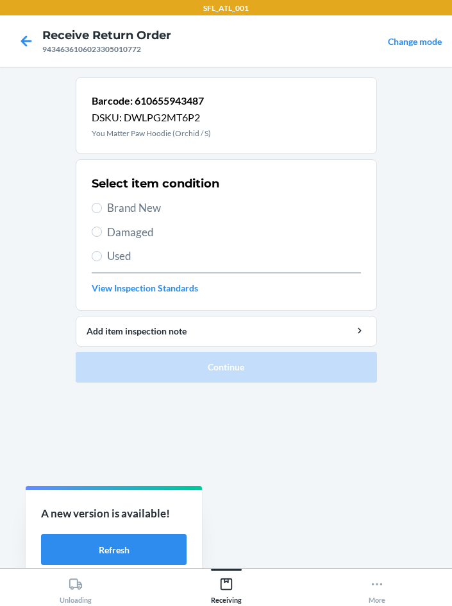
click at [81, 208] on section "Select item condition Brand New Damaged Used View Inspection Standards" at bounding box center [226, 234] width 301 height 151
click at [97, 214] on label "Brand New" at bounding box center [226, 208] width 269 height 17
click at [97, 213] on input "Brand New" at bounding box center [97, 208] width 10 height 10
radio input "true"
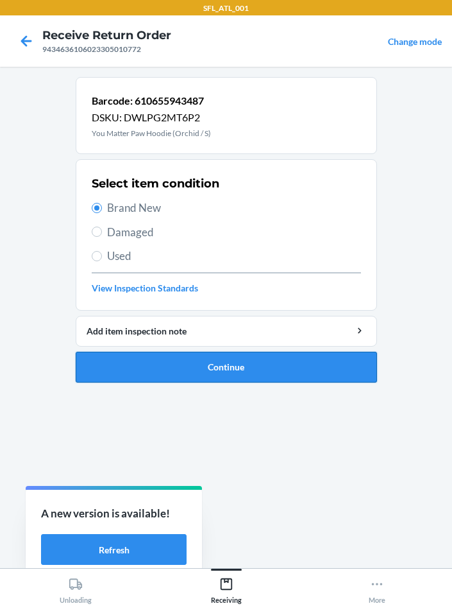
click at [241, 367] on button "Continue" at bounding box center [226, 367] width 301 height 31
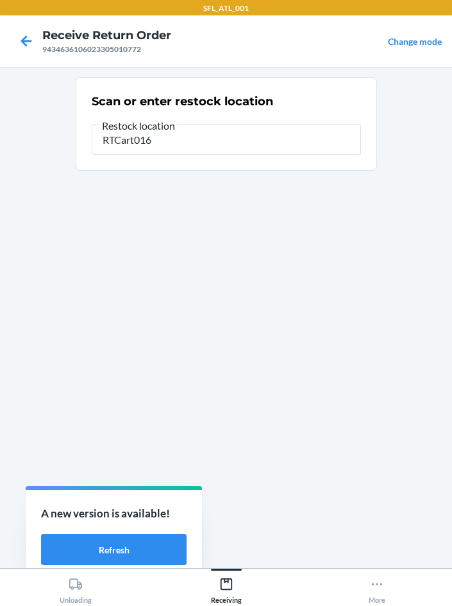
type input "RTCart016"
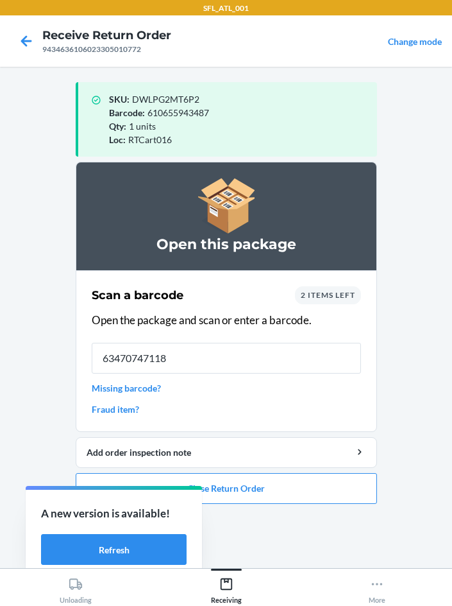
type input "634707471186"
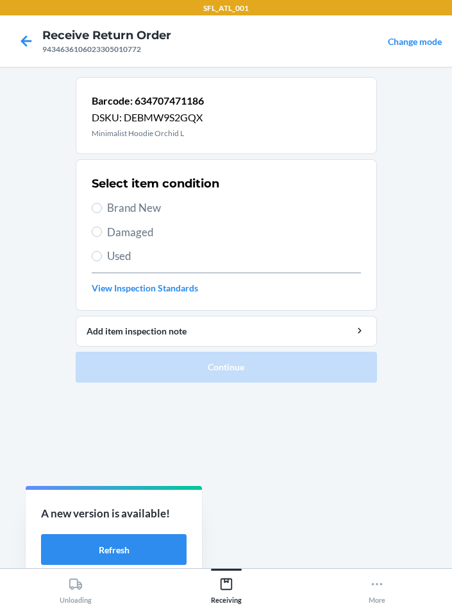
drag, startPoint x: 90, startPoint y: 152, endPoint x: 109, endPoint y: 205, distance: 56.6
click at [92, 144] on div "Barcode: 634707471186 DSKU: DEBMW9S2GQX Minimalist Hoodie Orchid L" at bounding box center [226, 115] width 301 height 77
click at [98, 205] on input "Brand New" at bounding box center [97, 208] width 10 height 10
radio input "true"
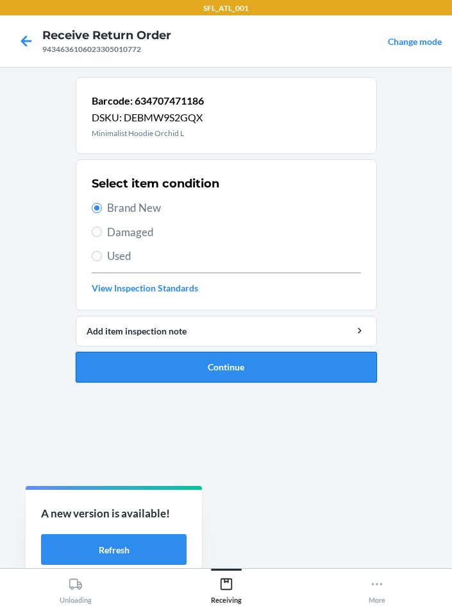
click at [252, 361] on button "Continue" at bounding box center [226, 367] width 301 height 31
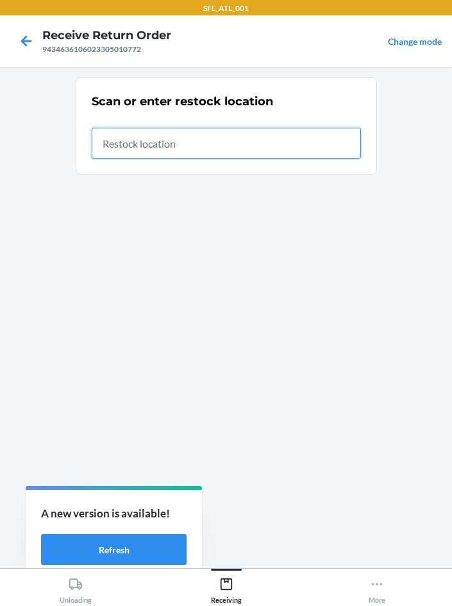
click at [178, 139] on input "text" at bounding box center [226, 143] width 269 height 31
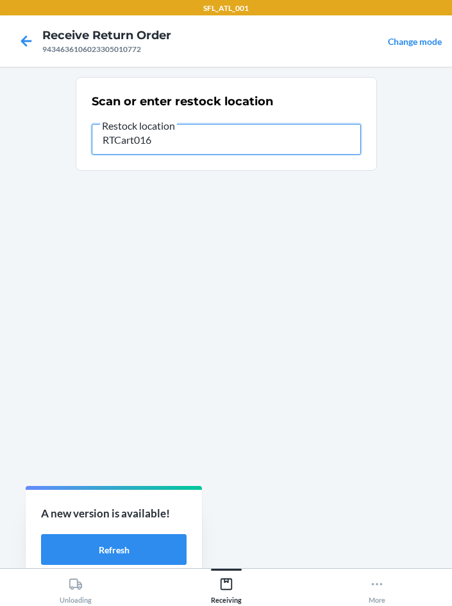
type input "RTCart016"
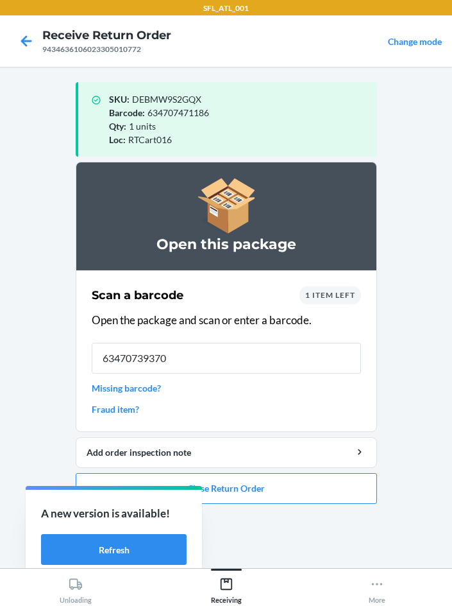
type input "634707393709"
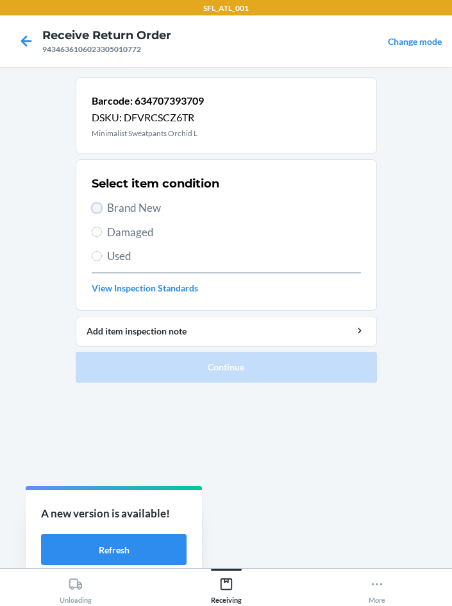
click at [94, 212] on input "Brand New" at bounding box center [97, 208] width 10 height 10
radio input "true"
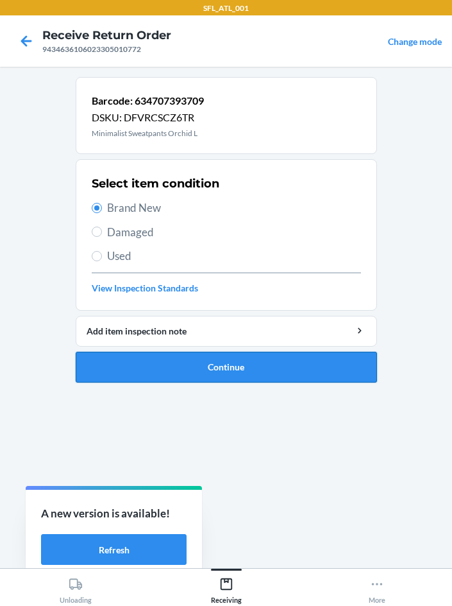
click at [260, 371] on button "Continue" at bounding box center [226, 367] width 301 height 31
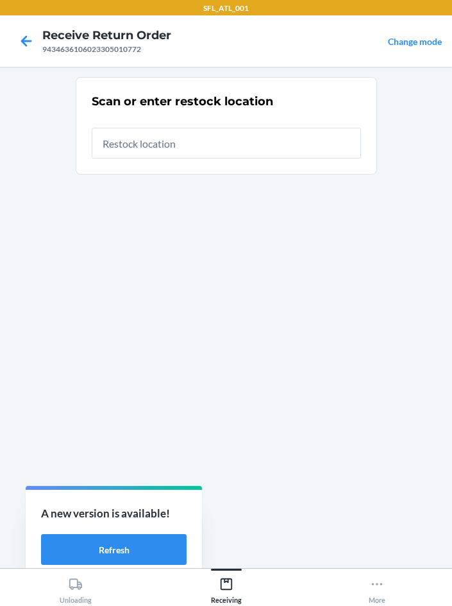
click at [114, 146] on input "text" at bounding box center [226, 143] width 269 height 31
type input "RTCart016"
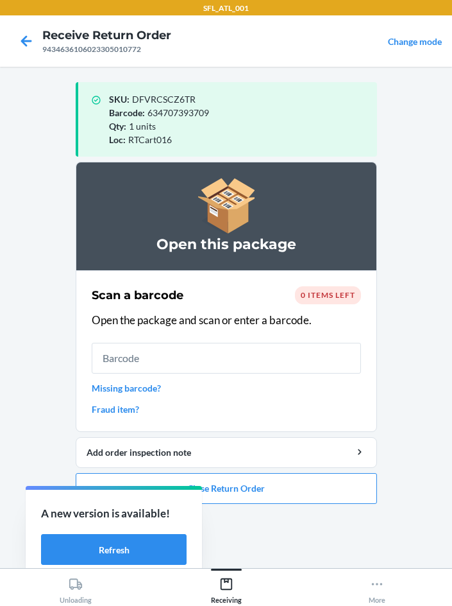
click at [251, 470] on li "Open this package Scan a barcode 0 items left Open the package and scan or ente…" at bounding box center [226, 333] width 301 height 342
click at [255, 495] on button "Close Return Order" at bounding box center [226, 488] width 301 height 31
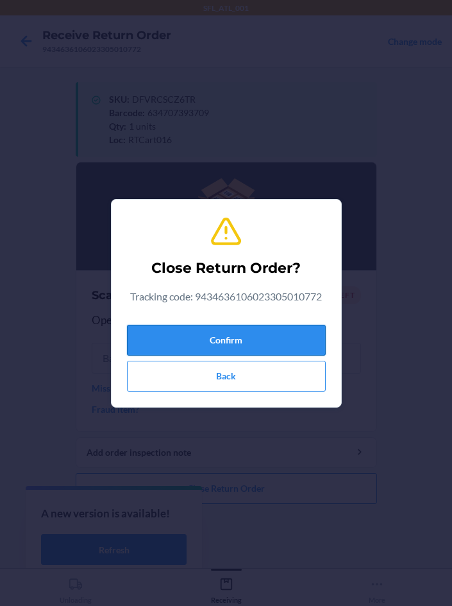
click at [208, 339] on button "Confirm" at bounding box center [226, 340] width 199 height 31
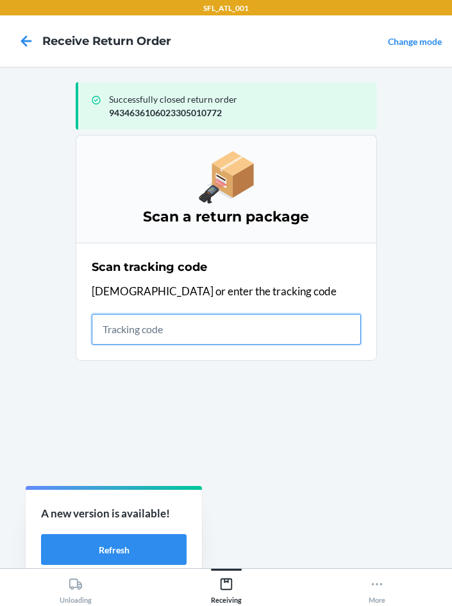
click at [132, 331] on input "text" at bounding box center [226, 329] width 269 height 31
type input "420302599434636106023304697820"
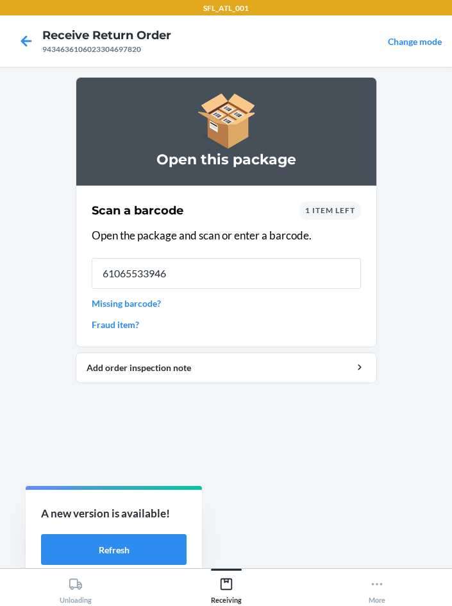
type input "610655339464"
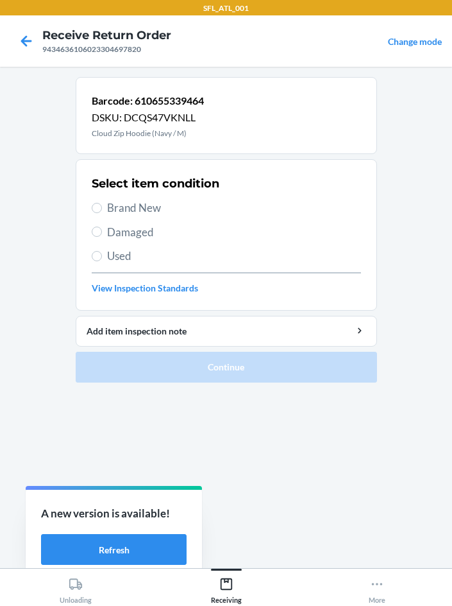
click at [409, 166] on main "Barcode: 610655339464 DSKU: DCQS47VKNLL Cloud Zip Hoodie (Navy / M) Select item…" at bounding box center [226, 317] width 452 height 501
click at [101, 208] on label "Brand New" at bounding box center [226, 208] width 269 height 17
click at [101, 208] on input "Brand New" at bounding box center [97, 208] width 10 height 10
radio input "true"
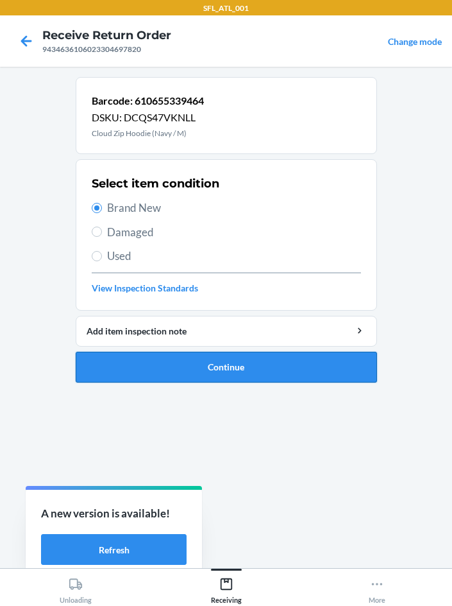
click at [226, 361] on button "Continue" at bounding box center [226, 367] width 301 height 31
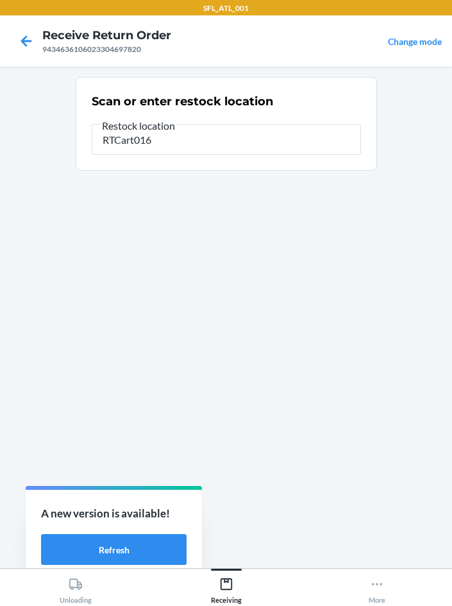
type input "RTCart016"
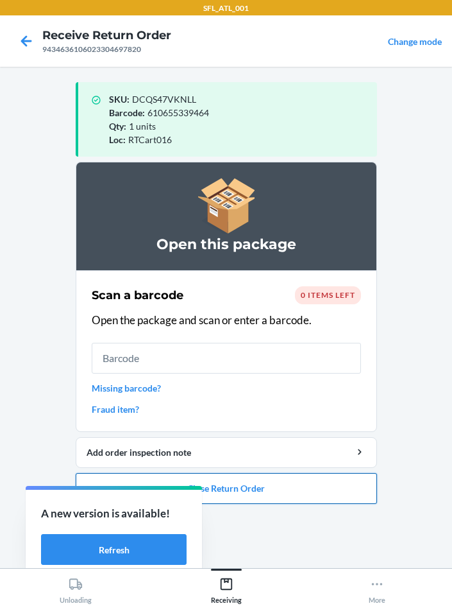
click at [234, 484] on button "Close Return Order" at bounding box center [226, 488] width 301 height 31
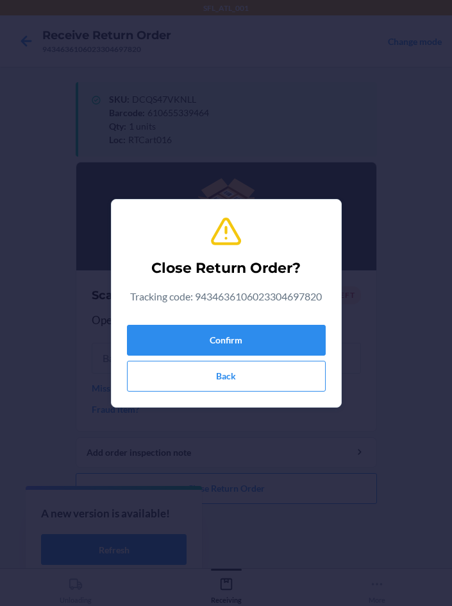
click at [185, 356] on div "Confirm Back" at bounding box center [226, 355] width 199 height 72
click at [177, 344] on button "Confirm" at bounding box center [226, 340] width 199 height 31
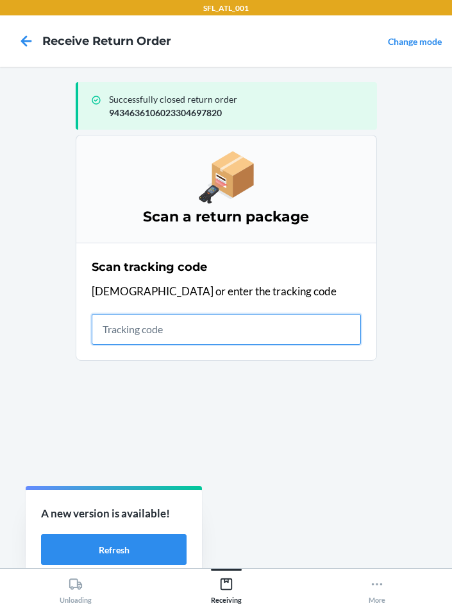
click at [126, 327] on input "text" at bounding box center [226, 329] width 269 height 31
type input "420302599434636106023304454218"
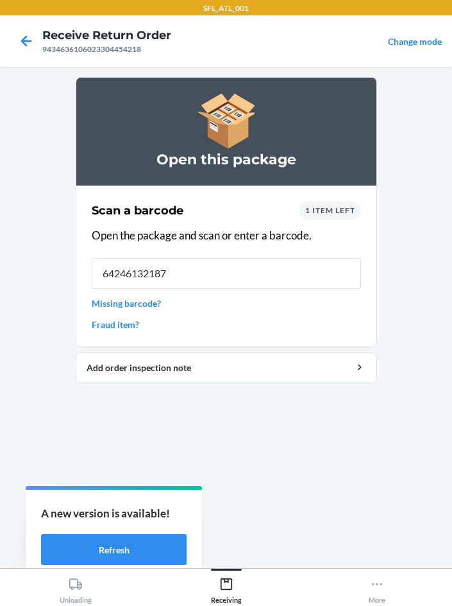
type input "642461321876"
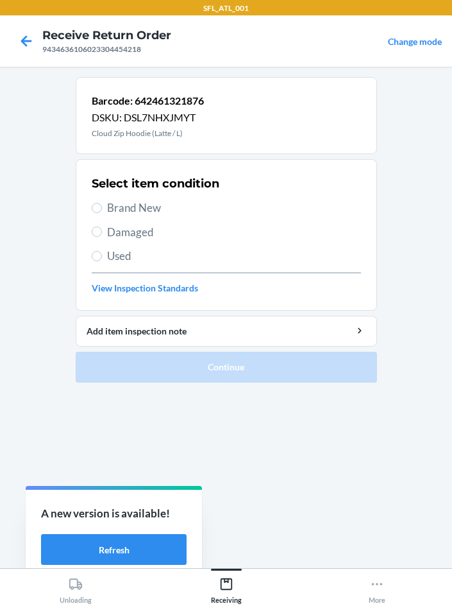
click at [124, 207] on span "Brand New" at bounding box center [234, 208] width 254 height 17
click at [102, 207] on input "Brand New" at bounding box center [97, 208] width 10 height 10
radio input "true"
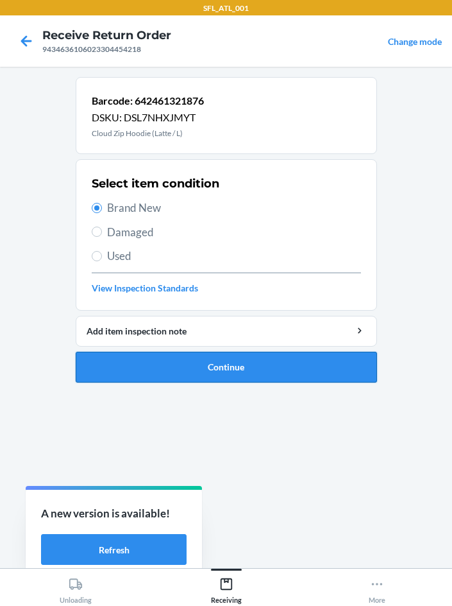
click at [287, 369] on button "Continue" at bounding box center [226, 367] width 301 height 31
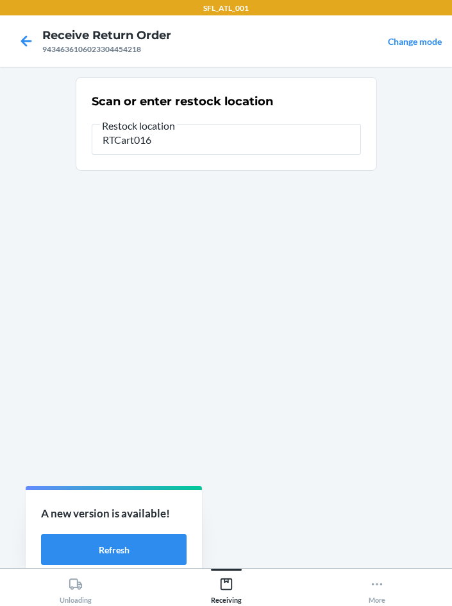
type input "RTCart016"
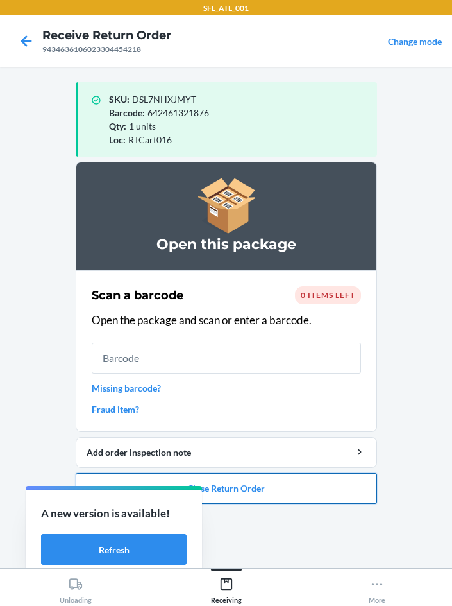
click at [250, 488] on button "Close Return Order" at bounding box center [226, 488] width 301 height 31
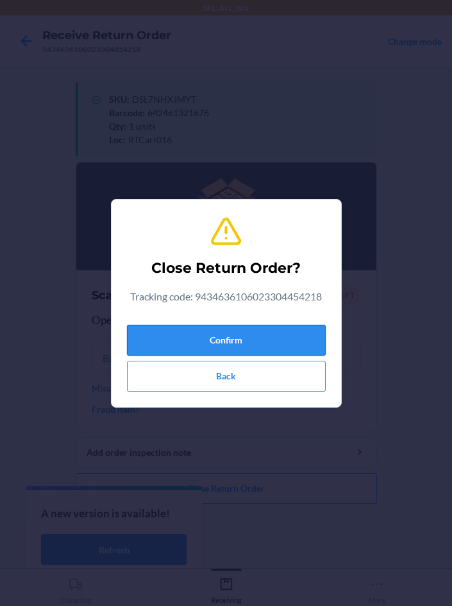
drag, startPoint x: 198, startPoint y: 326, endPoint x: 193, endPoint y: 338, distance: 13.2
click at [198, 333] on button "Confirm" at bounding box center [226, 340] width 199 height 31
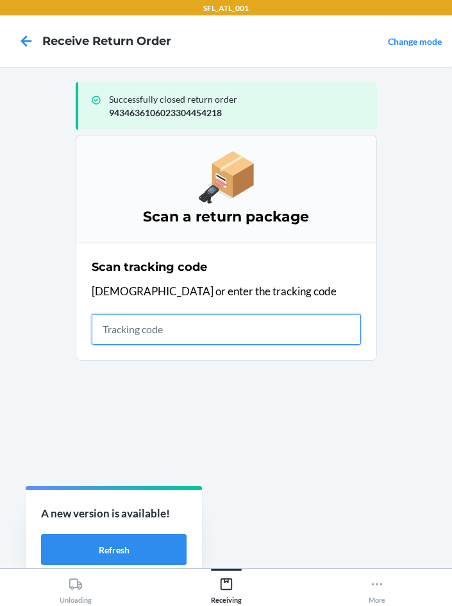
click at [134, 331] on input "text" at bounding box center [226, 329] width 269 height 31
type input "420302599434636106023304571021"
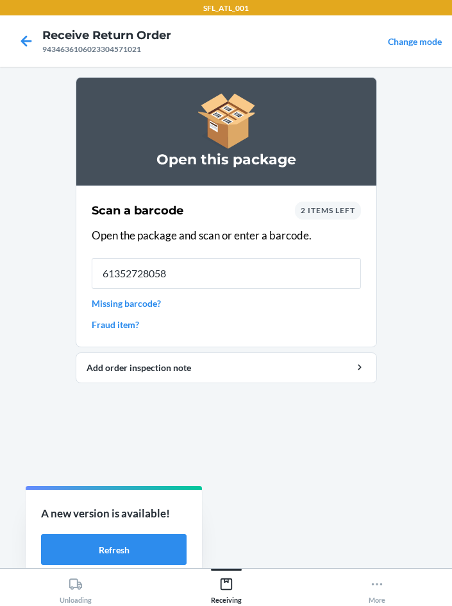
type input "613527280581"
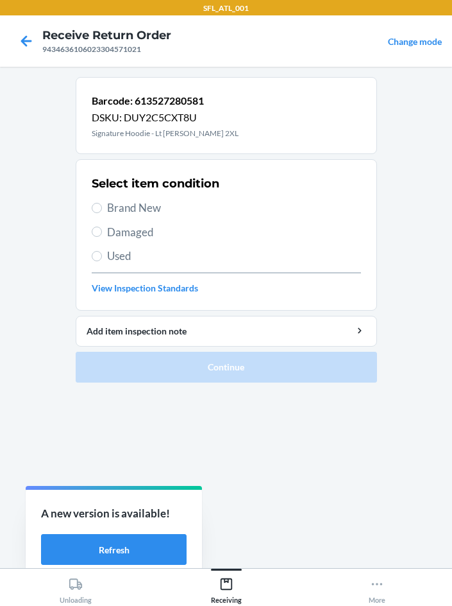
click at [106, 204] on label "Brand New" at bounding box center [226, 208] width 269 height 17
click at [98, 205] on input "Brand New" at bounding box center [97, 208] width 10 height 10
radio input "true"
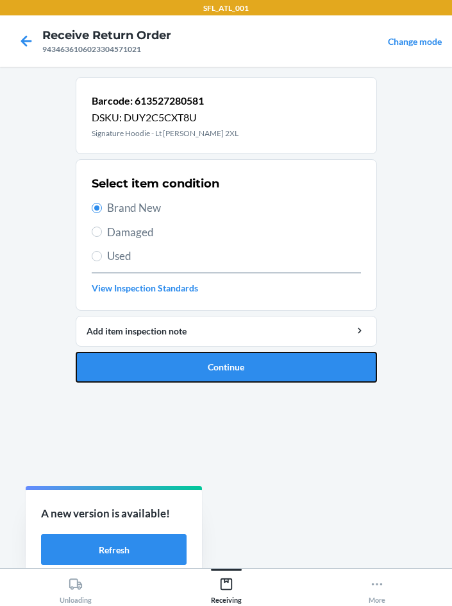
drag, startPoint x: 204, startPoint y: 371, endPoint x: 195, endPoint y: 366, distance: 10.7
click at [202, 371] on button "Continue" at bounding box center [226, 367] width 301 height 31
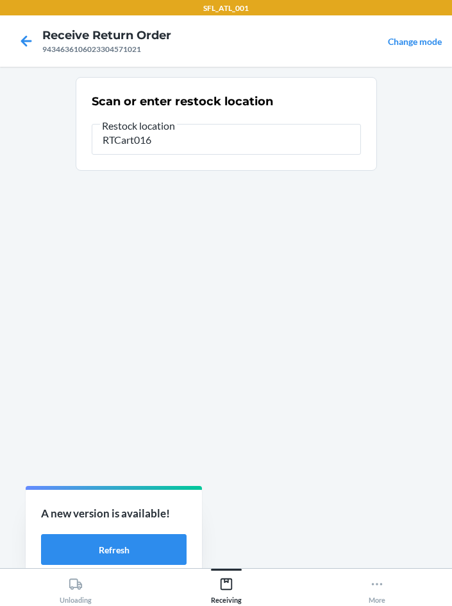
type input "RTCart016"
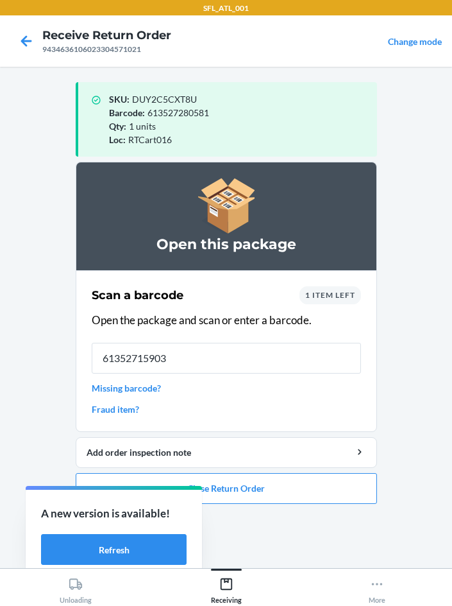
type input "613527159030"
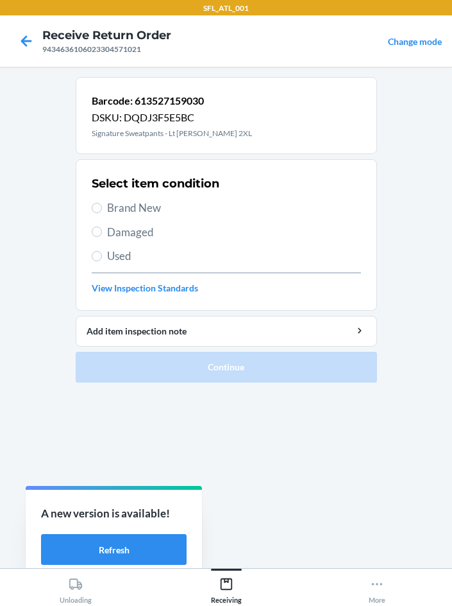
click at [103, 212] on label "Brand New" at bounding box center [226, 208] width 269 height 17
click at [102, 212] on input "Brand New" at bounding box center [97, 208] width 10 height 10
radio input "true"
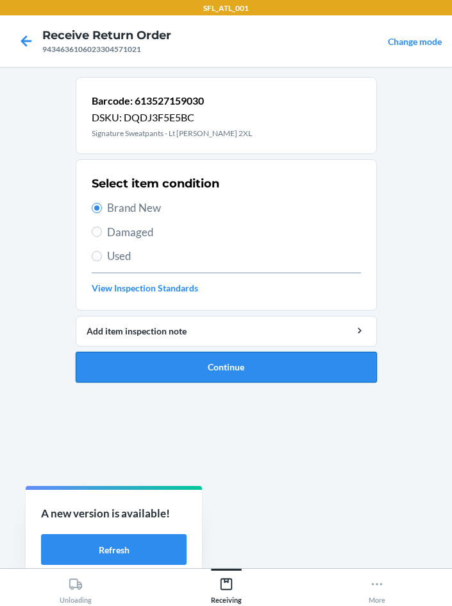
click at [194, 371] on button "Continue" at bounding box center [226, 367] width 301 height 31
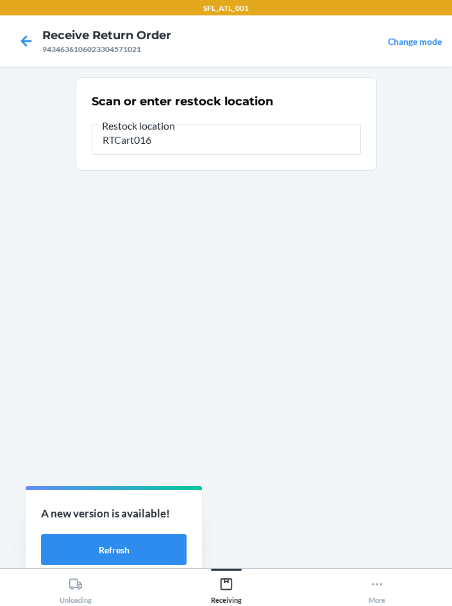
type input "RTCart016"
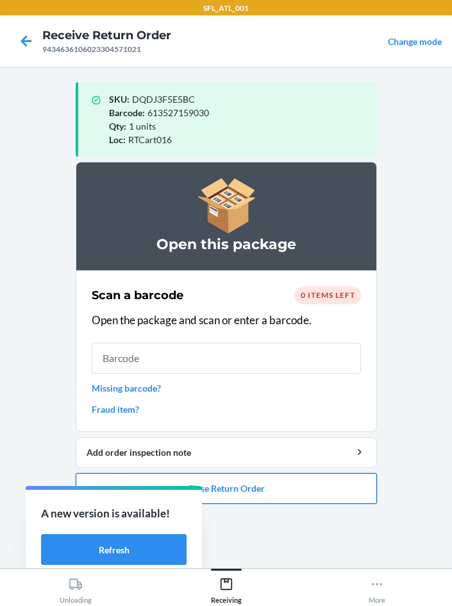
click at [307, 499] on button "Close Return Order" at bounding box center [226, 488] width 301 height 31
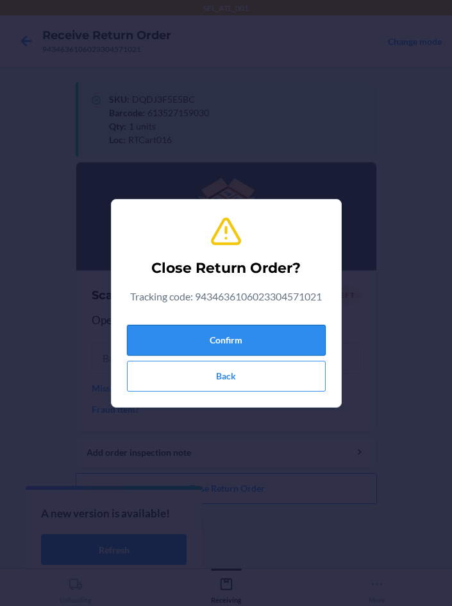
click at [262, 346] on button "Confirm" at bounding box center [226, 340] width 199 height 31
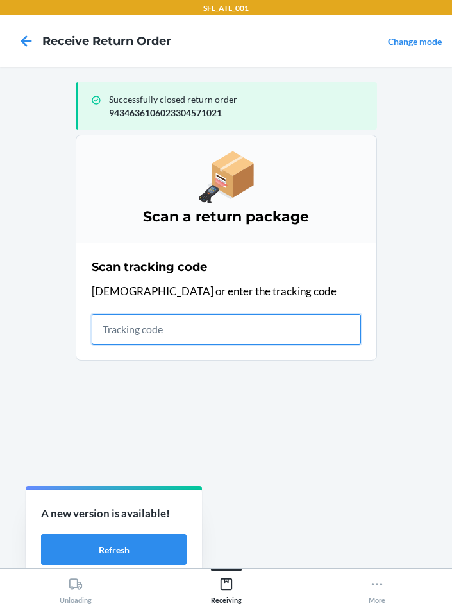
click at [226, 343] on input "text" at bounding box center [226, 329] width 269 height 31
type input "420302599434636106023304820952"
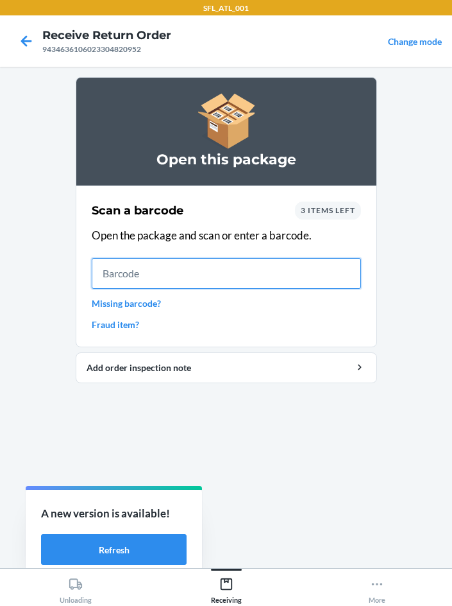
click at [246, 276] on input "text" at bounding box center [226, 273] width 269 height 31
click at [201, 271] on input "text" at bounding box center [226, 273] width 269 height 31
type input "634707188053"
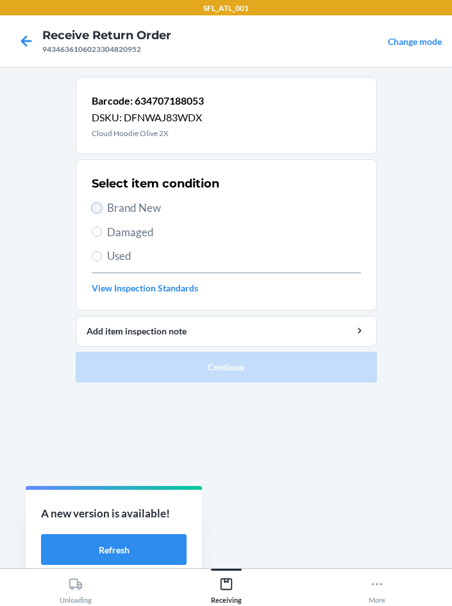
click at [96, 206] on input "Brand New" at bounding box center [97, 208] width 10 height 10
radio input "true"
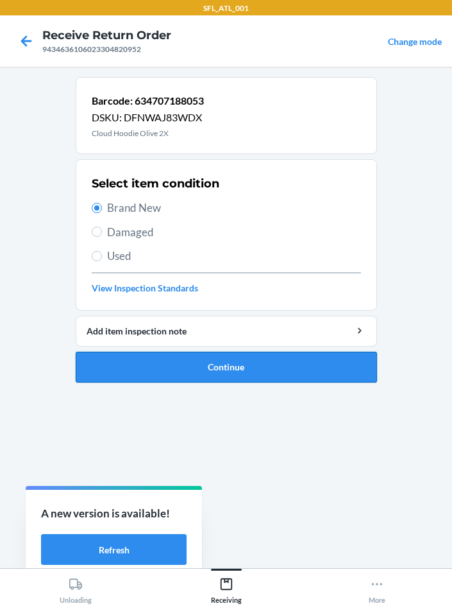
click at [200, 372] on button "Continue" at bounding box center [226, 367] width 301 height 31
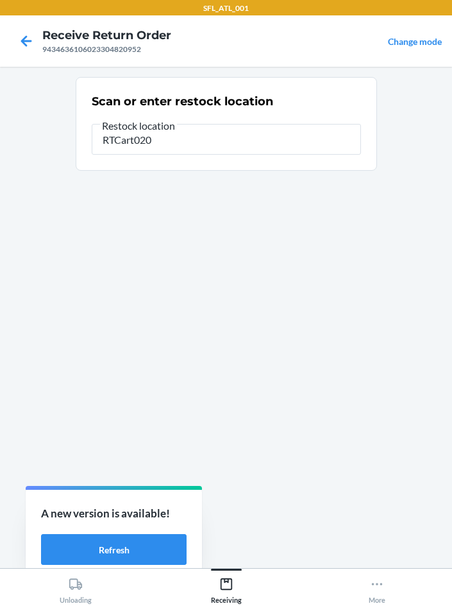
type input "RTCart020"
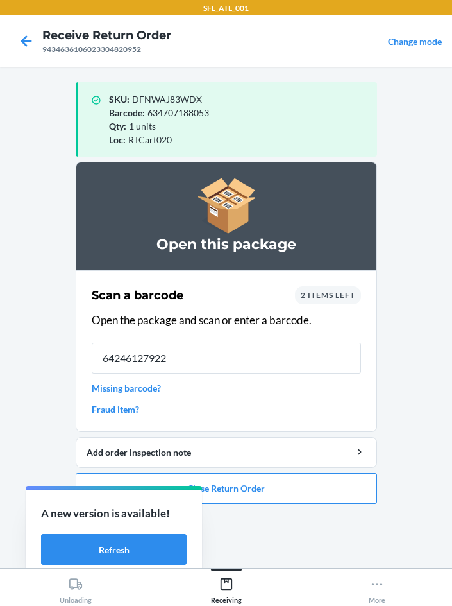
type input "642461279221"
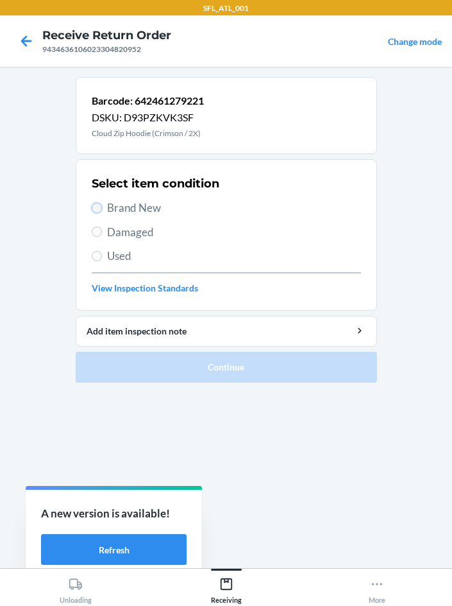
click at [99, 208] on input "Brand New" at bounding box center [97, 208] width 10 height 10
radio input "true"
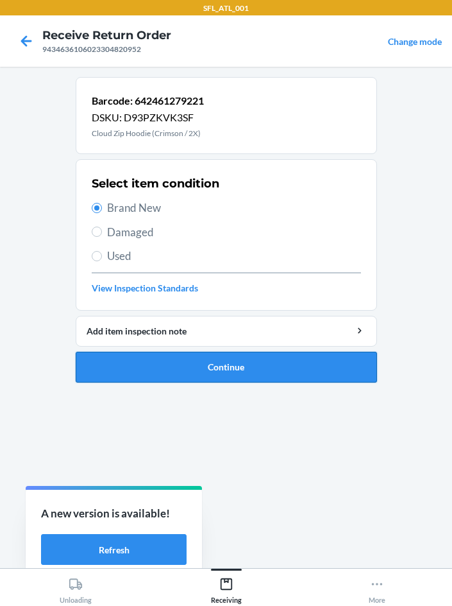
click at [228, 369] on button "Continue" at bounding box center [226, 367] width 301 height 31
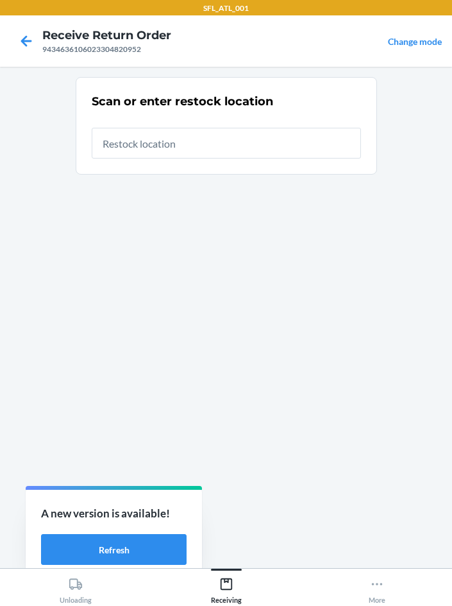
click at [242, 163] on section "Scan or enter restock location" at bounding box center [226, 126] width 301 height 98
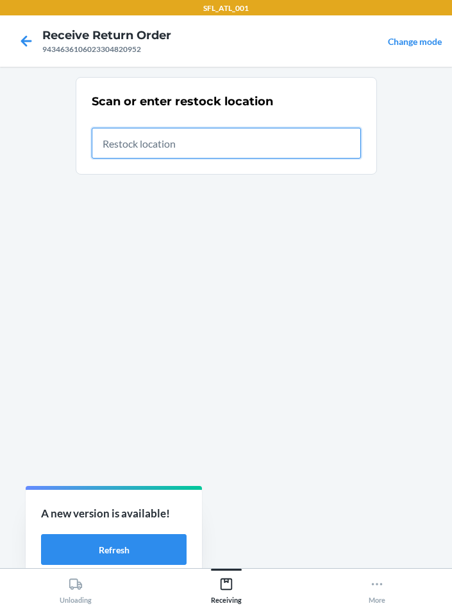
click at [231, 153] on input "text" at bounding box center [226, 143] width 269 height 31
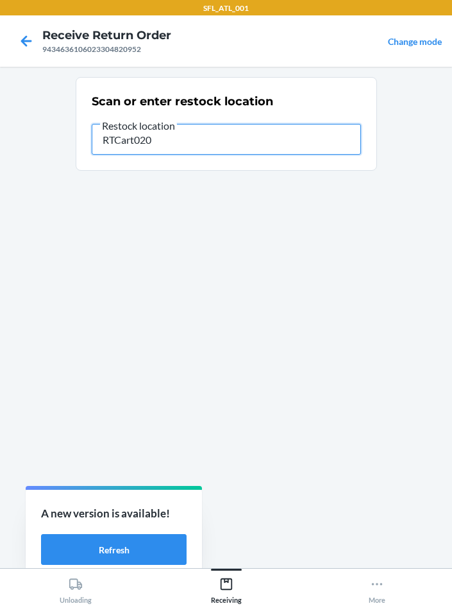
type input "RTCart020"
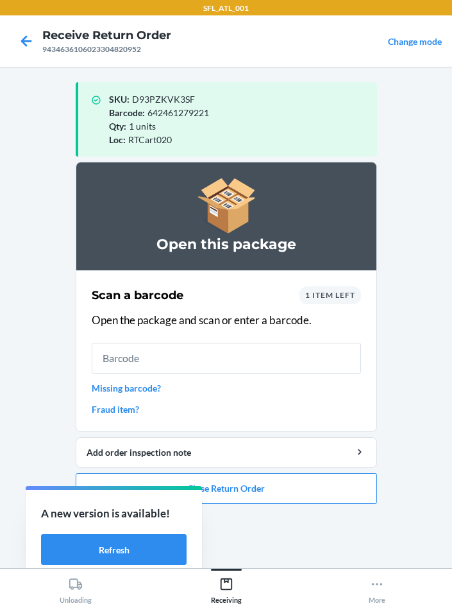
click at [163, 349] on input "text" at bounding box center [226, 358] width 269 height 31
click at [204, 123] on div "Qty : 1 units" at bounding box center [238, 125] width 258 height 13
click at [180, 352] on input "text" at bounding box center [226, 358] width 269 height 31
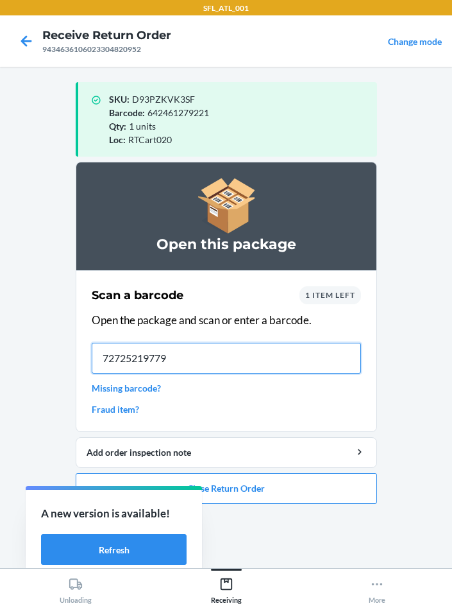
type input "727252197790"
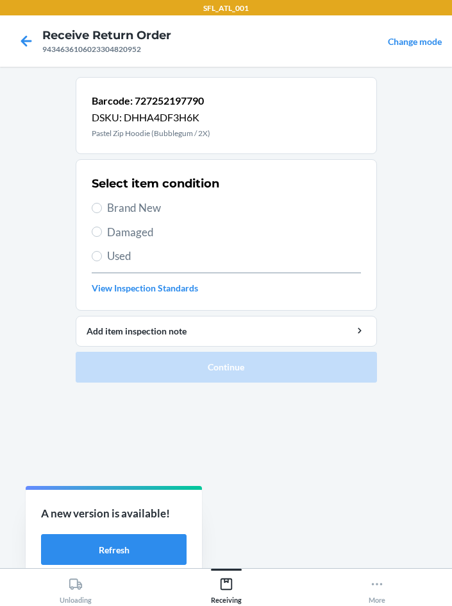
click at [83, 205] on section "Select item condition Brand New Damaged Used View Inspection Standards" at bounding box center [226, 234] width 301 height 151
click at [92, 205] on input "Brand New" at bounding box center [97, 208] width 10 height 10
radio input "true"
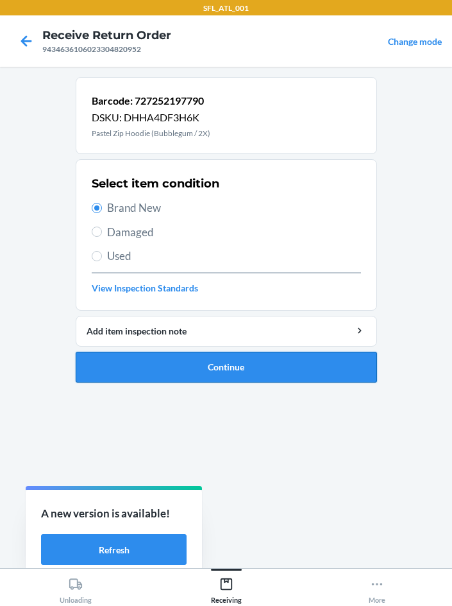
click at [254, 371] on button "Continue" at bounding box center [226, 367] width 301 height 31
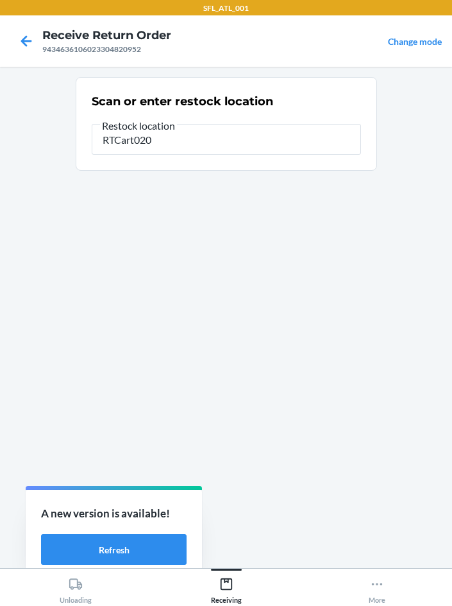
type input "RTCart020"
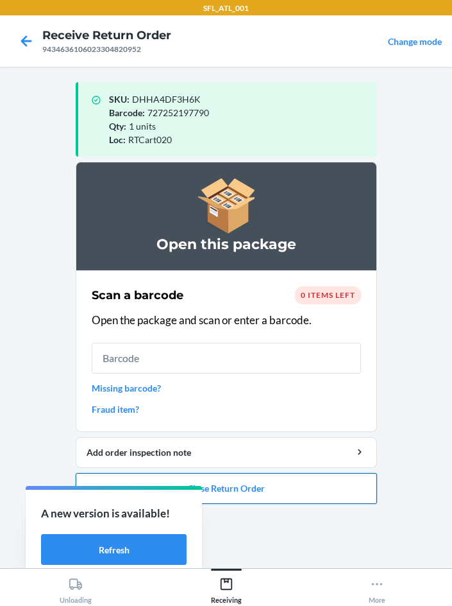
click at [227, 489] on button "Close Return Order" at bounding box center [226, 488] width 301 height 31
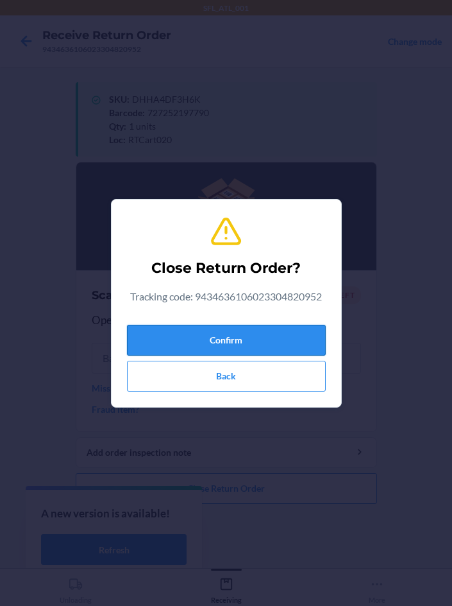
click at [163, 338] on button "Confirm" at bounding box center [226, 340] width 199 height 31
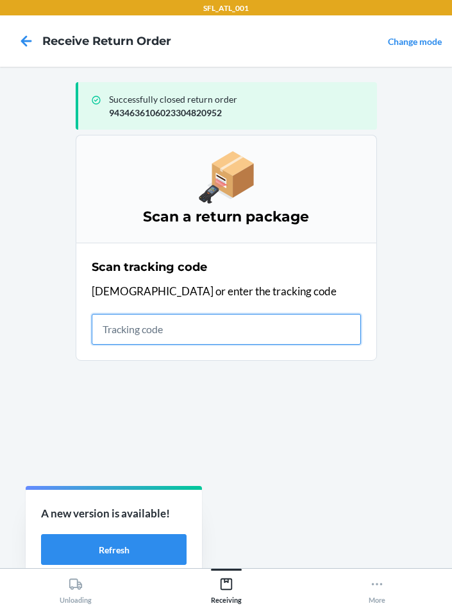
click at [171, 336] on input "text" at bounding box center [226, 329] width 269 height 31
type input "420302599434636106023304692689"
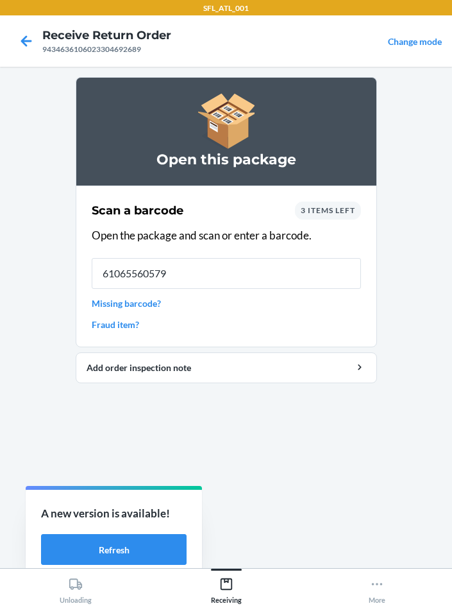
type input "610655605798"
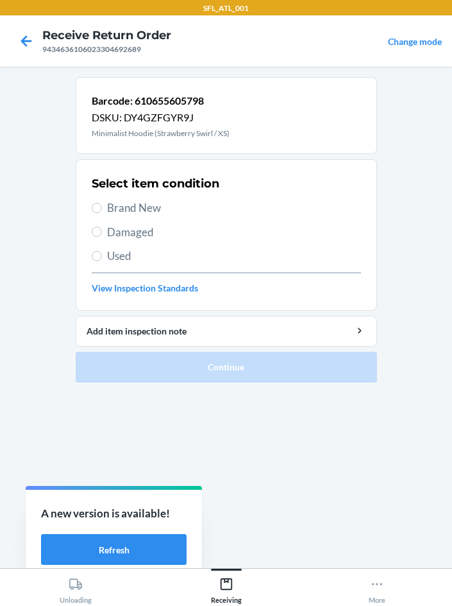
click at [103, 207] on label "Brand New" at bounding box center [226, 208] width 269 height 17
click at [102, 207] on input "Brand New" at bounding box center [97, 208] width 10 height 10
radio input "true"
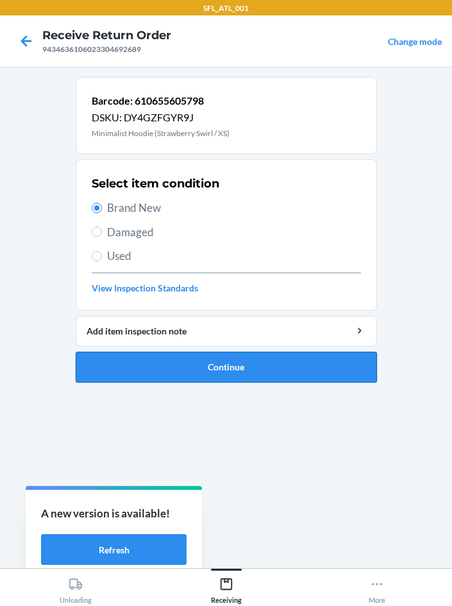
click at [261, 371] on button "Continue" at bounding box center [226, 367] width 301 height 31
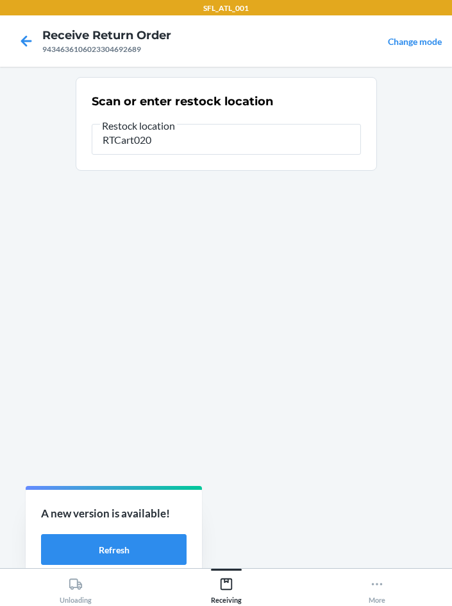
type input "RTCart020"
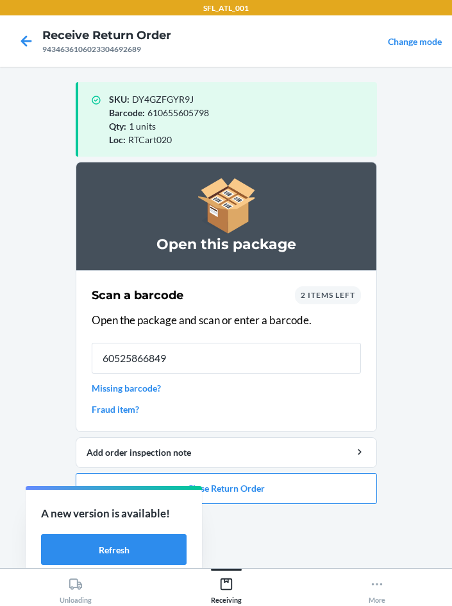
type input "605258668493"
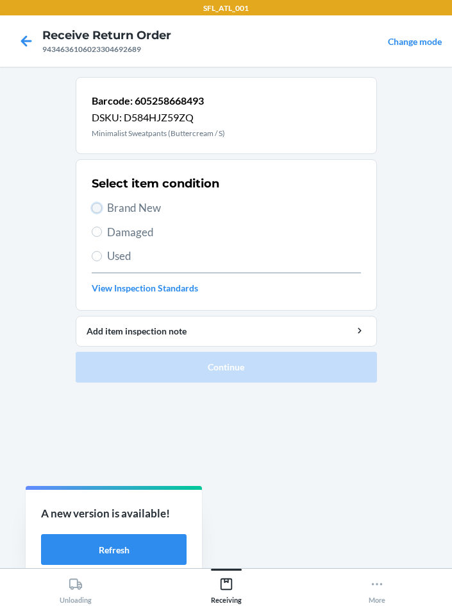
click at [97, 205] on input "Brand New" at bounding box center [97, 208] width 10 height 10
radio input "true"
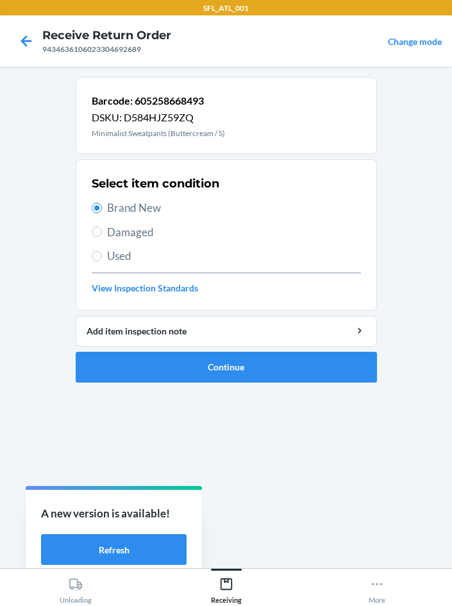
click at [182, 387] on ol "Barcode: 605258668493 DSKU: D584HJZ59ZQ Minimalist Sweatpants (Buttercream / S)…" at bounding box center [226, 235] width 301 height 316
click at [178, 371] on button "Continue" at bounding box center [226, 367] width 301 height 31
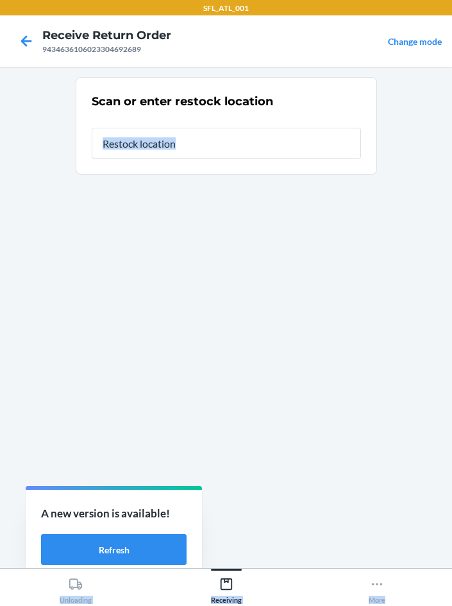
drag, startPoint x: 796, startPoint y: 636, endPoint x: 440, endPoint y: 531, distance: 371.4
click at [452, 605] on html "SFL_ATL_001 Receive Return Order 9434636106023304692689 Change mode Scan or ent…" at bounding box center [226, 303] width 452 height 606
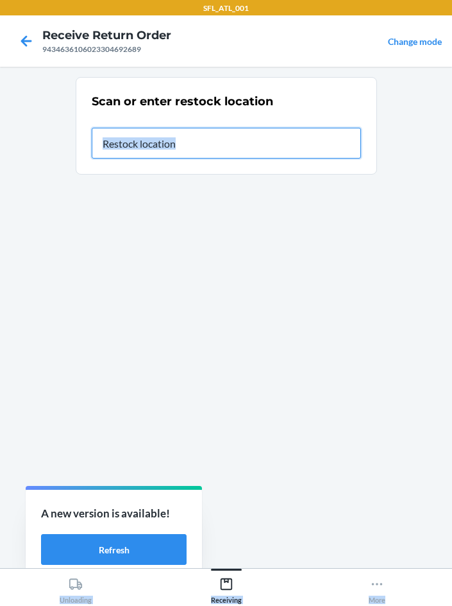
click at [171, 134] on input "text" at bounding box center [226, 143] width 269 height 31
click at [176, 150] on input "text" at bounding box center [226, 143] width 269 height 31
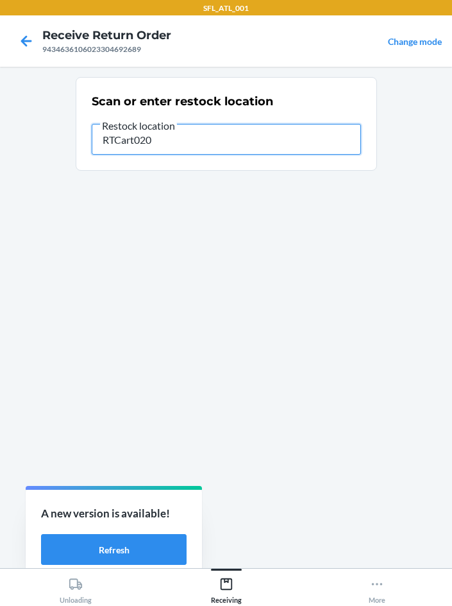
type input "RTCart020"
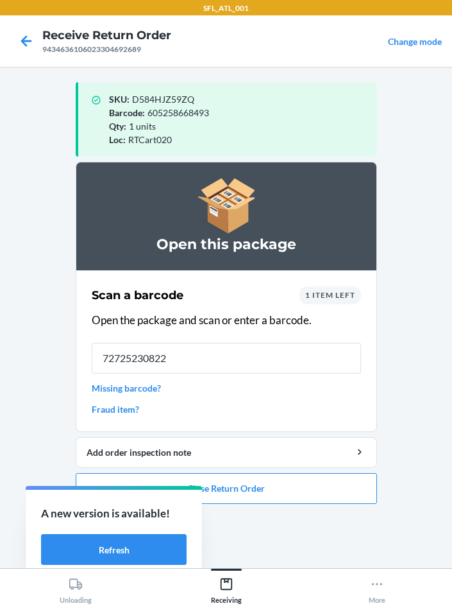
type input "727252308226"
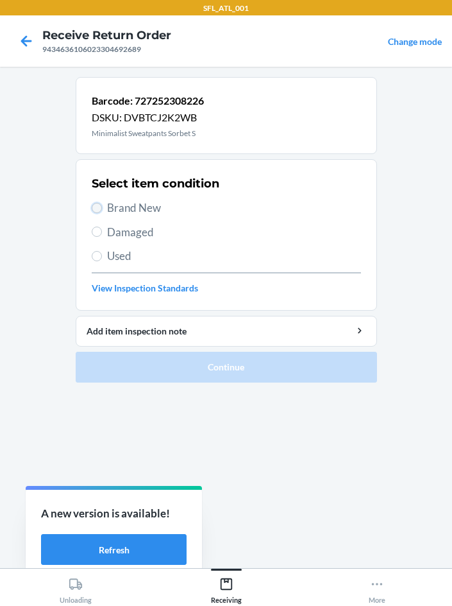
click at [96, 211] on input "Brand New" at bounding box center [97, 208] width 10 height 10
radio input "true"
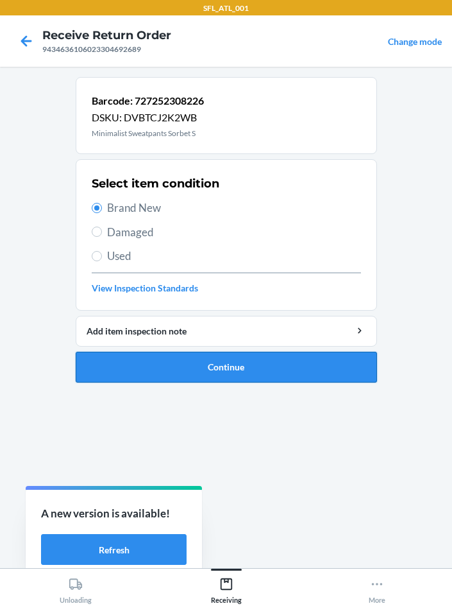
click at [175, 361] on button "Continue" at bounding box center [226, 367] width 301 height 31
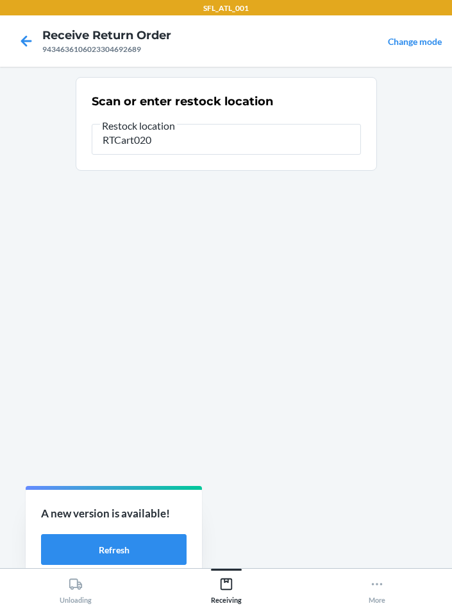
type input "RTCart020"
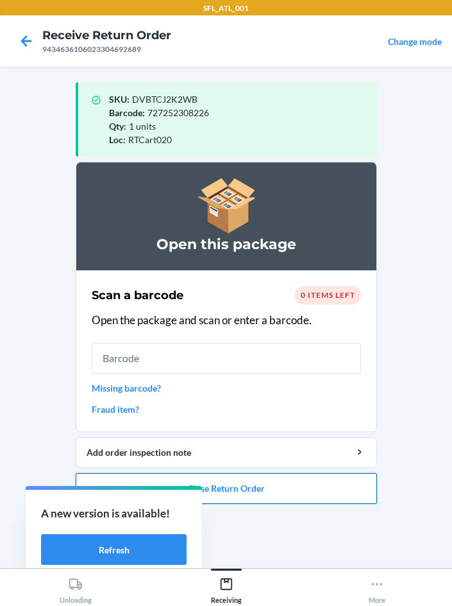
click at [230, 484] on button "Close Return Order" at bounding box center [226, 488] width 301 height 31
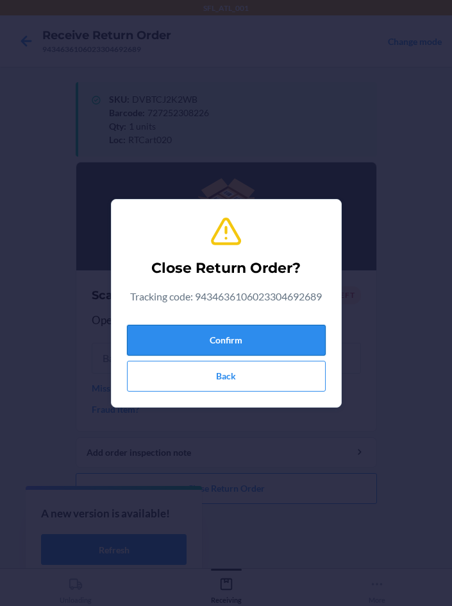
click at [221, 339] on button "Confirm" at bounding box center [226, 340] width 199 height 31
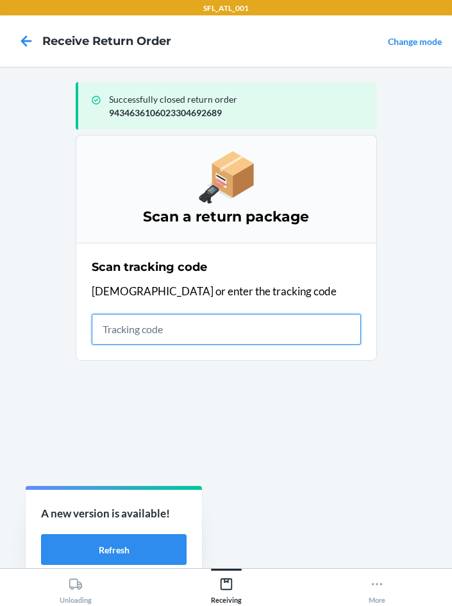
click at [141, 335] on input "text" at bounding box center [226, 329] width 269 height 31
type input "420302599434636106023304755667"
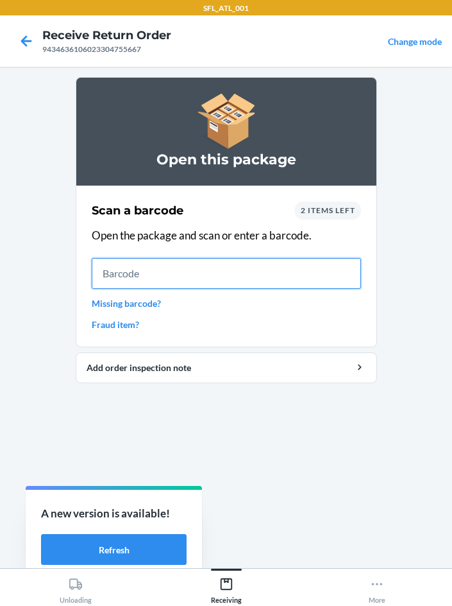
click at [133, 283] on input "text" at bounding box center [226, 273] width 269 height 31
type input "610655170425"
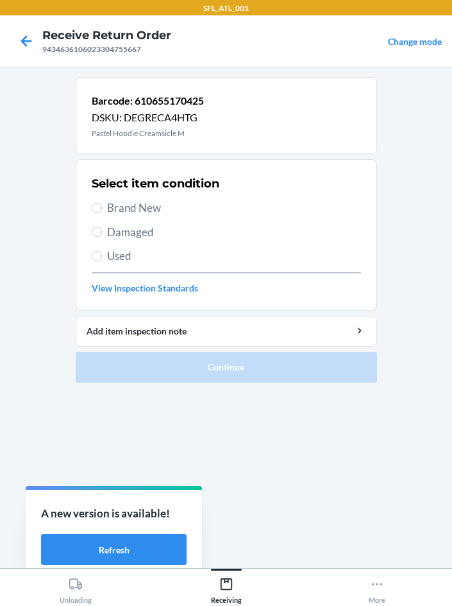
click at [107, 202] on span "Brand New" at bounding box center [234, 208] width 254 height 17
click at [102, 203] on input "Brand New" at bounding box center [97, 208] width 10 height 10
radio input "true"
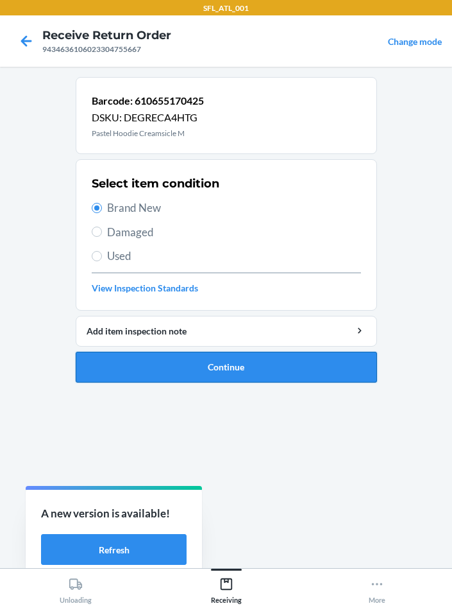
click at [186, 366] on button "Continue" at bounding box center [226, 367] width 301 height 31
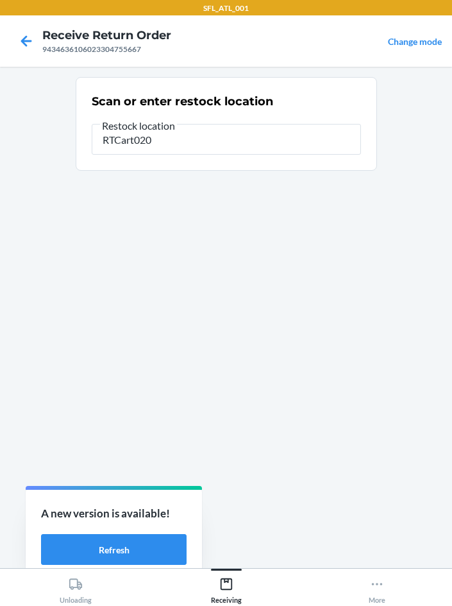
type input "RTCart020"
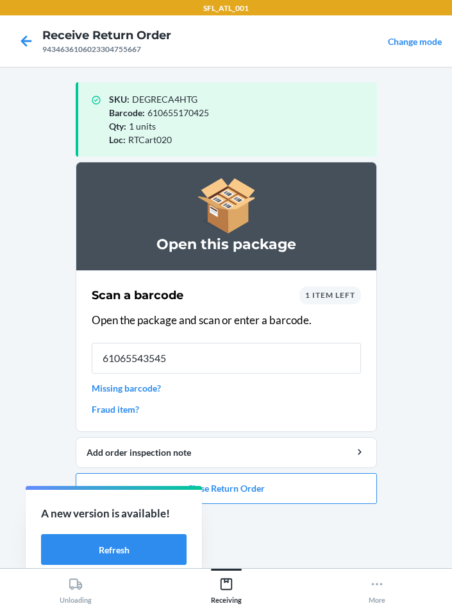
type input "610655435456"
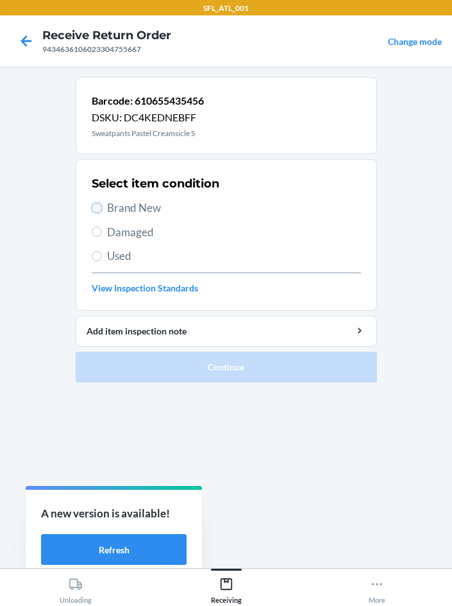
click at [96, 210] on input "Brand New" at bounding box center [97, 208] width 10 height 10
radio input "true"
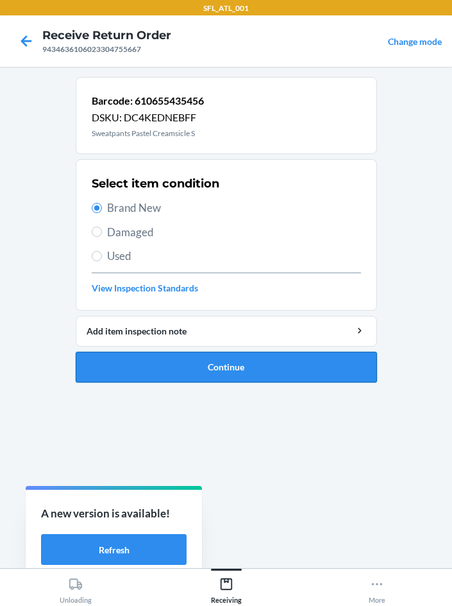
click at [242, 363] on button "Continue" at bounding box center [226, 367] width 301 height 31
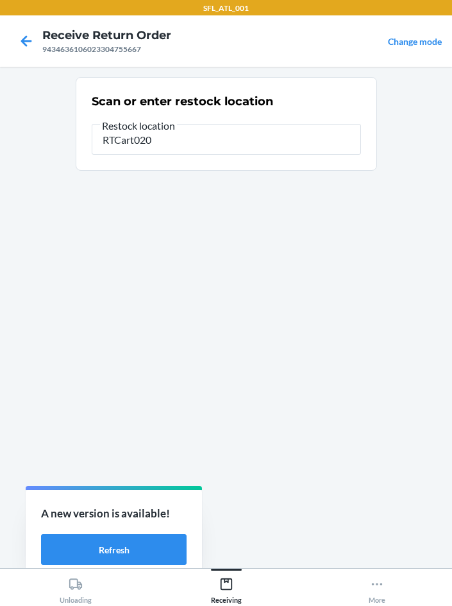
type input "RTCart020"
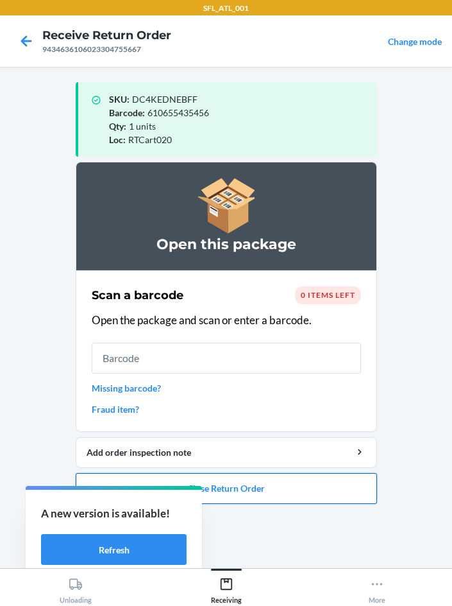
click at [284, 484] on button "Close Return Order" at bounding box center [226, 488] width 301 height 31
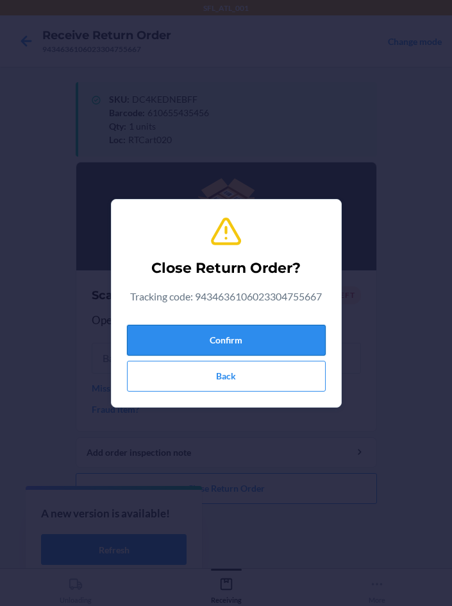
click at [225, 339] on button "Confirm" at bounding box center [226, 340] width 199 height 31
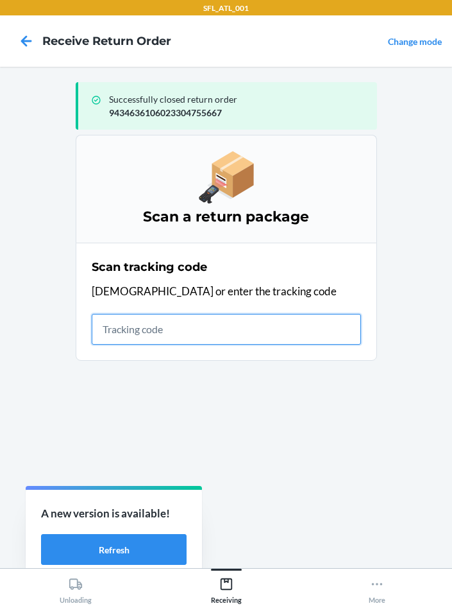
click at [213, 328] on input "text" at bounding box center [226, 329] width 269 height 31
type input "420302599434636106023303419119"
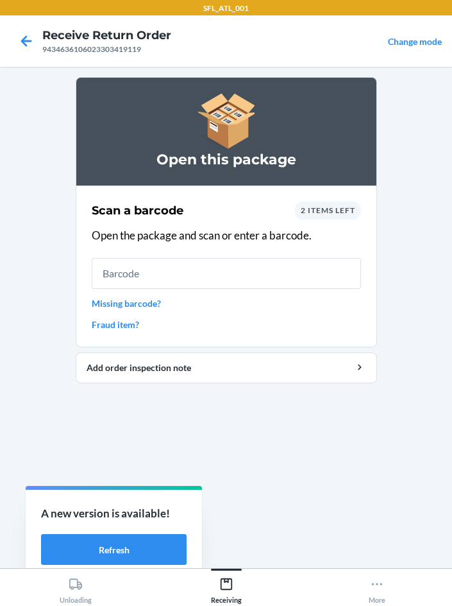
click at [121, 301] on link "Missing barcode?" at bounding box center [226, 302] width 269 height 13
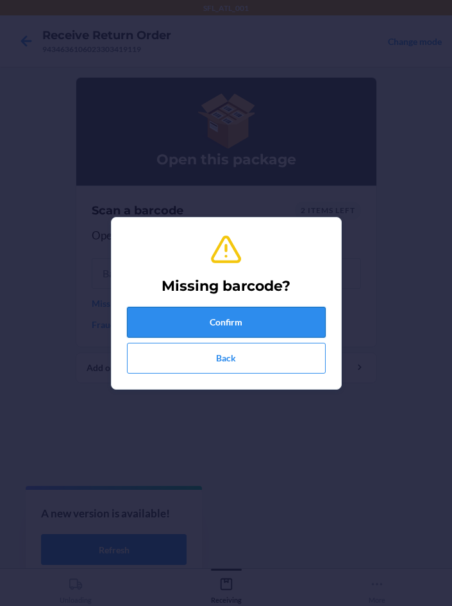
click at [212, 320] on button "Confirm" at bounding box center [226, 322] width 199 height 31
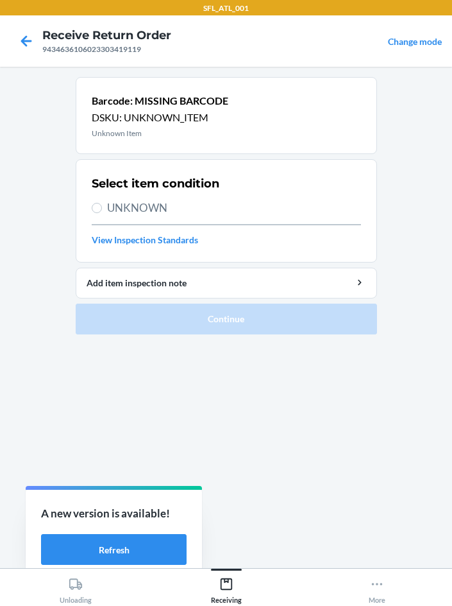
drag, startPoint x: 110, startPoint y: 207, endPoint x: 103, endPoint y: 201, distance: 8.6
click at [109, 207] on span "UNKNOWN" at bounding box center [234, 208] width 254 height 17
click at [102, 207] on input "UNKNOWN" at bounding box center [97, 208] width 10 height 10
radio input "true"
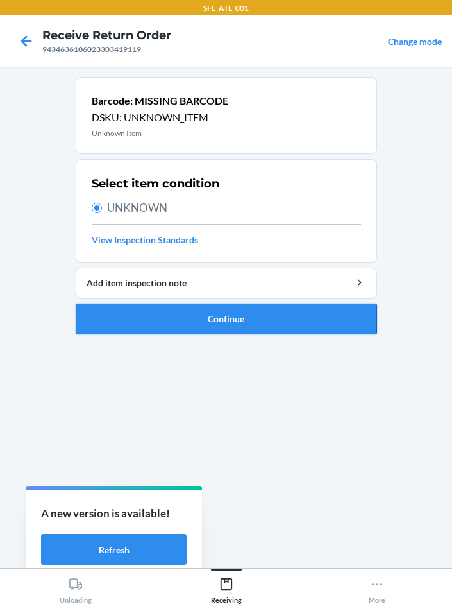
click at [273, 325] on button "Continue" at bounding box center [226, 318] width 301 height 31
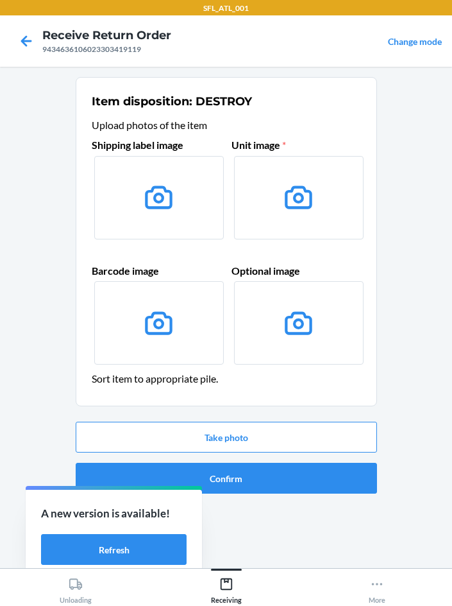
drag, startPoint x: 175, startPoint y: 200, endPoint x: 161, endPoint y: 202, distance: 14.2
click at [173, 202] on label at bounding box center [159, 197] width 130 height 83
click at [0, 0] on input "file" at bounding box center [0, 0] width 0 height 0
click at [285, 440] on button "Take photo" at bounding box center [226, 436] width 301 height 31
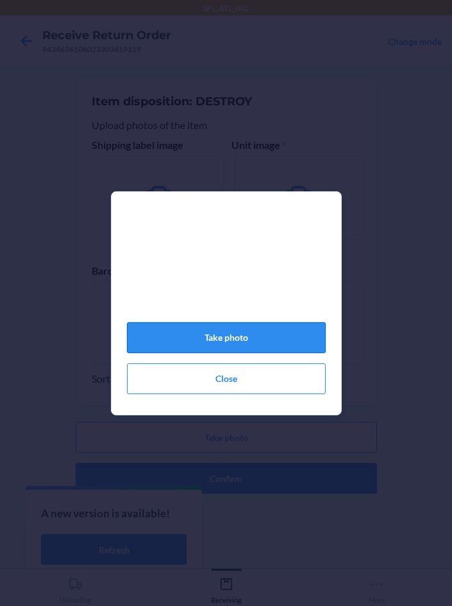
click at [262, 336] on button "Take photo" at bounding box center [226, 337] width 199 height 31
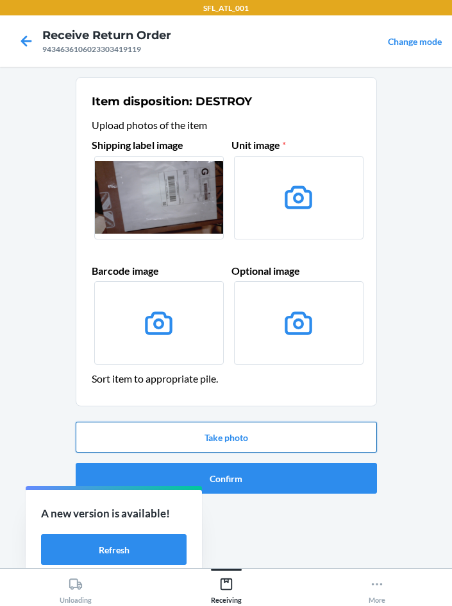
click at [210, 437] on button "Take photo" at bounding box center [226, 436] width 301 height 31
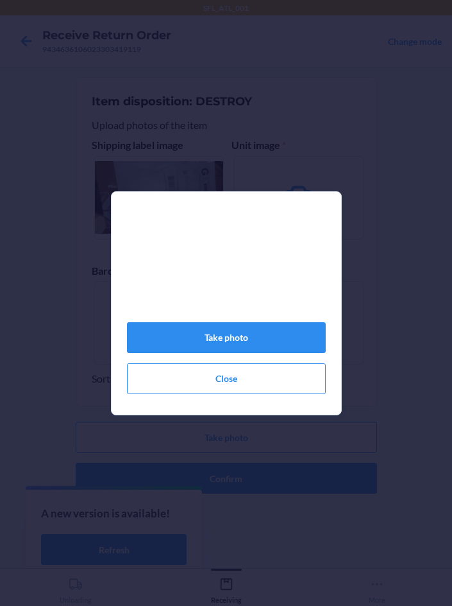
click at [266, 359] on div "Take photo Close" at bounding box center [226, 308] width 199 height 182
click at [266, 341] on button "Take photo" at bounding box center [226, 337] width 199 height 31
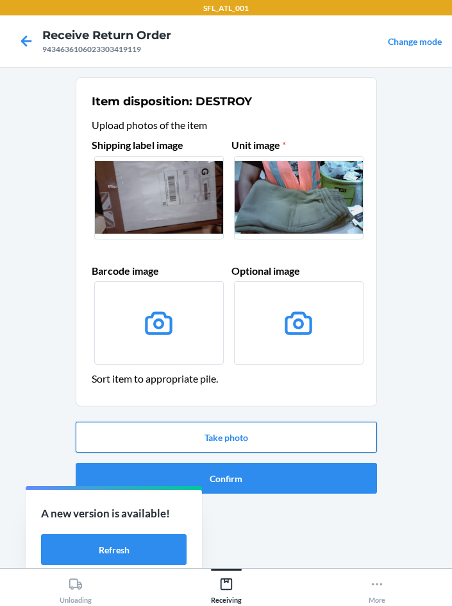
click at [212, 441] on button "Take photo" at bounding box center [226, 436] width 301 height 31
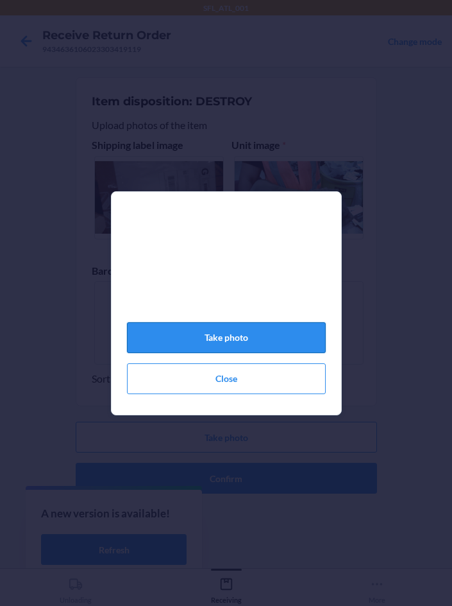
click at [265, 339] on button "Take photo" at bounding box center [226, 337] width 199 height 31
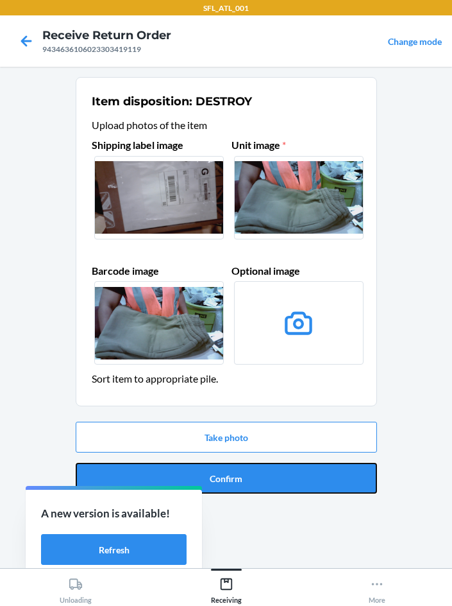
drag, startPoint x: 284, startPoint y: 480, endPoint x: 270, endPoint y: 596, distance: 116.3
click at [284, 480] on button "Confirm" at bounding box center [226, 478] width 301 height 31
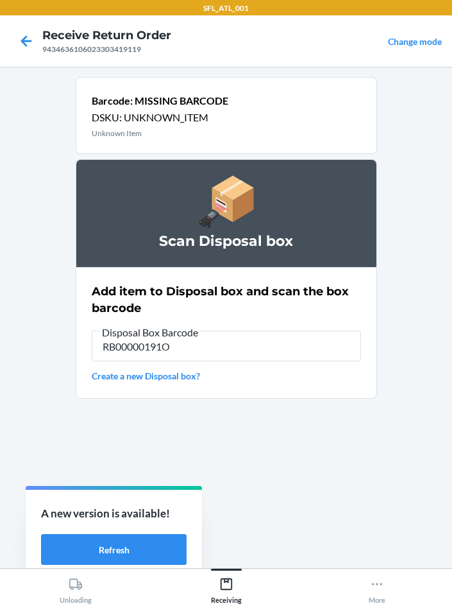
type input "RB00000191O"
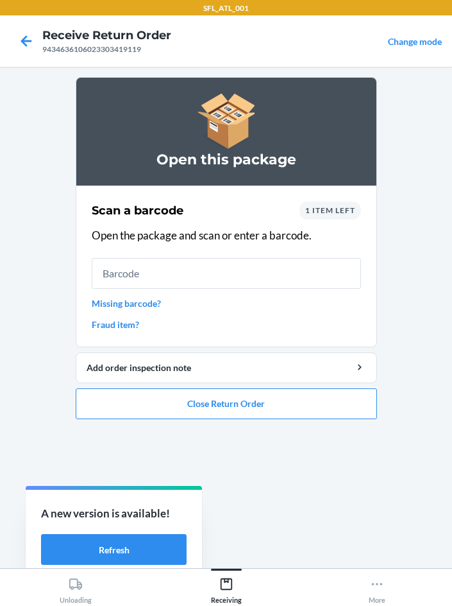
click at [142, 305] on link "Missing barcode?" at bounding box center [226, 302] width 269 height 13
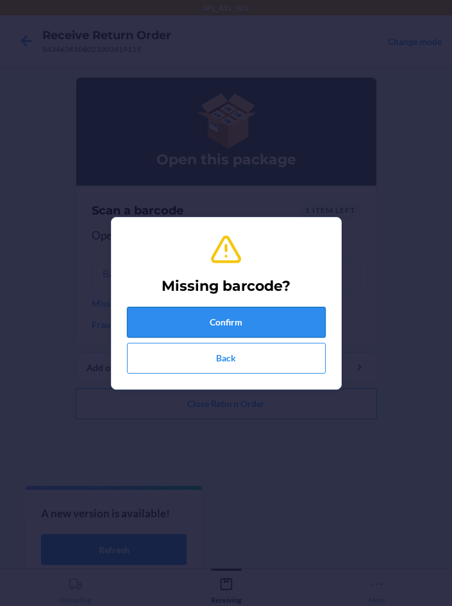
click at [265, 328] on button "Confirm" at bounding box center [226, 322] width 199 height 31
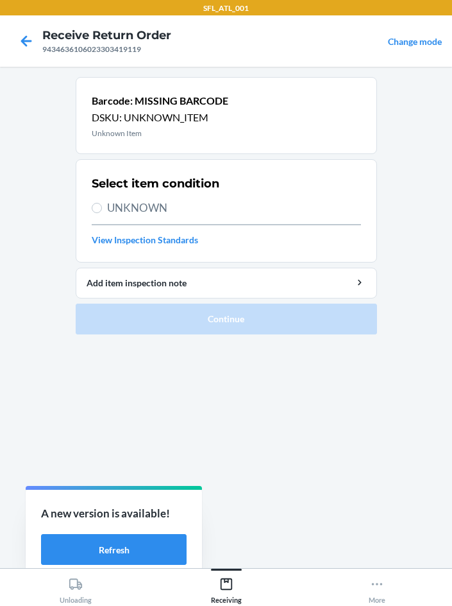
click at [104, 212] on label "UNKNOWN" at bounding box center [226, 208] width 269 height 17
click at [102, 212] on input "UNKNOWN" at bounding box center [97, 208] width 10 height 10
radio input "true"
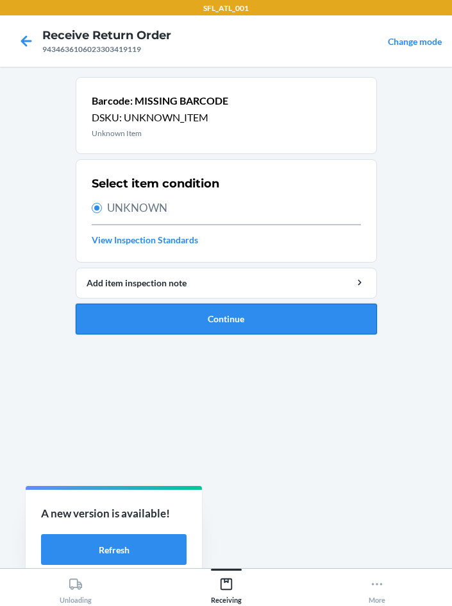
click at [268, 329] on button "Continue" at bounding box center [226, 318] width 301 height 31
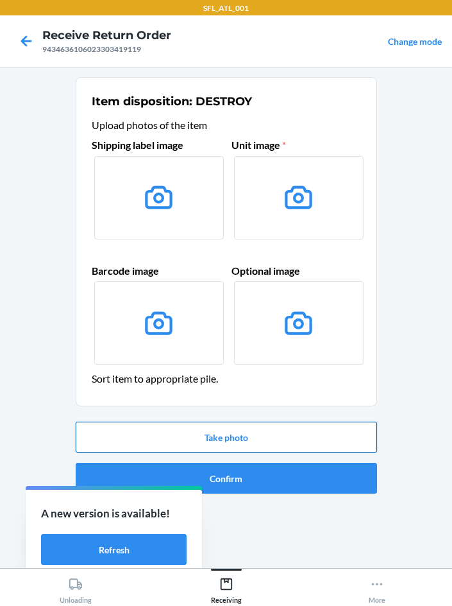
click at [232, 436] on button "Take photo" at bounding box center [226, 436] width 301 height 31
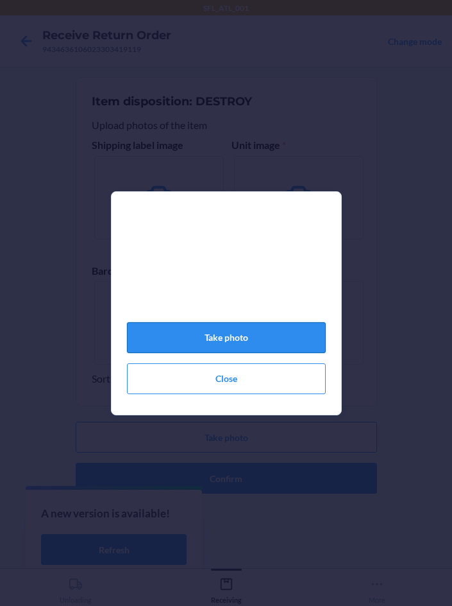
click at [256, 344] on button "Take photo" at bounding box center [226, 337] width 199 height 31
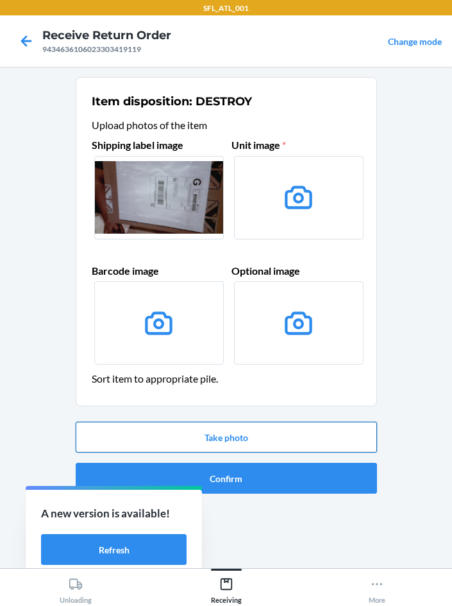
click at [165, 432] on button "Take photo" at bounding box center [226, 436] width 301 height 31
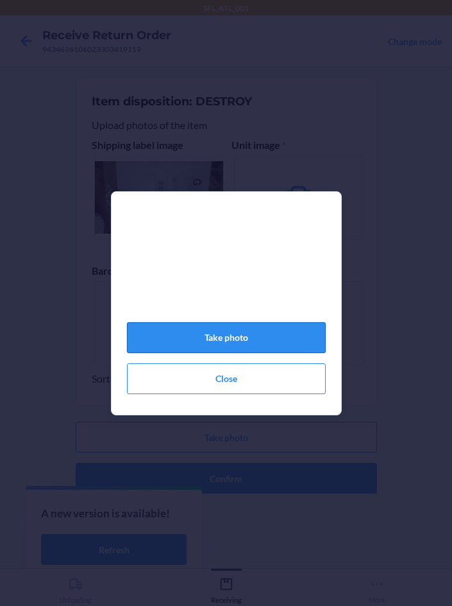
click at [237, 350] on button "Take photo" at bounding box center [226, 337] width 199 height 31
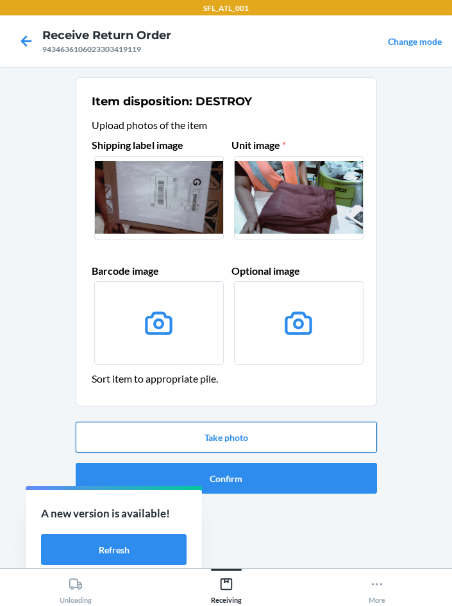
click at [242, 444] on button "Take photo" at bounding box center [226, 436] width 301 height 31
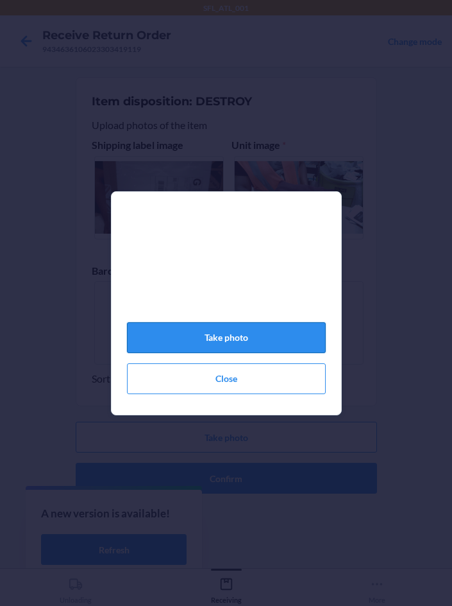
click at [231, 352] on button "Take photo" at bounding box center [226, 337] width 199 height 31
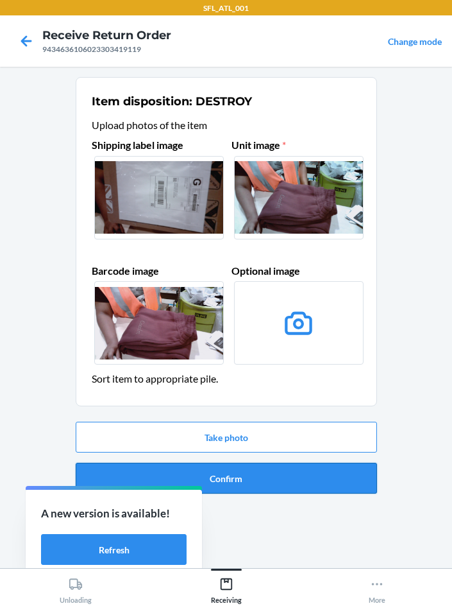
click at [268, 483] on button "Confirm" at bounding box center [226, 478] width 301 height 31
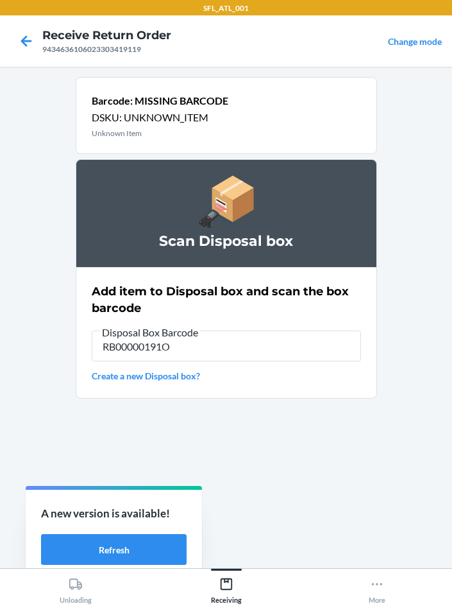
type input "RB00000191O"
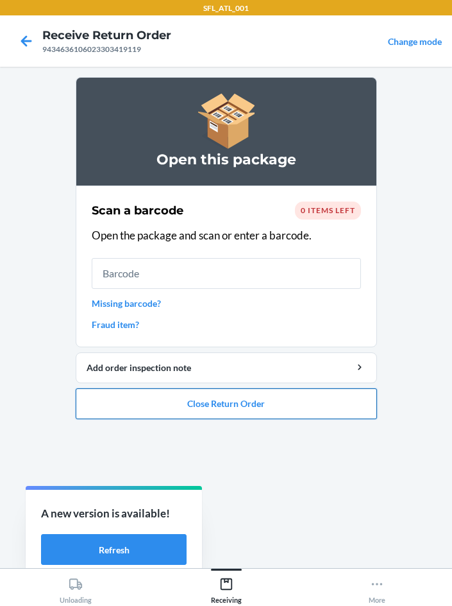
click at [175, 405] on button "Close Return Order" at bounding box center [226, 403] width 301 height 31
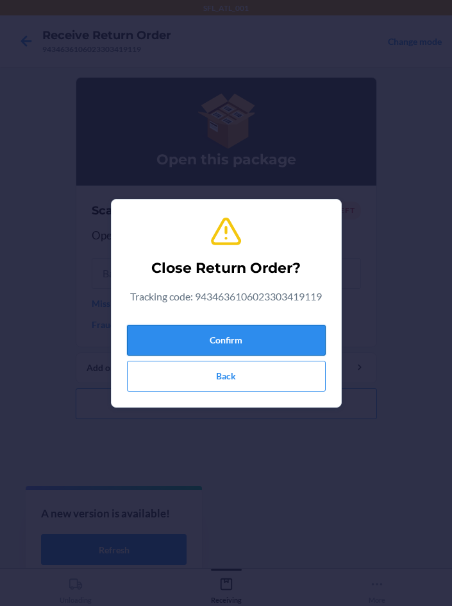
click at [233, 333] on button "Confirm" at bounding box center [226, 340] width 199 height 31
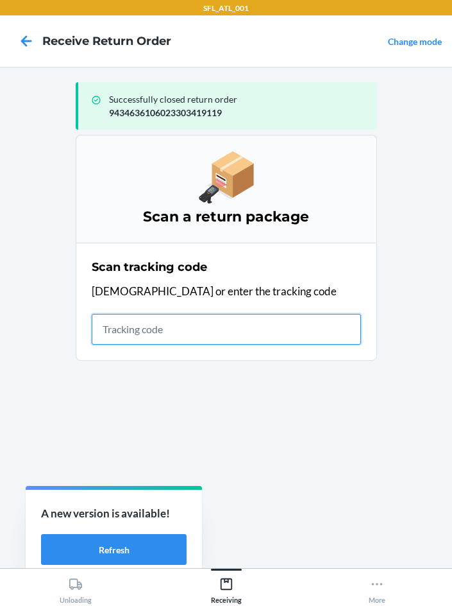
click at [130, 328] on input "text" at bounding box center [226, 329] width 269 height 31
type input "420302599434636106023304513755"
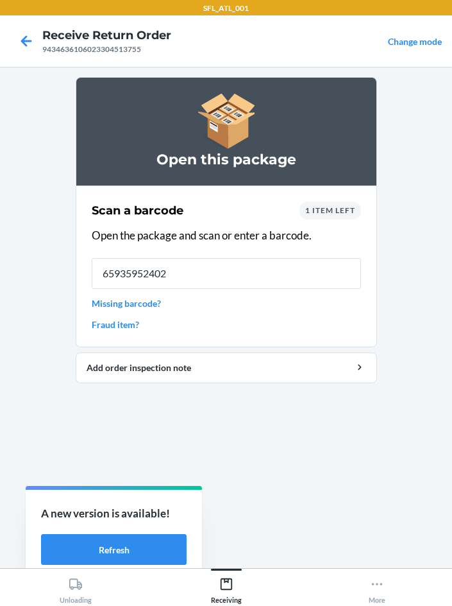
type input "659359524028"
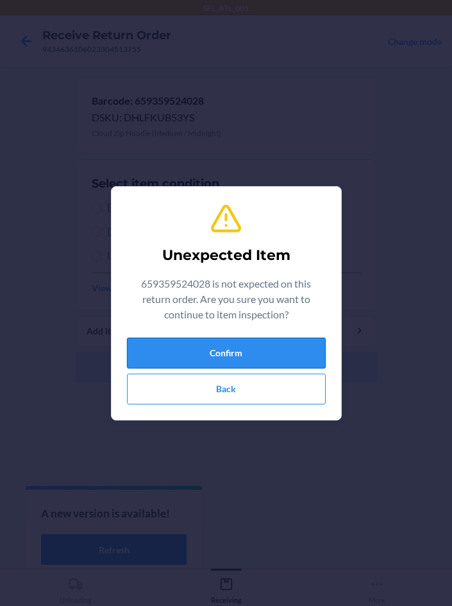
click at [212, 351] on button "Confirm" at bounding box center [226, 352] width 199 height 31
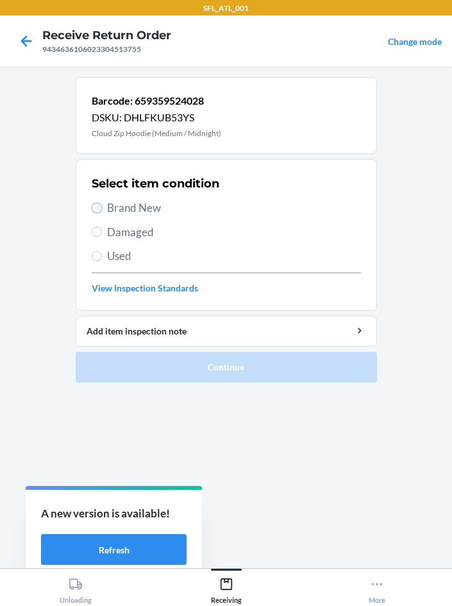
click at [99, 209] on input "Brand New" at bounding box center [97, 208] width 10 height 10
radio input "true"
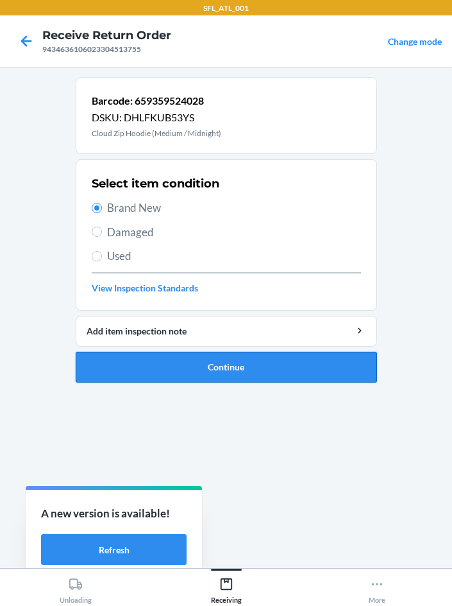
click at [286, 368] on button "Continue" at bounding box center [226, 367] width 301 height 31
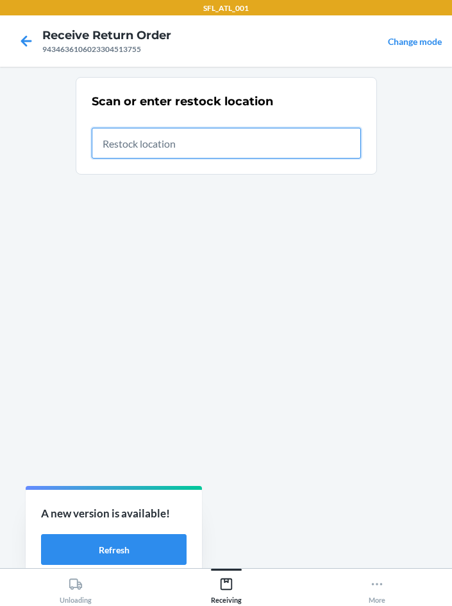
click at [131, 134] on input "text" at bounding box center [226, 143] width 269 height 31
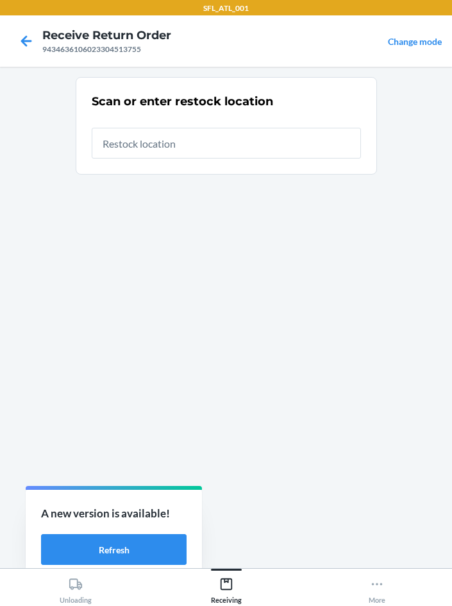
click at [65, 233] on main "Scan or enter restock location" at bounding box center [226, 317] width 452 height 501
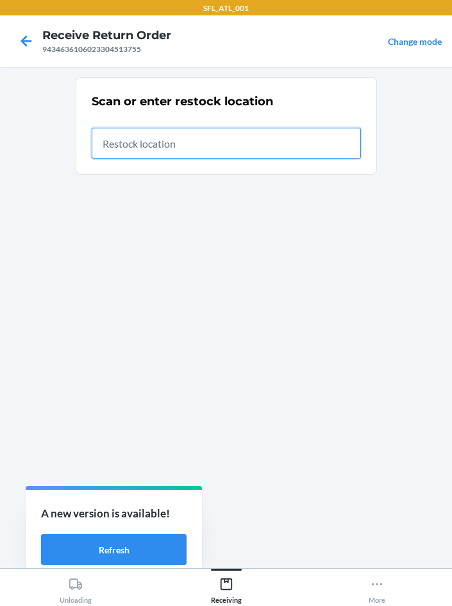
click at [112, 128] on input "text" at bounding box center [226, 143] width 269 height 31
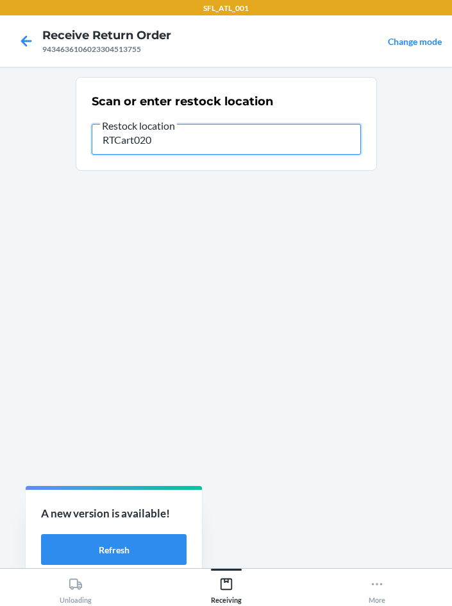
type input "RTCart020"
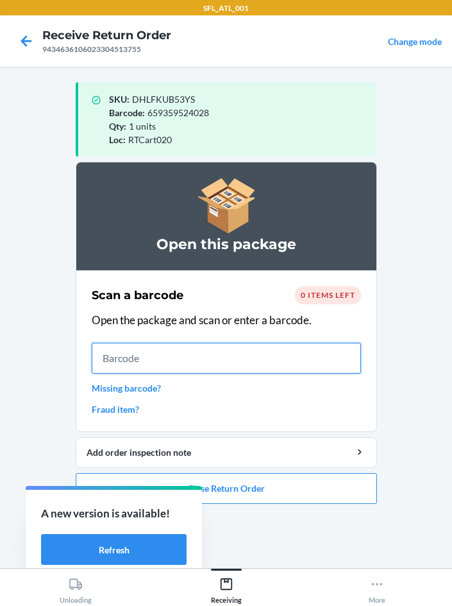
click at [149, 359] on input "text" at bounding box center [226, 358] width 269 height 31
click at [285, 492] on button "Close Return Order" at bounding box center [226, 488] width 301 height 31
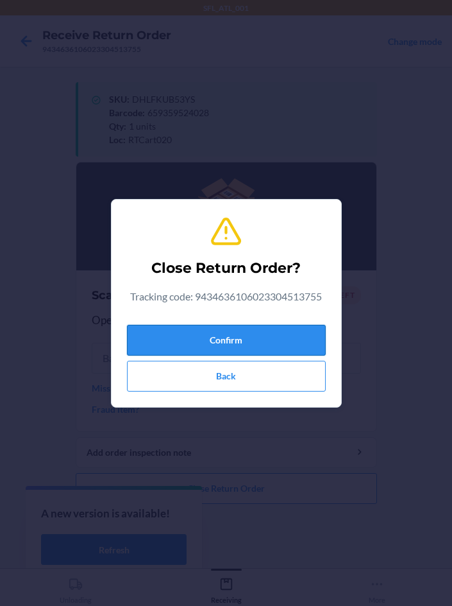
click at [176, 350] on button "Confirm" at bounding box center [226, 340] width 199 height 31
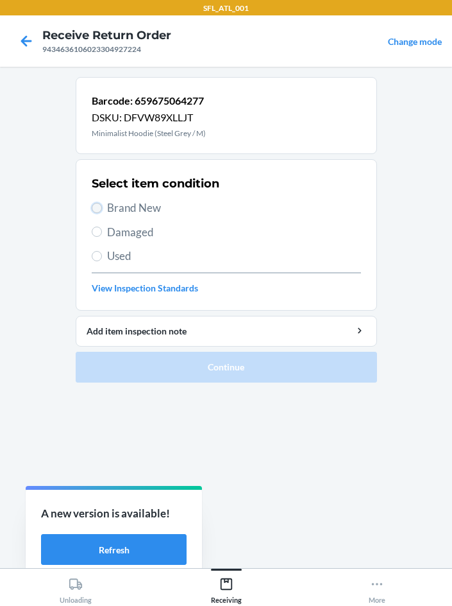
click at [100, 205] on input "Brand New" at bounding box center [97, 208] width 10 height 10
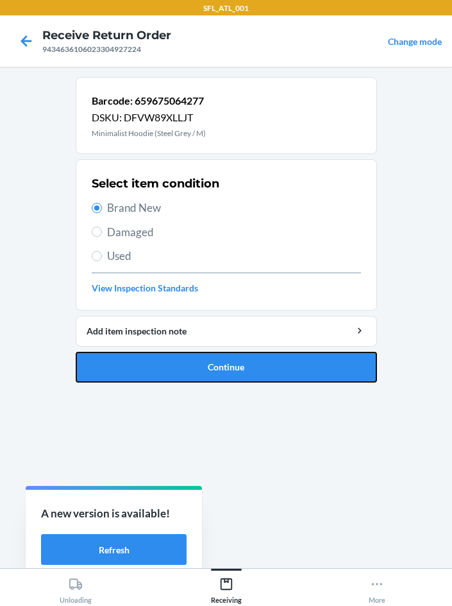
click at [183, 369] on button "Continue" at bounding box center [226, 367] width 301 height 31
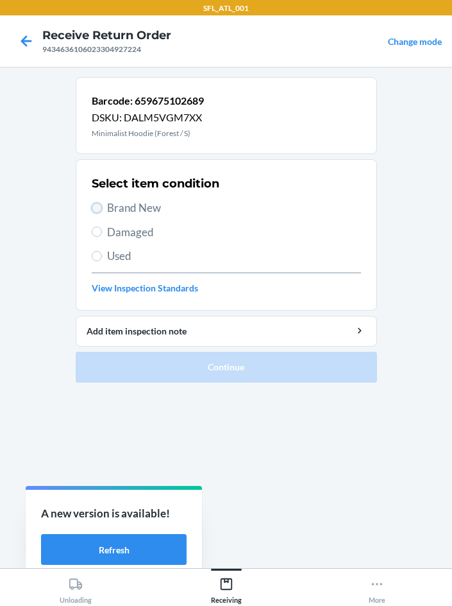
click at [97, 208] on input "Brand New" at bounding box center [97, 208] width 10 height 10
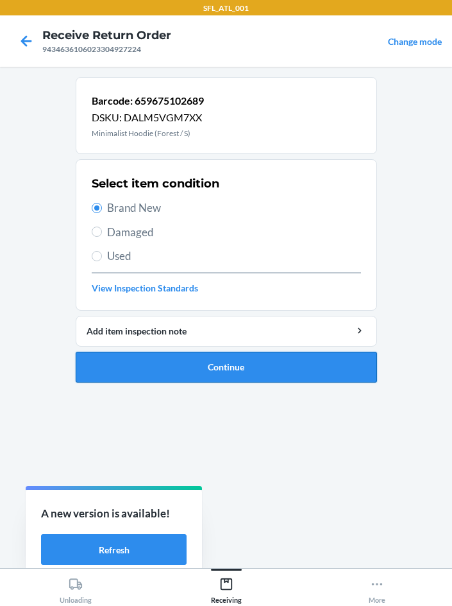
click at [241, 364] on button "Continue" at bounding box center [226, 367] width 301 height 31
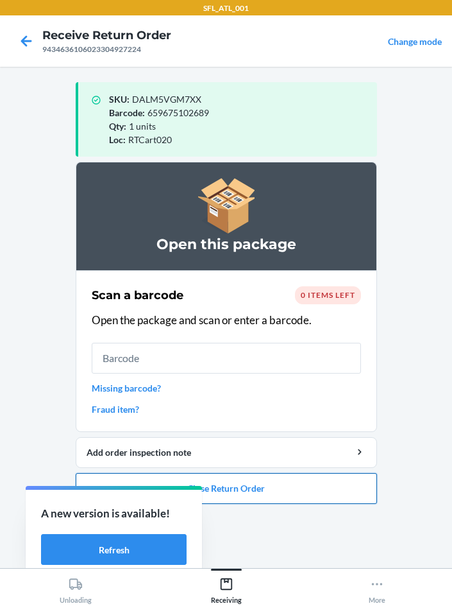
click at [257, 493] on button "Close Return Order" at bounding box center [226, 488] width 301 height 31
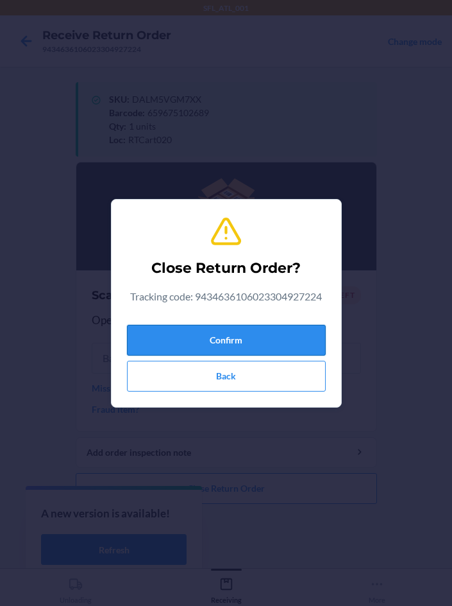
click at [210, 343] on button "Confirm" at bounding box center [226, 340] width 199 height 31
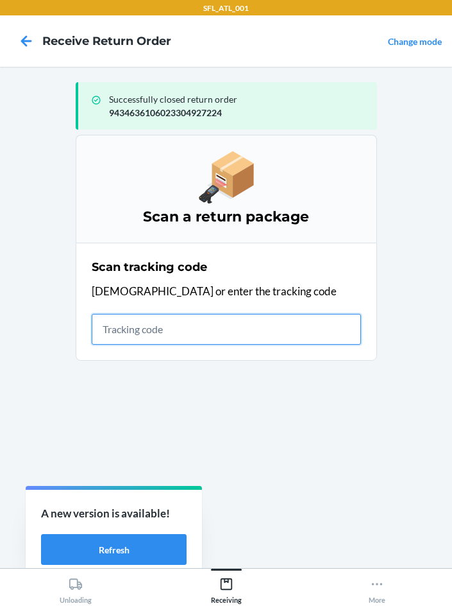
click at [143, 337] on input "text" at bounding box center [226, 329] width 269 height 31
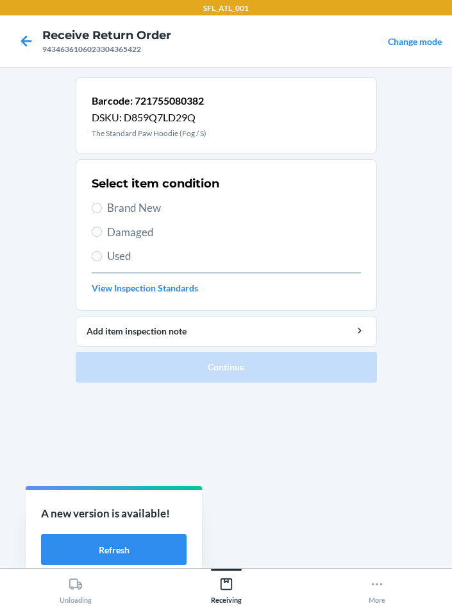
click at [102, 209] on label "Brand New" at bounding box center [226, 208] width 269 height 17
click at [102, 209] on input "Brand New" at bounding box center [97, 208] width 10 height 10
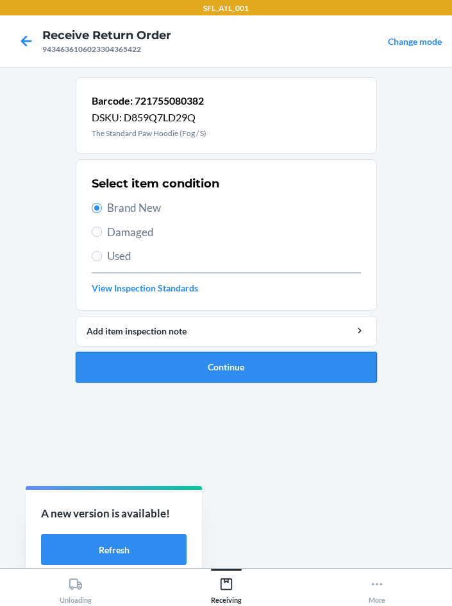
click at [171, 381] on ol "Barcode: 721755080382 DSKU: D859Q7LD29Q The Standard Paw Hoodie (Fog / S) Selec…" at bounding box center [226, 235] width 301 height 316
click at [171, 367] on button "Continue" at bounding box center [226, 367] width 301 height 31
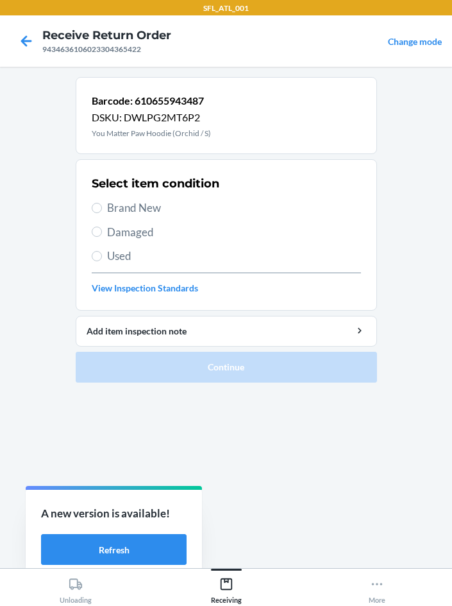
click at [117, 214] on span "Brand New" at bounding box center [234, 208] width 254 height 17
click at [102, 213] on input "Brand New" at bounding box center [97, 208] width 10 height 10
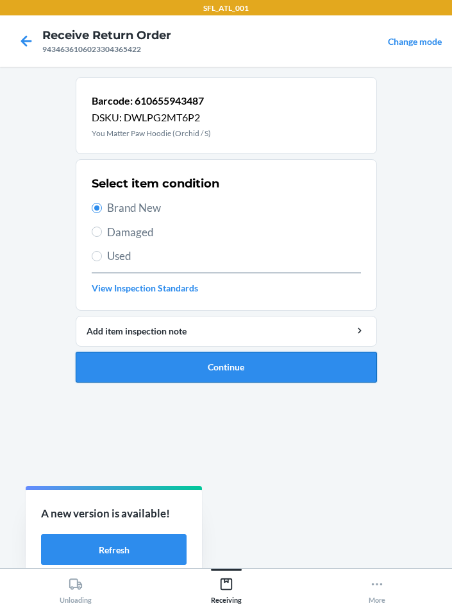
click at [230, 366] on button "Continue" at bounding box center [226, 367] width 301 height 31
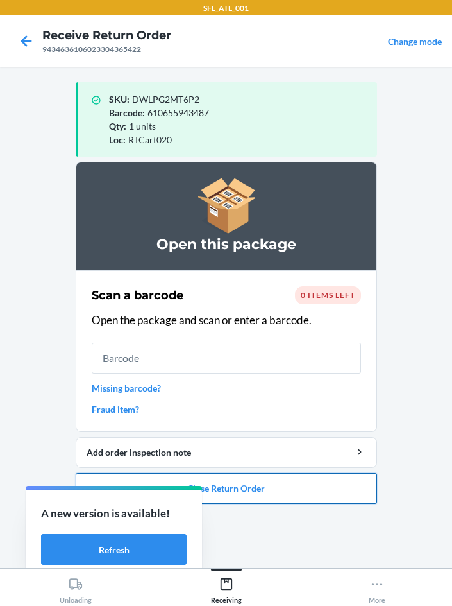
click at [275, 486] on button "Close Return Order" at bounding box center [226, 488] width 301 height 31
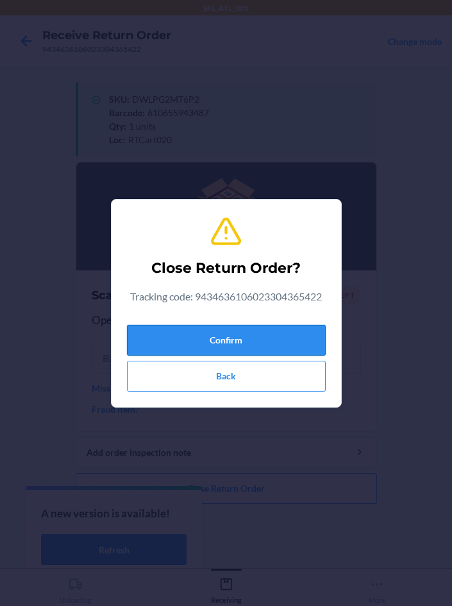
click at [237, 335] on button "Confirm" at bounding box center [226, 340] width 199 height 31
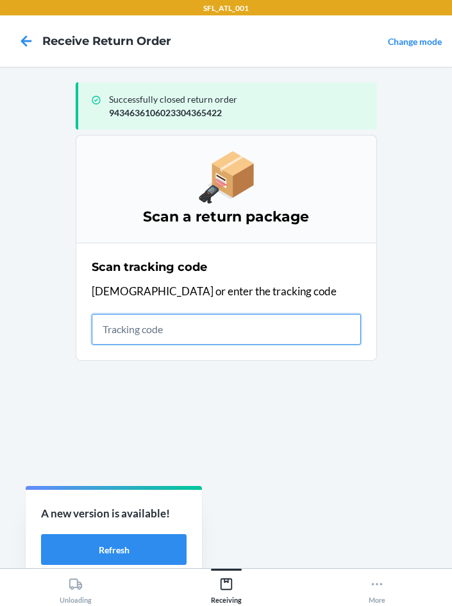
drag, startPoint x: 169, startPoint y: 344, endPoint x: 153, endPoint y: 340, distance: 17.1
click at [169, 344] on input "text" at bounding box center [226, 329] width 269 height 31
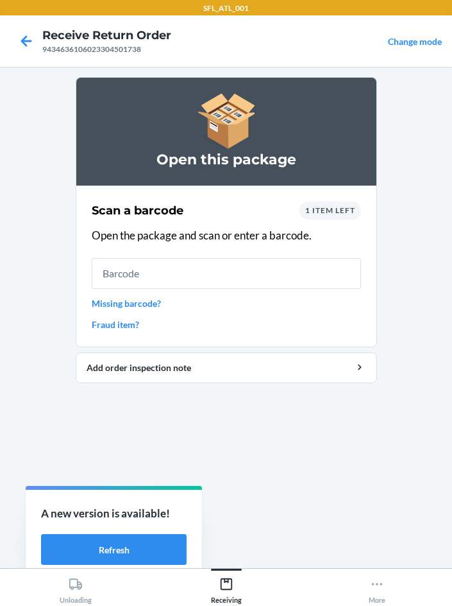
click at [140, 303] on link "Missing barcode?" at bounding box center [226, 302] width 269 height 13
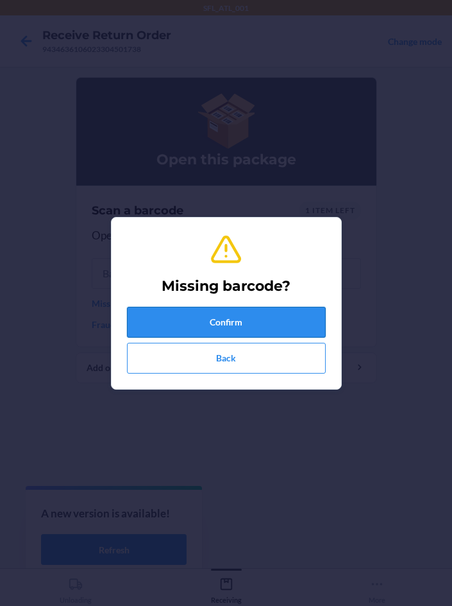
click at [158, 309] on button "Confirm" at bounding box center [226, 322] width 199 height 31
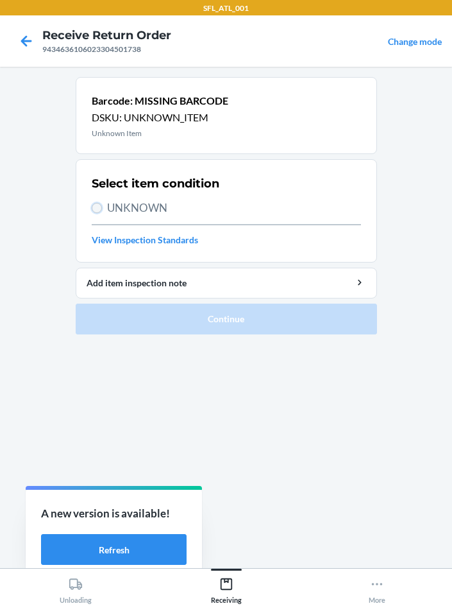
click at [98, 205] on input "UNKNOWN" at bounding box center [97, 208] width 10 height 10
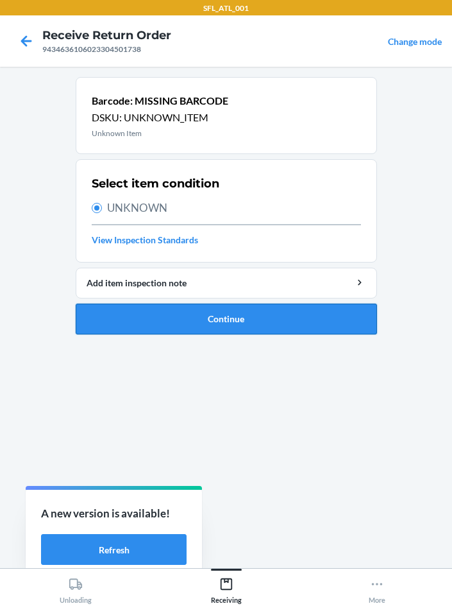
click at [261, 316] on button "Continue" at bounding box center [226, 318] width 301 height 31
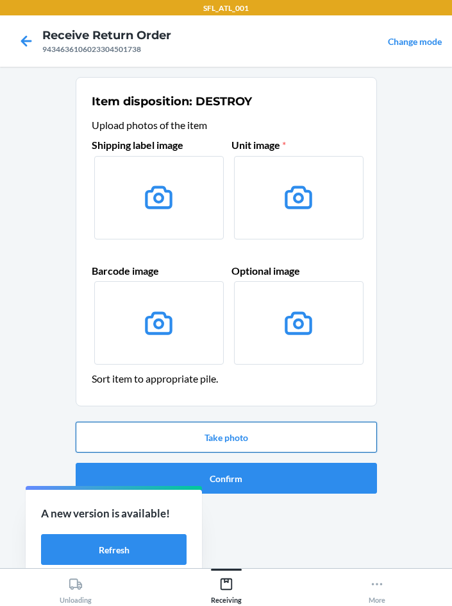
click at [216, 432] on button "Take photo" at bounding box center [226, 436] width 301 height 31
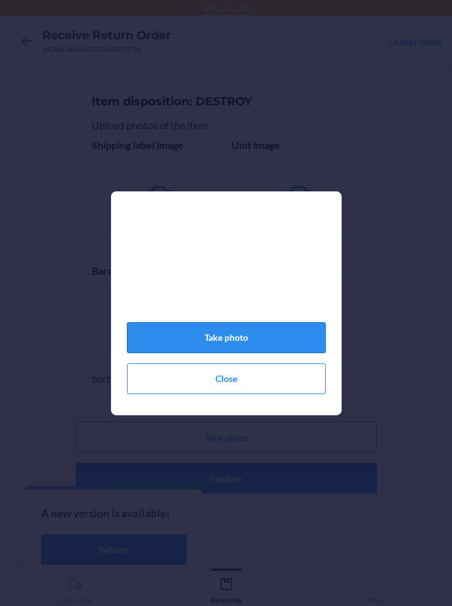
click at [204, 344] on button "Take photo" at bounding box center [226, 337] width 199 height 31
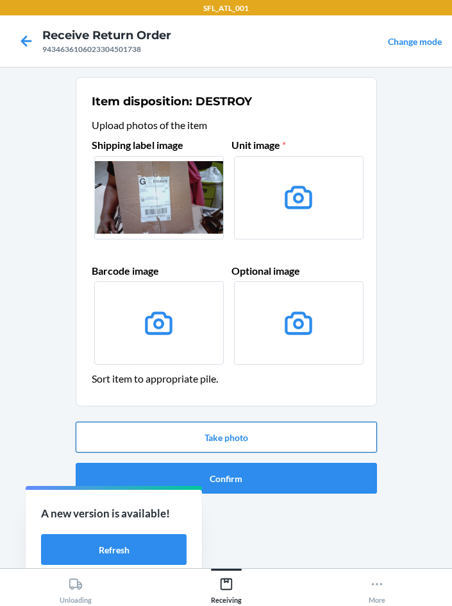
click at [114, 438] on button "Take photo" at bounding box center [226, 436] width 301 height 31
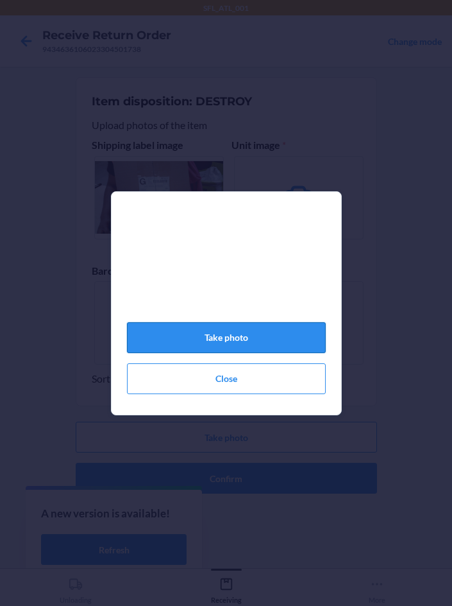
click at [300, 341] on button "Take photo" at bounding box center [226, 337] width 199 height 31
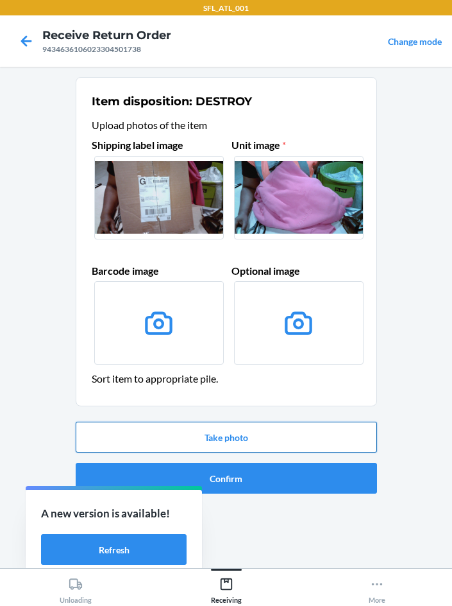
click at [208, 427] on button "Take photo" at bounding box center [226, 436] width 301 height 31
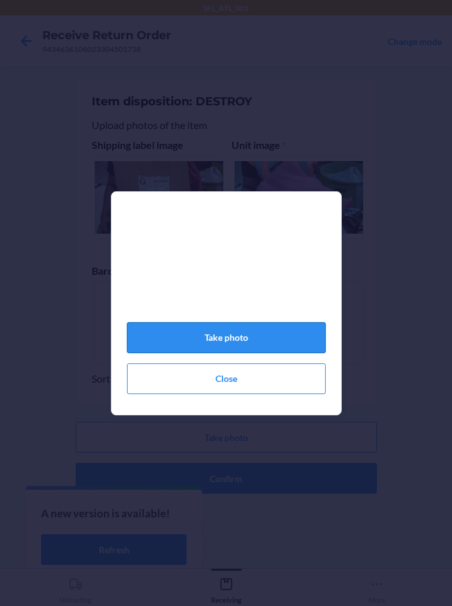
click at [250, 351] on button "Take photo" at bounding box center [226, 337] width 199 height 31
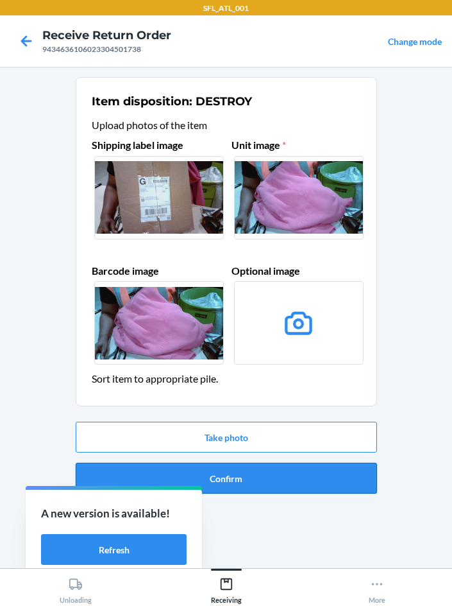
click at [238, 482] on button "Confirm" at bounding box center [226, 478] width 301 height 31
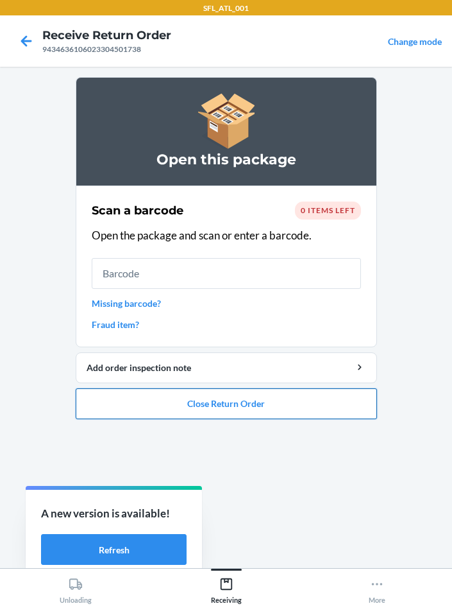
click at [282, 400] on button "Close Return Order" at bounding box center [226, 403] width 301 height 31
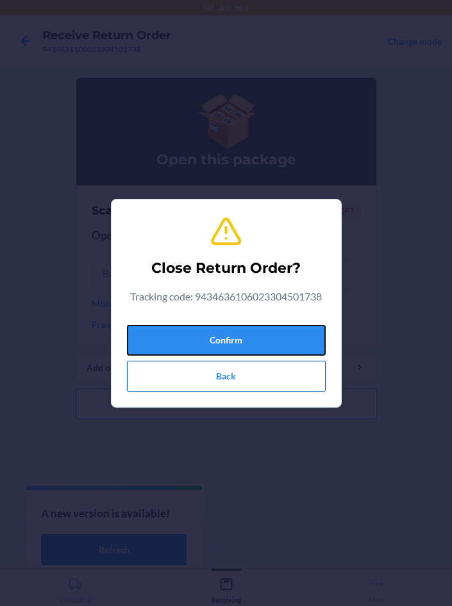
drag, startPoint x: 237, startPoint y: 337, endPoint x: 130, endPoint y: 382, distance: 115.8
click at [232, 341] on button "Confirm" at bounding box center [226, 340] width 199 height 31
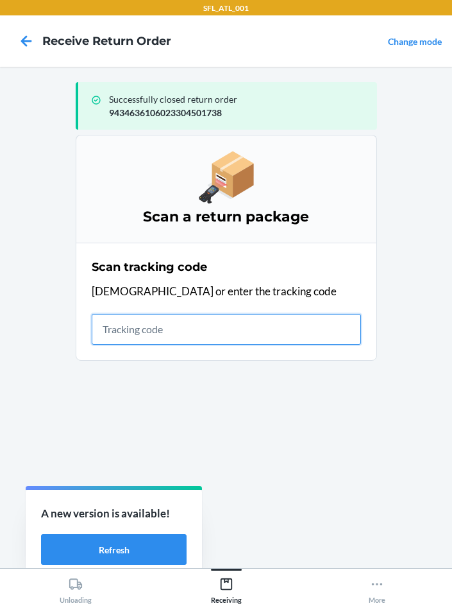
click at [184, 328] on input "text" at bounding box center [226, 329] width 269 height 31
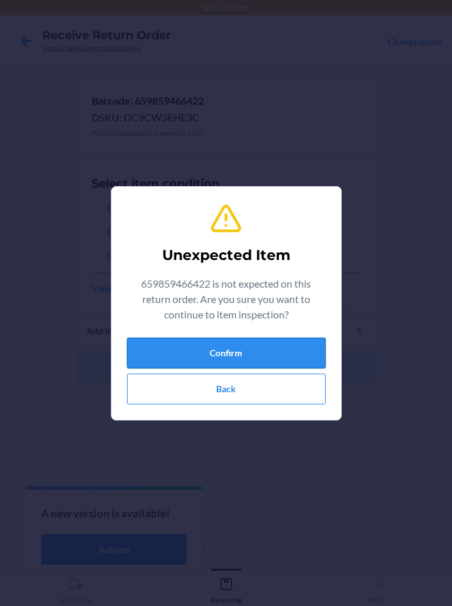
click at [171, 355] on button "Confirm" at bounding box center [226, 352] width 199 height 31
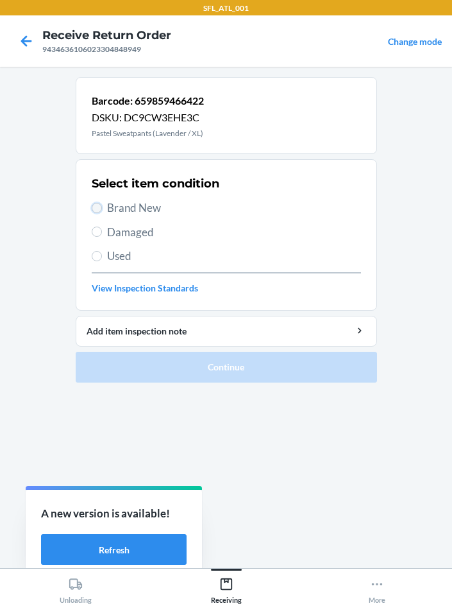
click at [98, 208] on input "Brand New" at bounding box center [97, 208] width 10 height 10
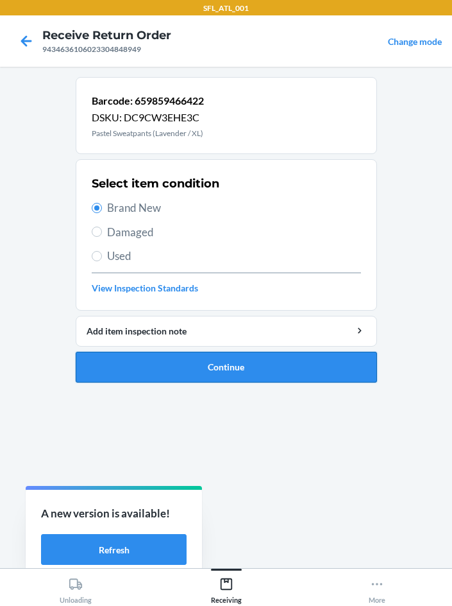
click at [192, 373] on button "Continue" at bounding box center [226, 367] width 301 height 31
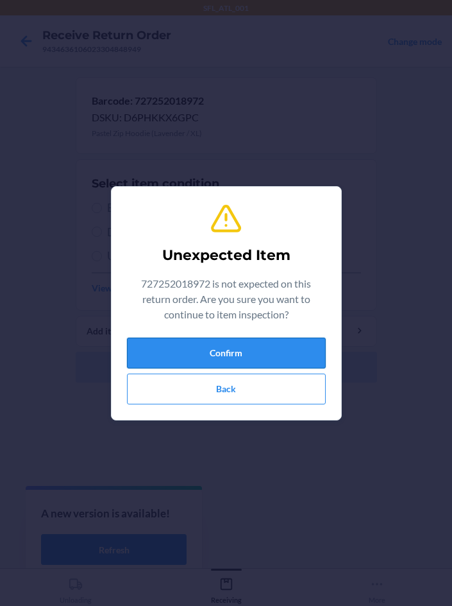
click at [191, 346] on button "Confirm" at bounding box center [226, 352] width 199 height 31
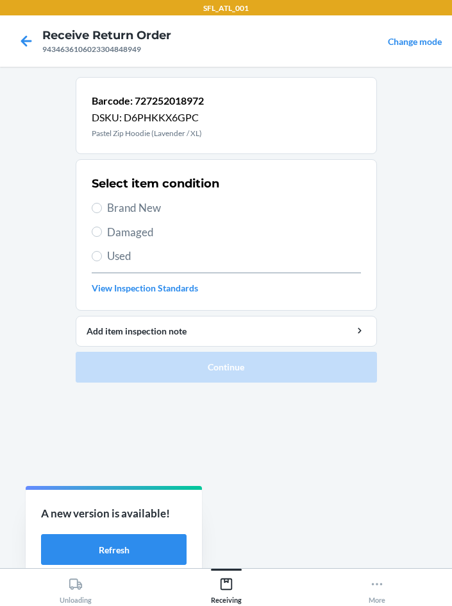
click at [104, 208] on label "Brand New" at bounding box center [226, 208] width 269 height 17
click at [96, 203] on input "Brand New" at bounding box center [97, 208] width 10 height 10
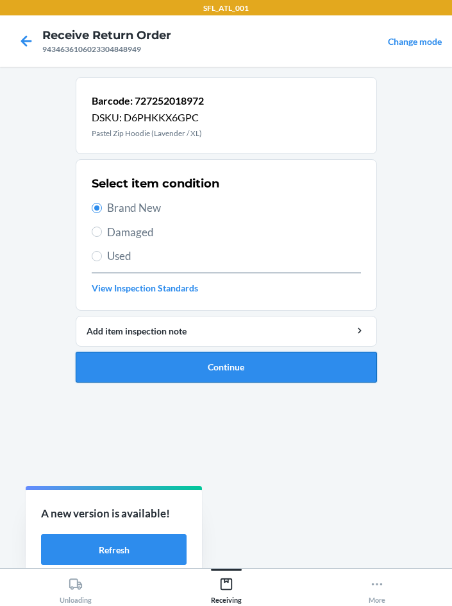
click at [265, 369] on button "Continue" at bounding box center [226, 367] width 301 height 31
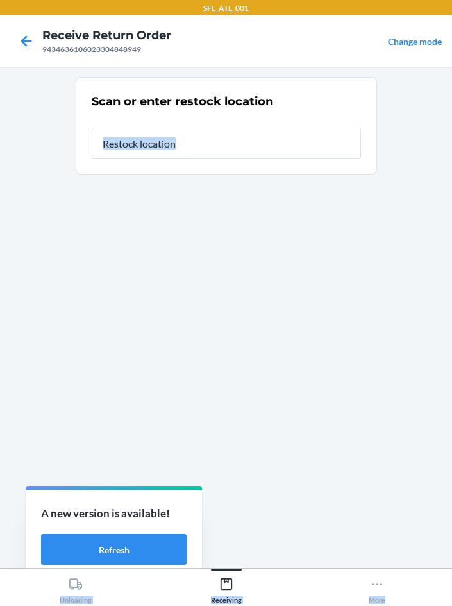
drag, startPoint x: 449, startPoint y: 544, endPoint x: 810, endPoint y: 636, distance: 372.2
click at [452, 605] on html "SFL_ATL_001 Receive Return Order 9434636106023304848949 Change mode Scan or ent…" at bounding box center [226, 303] width 452 height 606
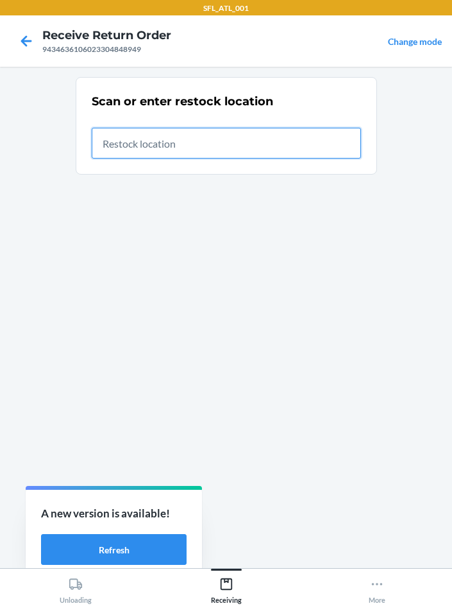
click at [160, 140] on input "text" at bounding box center [226, 143] width 269 height 31
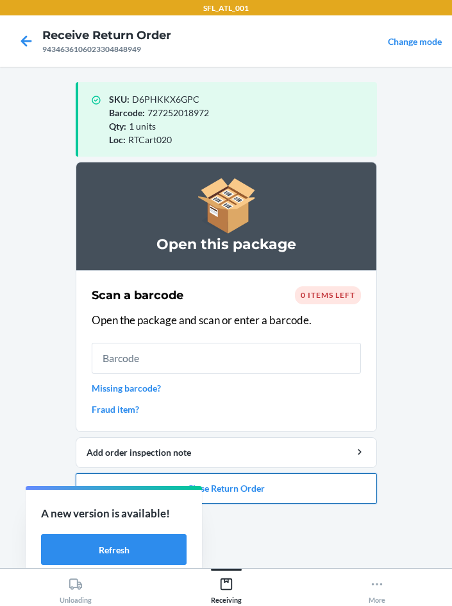
click at [250, 484] on button "Close Return Order" at bounding box center [226, 488] width 301 height 31
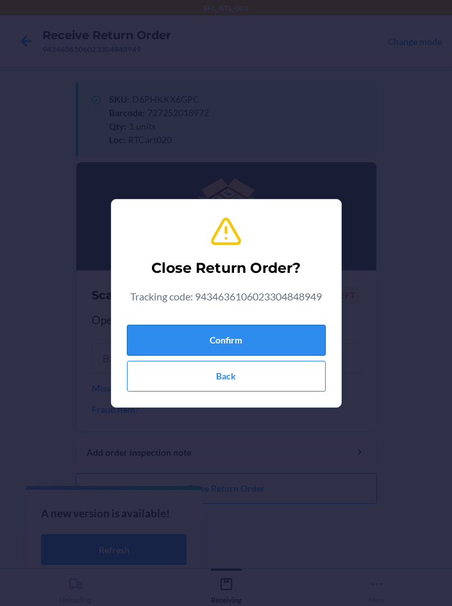
click at [214, 328] on button "Confirm" at bounding box center [226, 340] width 199 height 31
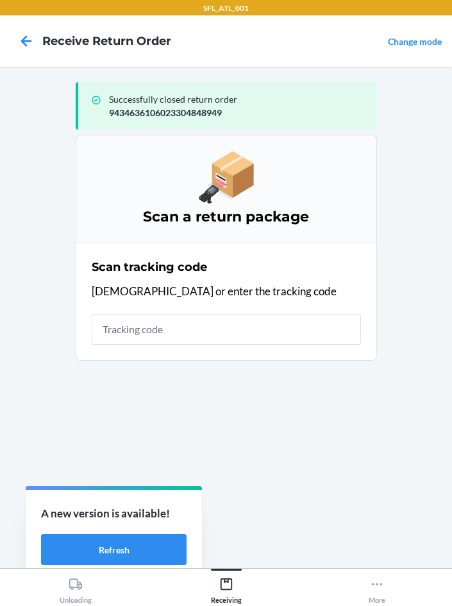
drag, startPoint x: 187, startPoint y: 347, endPoint x: 179, endPoint y: 330, distance: 18.4
click at [187, 343] on div "Scan tracking code Scan or enter the tracking code" at bounding box center [226, 302] width 269 height 94
click at [178, 330] on input "text" at bounding box center [226, 329] width 269 height 31
drag, startPoint x: 266, startPoint y: 348, endPoint x: 259, endPoint y: 423, distance: 76.0
click at [267, 348] on section "Scan tracking code Scan or enter the tracking code" at bounding box center [226, 301] width 301 height 118
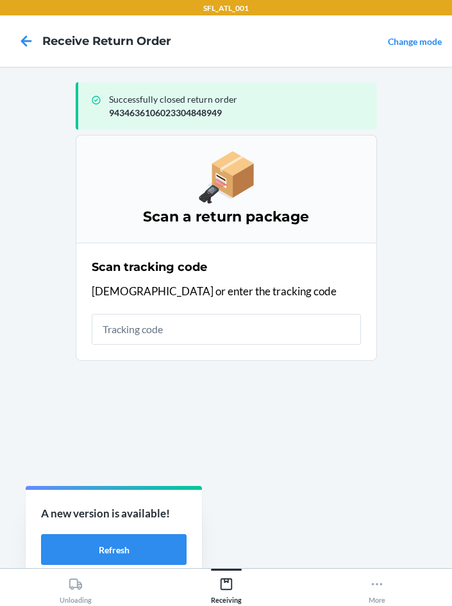
click at [213, 308] on div "Scan tracking code Scan or enter the tracking code" at bounding box center [226, 302] width 269 height 94
drag, startPoint x: 108, startPoint y: 294, endPoint x: 196, endPoint y: 349, distance: 103.4
click at [114, 297] on p "[DEMOGRAPHIC_DATA] or enter the tracking code" at bounding box center [226, 291] width 269 height 17
click at [170, 333] on input "text" at bounding box center [226, 329] width 269 height 31
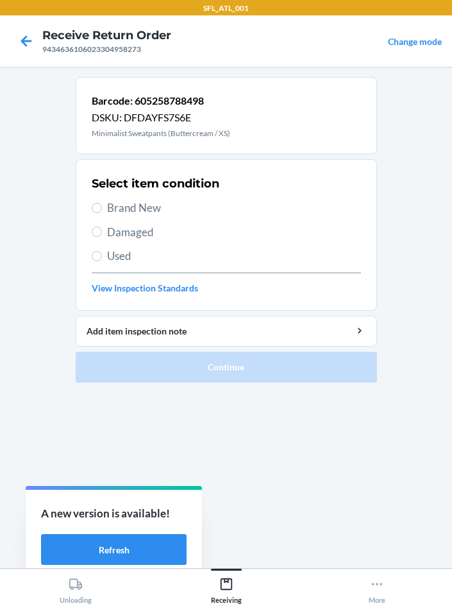
click at [105, 200] on label "Brand New" at bounding box center [226, 208] width 269 height 17
click at [102, 203] on input "Brand New" at bounding box center [97, 208] width 10 height 10
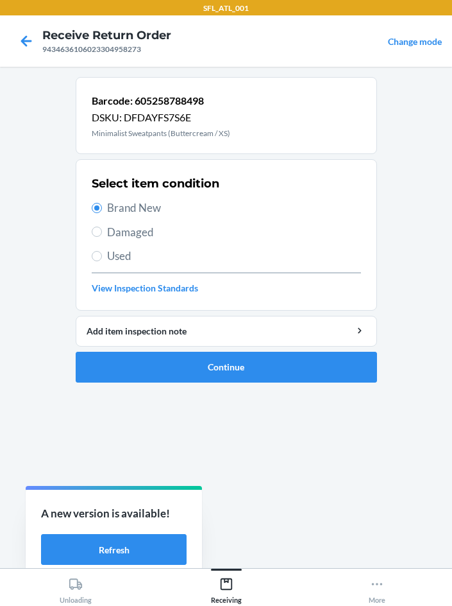
click at [263, 389] on ol "Barcode: 605258788498 DSKU: DFDAYFS7S6E Minimalist Sweatpants (Buttercream / XS…" at bounding box center [226, 235] width 301 height 316
click at [263, 386] on ol "Barcode: 605258788498 DSKU: DFDAYFS7S6E Minimalist Sweatpants (Buttercream / XS…" at bounding box center [226, 235] width 301 height 316
click at [253, 379] on button "Continue" at bounding box center [226, 367] width 301 height 31
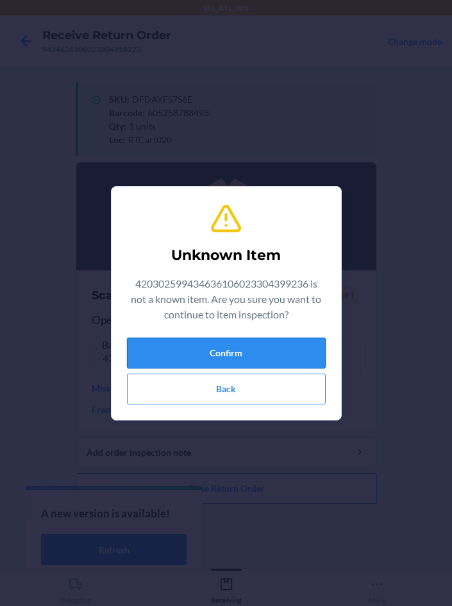
click at [139, 338] on button "Confirm" at bounding box center [226, 352] width 199 height 31
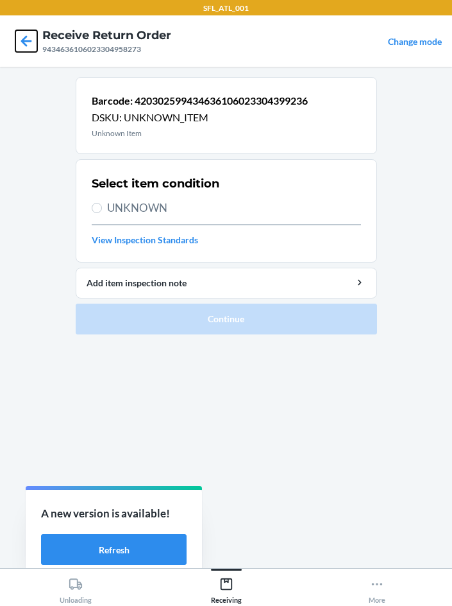
click at [26, 45] on icon at bounding box center [26, 40] width 11 height 11
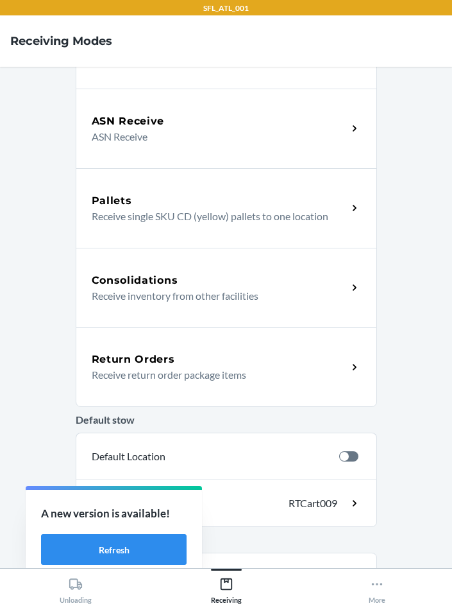
scroll to position [209, 0]
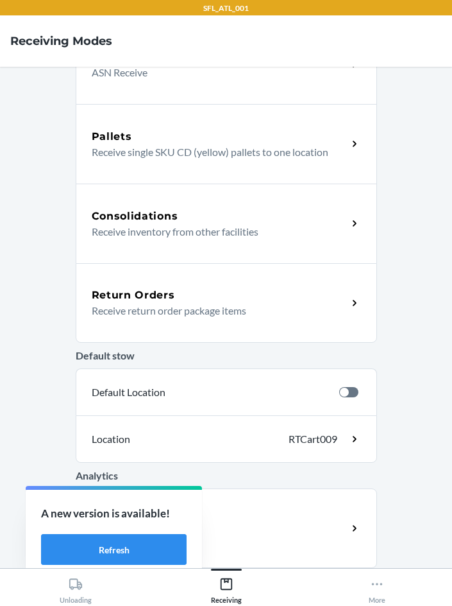
click at [208, 306] on p "Receive return order package items" at bounding box center [215, 310] width 246 height 15
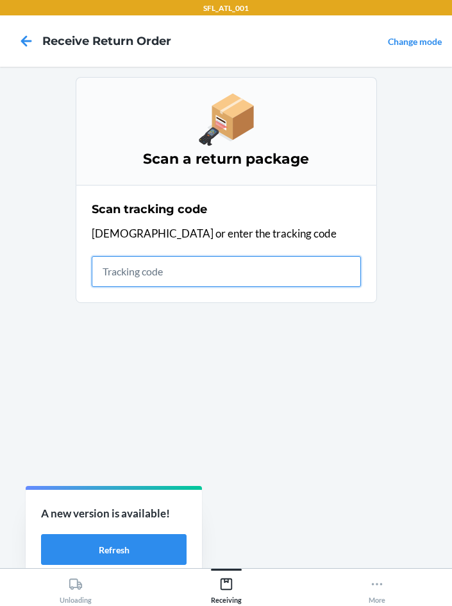
click at [155, 281] on input "text" at bounding box center [226, 271] width 269 height 31
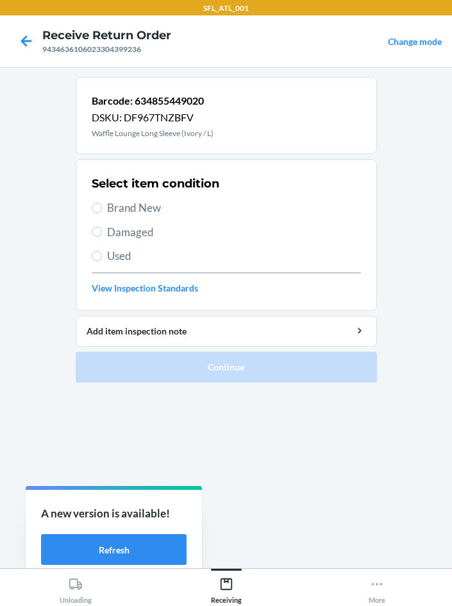
click at [88, 216] on section "Select item condition Brand New Damaged Used View Inspection Standards" at bounding box center [226, 234] width 301 height 151
click at [94, 212] on label "Brand New" at bounding box center [226, 208] width 269 height 17
click at [94, 212] on input "Brand New" at bounding box center [97, 208] width 10 height 10
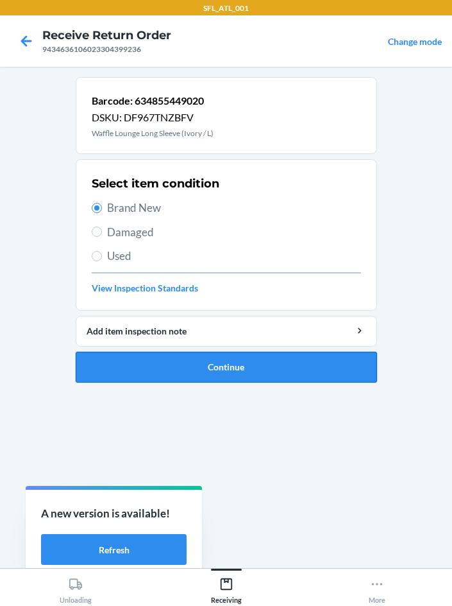
click at [221, 368] on button "Continue" at bounding box center [226, 367] width 301 height 31
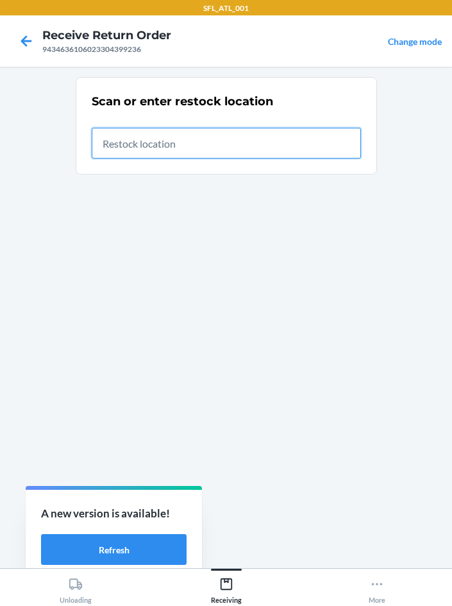
click at [137, 137] on input "text" at bounding box center [226, 143] width 269 height 31
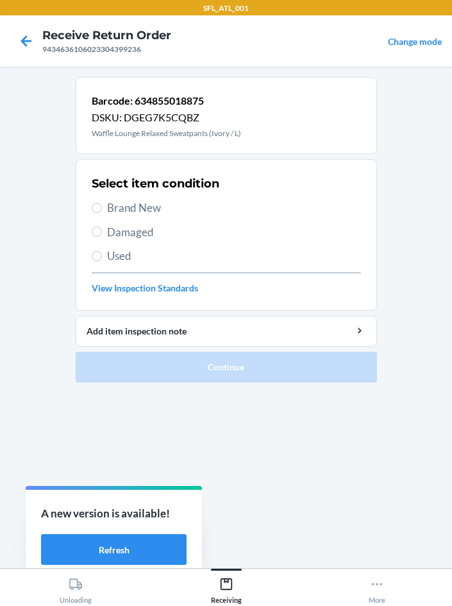
drag, startPoint x: 84, startPoint y: 216, endPoint x: 107, endPoint y: 217, distance: 23.1
click at [107, 217] on section "Select item condition Brand New Damaged Used View Inspection Standards" at bounding box center [226, 234] width 301 height 151
click at [105, 214] on label "Brand New" at bounding box center [226, 208] width 269 height 17
click at [102, 213] on input "Brand New" at bounding box center [97, 208] width 10 height 10
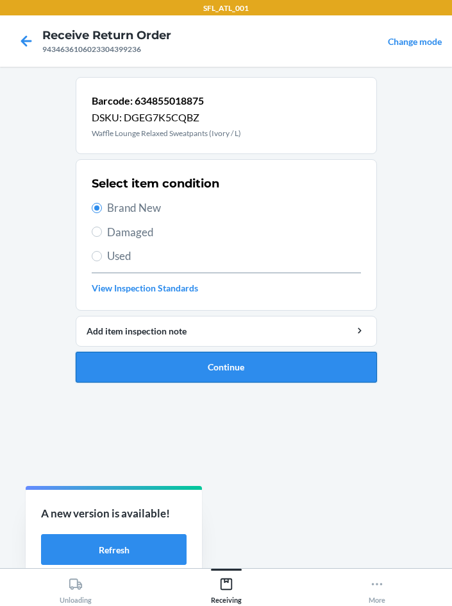
click at [180, 359] on button "Continue" at bounding box center [226, 367] width 301 height 31
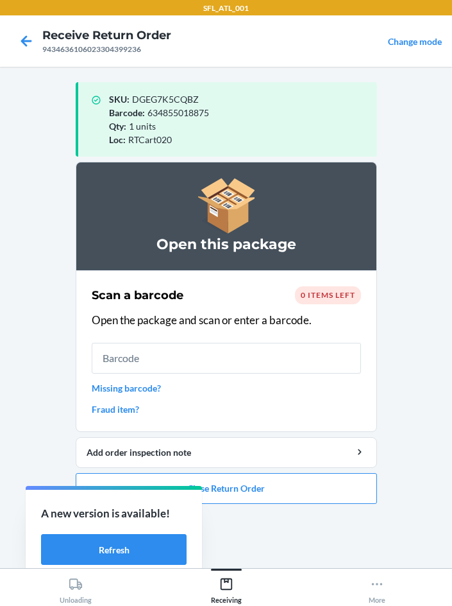
click at [212, 374] on div "Scan a barcode 0 items left Open the package and scan or enter a barcode. Missi…" at bounding box center [226, 350] width 269 height 137
click at [201, 361] on input "text" at bounding box center [226, 358] width 269 height 31
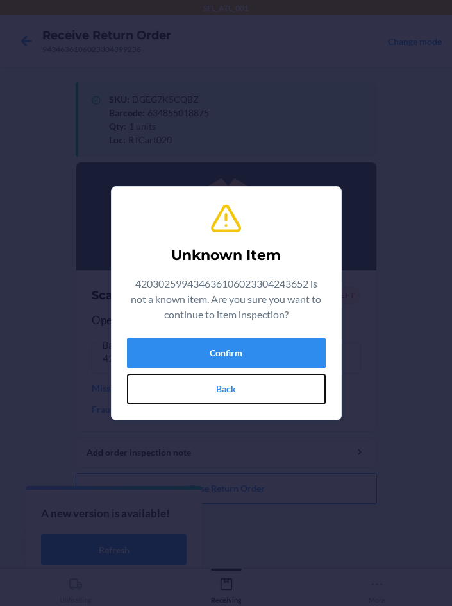
click at [228, 386] on button "Back" at bounding box center [226, 388] width 199 height 31
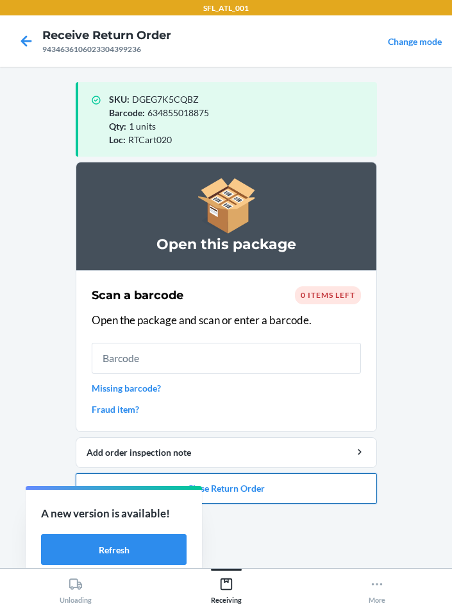
click at [224, 491] on button "Close Return Order" at bounding box center [226, 488] width 301 height 31
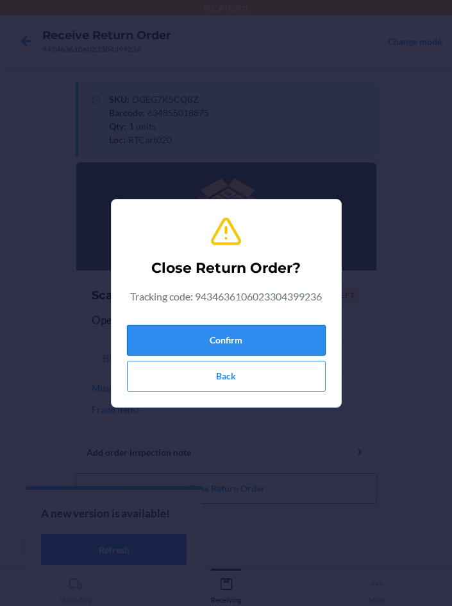
click at [239, 341] on button "Confirm" at bounding box center [226, 340] width 199 height 31
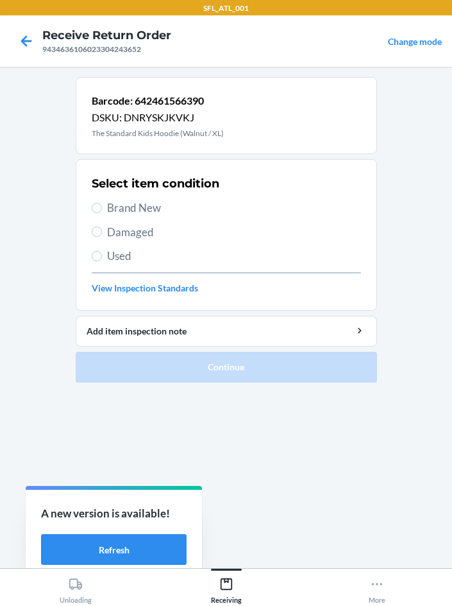
click at [100, 215] on label "Brand New" at bounding box center [226, 208] width 269 height 17
click at [100, 213] on input "Brand New" at bounding box center [97, 208] width 10 height 10
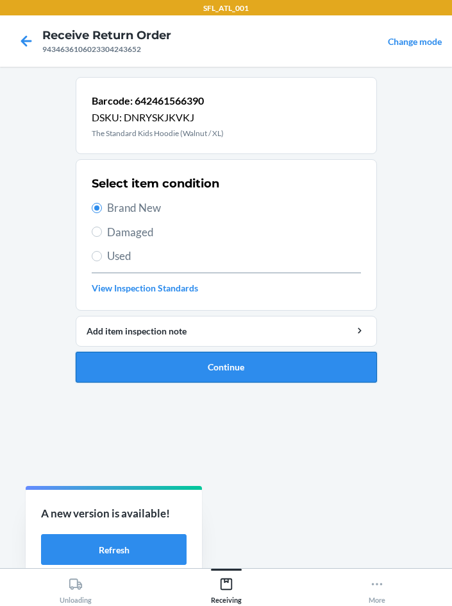
click at [207, 367] on button "Continue" at bounding box center [226, 367] width 301 height 31
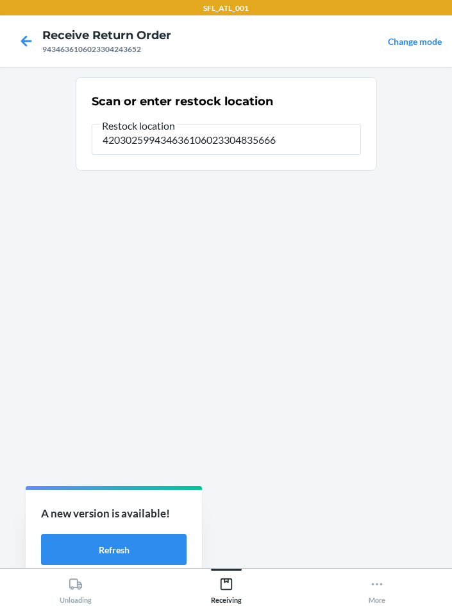
drag, startPoint x: 318, startPoint y: 146, endPoint x: 402, endPoint y: 241, distance: 127.7
click at [0, 101] on html "SFL_ATL_001 Receive Return Order 9434636106023304243652 Change mode Scan or ent…" at bounding box center [226, 303] width 452 height 606
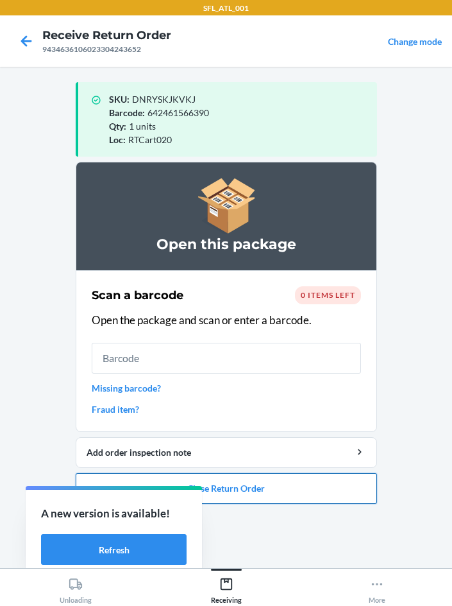
click at [269, 488] on button "Close Return Order" at bounding box center [226, 488] width 301 height 31
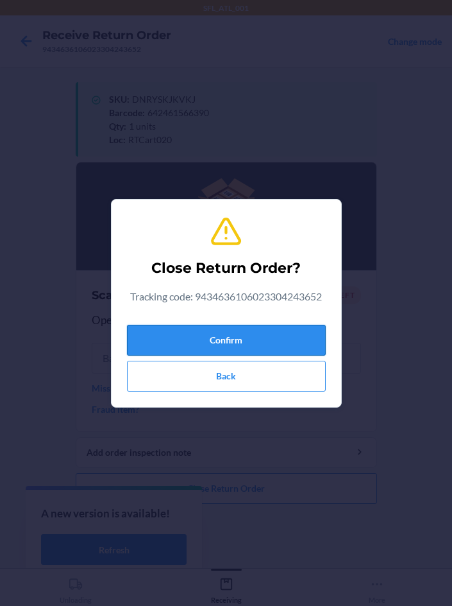
click at [208, 337] on button "Confirm" at bounding box center [226, 340] width 199 height 31
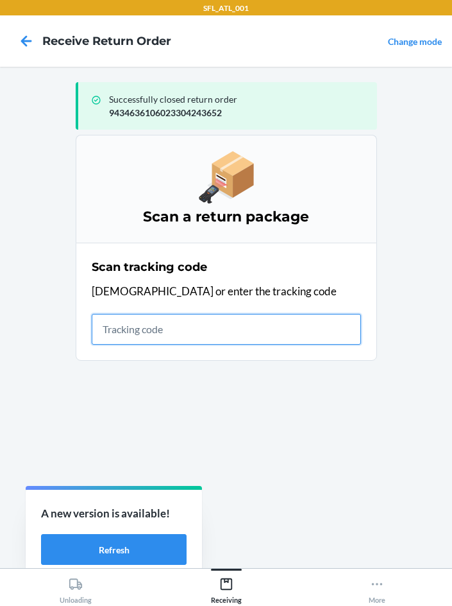
click at [198, 327] on input "text" at bounding box center [226, 329] width 269 height 31
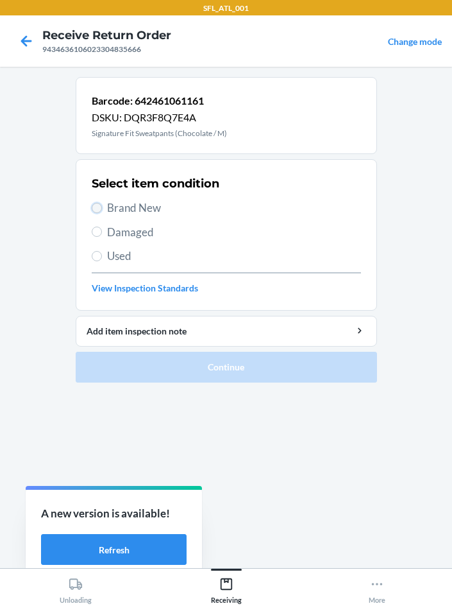
click at [93, 207] on input "Brand New" at bounding box center [97, 208] width 10 height 10
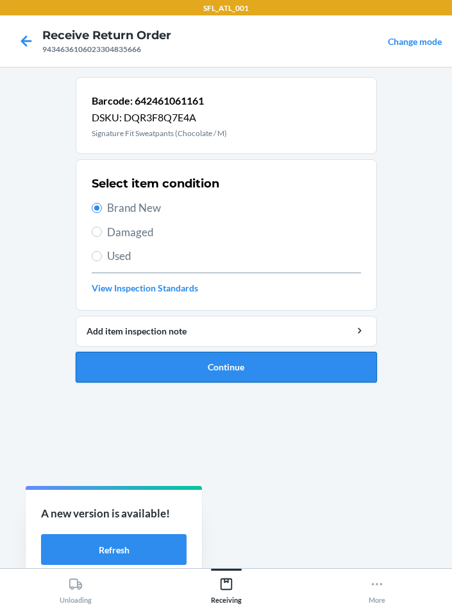
click at [285, 373] on button "Continue" at bounding box center [226, 367] width 301 height 31
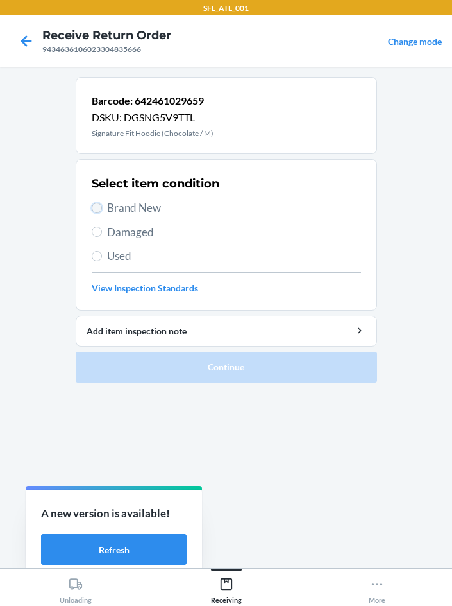
click at [96, 210] on input "Brand New" at bounding box center [97, 208] width 10 height 10
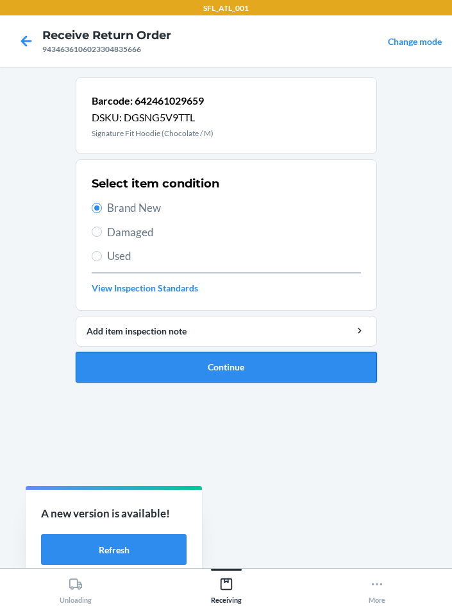
click at [219, 378] on button "Continue" at bounding box center [226, 367] width 301 height 31
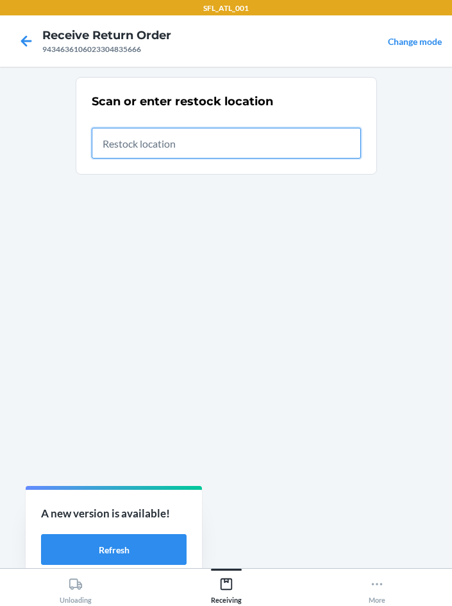
click at [156, 154] on input "text" at bounding box center [226, 143] width 269 height 31
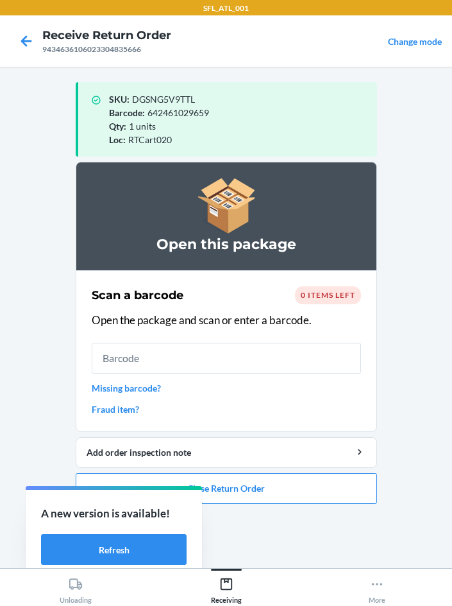
drag, startPoint x: 313, startPoint y: 505, endPoint x: 296, endPoint y: 509, distance: 17.0
click at [312, 505] on ol "Open this package Scan a barcode 0 items left Open the package and scan or ente…" at bounding box center [226, 338] width 301 height 352
click at [242, 488] on button "Close Return Order" at bounding box center [226, 488] width 301 height 31
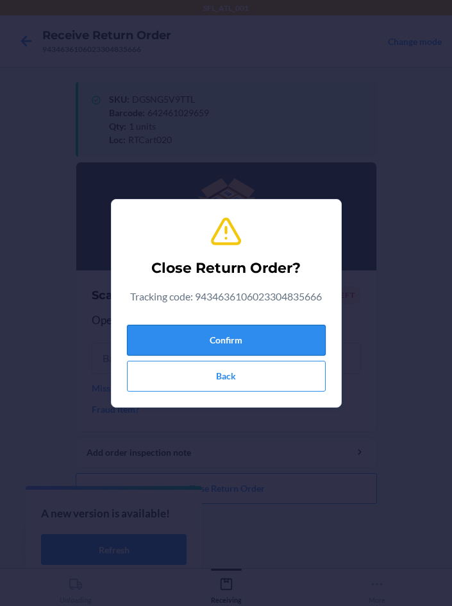
click at [142, 330] on button "Confirm" at bounding box center [226, 340] width 199 height 31
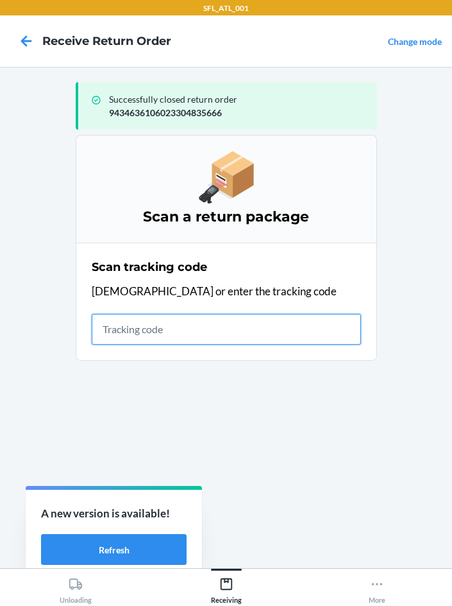
click at [140, 318] on input "text" at bounding box center [226, 329] width 269 height 31
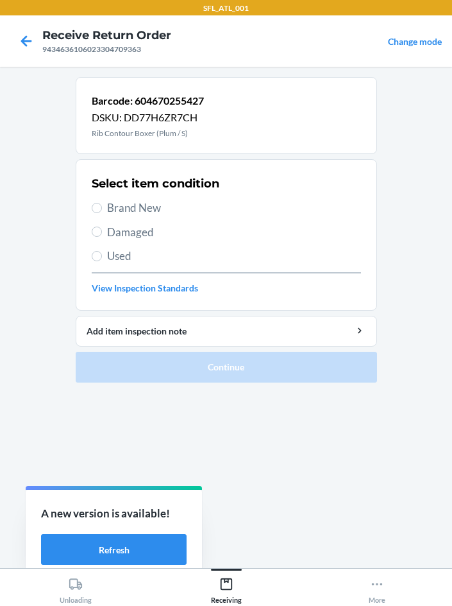
click at [89, 205] on section "Select item condition Brand New Damaged Used View Inspection Standards" at bounding box center [226, 234] width 301 height 151
click at [102, 205] on label "Brand New" at bounding box center [226, 208] width 269 height 17
click at [102, 205] on input "Brand New" at bounding box center [97, 208] width 10 height 10
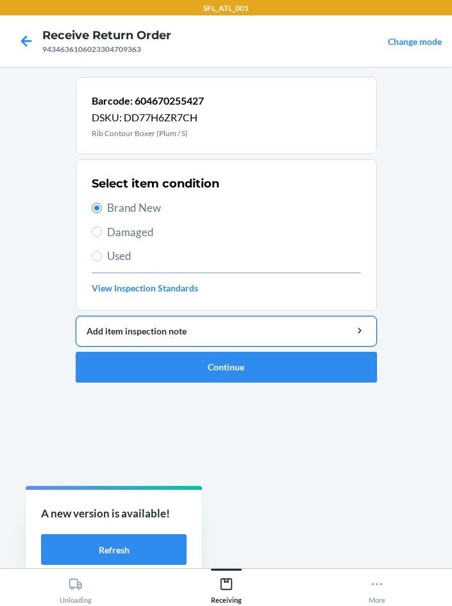
click at [241, 341] on button "Add item inspection note" at bounding box center [226, 331] width 301 height 31
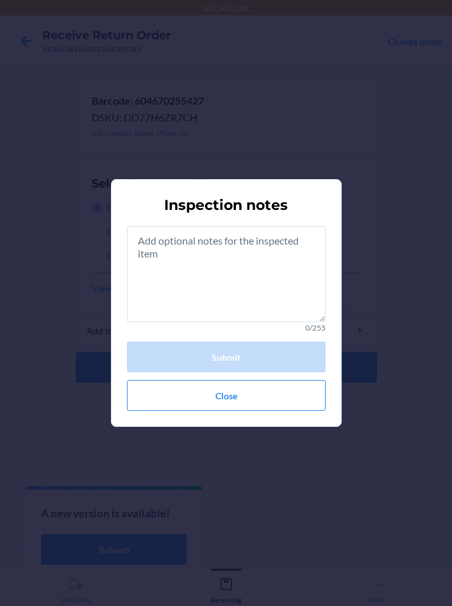
click at [250, 373] on div "0/255 Submit Close" at bounding box center [226, 318] width 199 height 185
click at [251, 396] on button "Close" at bounding box center [226, 395] width 199 height 31
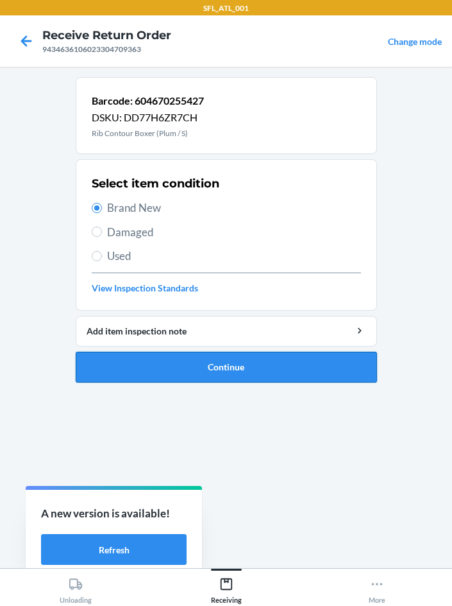
click at [257, 362] on button "Continue" at bounding box center [226, 367] width 301 height 31
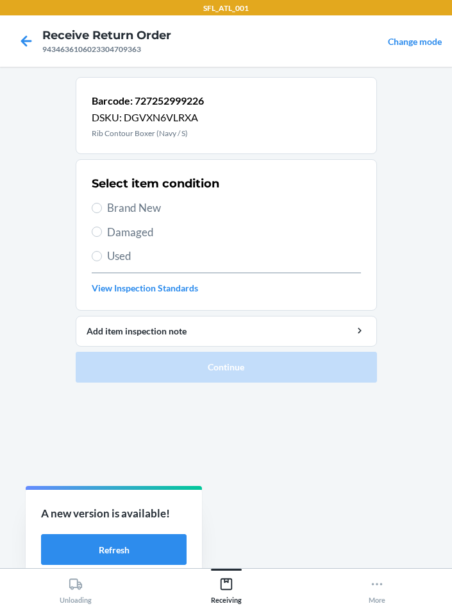
click at [89, 212] on section "Select item condition Brand New Damaged Used View Inspection Standards" at bounding box center [226, 234] width 301 height 151
click at [94, 206] on input "Brand New" at bounding box center [97, 208] width 10 height 10
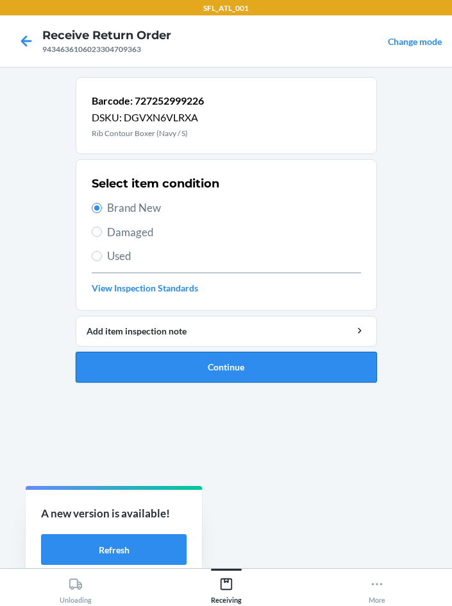
click at [209, 369] on button "Continue" at bounding box center [226, 367] width 301 height 31
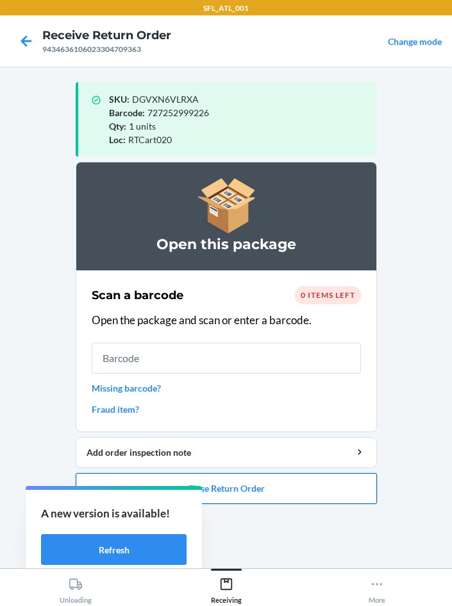
click at [251, 479] on button "Close Return Order" at bounding box center [226, 488] width 301 height 31
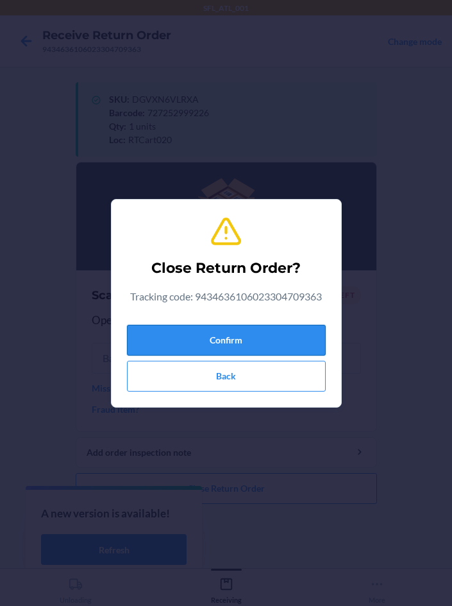
click at [217, 326] on button "Confirm" at bounding box center [226, 340] width 199 height 31
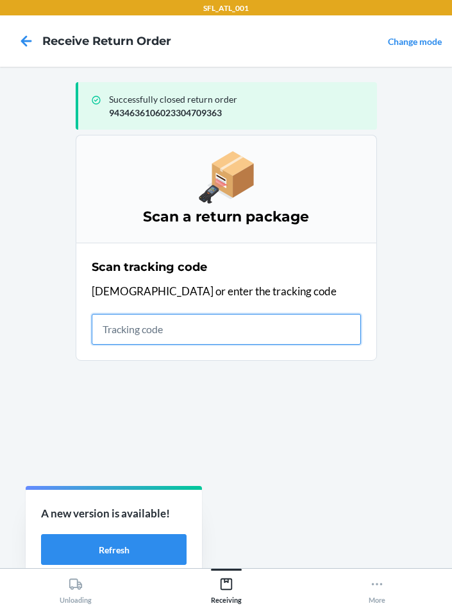
click at [114, 331] on input "text" at bounding box center [226, 329] width 269 height 31
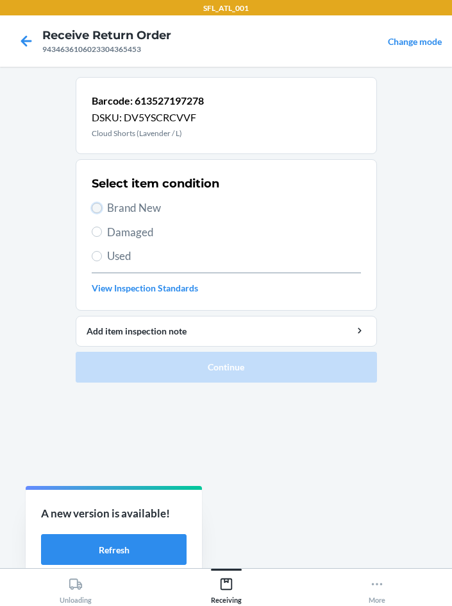
click at [98, 206] on input "Brand New" at bounding box center [97, 208] width 10 height 10
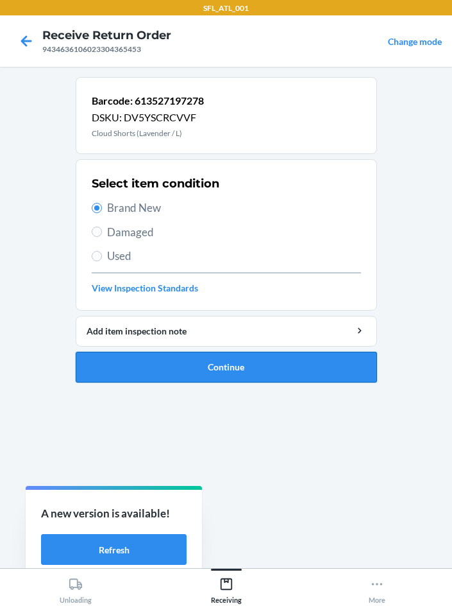
click at [250, 368] on button "Continue" at bounding box center [226, 367] width 301 height 31
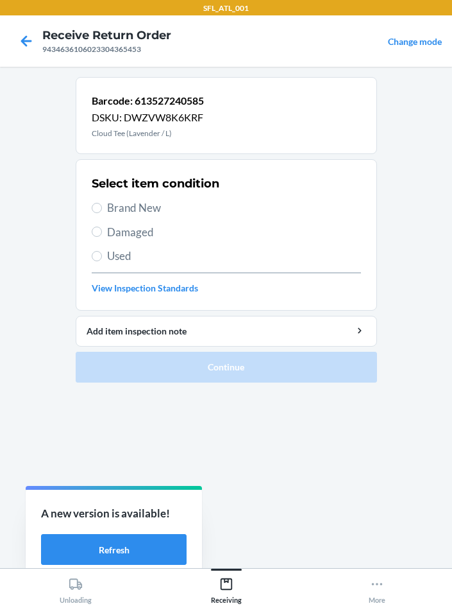
click at [151, 214] on span "Brand New" at bounding box center [234, 208] width 254 height 17
click at [102, 213] on input "Brand New" at bounding box center [97, 208] width 10 height 10
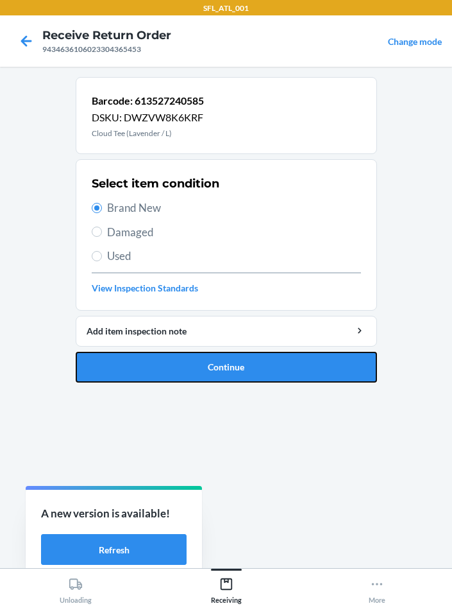
drag, startPoint x: 130, startPoint y: 354, endPoint x: 103, endPoint y: 367, distance: 30.4
click at [130, 355] on button "Continue" at bounding box center [226, 367] width 301 height 31
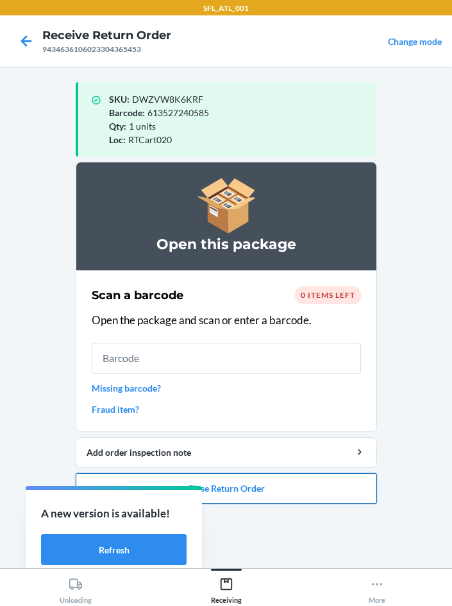
click at [236, 498] on button "Close Return Order" at bounding box center [226, 488] width 301 height 31
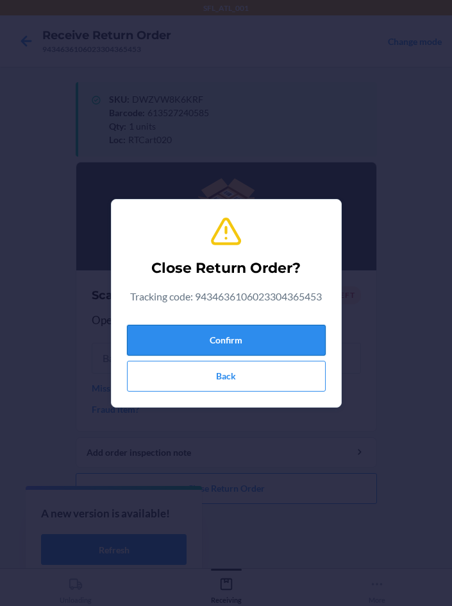
click at [201, 339] on button "Confirm" at bounding box center [226, 340] width 199 height 31
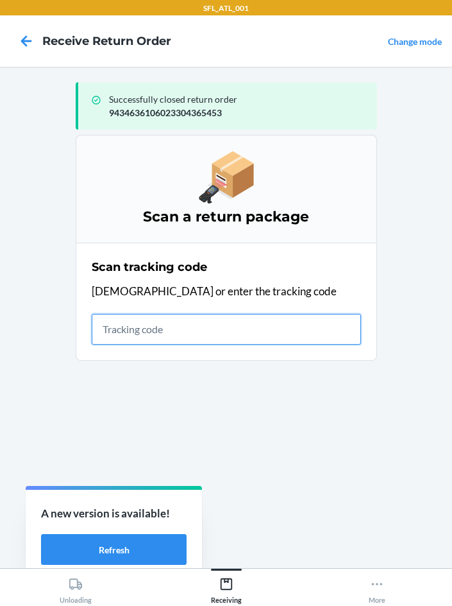
click at [115, 333] on input "text" at bounding box center [226, 329] width 269 height 31
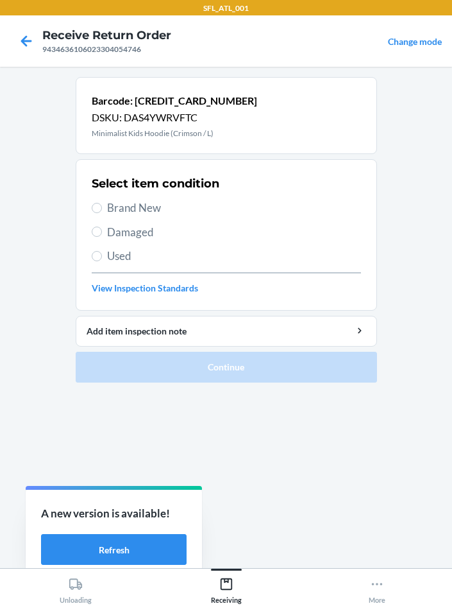
click at [103, 205] on label "Brand New" at bounding box center [226, 208] width 269 height 17
click at [102, 205] on input "Brand New" at bounding box center [97, 208] width 10 height 10
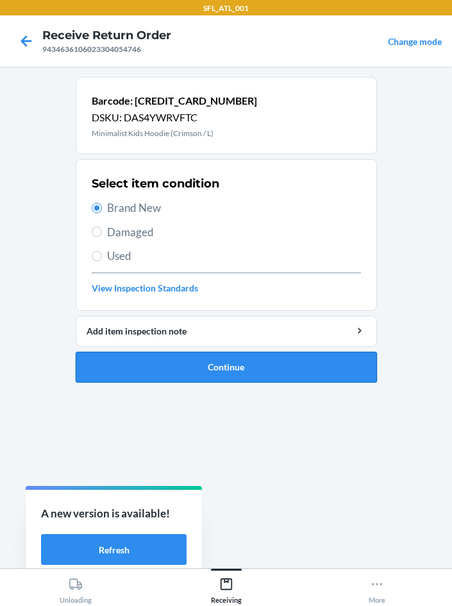
click at [217, 369] on button "Continue" at bounding box center [226, 367] width 301 height 31
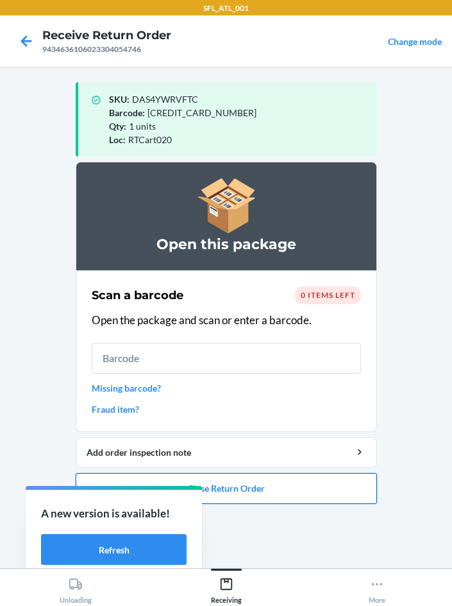
click at [268, 491] on button "Close Return Order" at bounding box center [226, 488] width 301 height 31
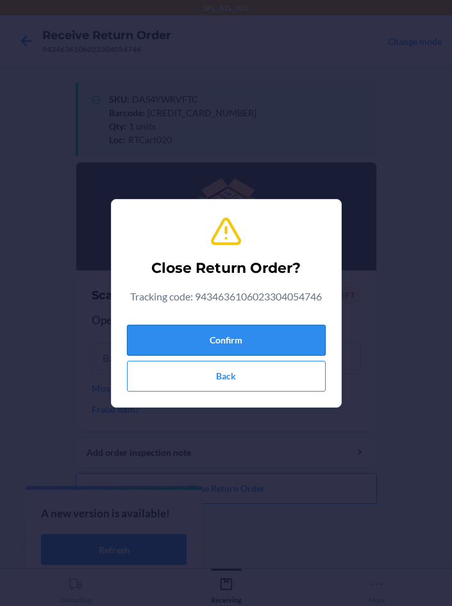
click at [235, 334] on button "Confirm" at bounding box center [226, 340] width 199 height 31
